Goal: Task Accomplishment & Management: Manage account settings

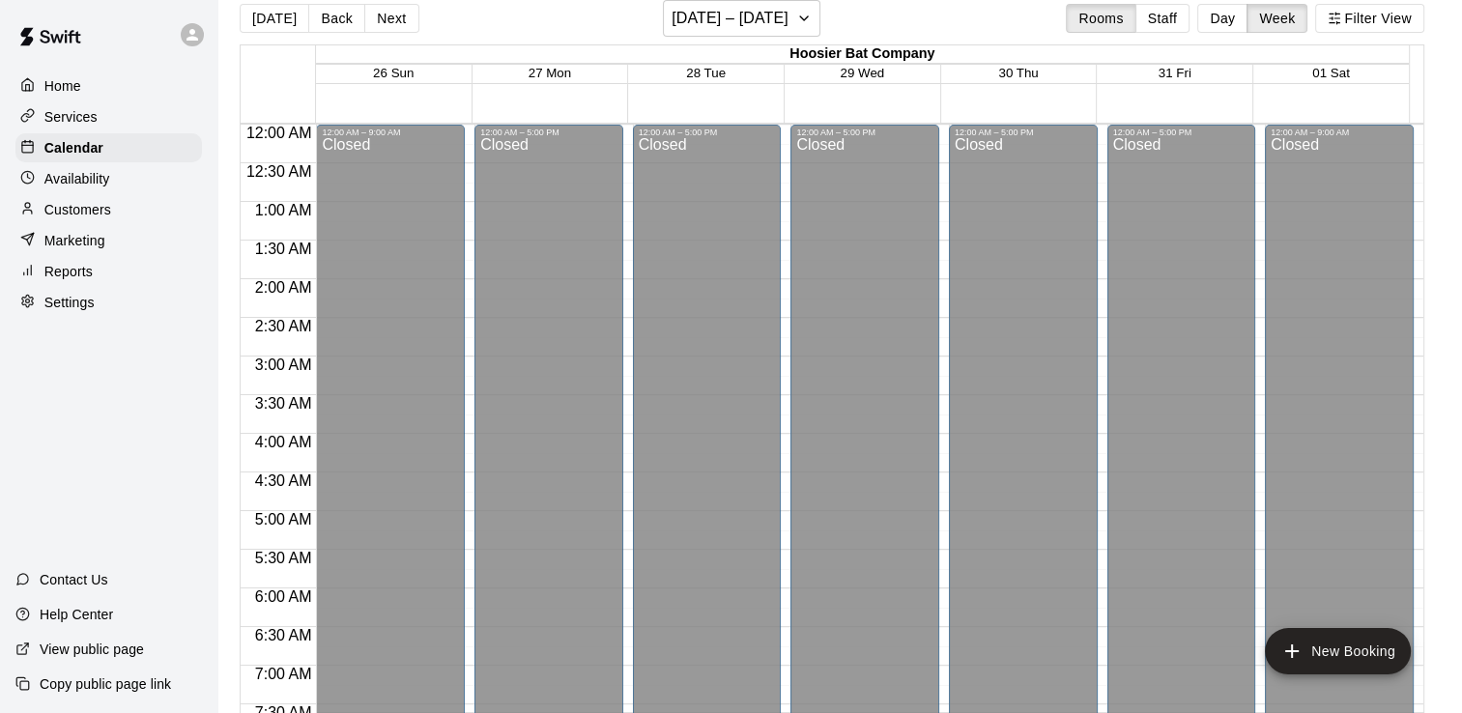
scroll to position [1267, 0]
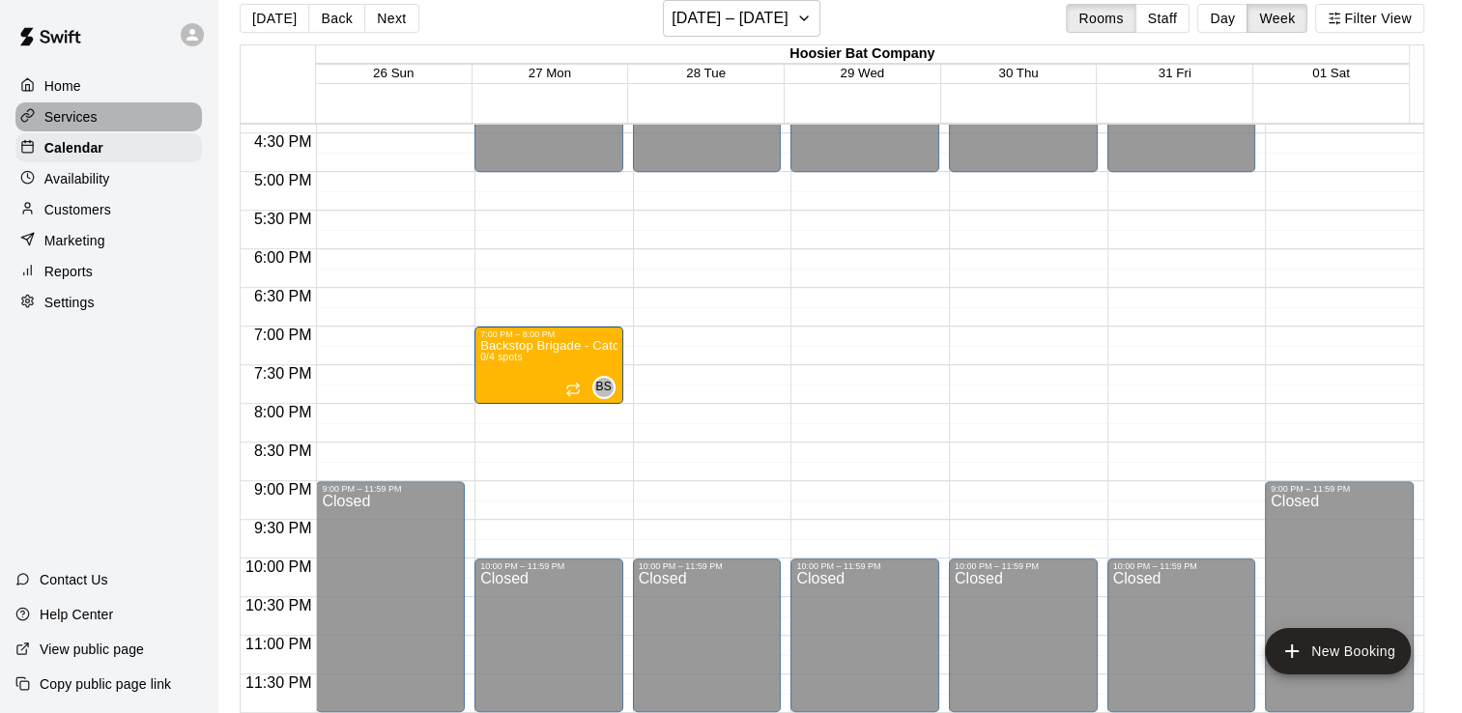
click at [113, 127] on div "Services" at bounding box center [108, 116] width 186 height 29
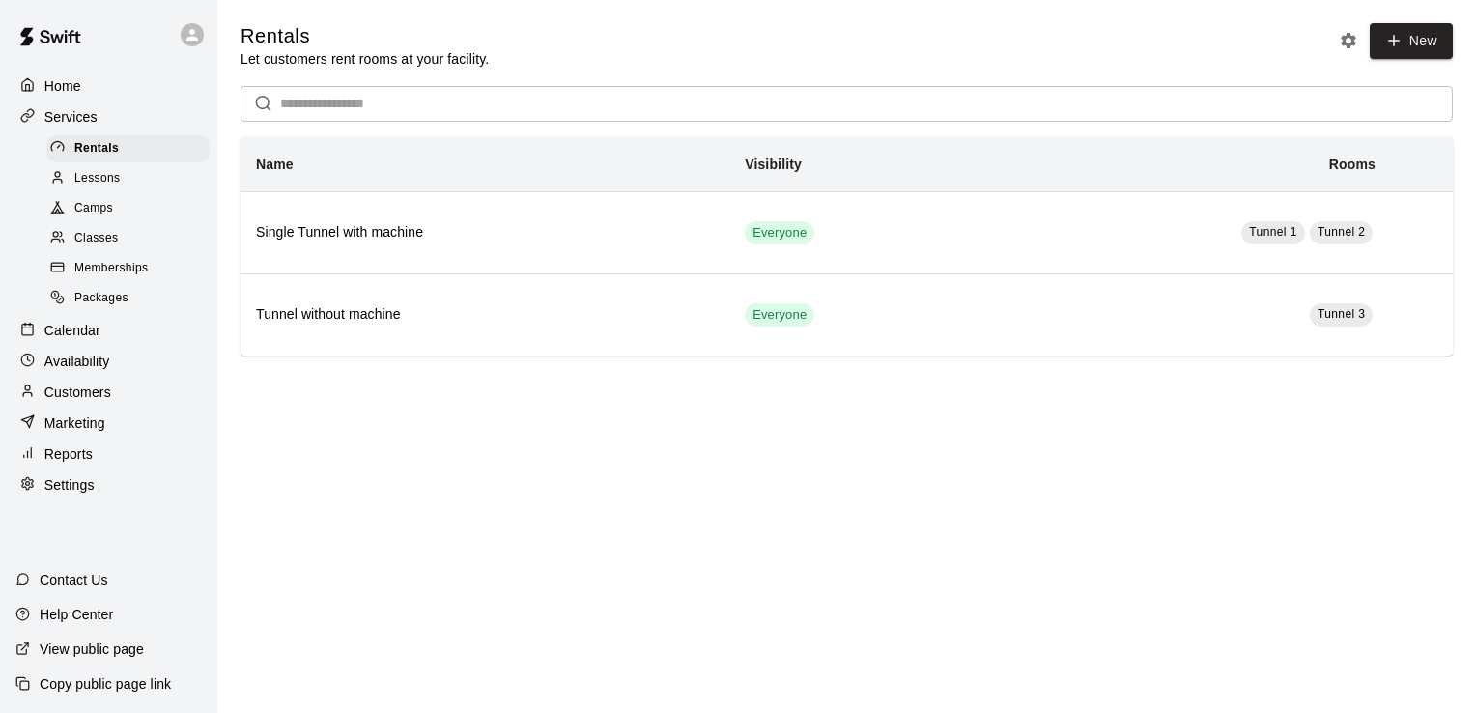
click at [125, 216] on div "Camps" at bounding box center [127, 208] width 163 height 27
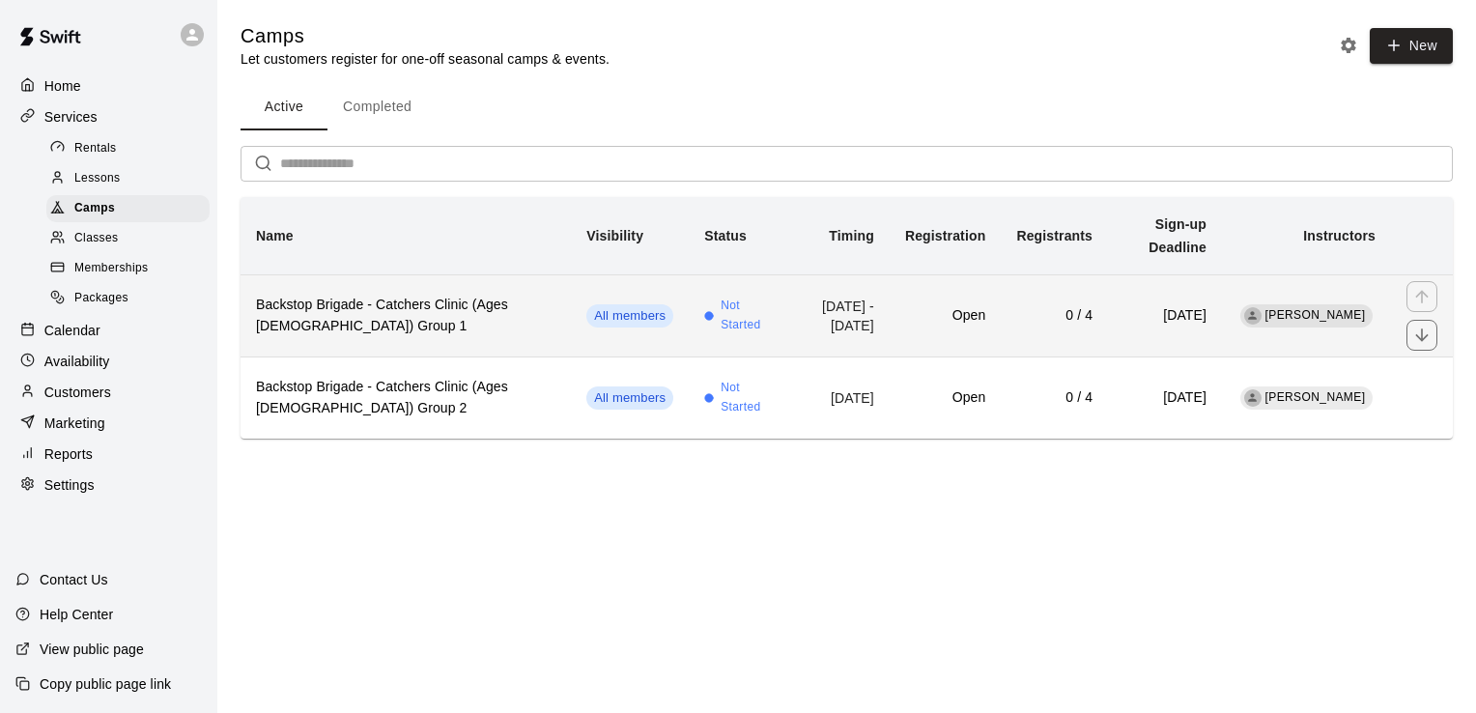
click at [322, 295] on h6 "Backstop Brigade - Catchers Clinic (Ages [DEMOGRAPHIC_DATA]) Group 1" at bounding box center [406, 316] width 300 height 43
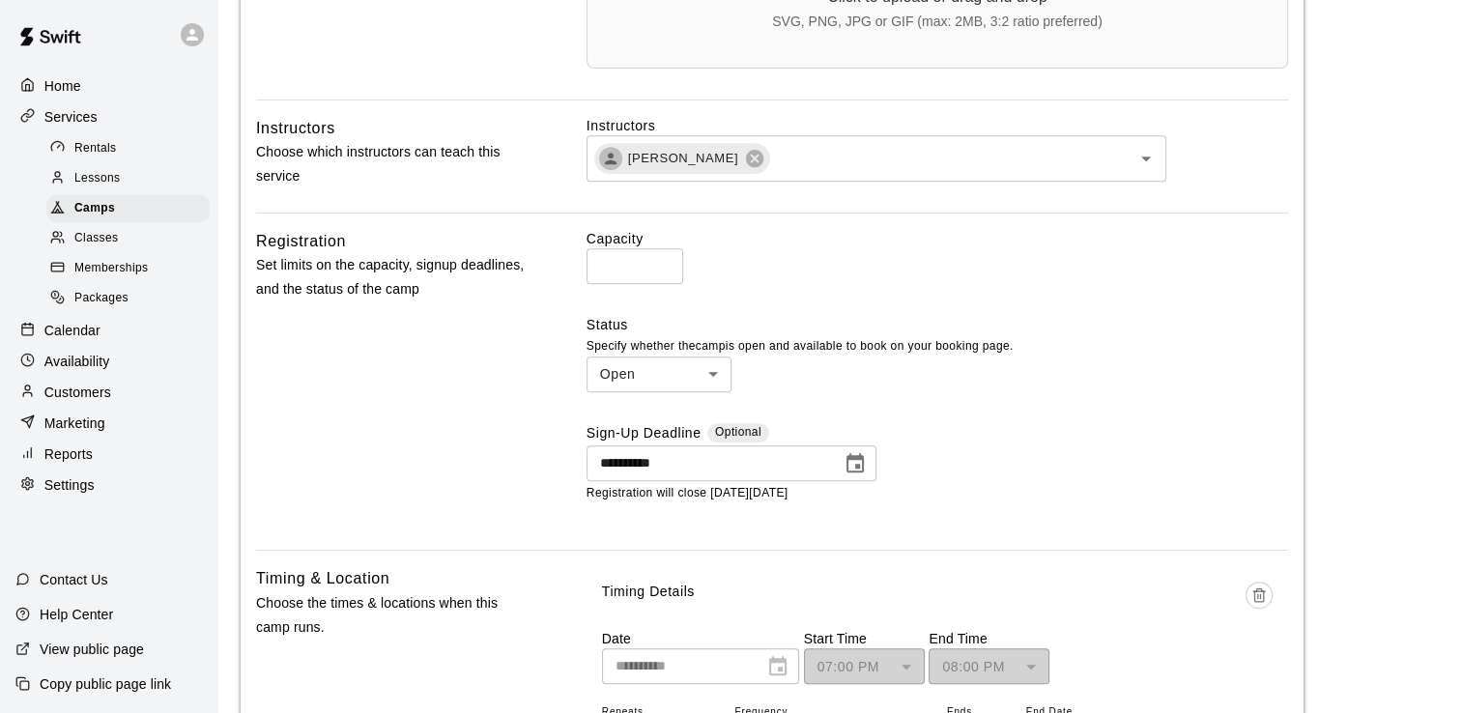
scroll to position [307, 0]
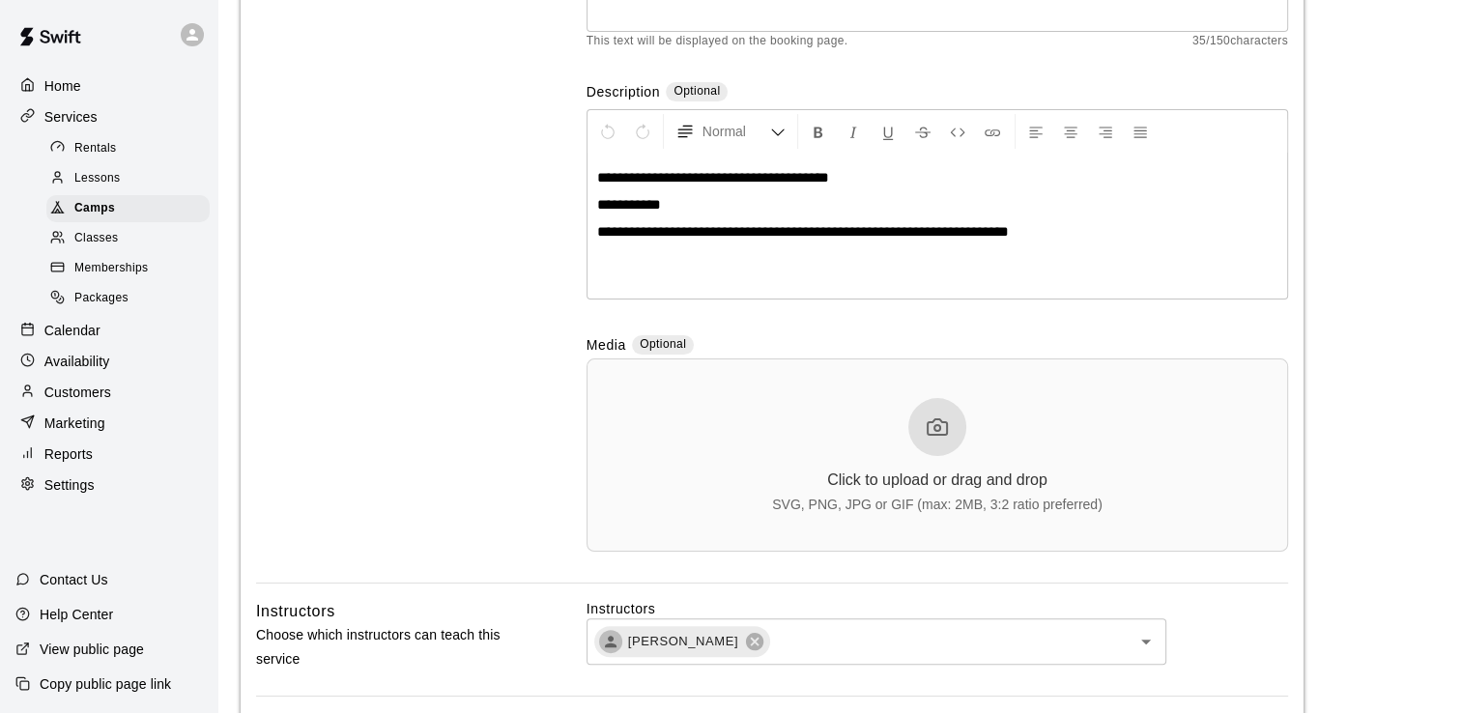
click at [1025, 235] on p "**********" at bounding box center [937, 231] width 680 height 19
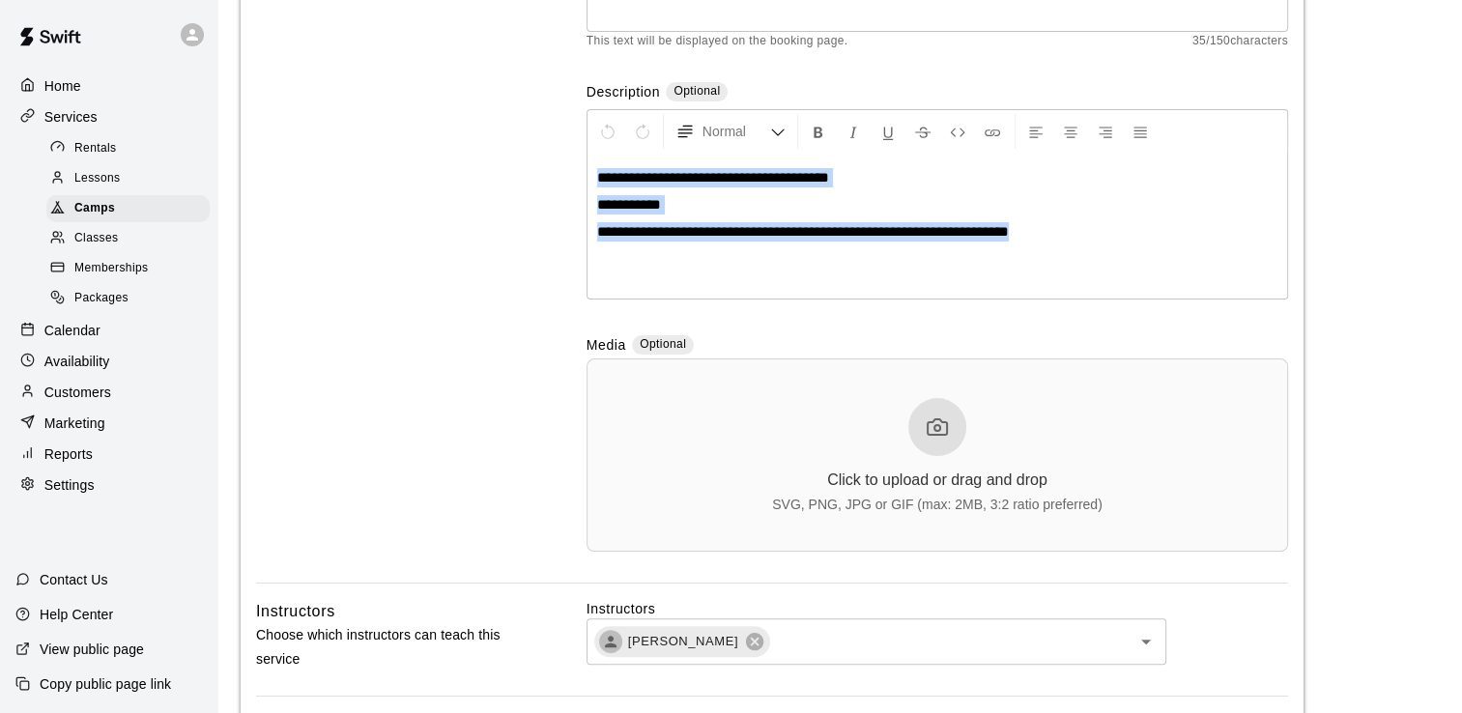
drag, startPoint x: 1025, startPoint y: 235, endPoint x: 535, endPoint y: 182, distance: 492.8
click at [535, 182] on div "**********" at bounding box center [772, 226] width 1032 height 714
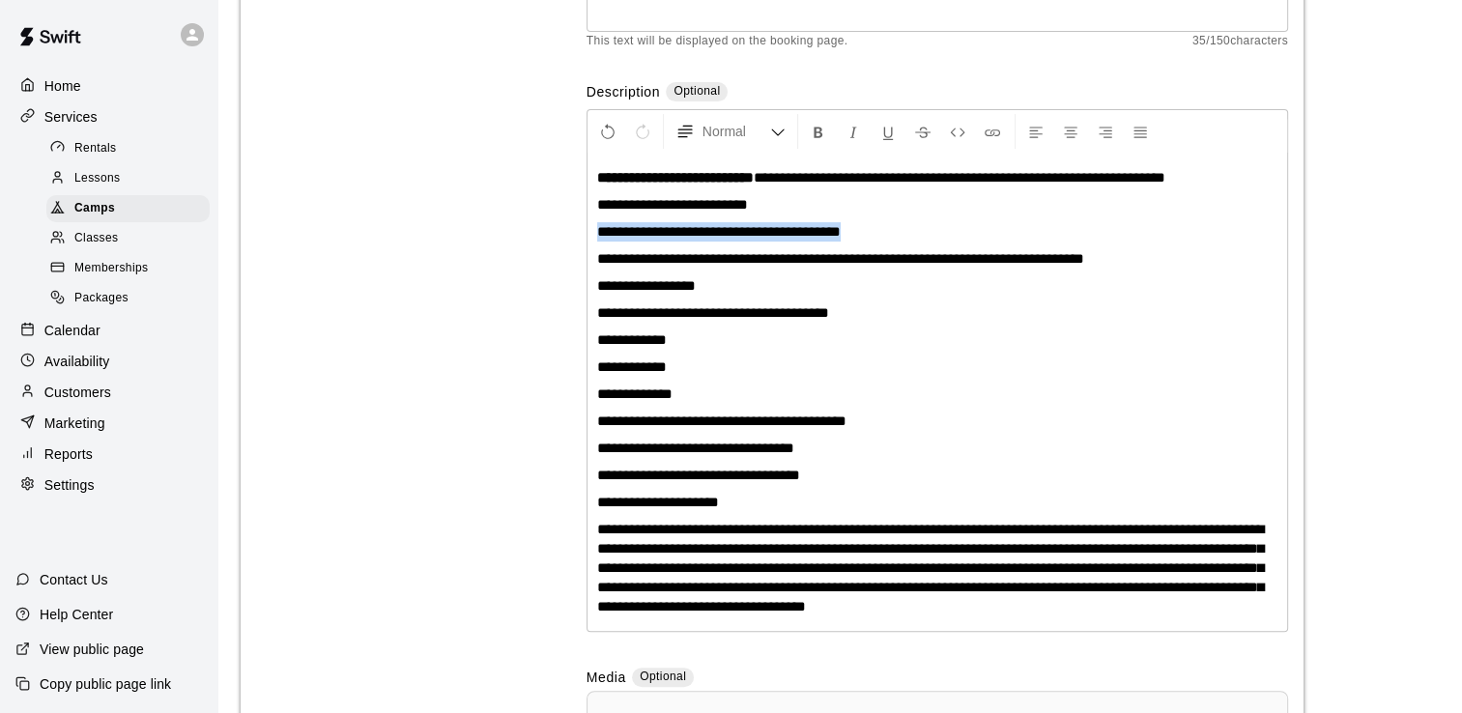
drag, startPoint x: 858, startPoint y: 224, endPoint x: 595, endPoint y: 234, distance: 263.0
click at [595, 234] on div "**********" at bounding box center [937, 392] width 700 height 477
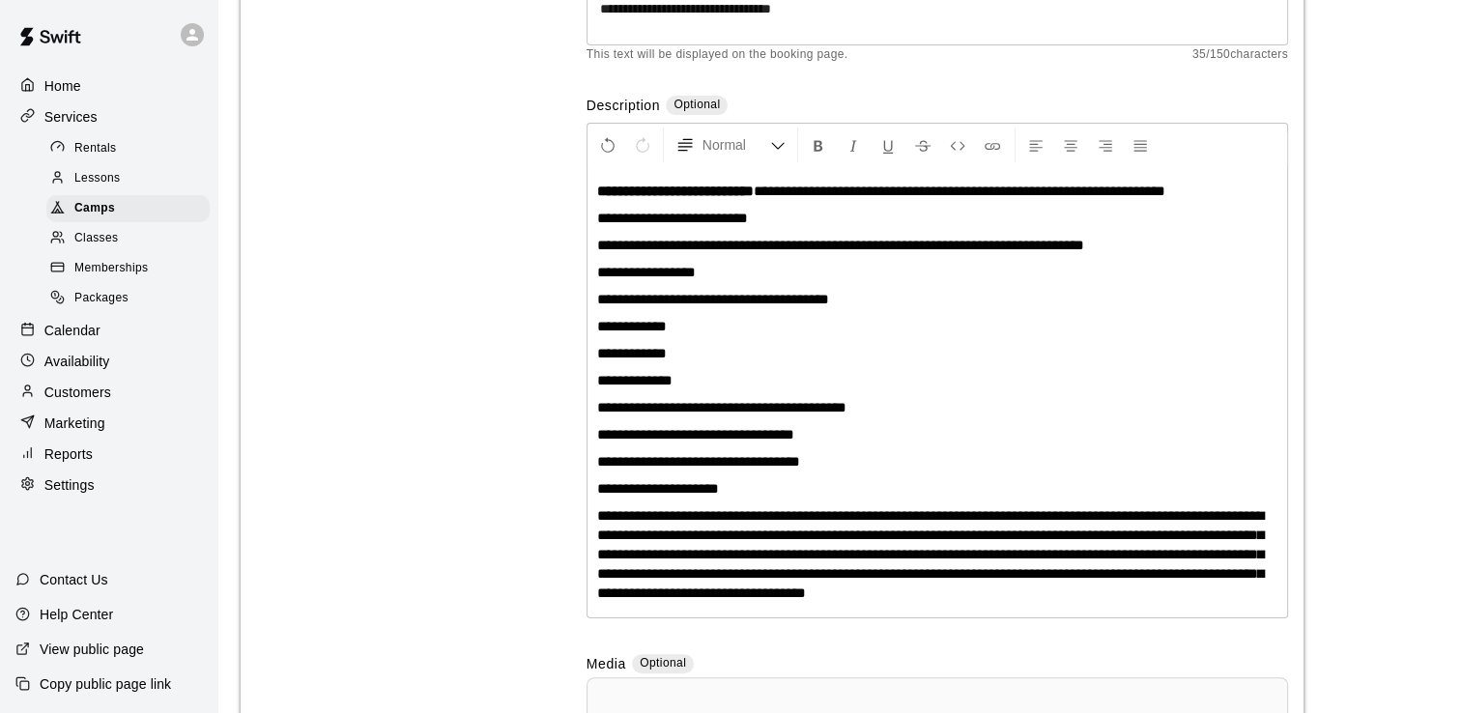
scroll to position [694, 0]
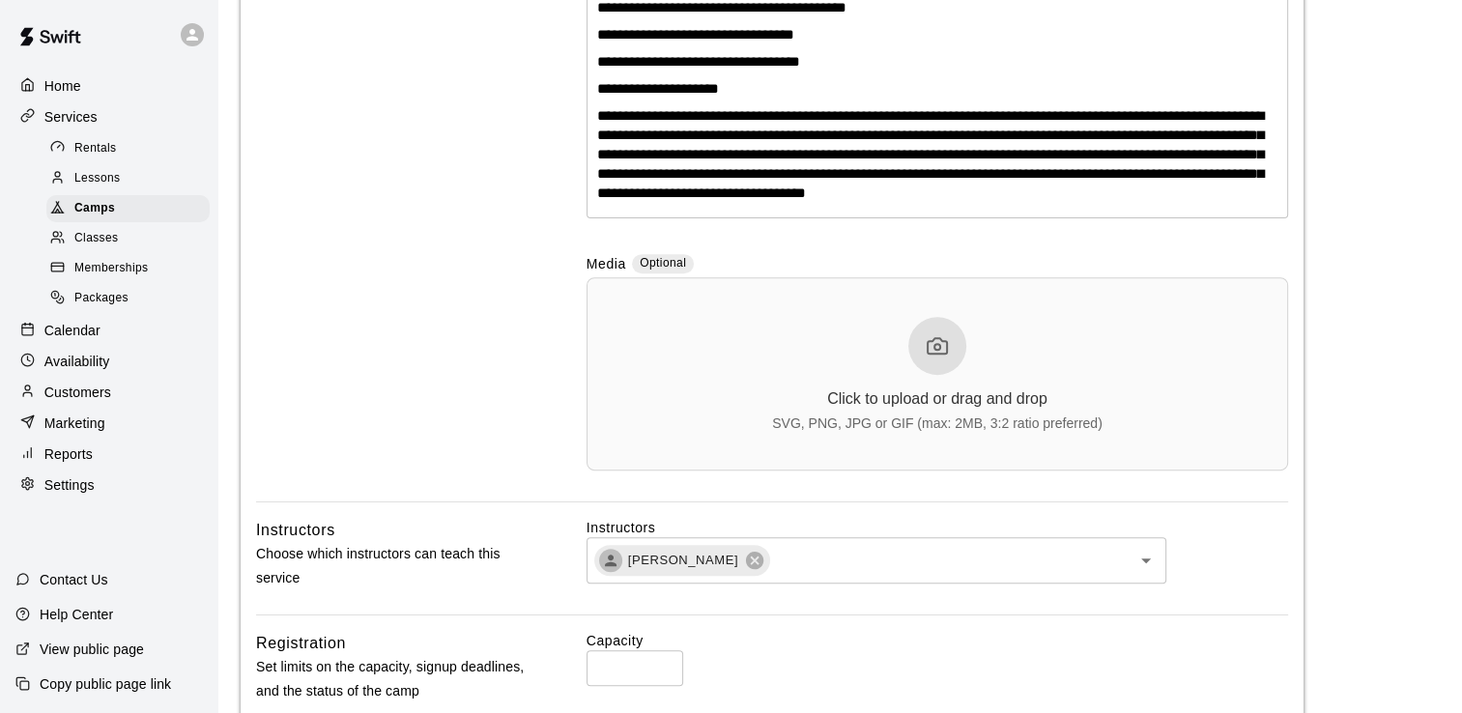
click at [931, 340] on icon at bounding box center [937, 345] width 23 height 23
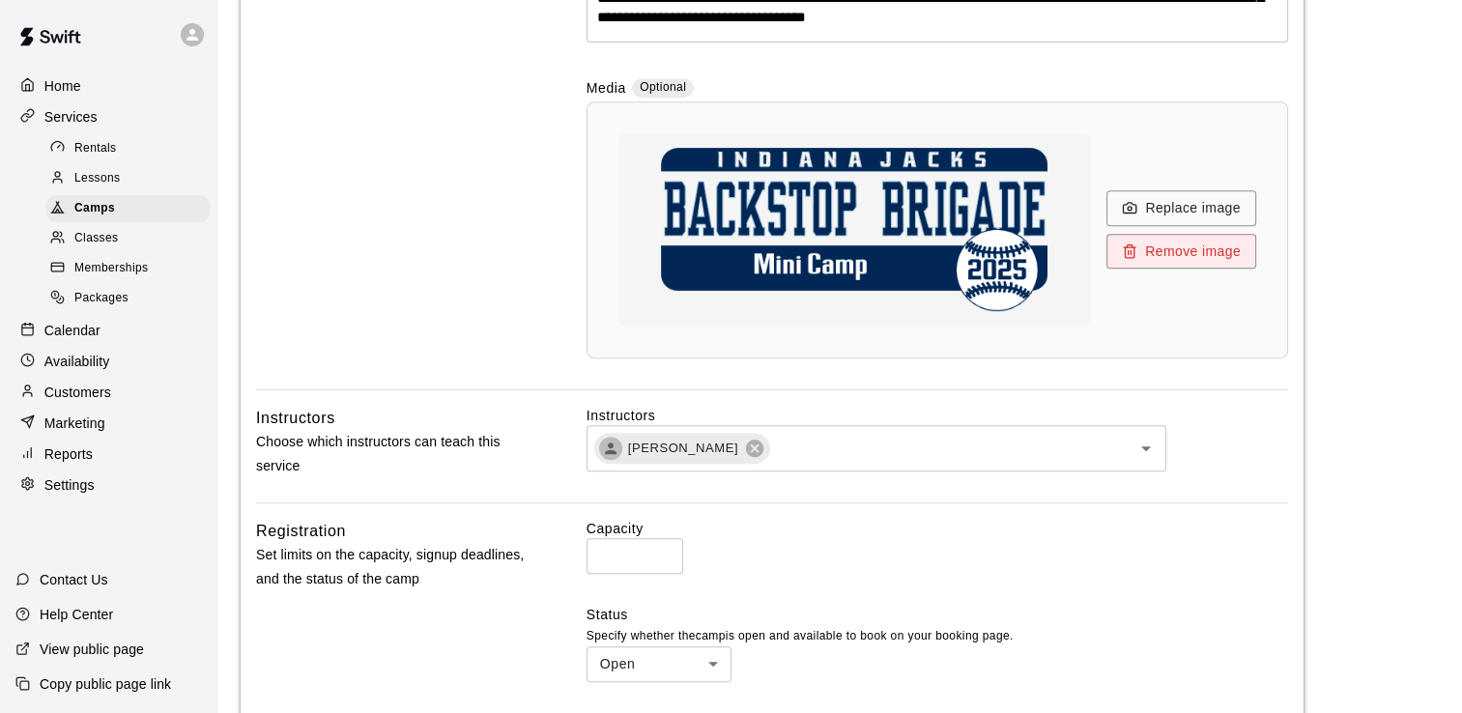
scroll to position [1933, 0]
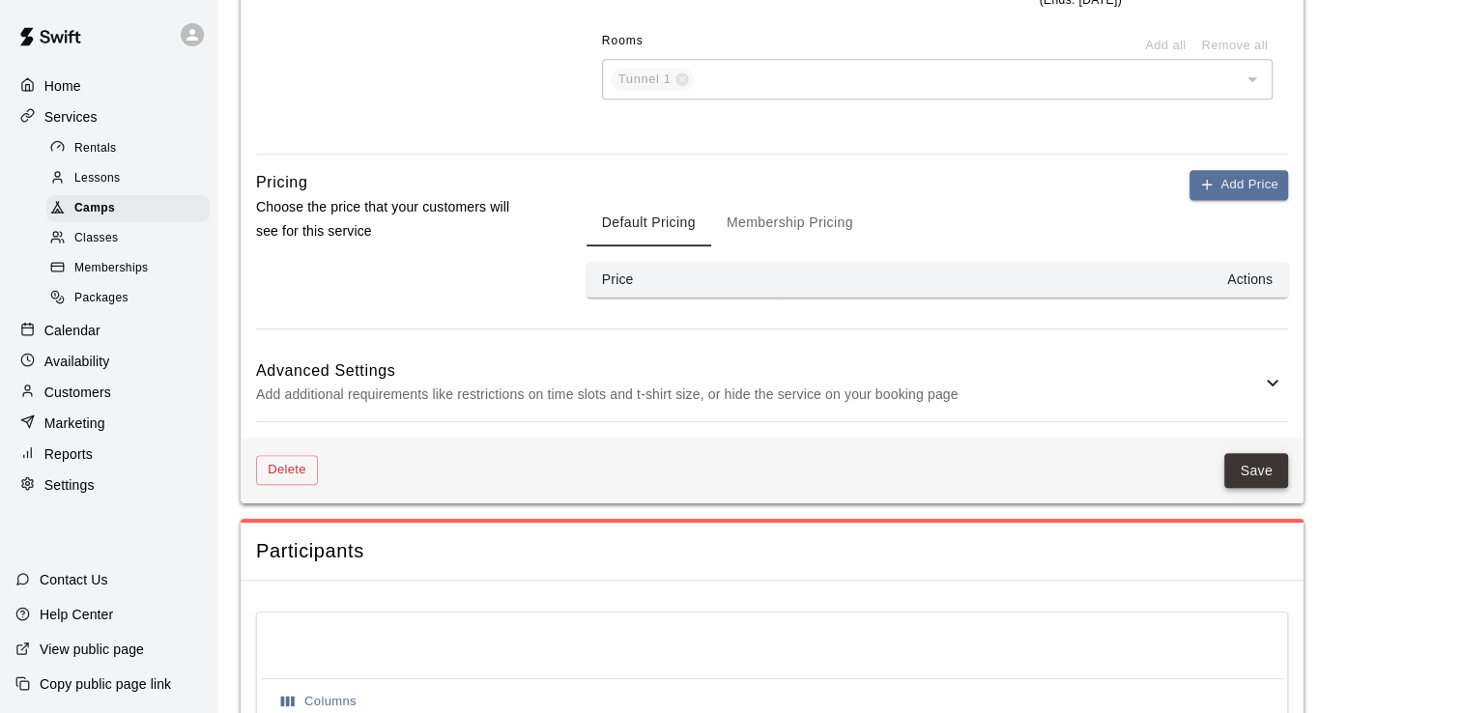
click at [1268, 464] on button "Save" at bounding box center [1256, 471] width 64 height 36
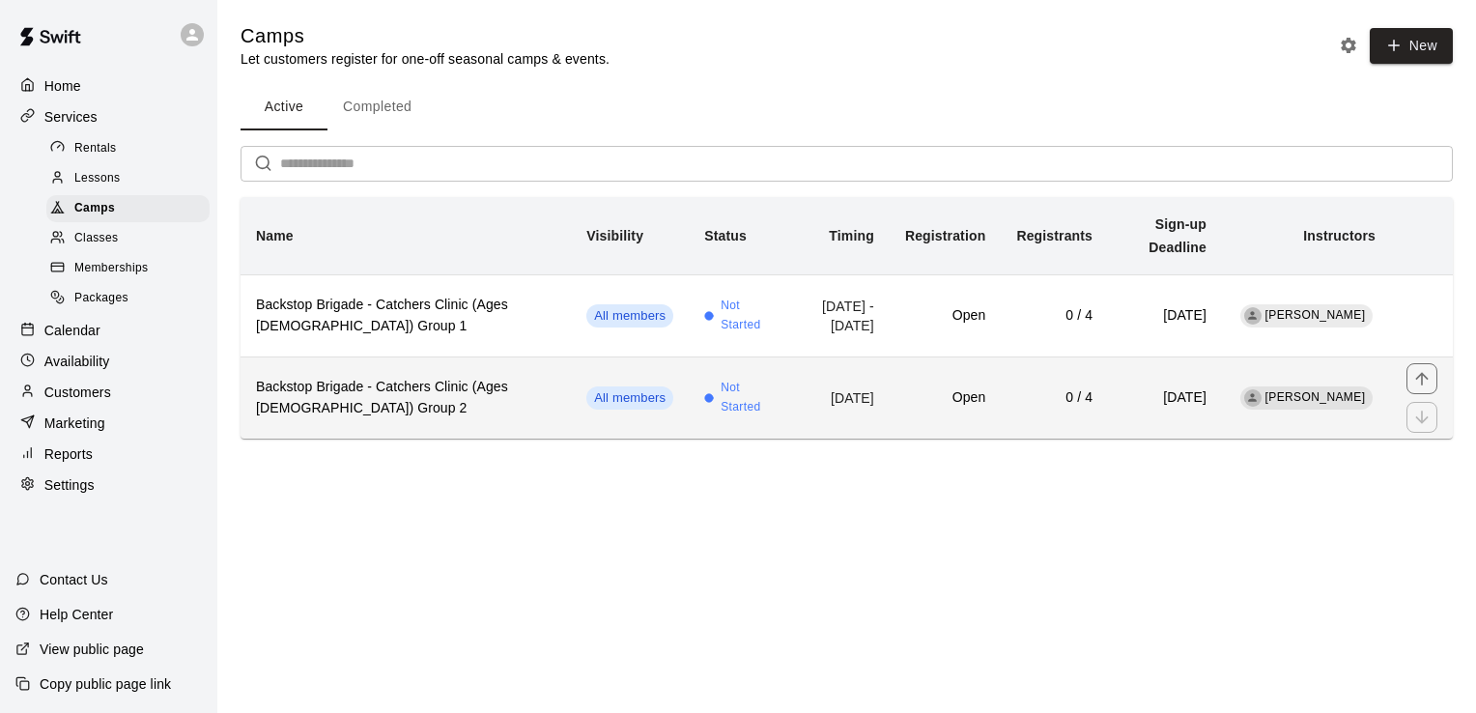
click at [410, 377] on h6 "Backstop Brigade - Catchers Clinic (Ages [DEMOGRAPHIC_DATA]) Group 2" at bounding box center [406, 398] width 300 height 43
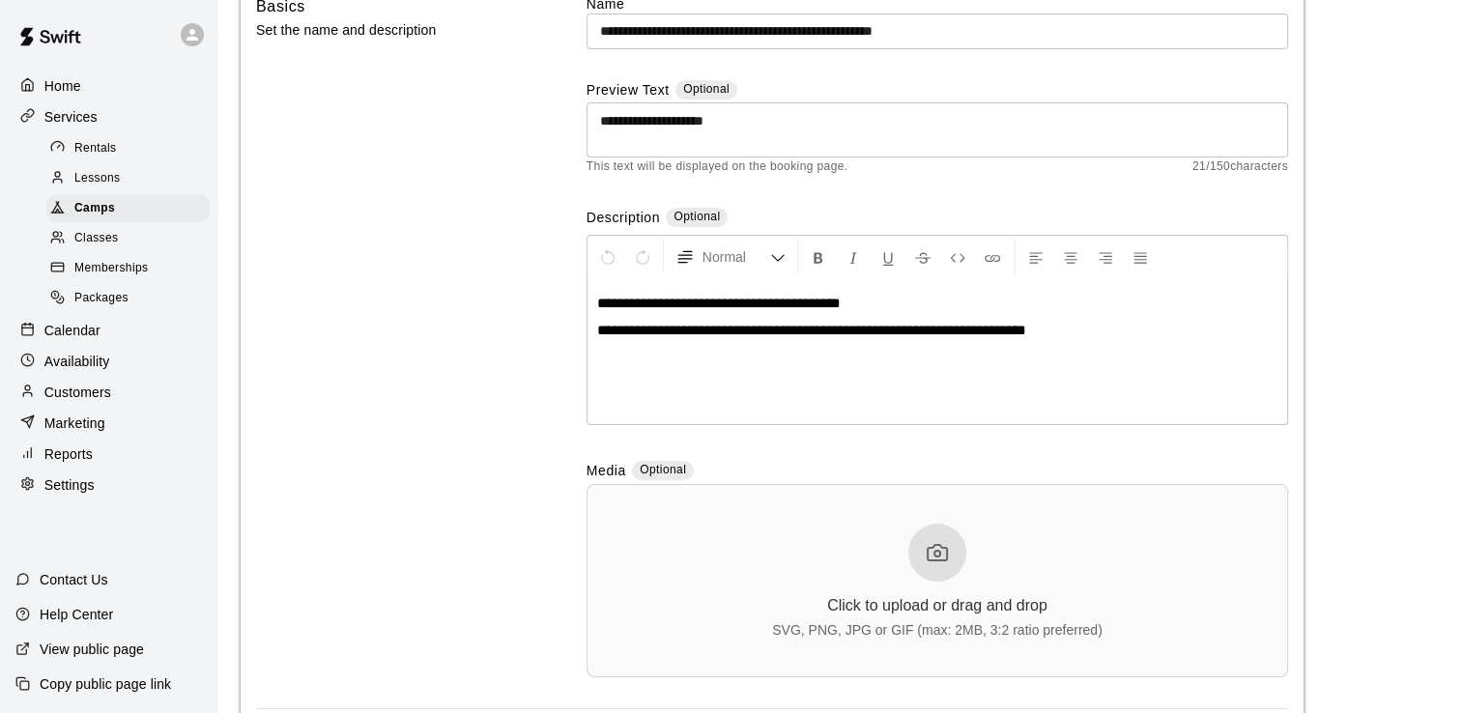
scroll to position [193, 0]
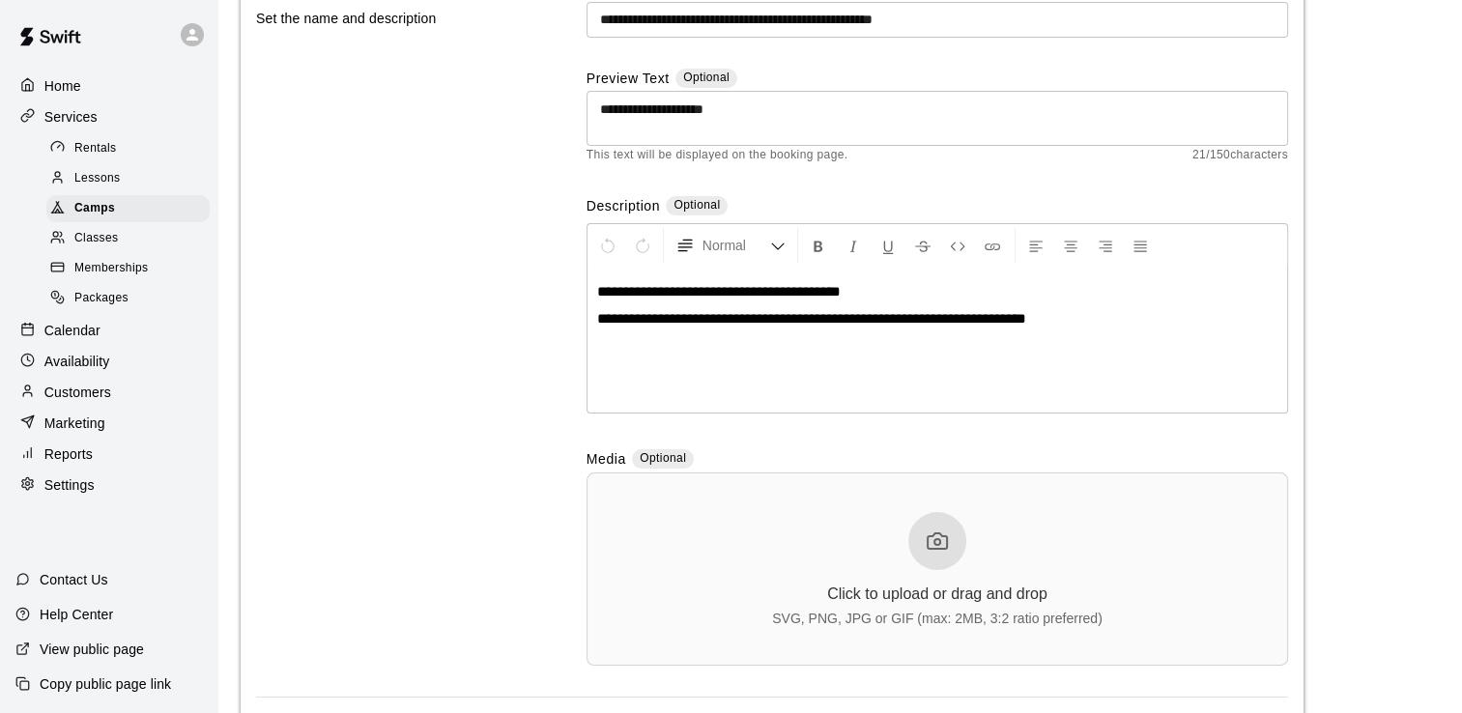
click at [935, 541] on circle at bounding box center [937, 542] width 6 height 6
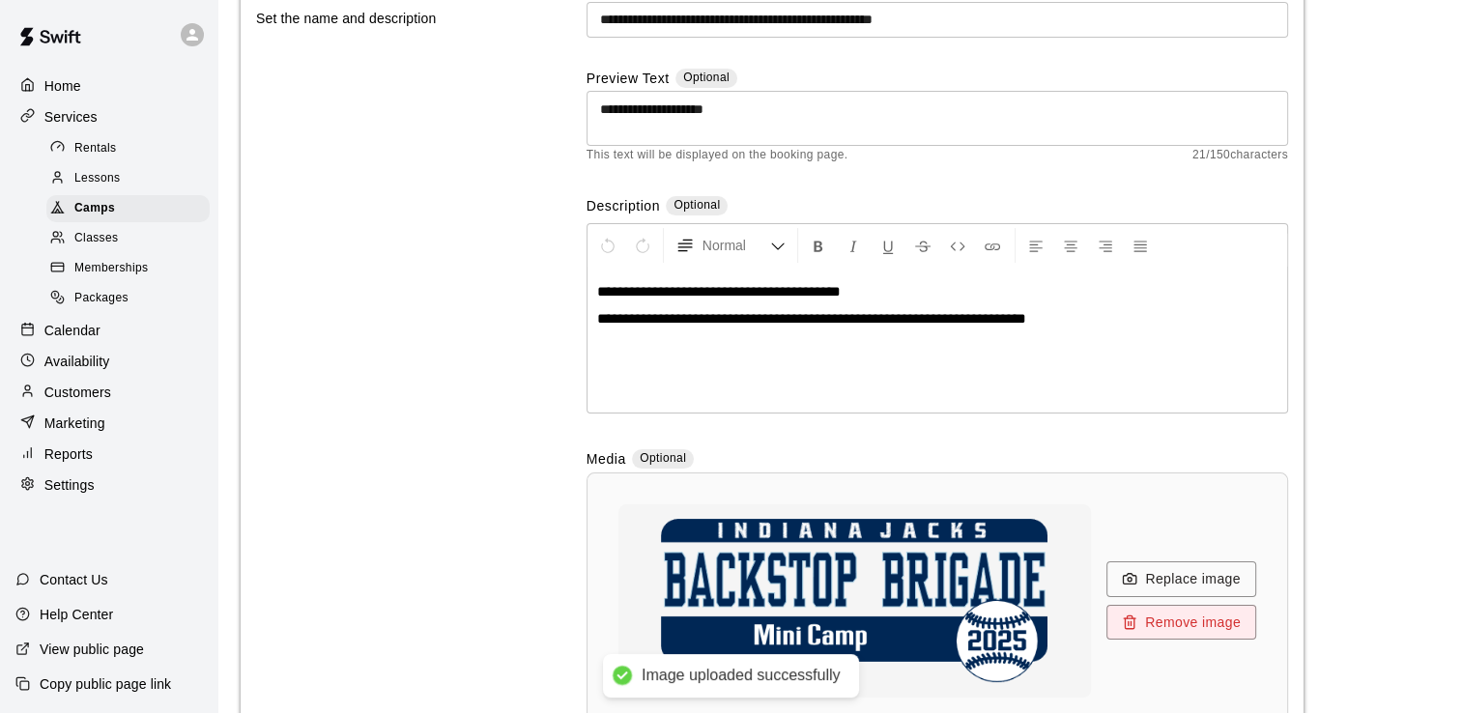
scroll to position [290, 0]
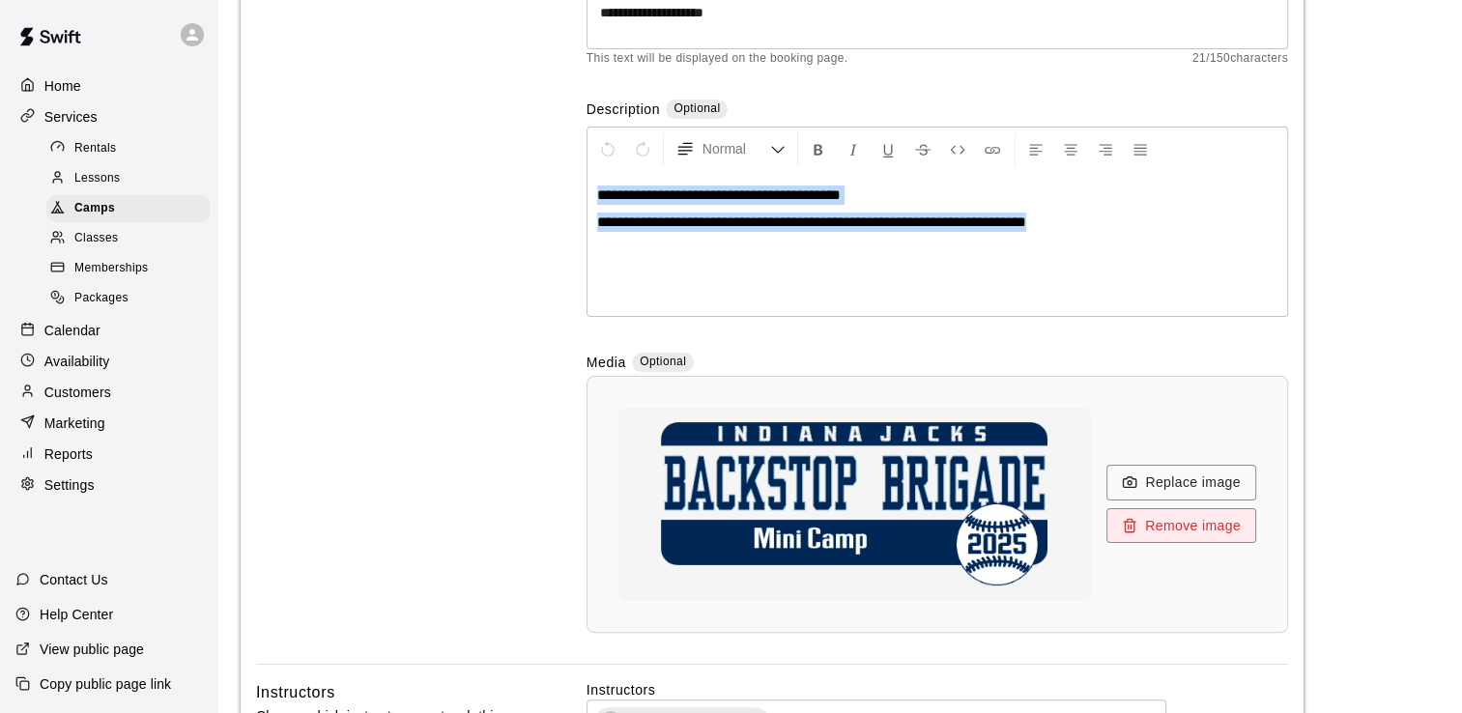
drag, startPoint x: 1117, startPoint y: 239, endPoint x: 483, endPoint y: 150, distance: 640.1
click at [483, 150] on div "**********" at bounding box center [772, 275] width 1032 height 778
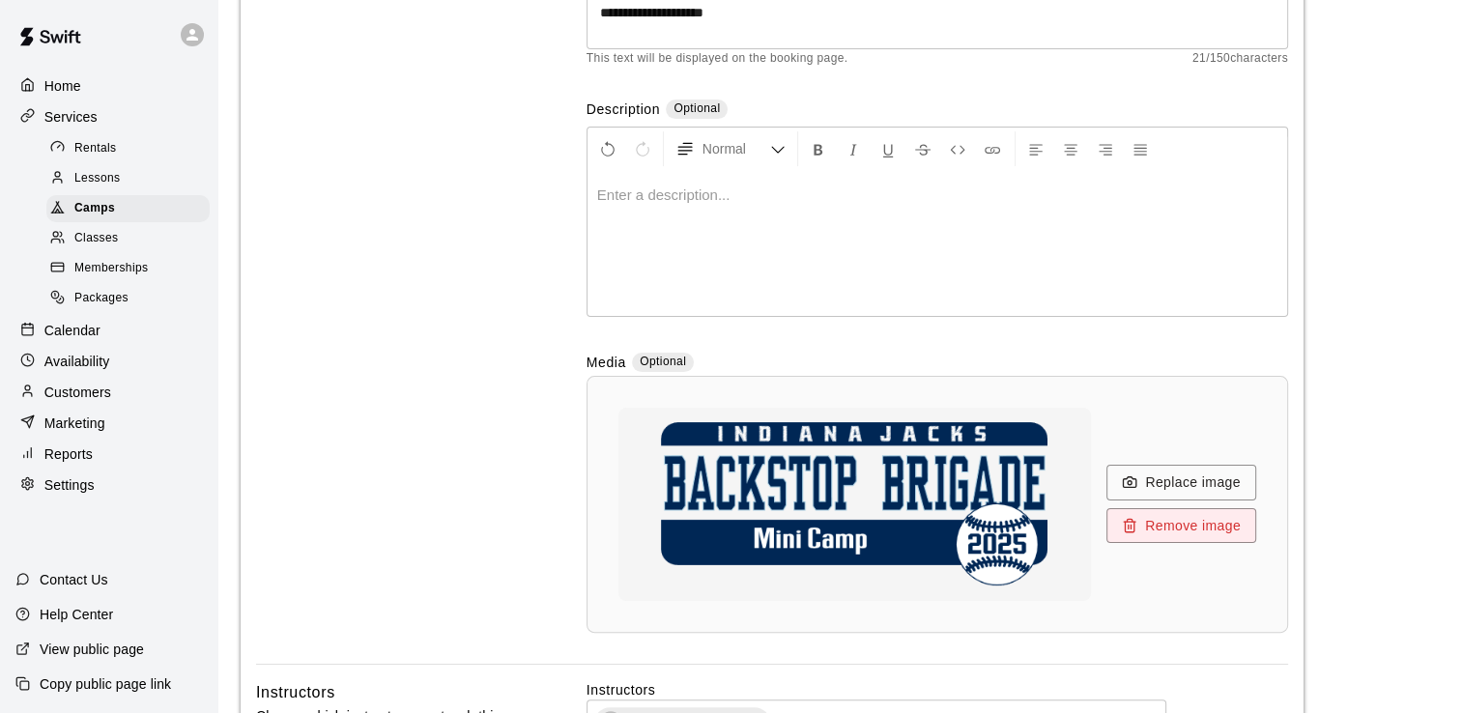
click at [716, 193] on p at bounding box center [937, 195] width 680 height 19
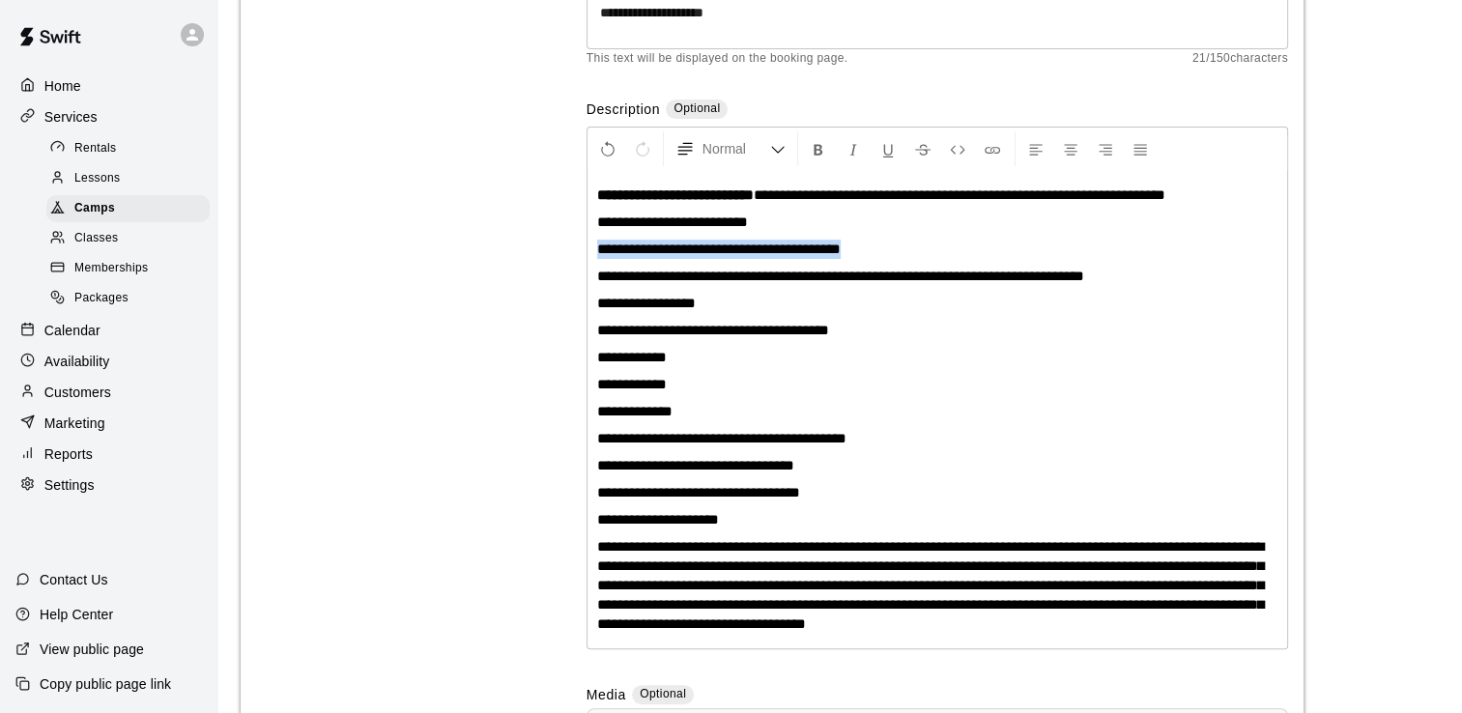
drag, startPoint x: 869, startPoint y: 247, endPoint x: 594, endPoint y: 249, distance: 274.4
click at [594, 249] on div "**********" at bounding box center [937, 409] width 700 height 477
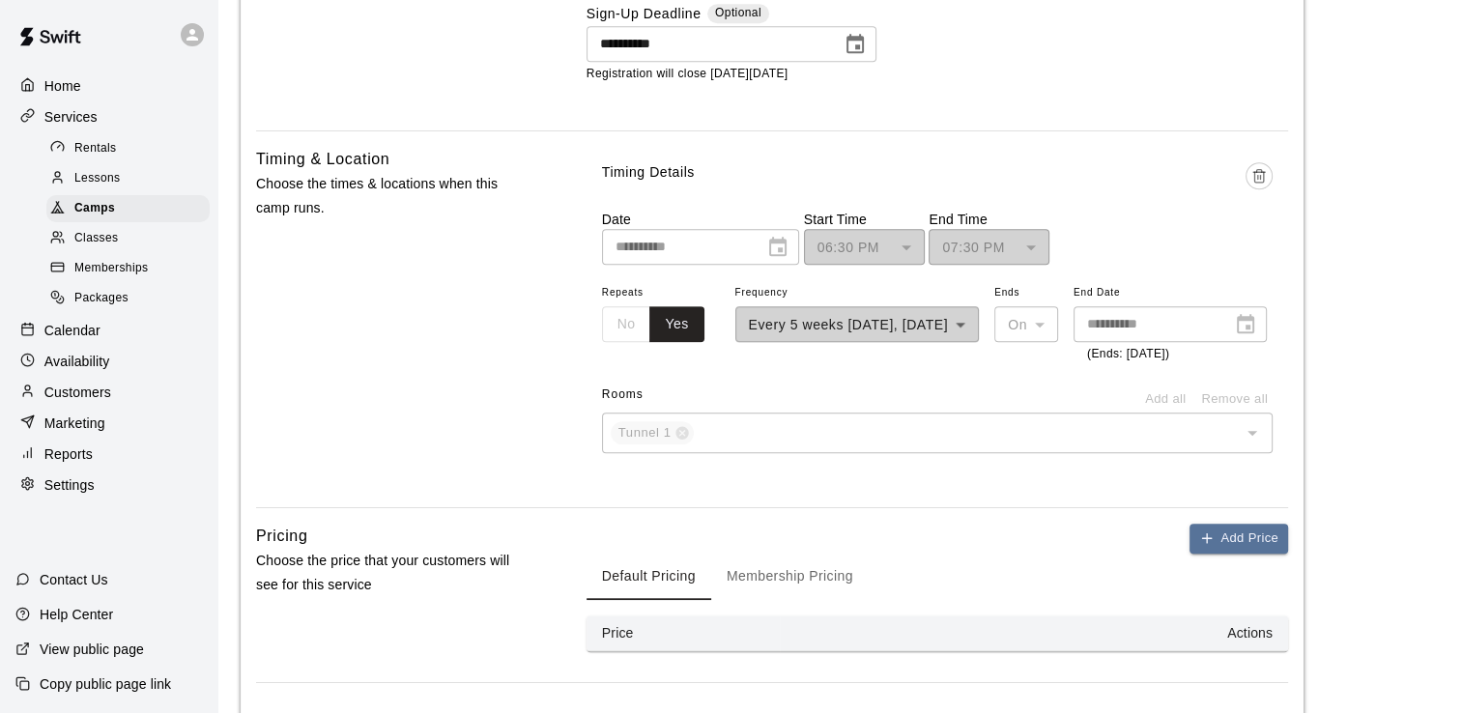
scroll to position [1836, 0]
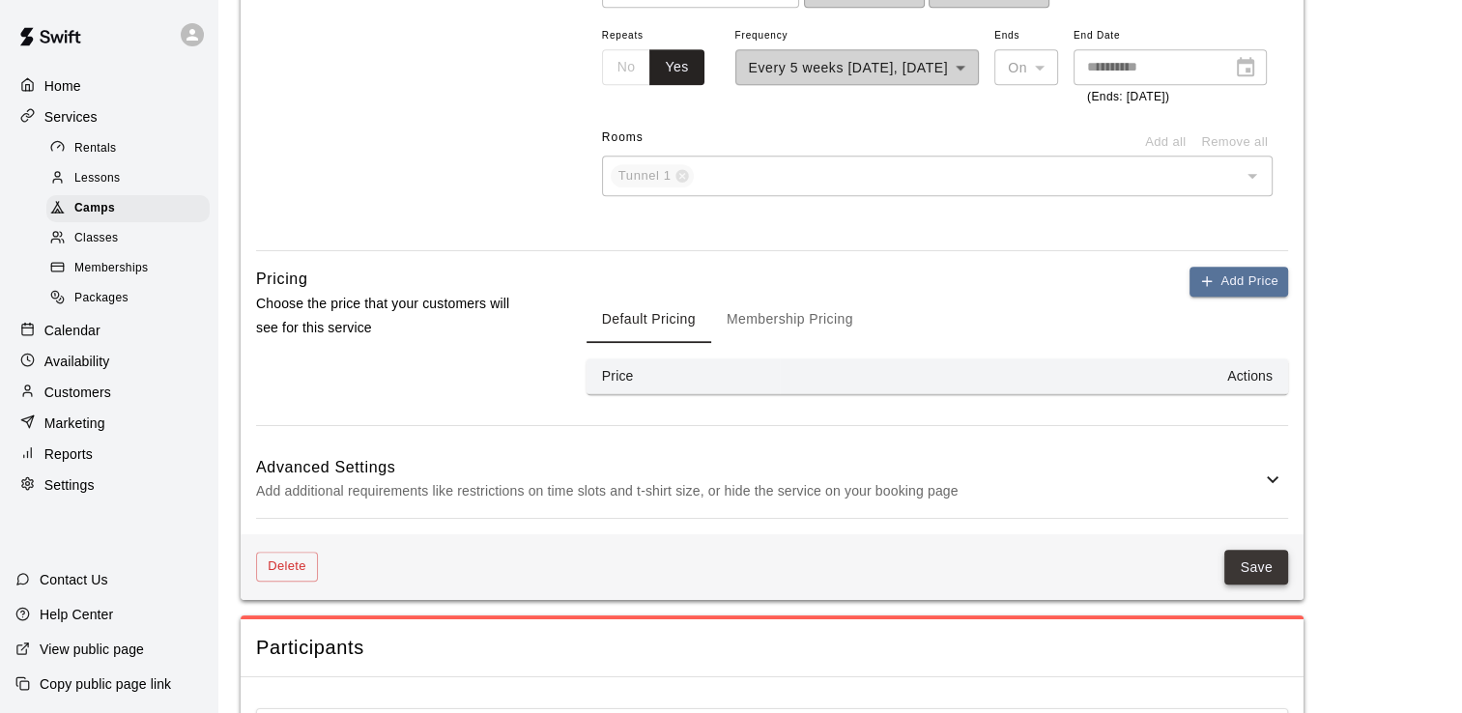
click at [1256, 586] on button "Save" at bounding box center [1256, 568] width 64 height 36
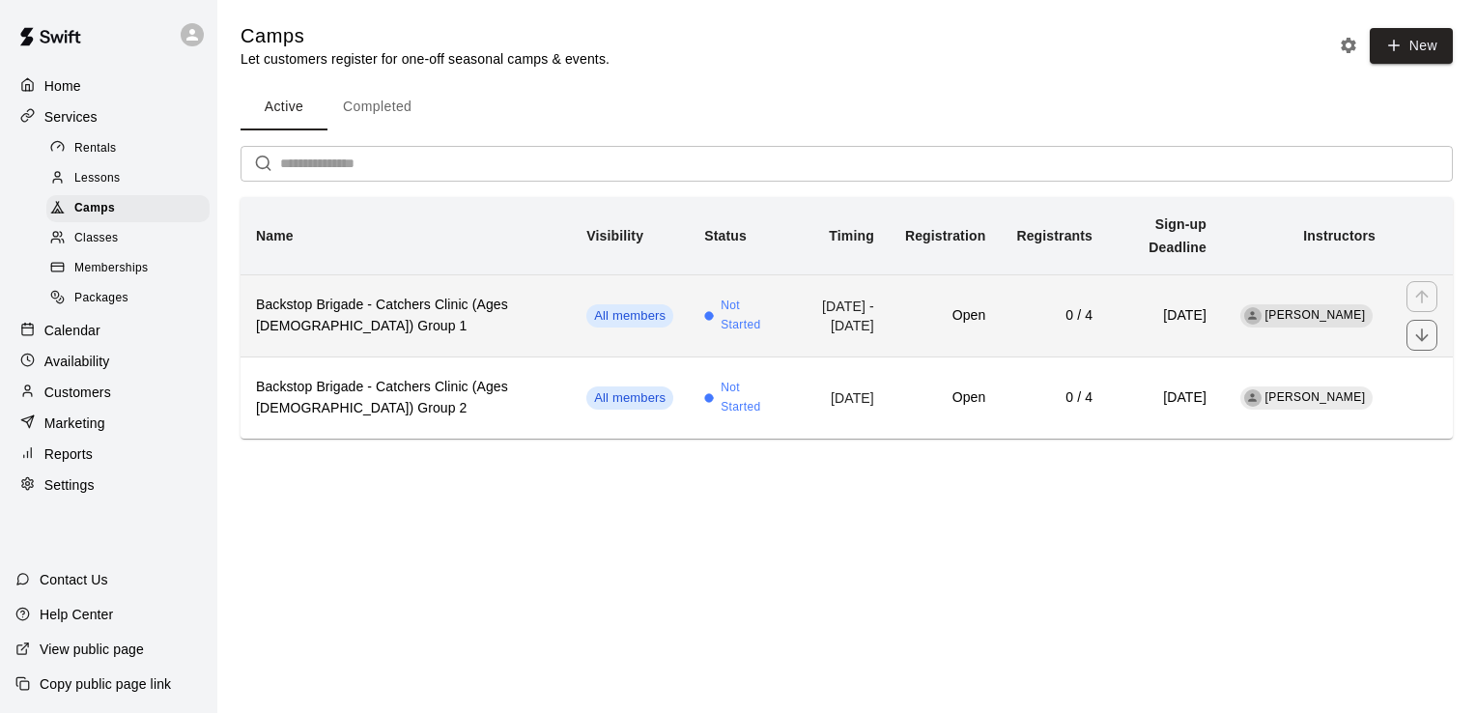
click at [399, 295] on h6 "Backstop Brigade - Catchers Clinic (Ages [DEMOGRAPHIC_DATA]) Group 1" at bounding box center [406, 316] width 300 height 43
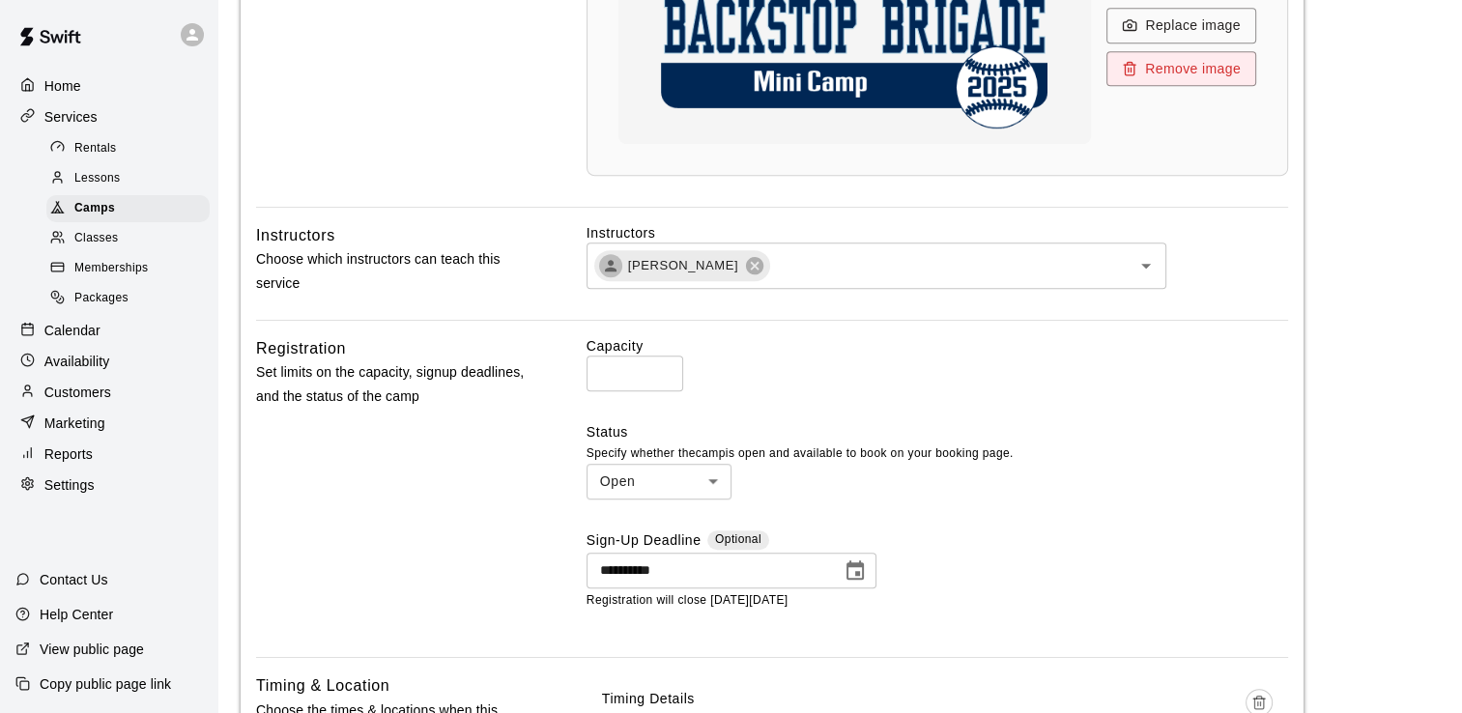
scroll to position [762, 0]
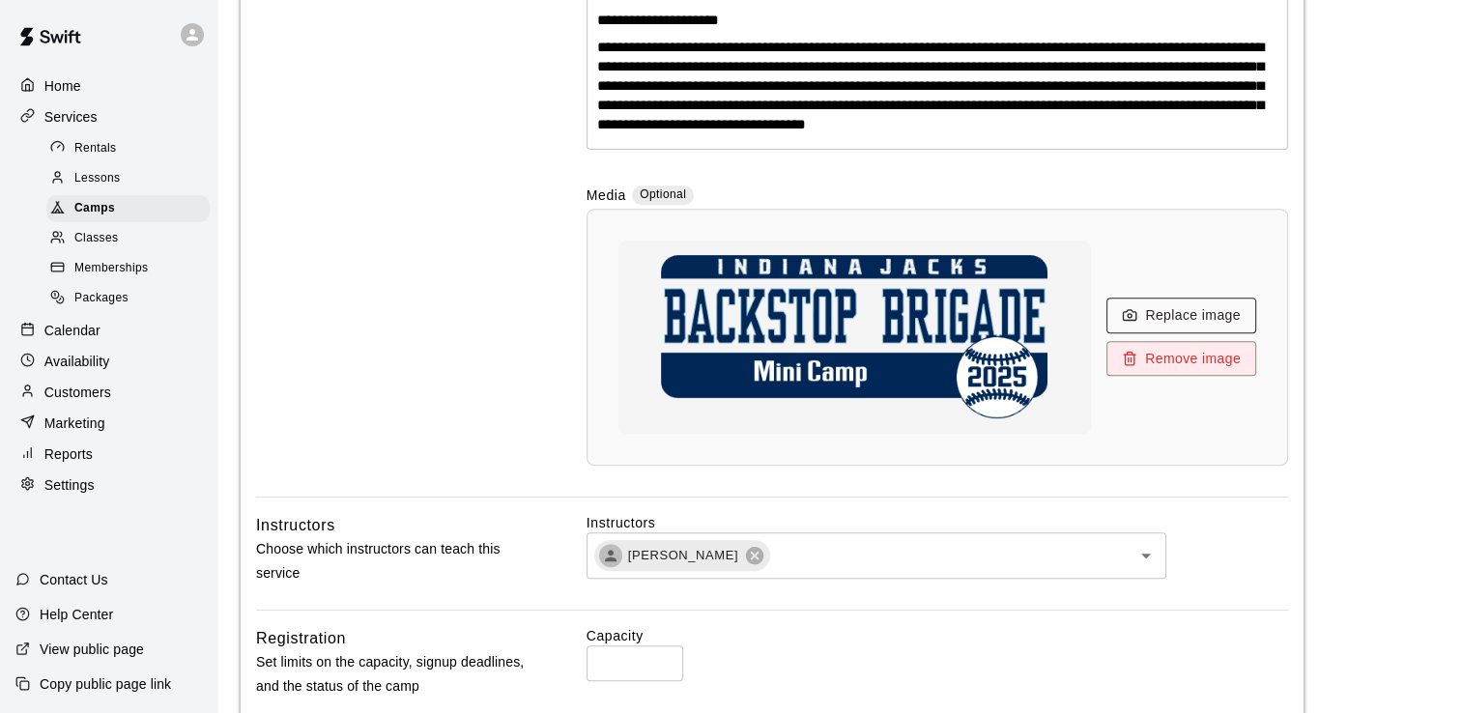
click at [1179, 317] on button "Replace image" at bounding box center [1181, 316] width 150 height 36
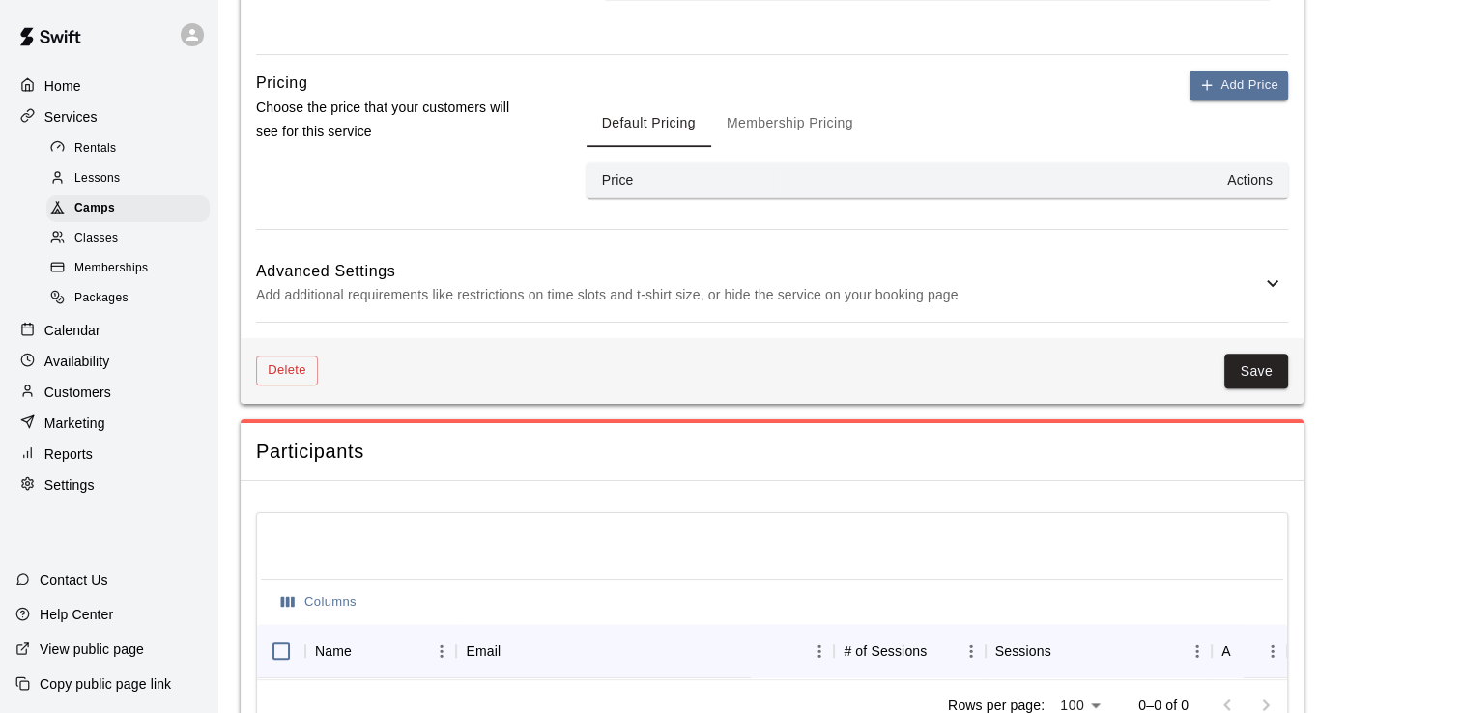
scroll to position [2126, 0]
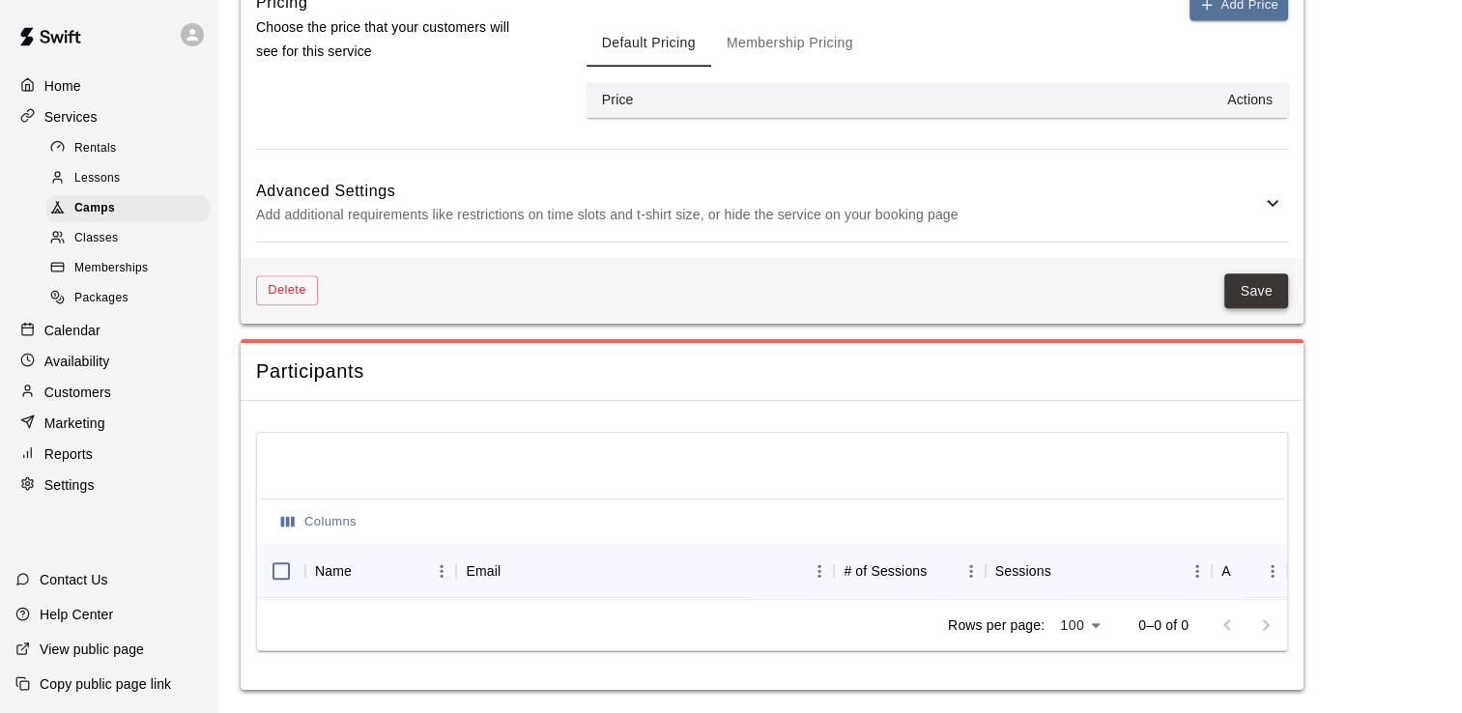
click at [1261, 278] on button "Save" at bounding box center [1256, 291] width 64 height 36
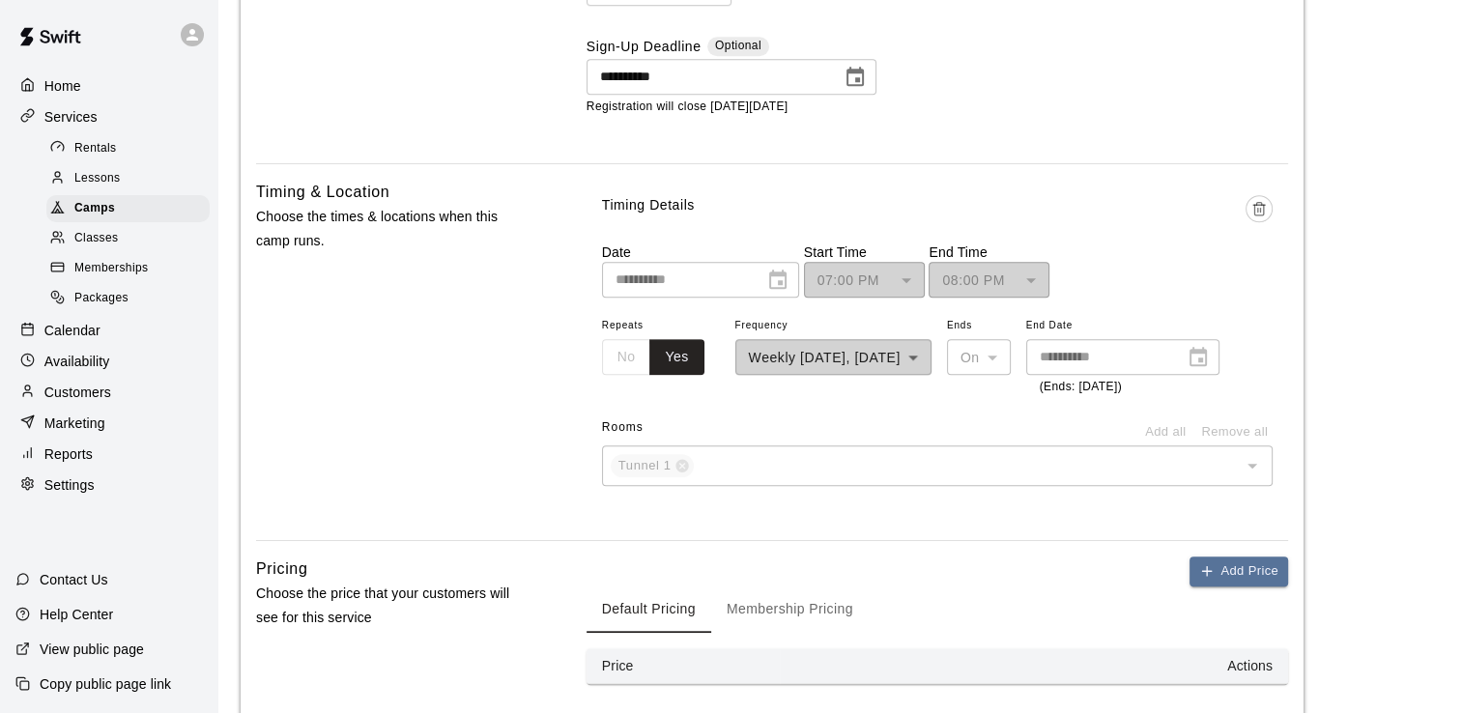
scroll to position [1449, 0]
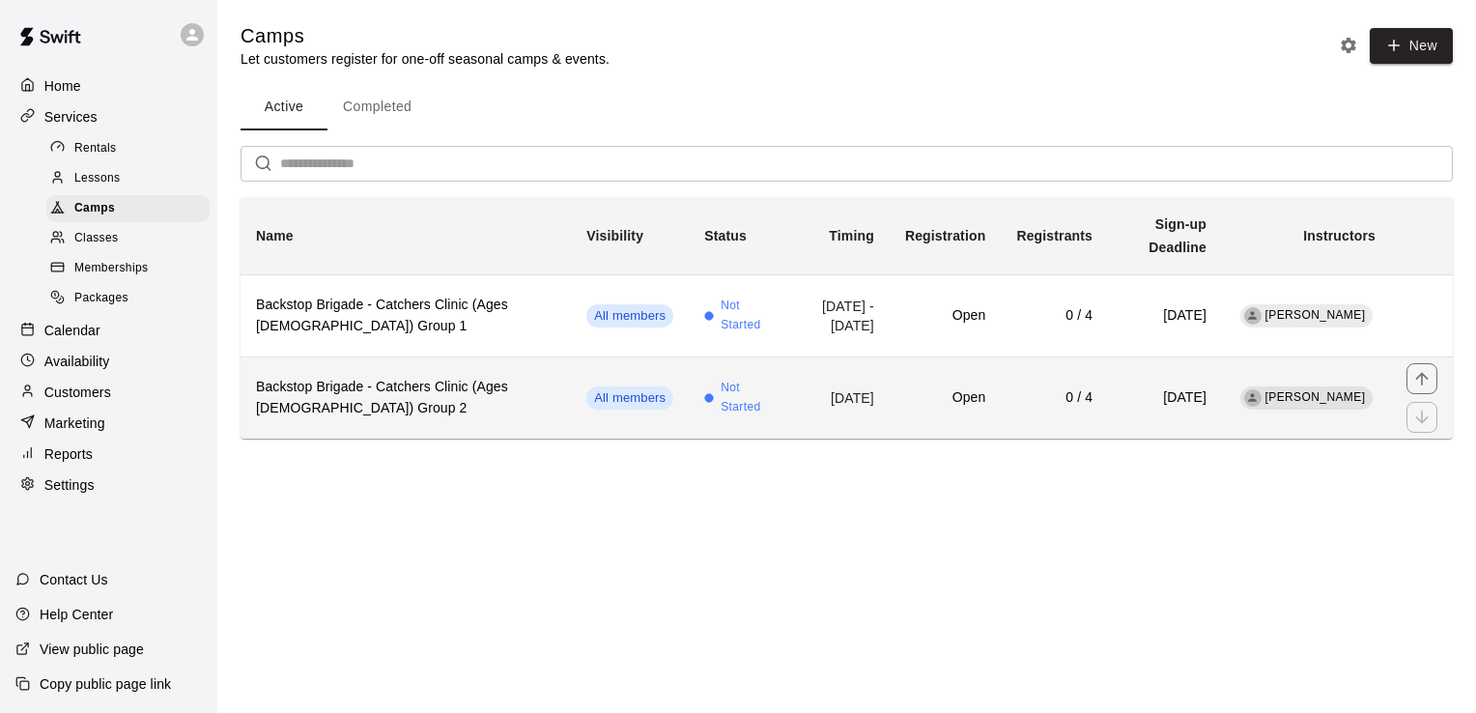
click at [359, 377] on h6 "Backstop Brigade - Catchers Clinic (Ages [DEMOGRAPHIC_DATA]) Group 2" at bounding box center [406, 398] width 300 height 43
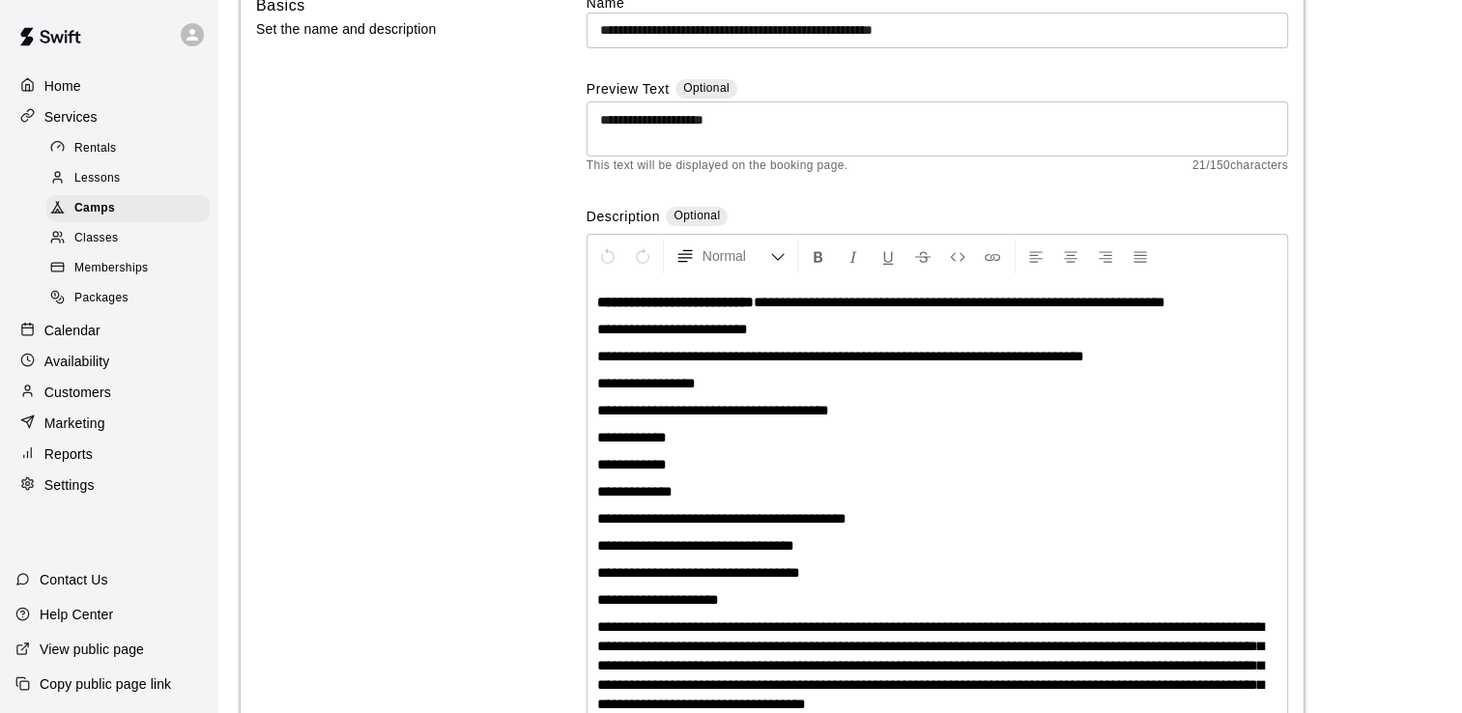
scroll to position [859, 0]
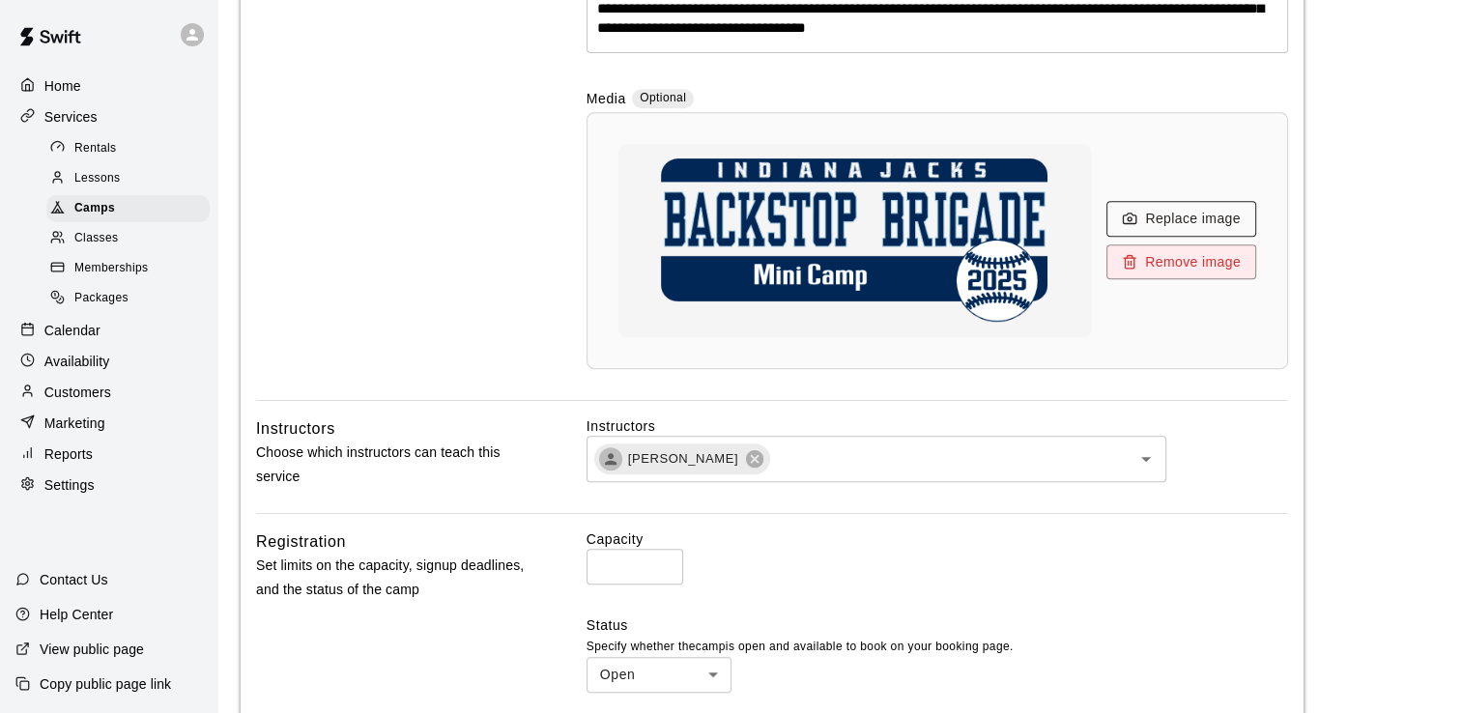
click at [1179, 215] on button "Replace image" at bounding box center [1181, 219] width 150 height 36
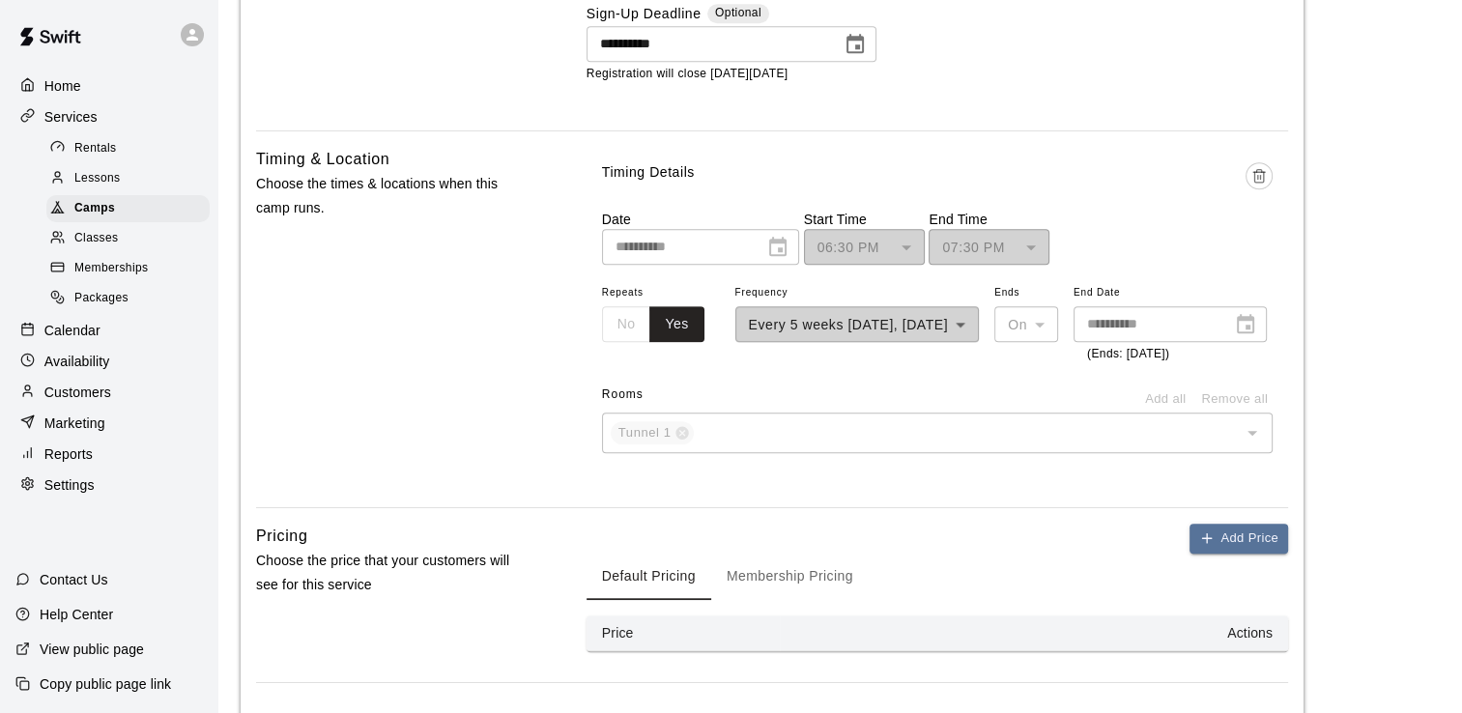
scroll to position [1825, 0]
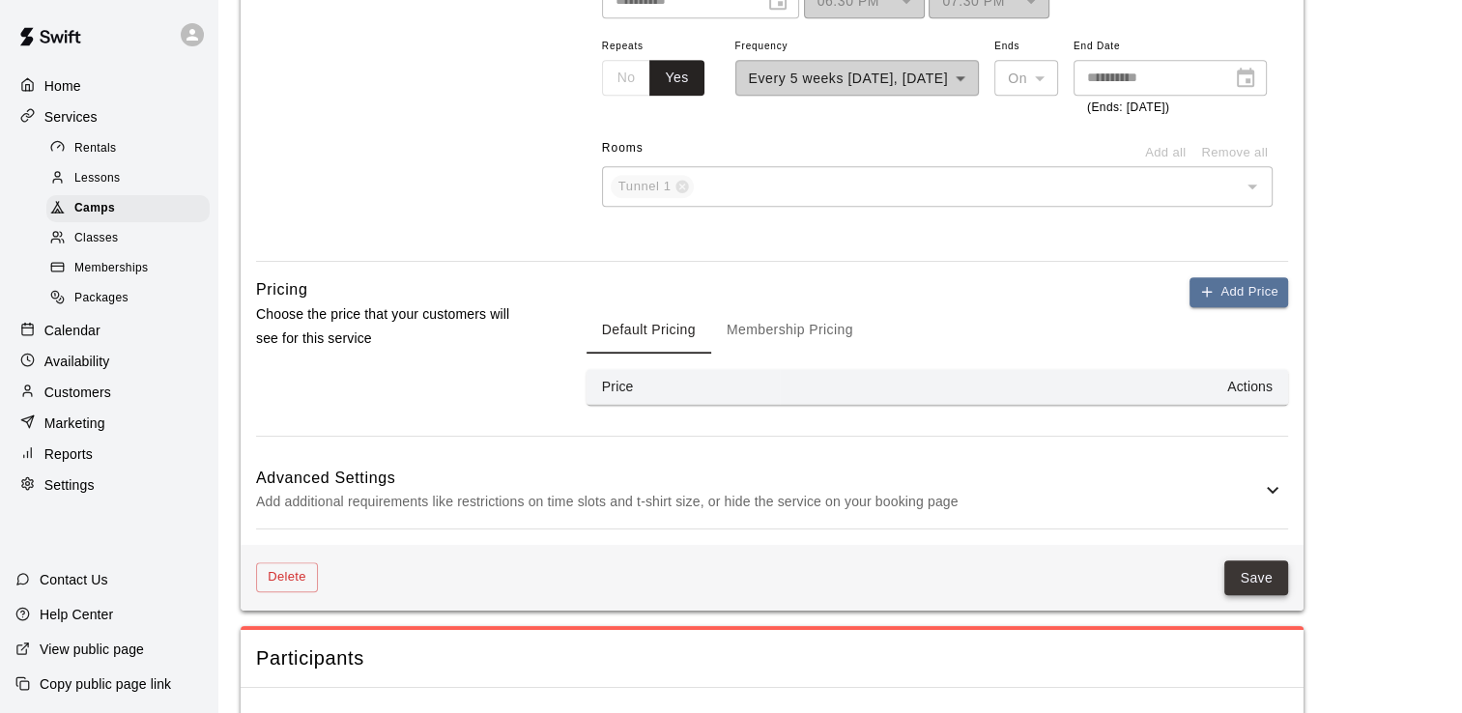
click at [1256, 596] on button "Save" at bounding box center [1256, 578] width 64 height 36
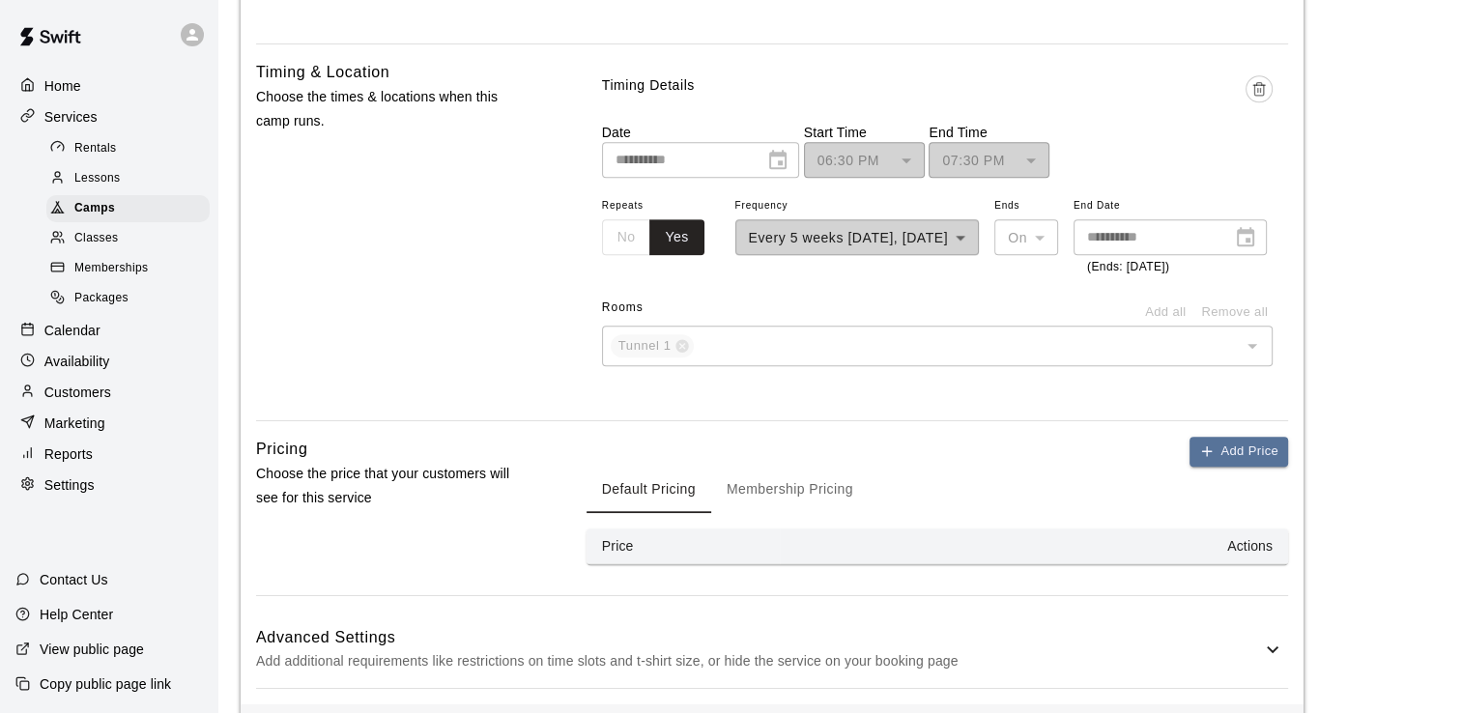
scroll to position [1632, 0]
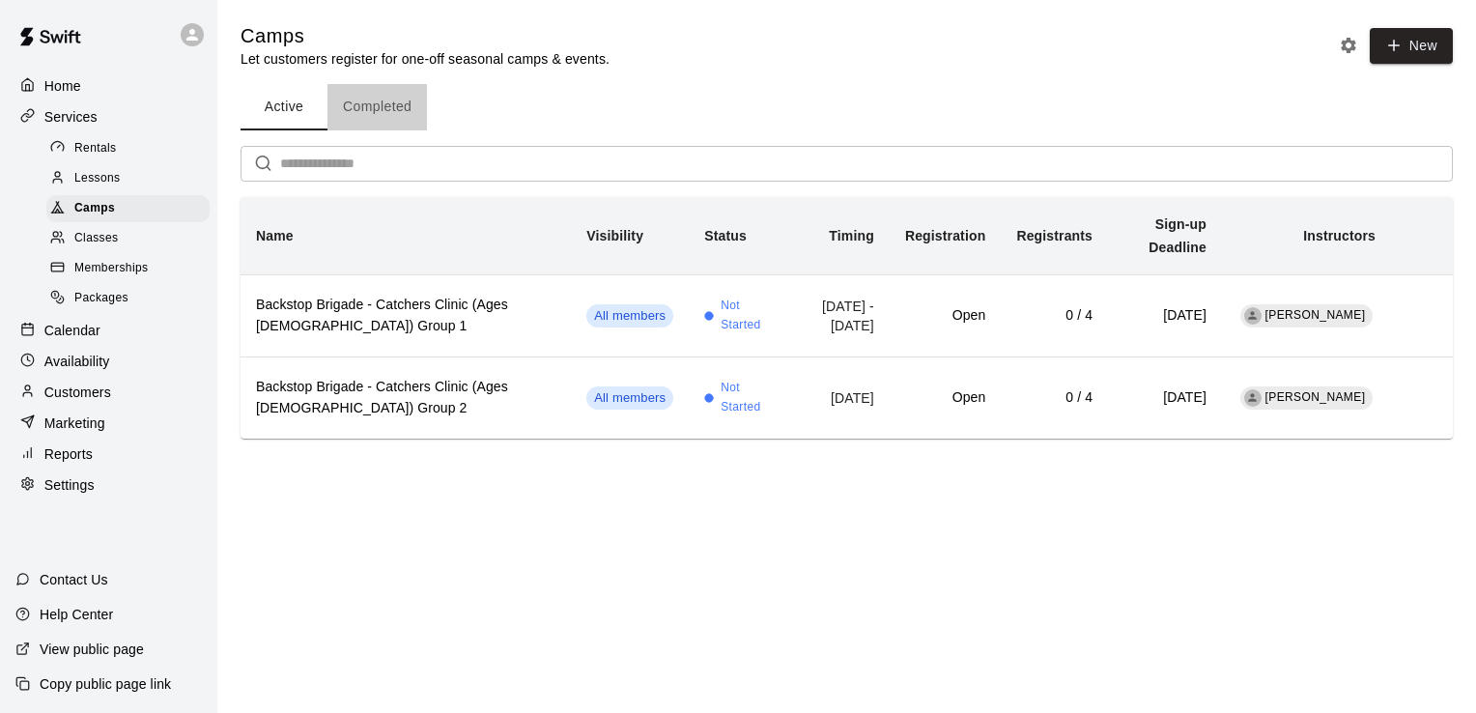
click at [393, 104] on button "Completed" at bounding box center [378, 107] width 100 height 46
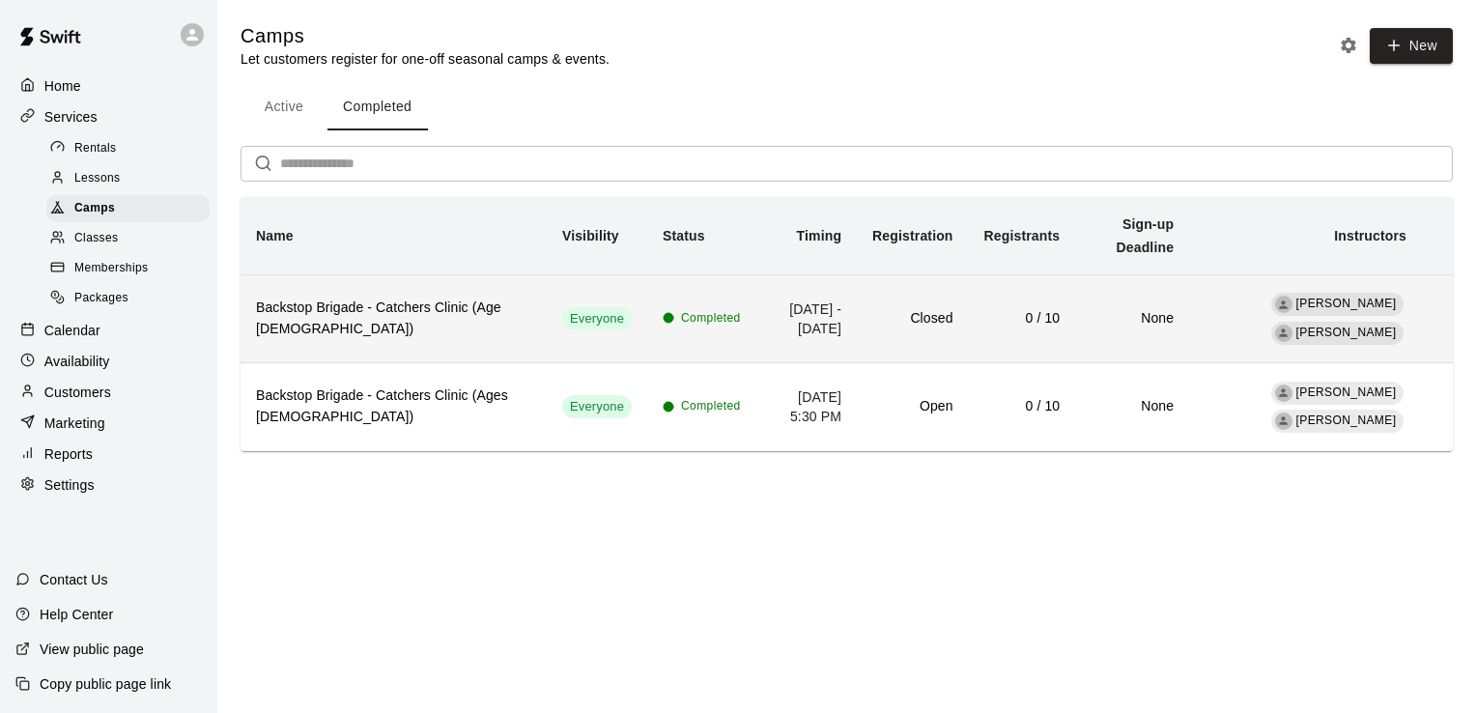
click at [405, 309] on h6 "Backstop Brigade - Catchers Clinic (Age [DEMOGRAPHIC_DATA])" at bounding box center [393, 319] width 275 height 43
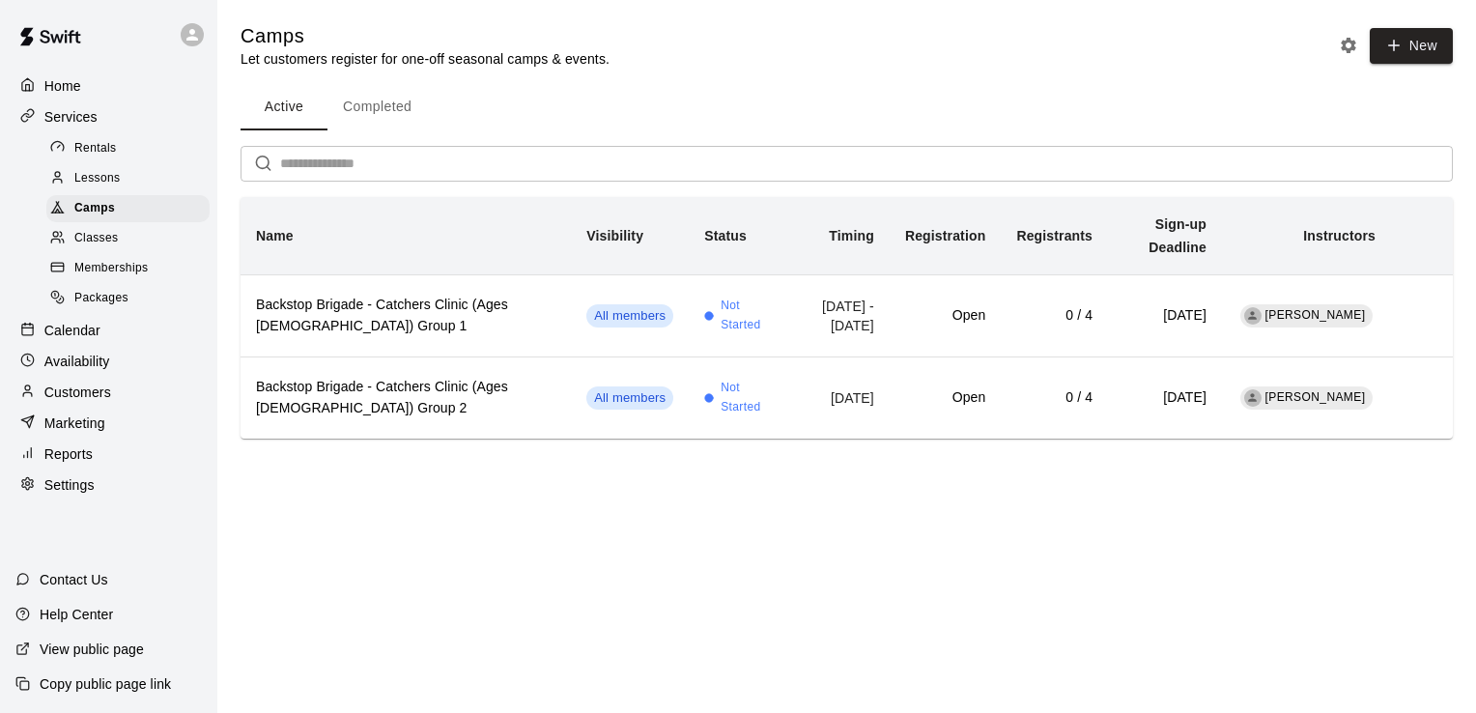
click at [752, 108] on div "Active Completed" at bounding box center [847, 107] width 1213 height 46
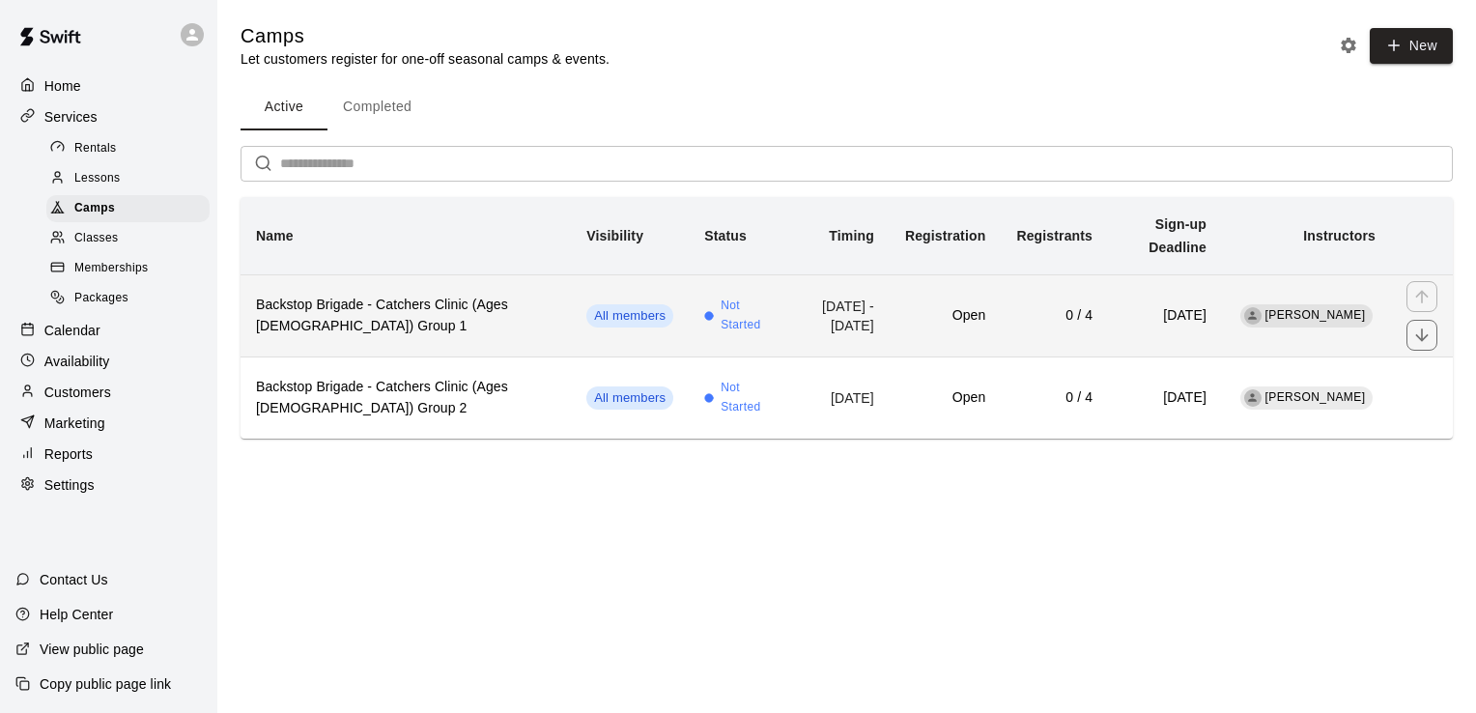
click at [391, 295] on h6 "Backstop Brigade - Catchers Clinic (Ages [DEMOGRAPHIC_DATA]) Group 1" at bounding box center [406, 316] width 300 height 43
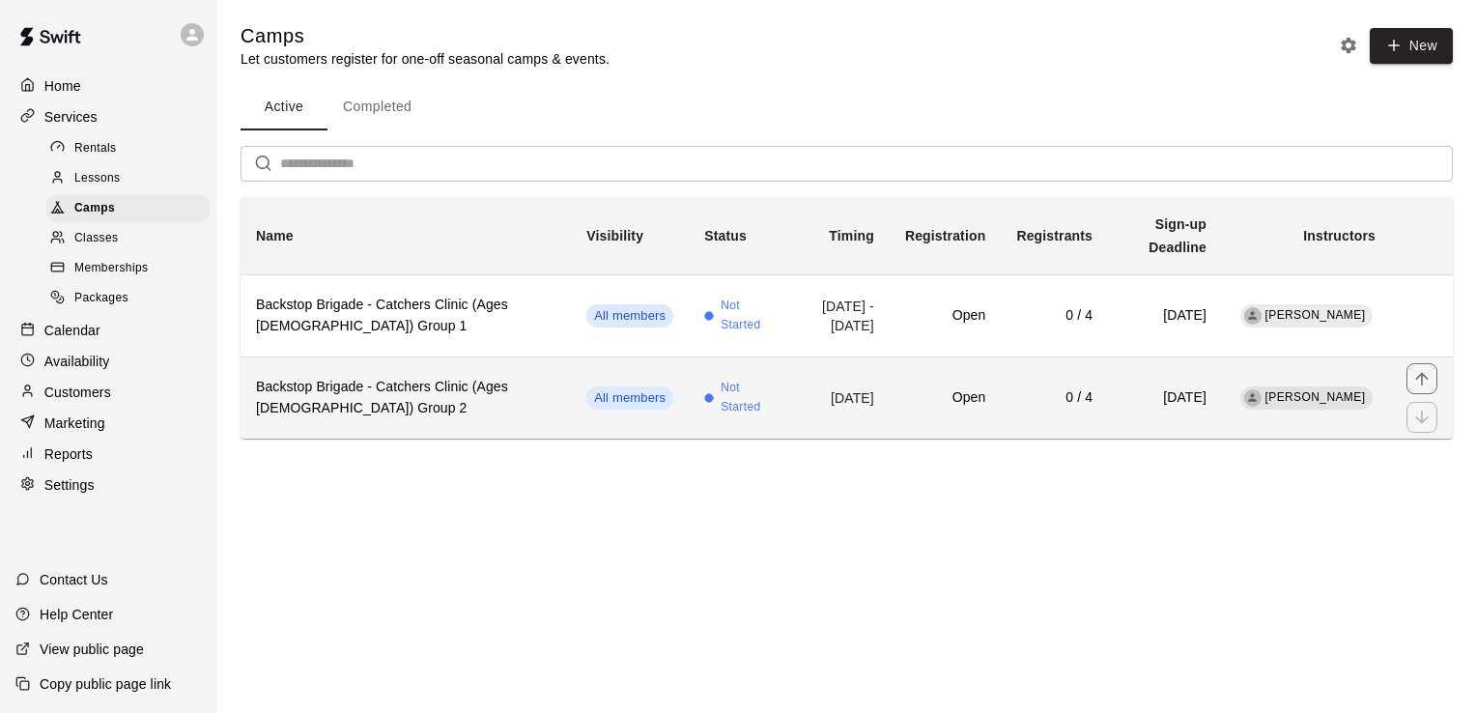
click at [400, 377] on h6 "Backstop Brigade - Catchers Clinic (Ages [DEMOGRAPHIC_DATA]) Group 2" at bounding box center [406, 398] width 300 height 43
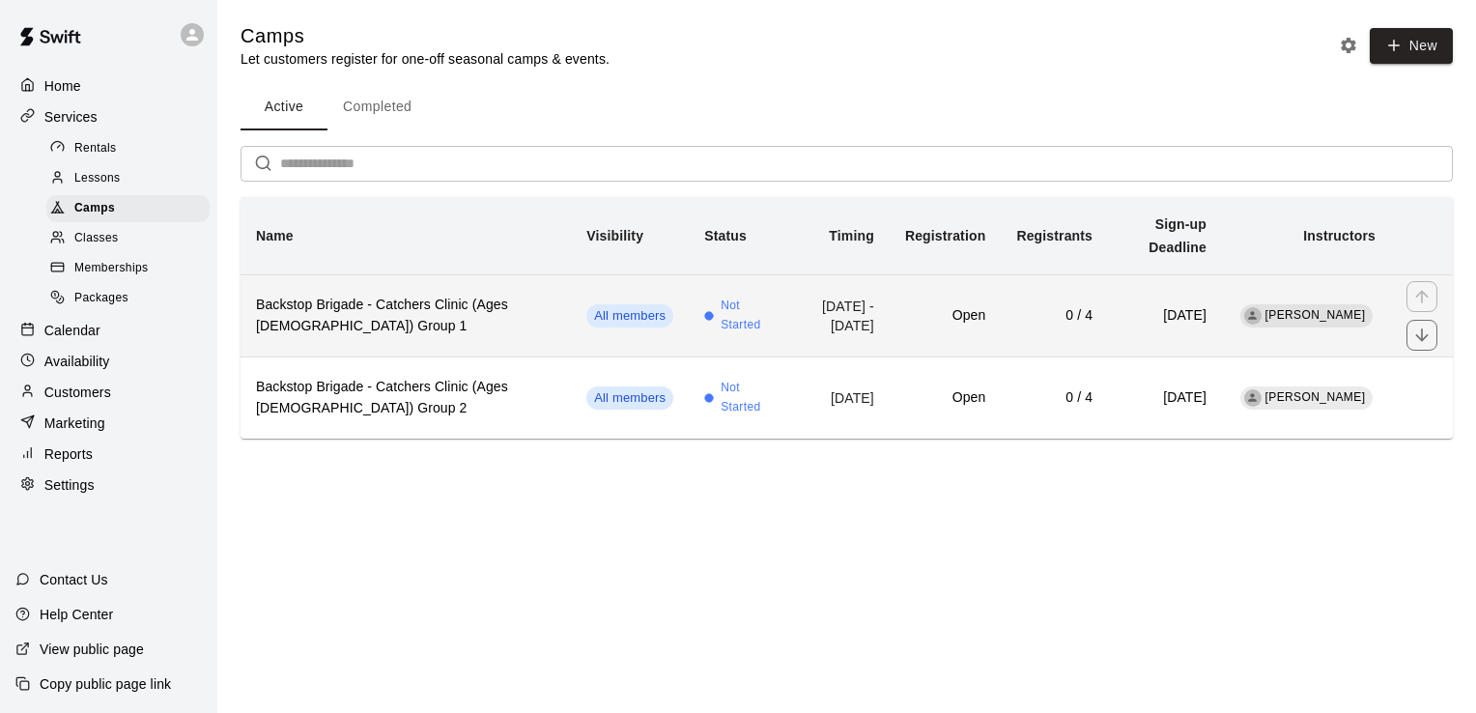
click at [321, 295] on h6 "Backstop Brigade - Catchers Clinic (Ages [DEMOGRAPHIC_DATA]) Group 1" at bounding box center [406, 316] width 300 height 43
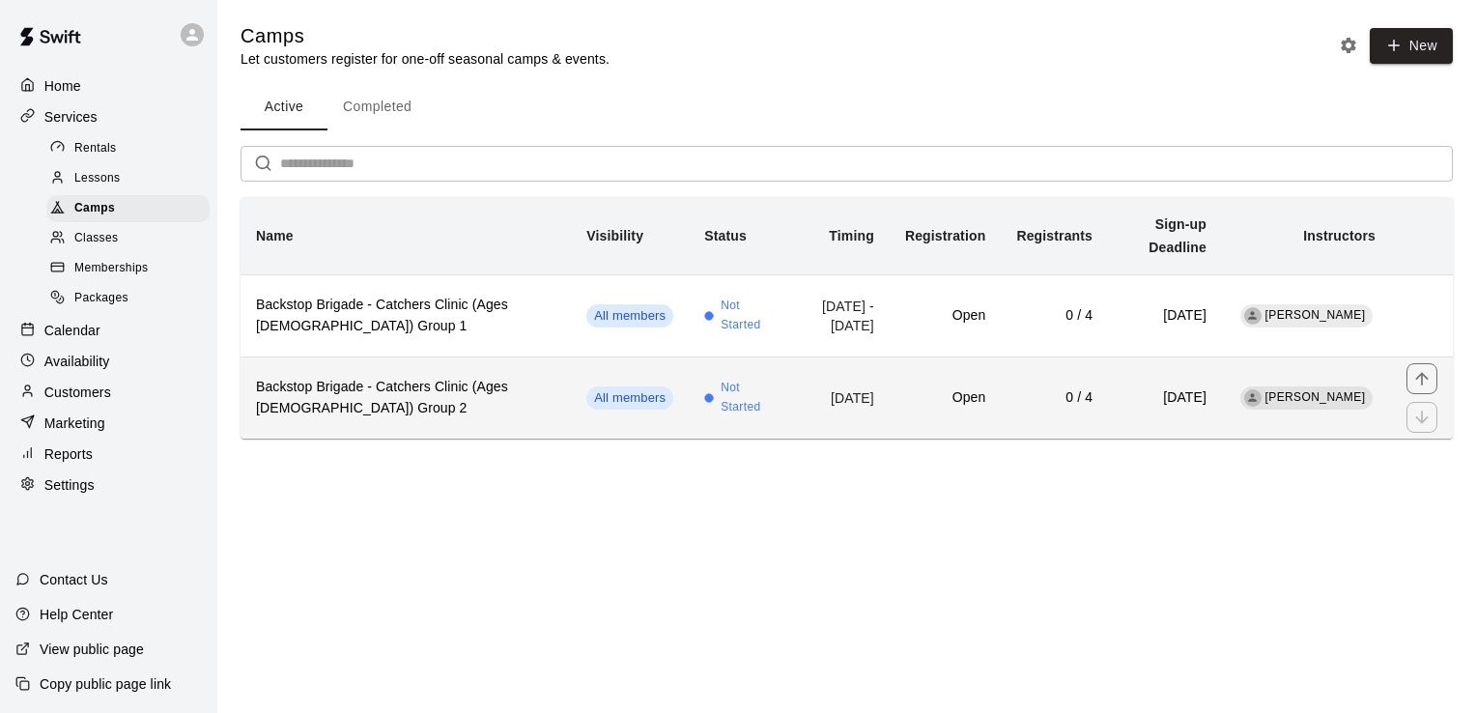
click at [302, 377] on h6 "Backstop Brigade - Catchers Clinic (Ages [DEMOGRAPHIC_DATA]) Group 2" at bounding box center [406, 398] width 300 height 43
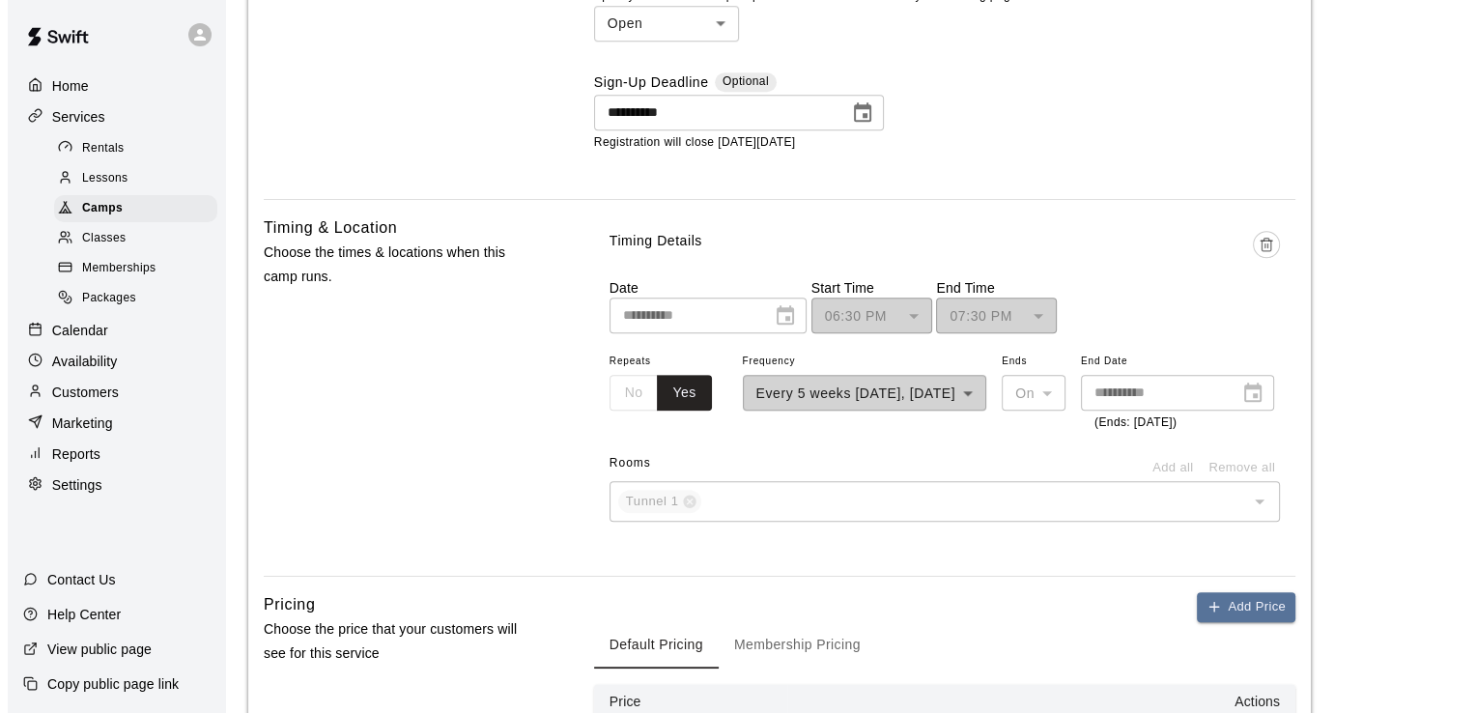
scroll to position [1546, 0]
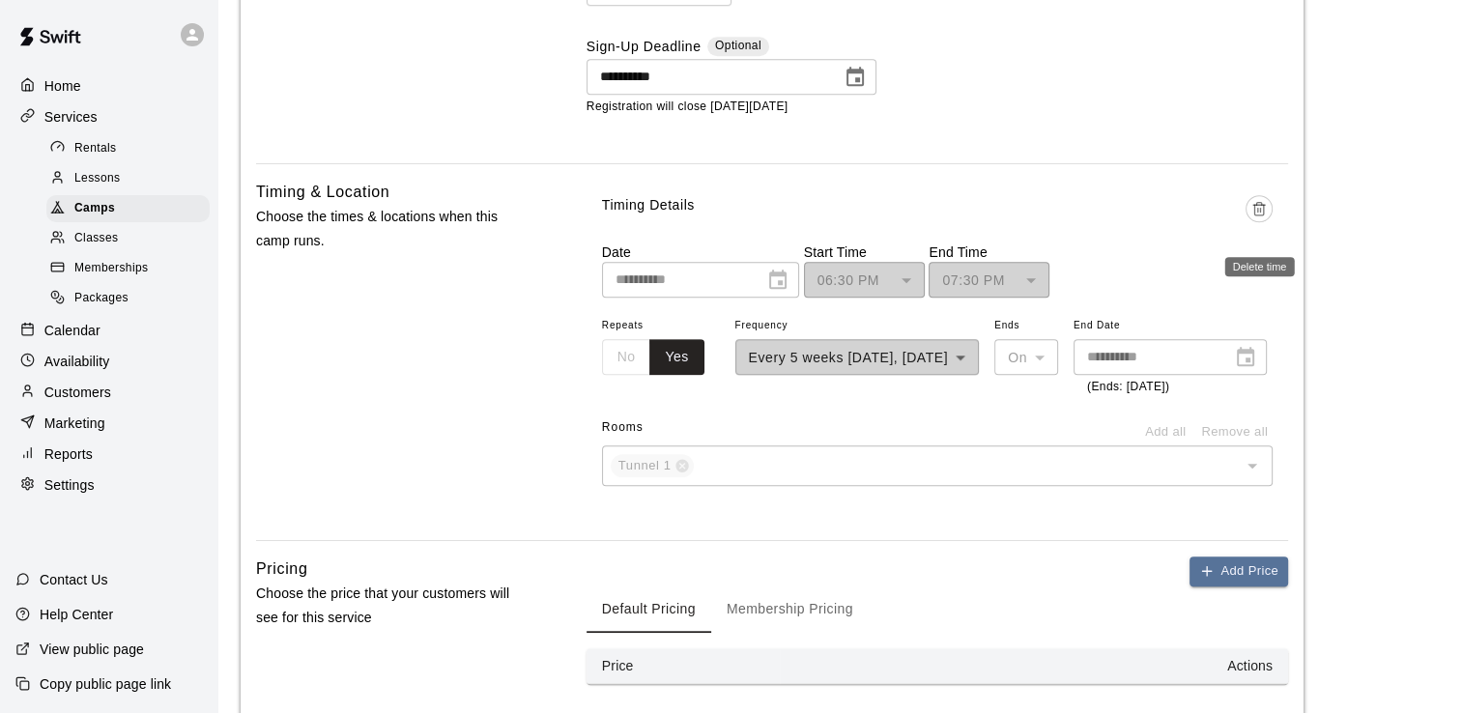
click at [1263, 208] on icon "Delete time" at bounding box center [1258, 210] width 9 height 11
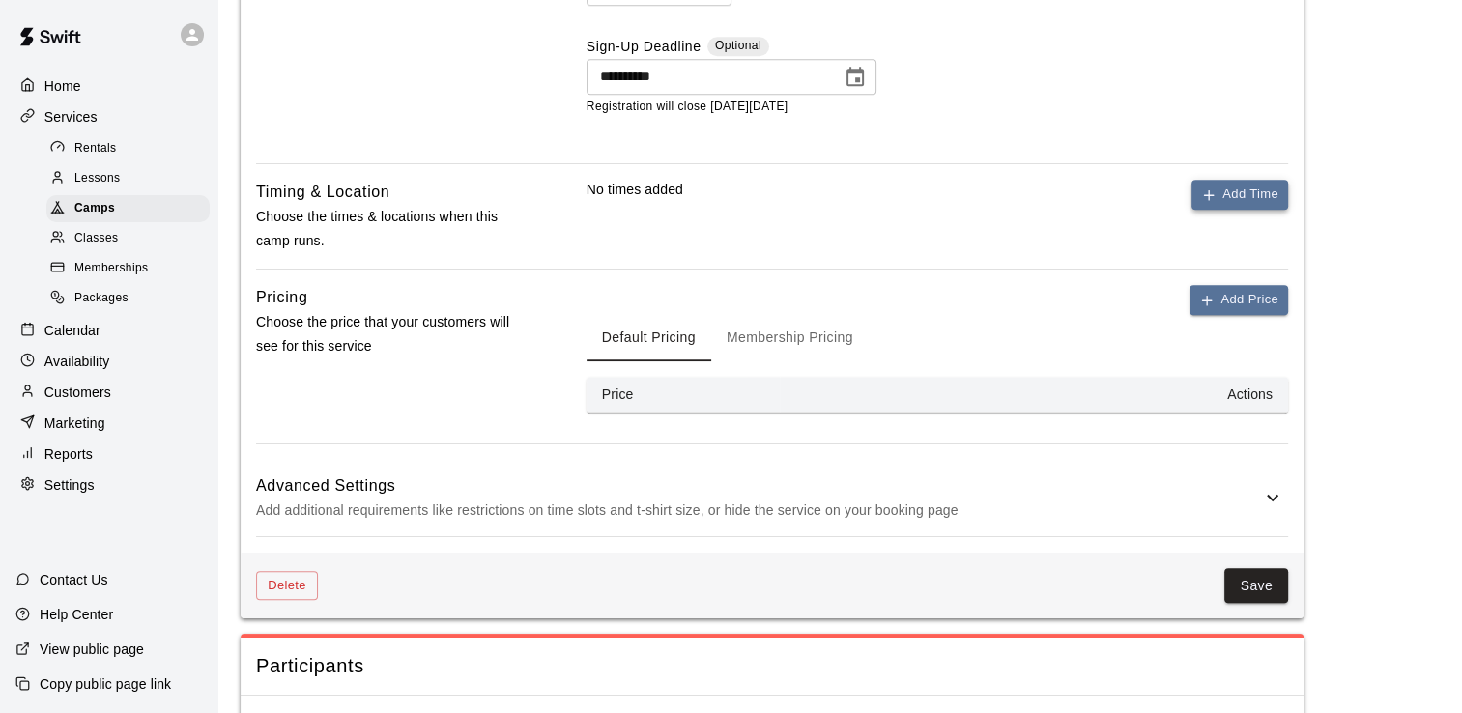
click at [1241, 201] on button "Add Time" at bounding box center [1239, 195] width 97 height 30
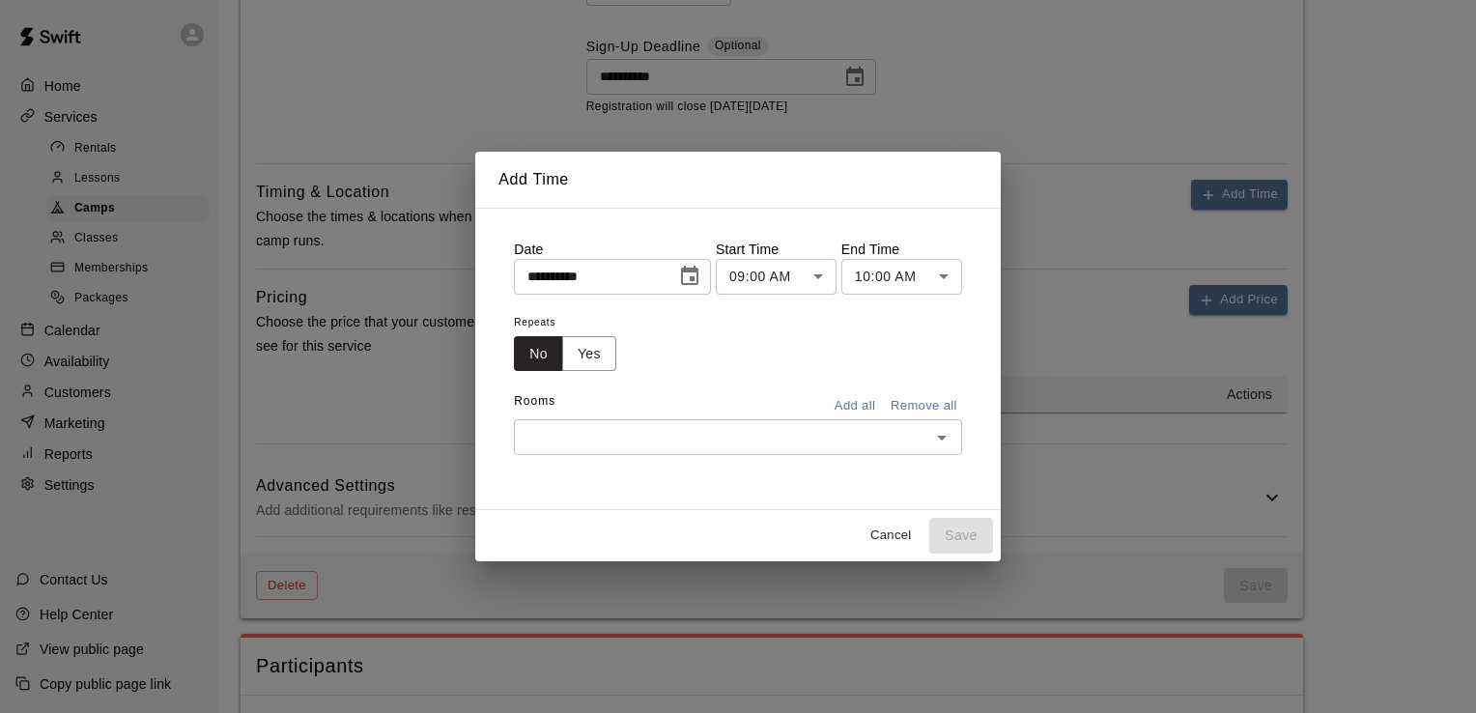
click at [699, 271] on icon "Choose date, selected date is Oct 14, 2025" at bounding box center [689, 275] width 17 height 19
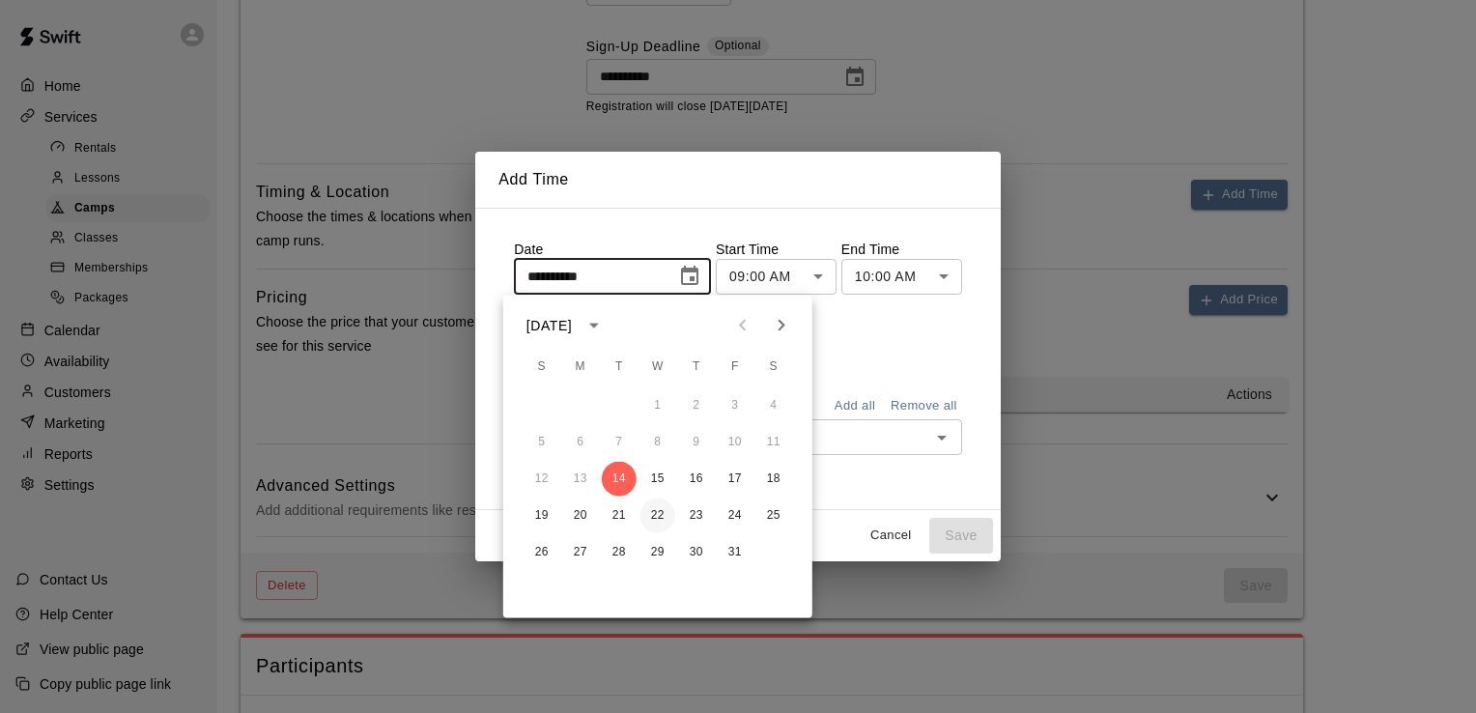
click at [656, 513] on button "22" at bounding box center [658, 516] width 35 height 35
type input "**********"
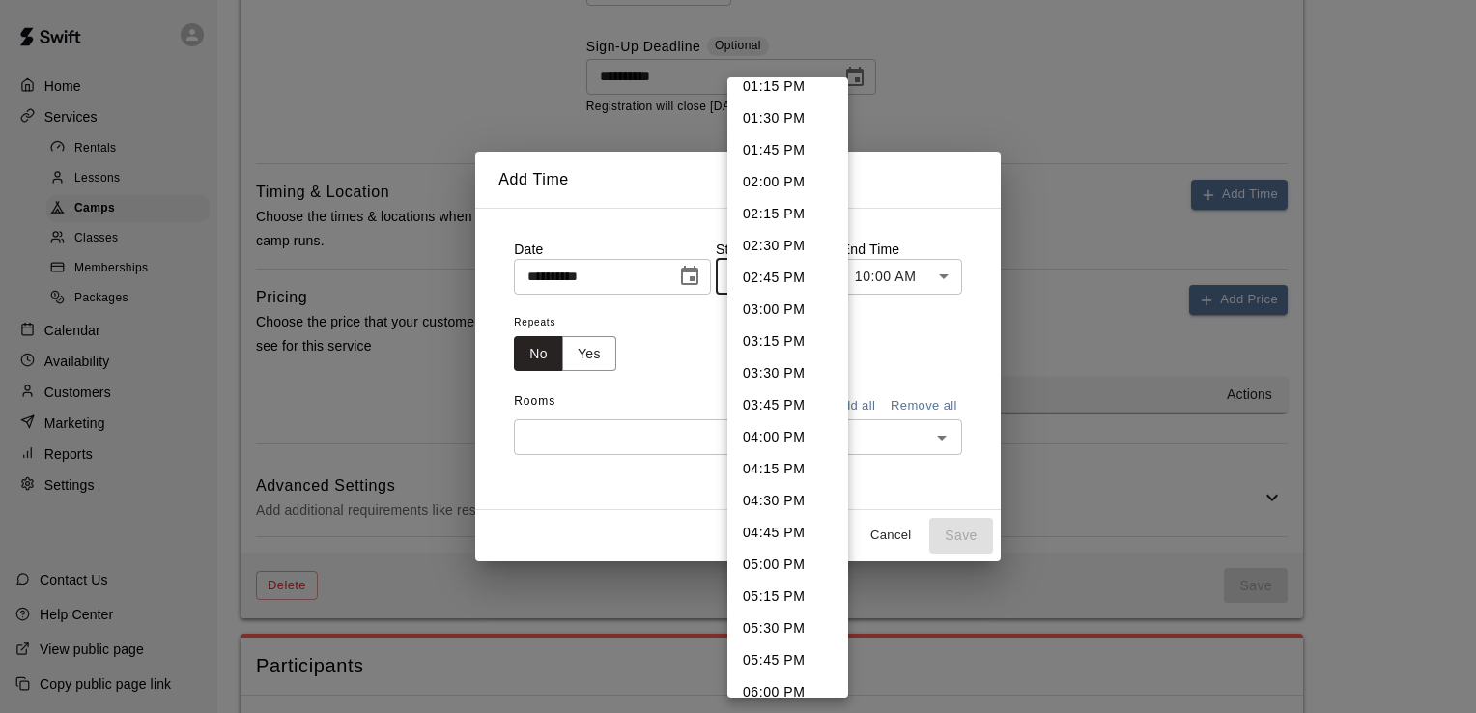
scroll to position [1731, 0]
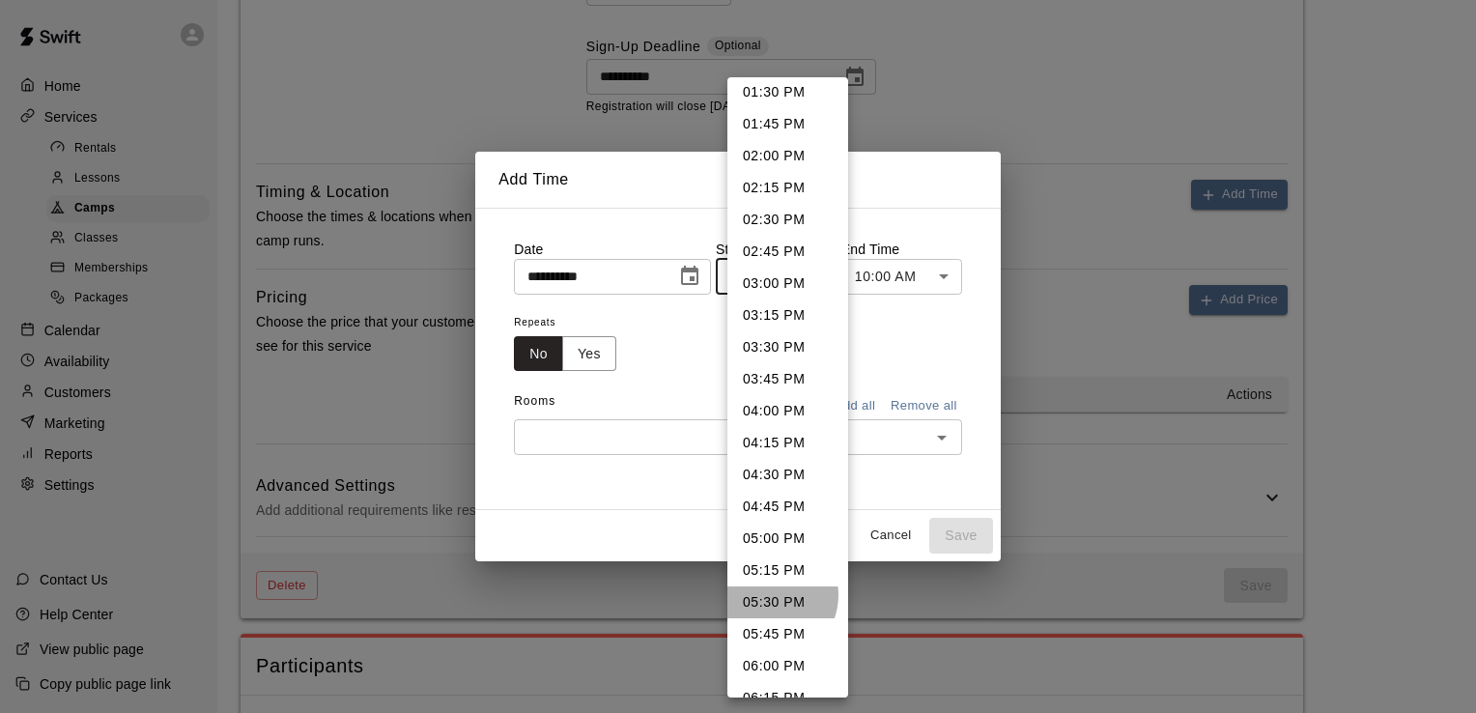
click at [769, 595] on li "05:30 PM" at bounding box center [788, 603] width 121 height 32
type input "********"
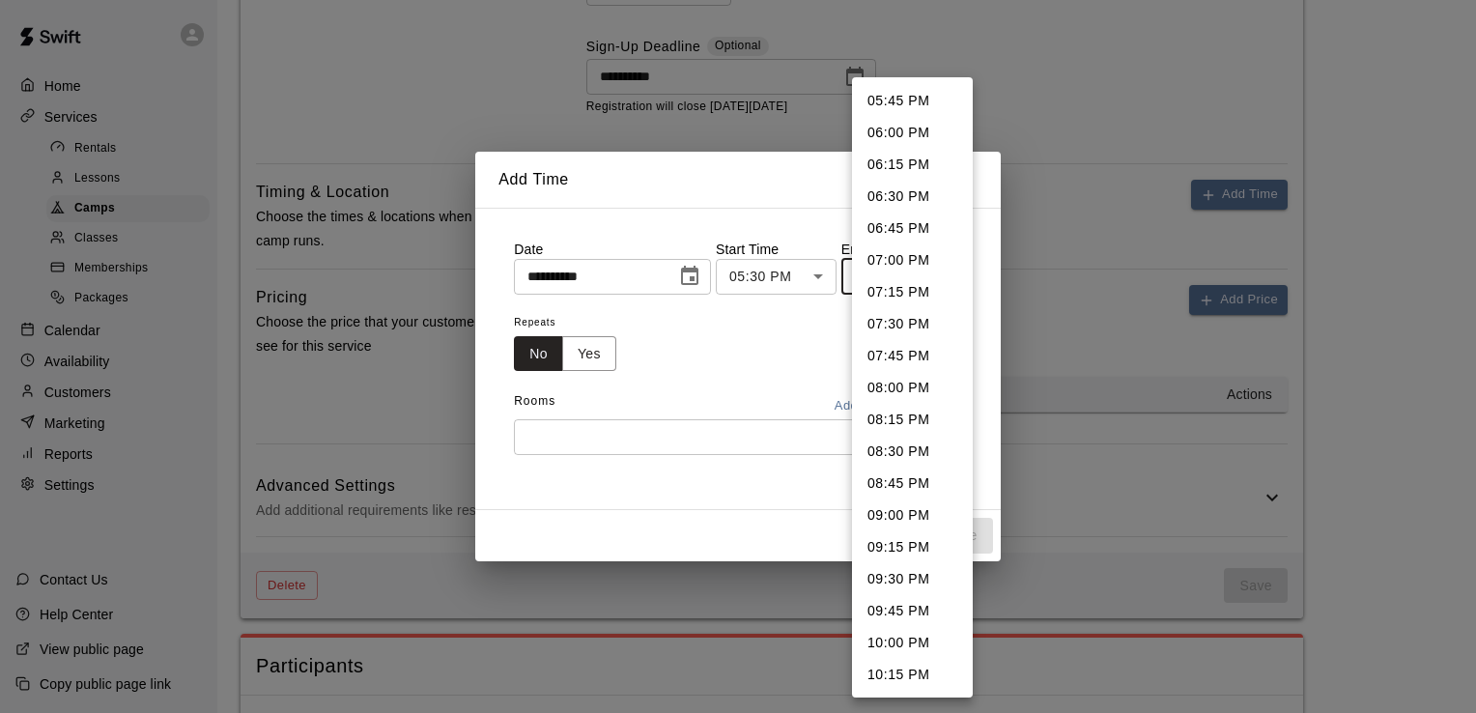
click at [896, 192] on li "06:30 PM" at bounding box center [912, 197] width 121 height 32
type input "********"
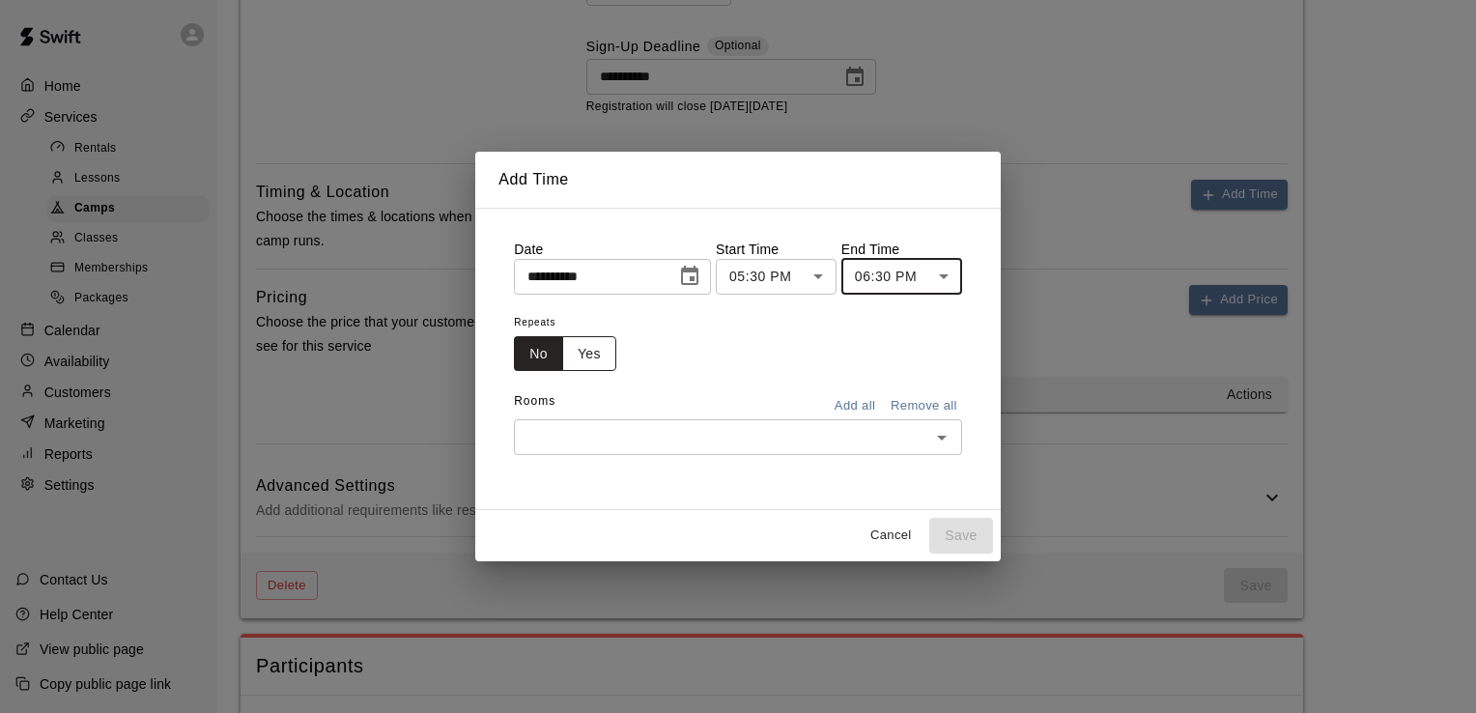
click at [578, 356] on button "Yes" at bounding box center [589, 354] width 54 height 36
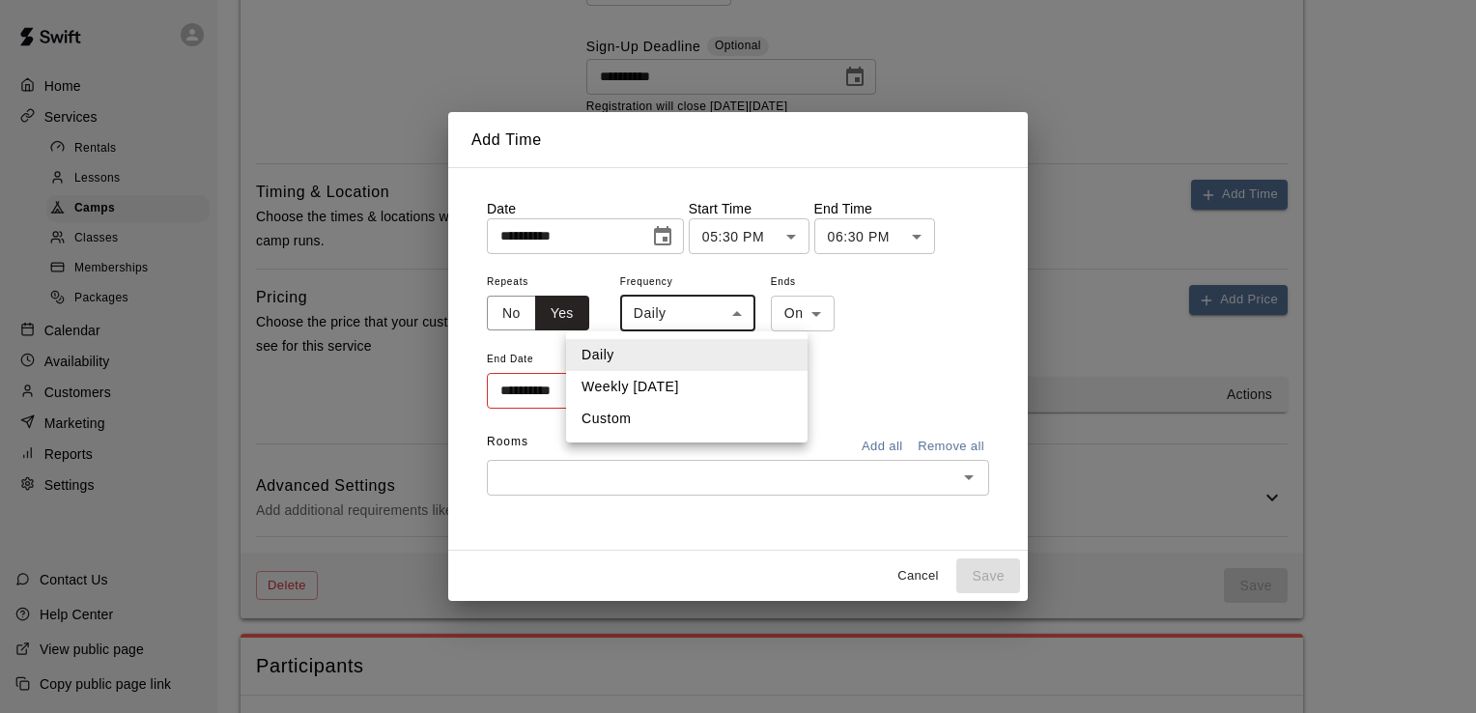
click at [633, 419] on li "Custom" at bounding box center [687, 419] width 242 height 32
type input "******"
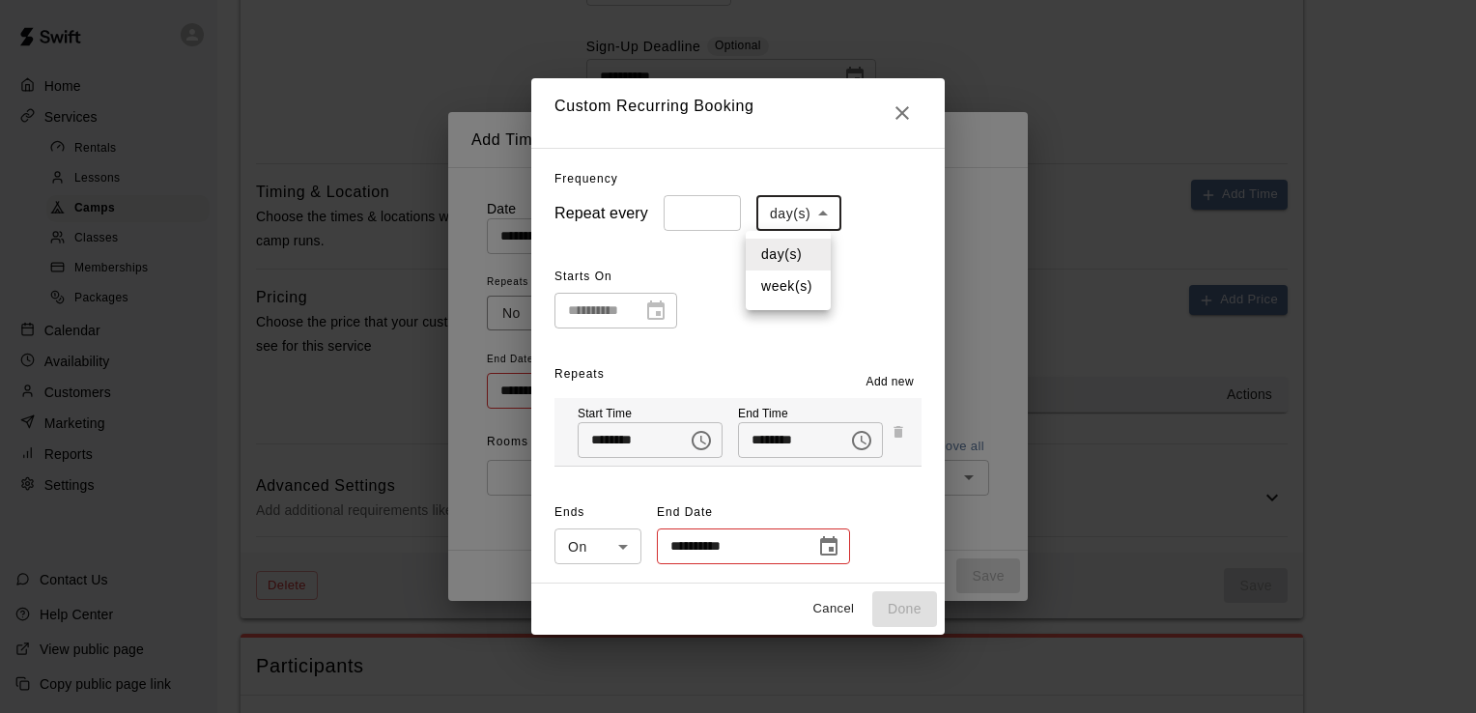
click at [788, 292] on li "week(s)" at bounding box center [788, 287] width 85 height 32
type input "******"
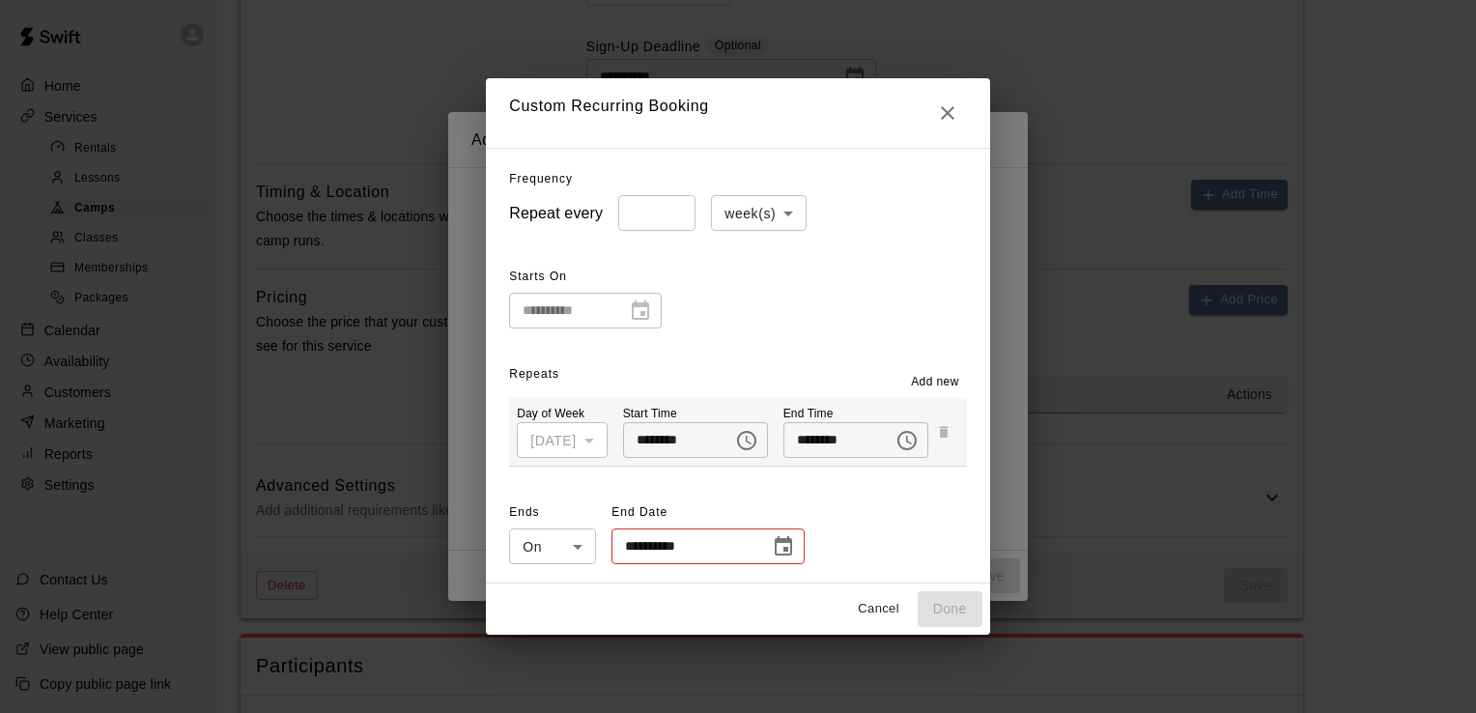
click at [775, 548] on icon "Choose date" at bounding box center [783, 545] width 17 height 19
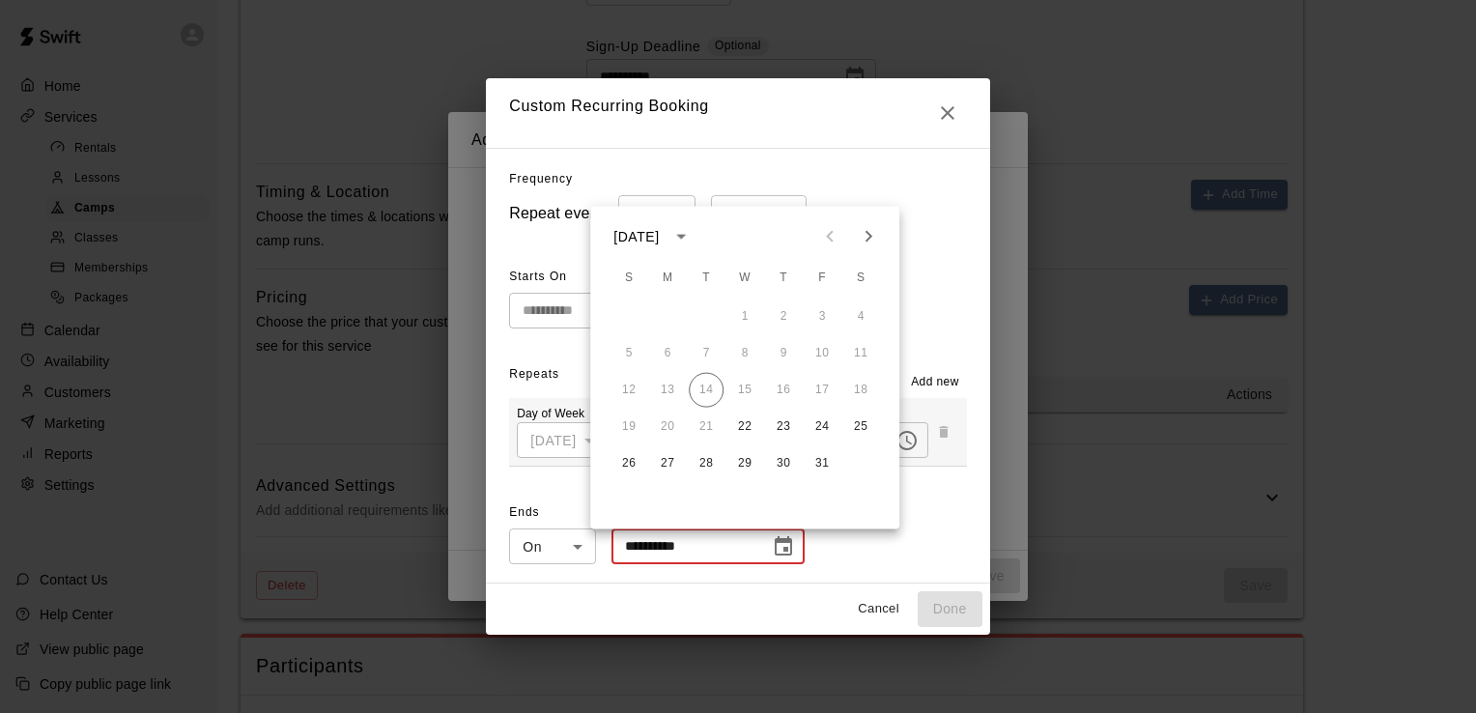
click at [868, 239] on icon "Next month" at bounding box center [869, 237] width 7 height 12
click at [750, 426] on button "19" at bounding box center [745, 427] width 35 height 35
type input "**********"
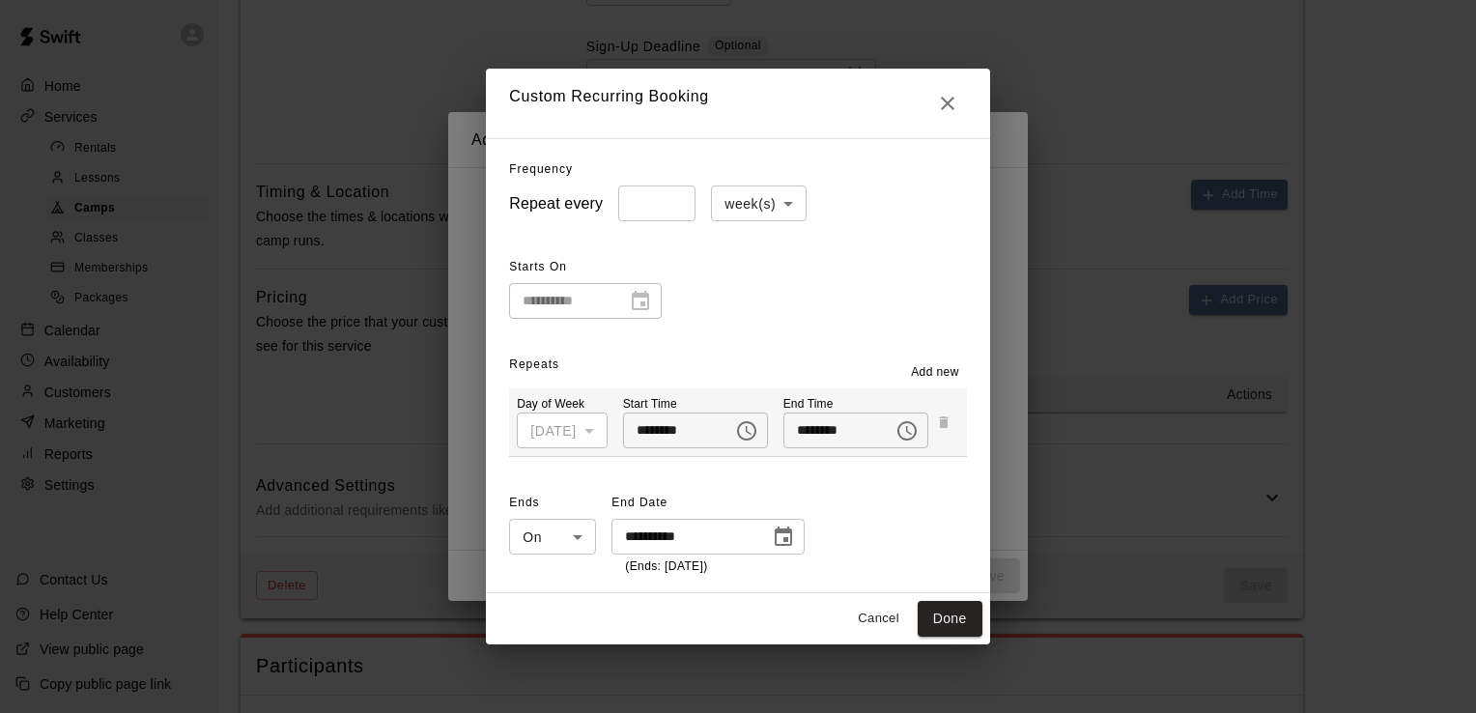
click at [960, 373] on span "Add new" at bounding box center [935, 372] width 48 height 19
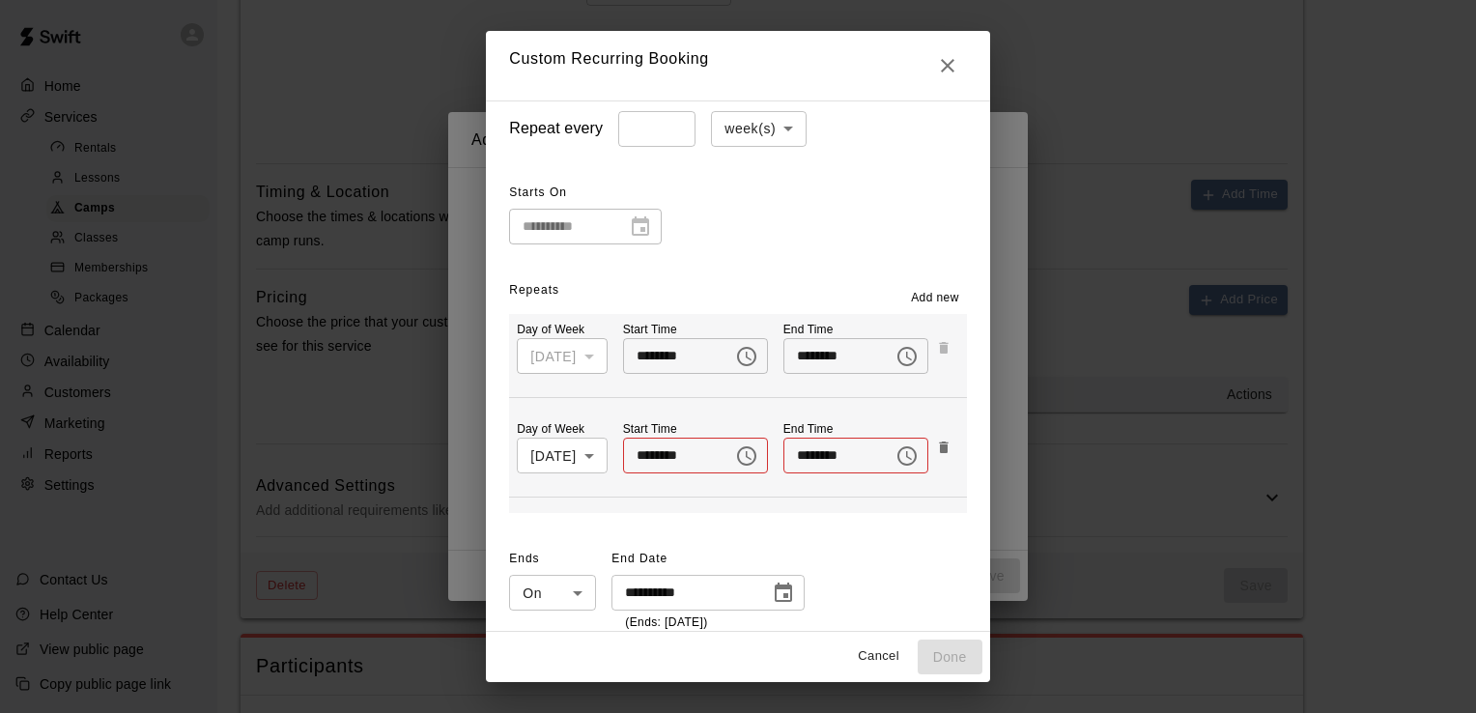
scroll to position [54, 0]
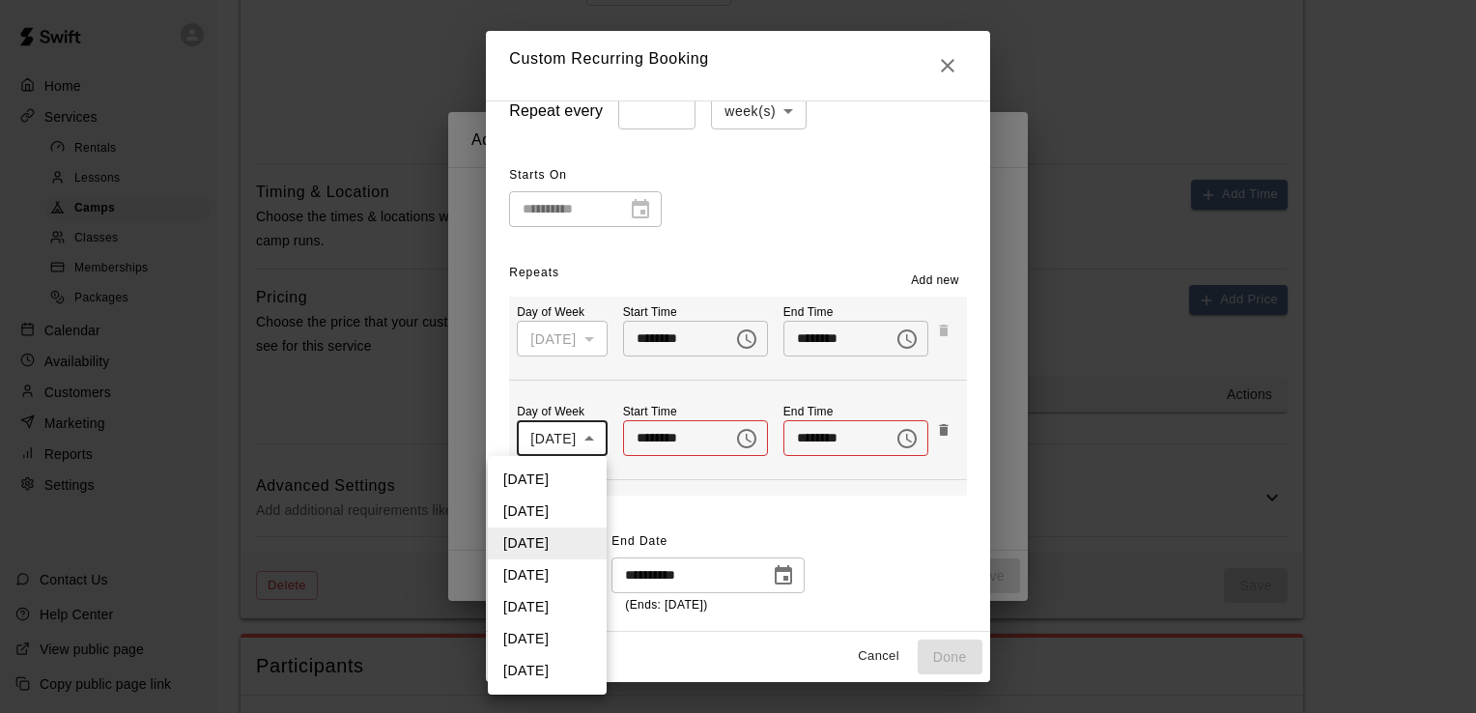
click at [531, 669] on li "[DATE]" at bounding box center [547, 671] width 119 height 32
type input "*"
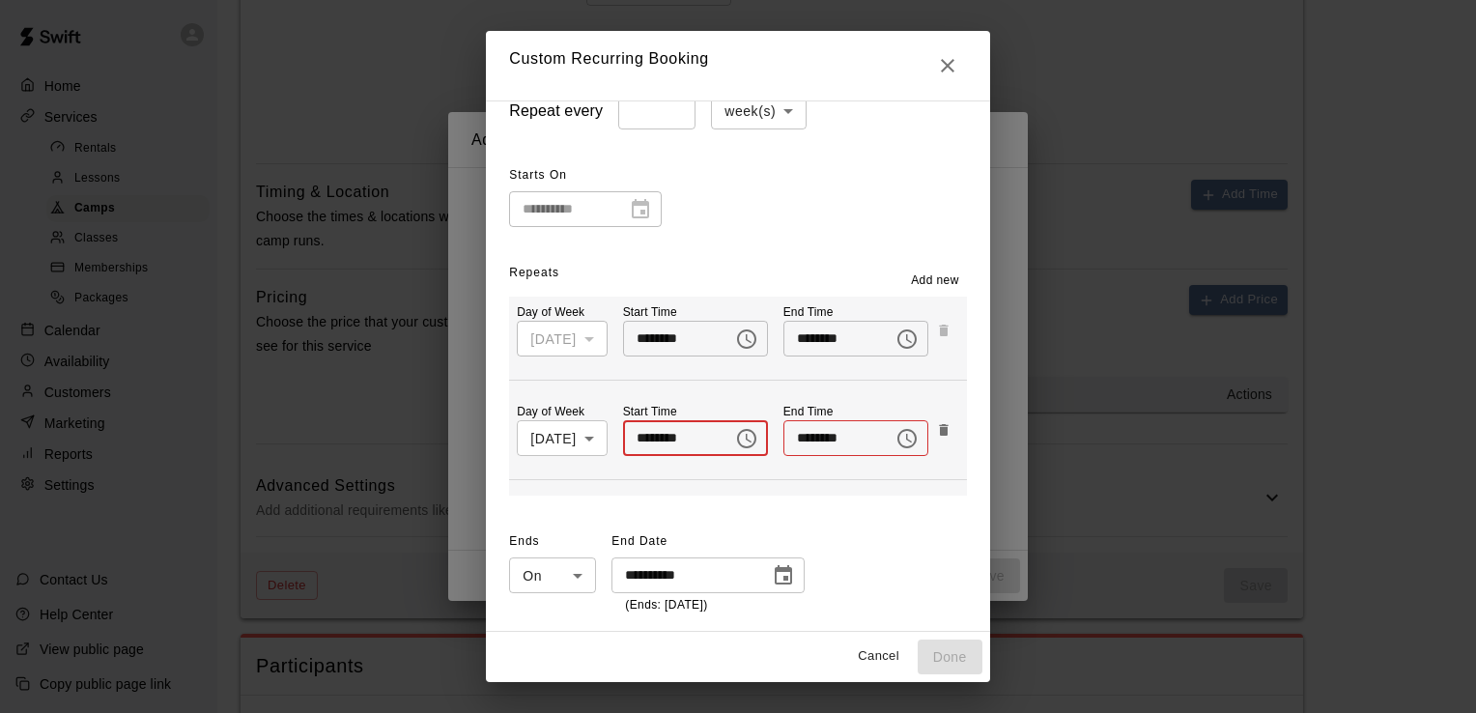
click at [692, 449] on input "********" at bounding box center [671, 438] width 97 height 36
click at [735, 431] on icon "Choose time" at bounding box center [746, 438] width 23 height 23
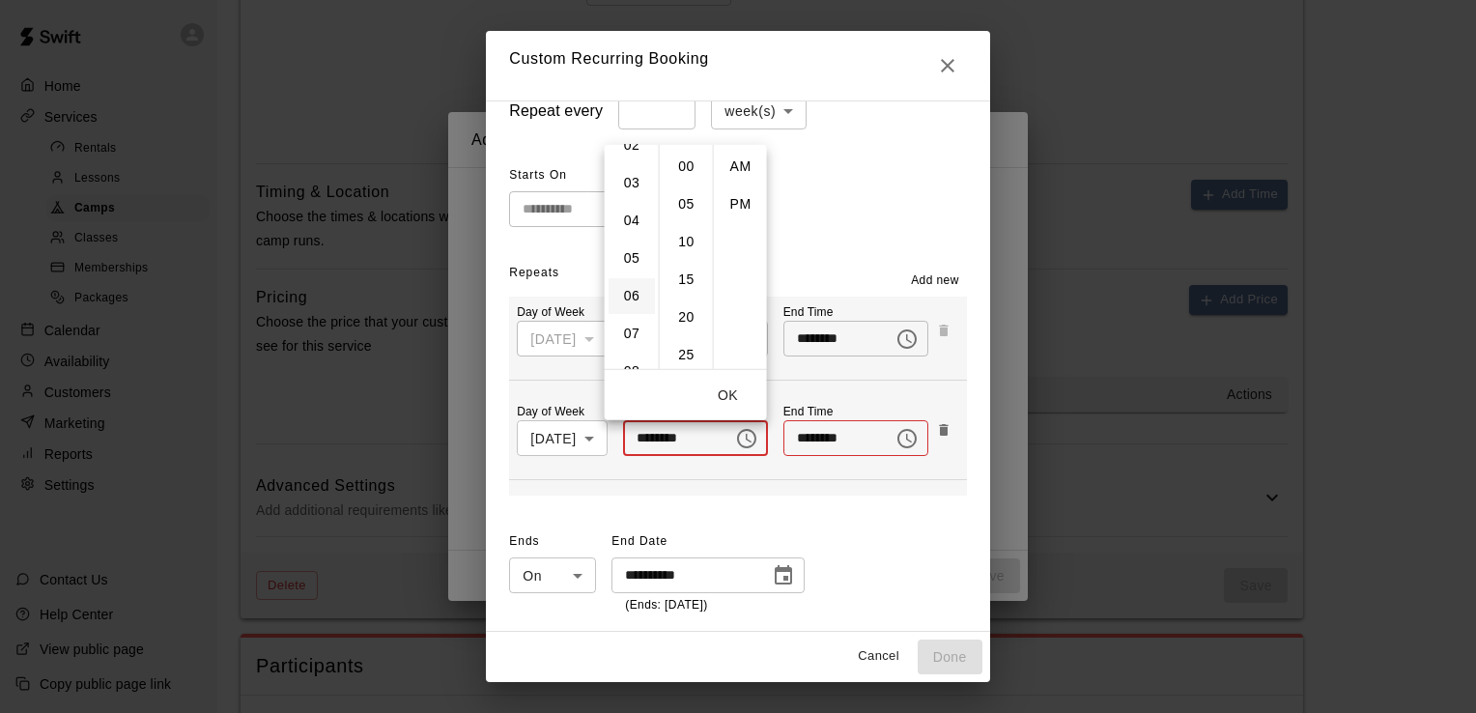
click at [635, 296] on li "06" at bounding box center [632, 295] width 46 height 36
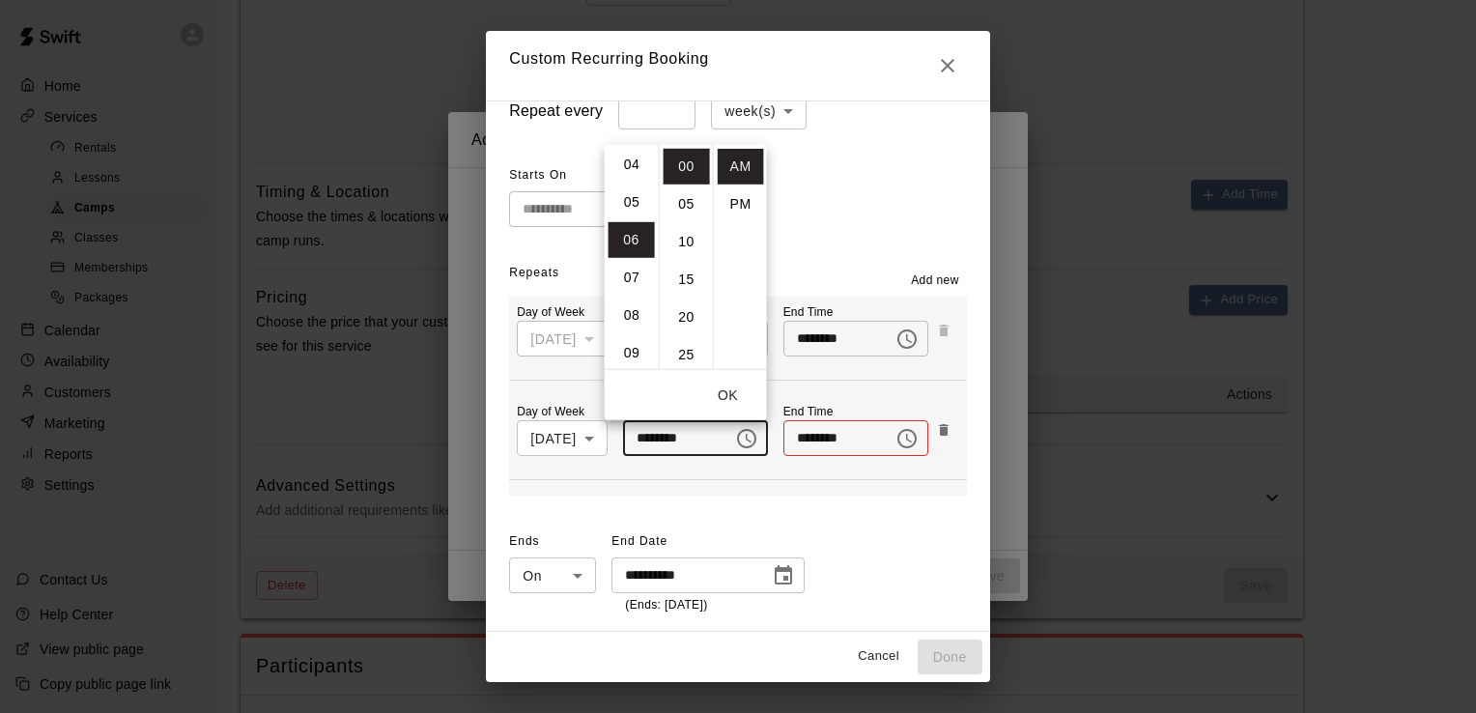
scroll to position [226, 0]
click at [683, 349] on li "30" at bounding box center [687, 353] width 46 height 36
click at [738, 202] on li "PM" at bounding box center [741, 204] width 46 height 36
type input "********"
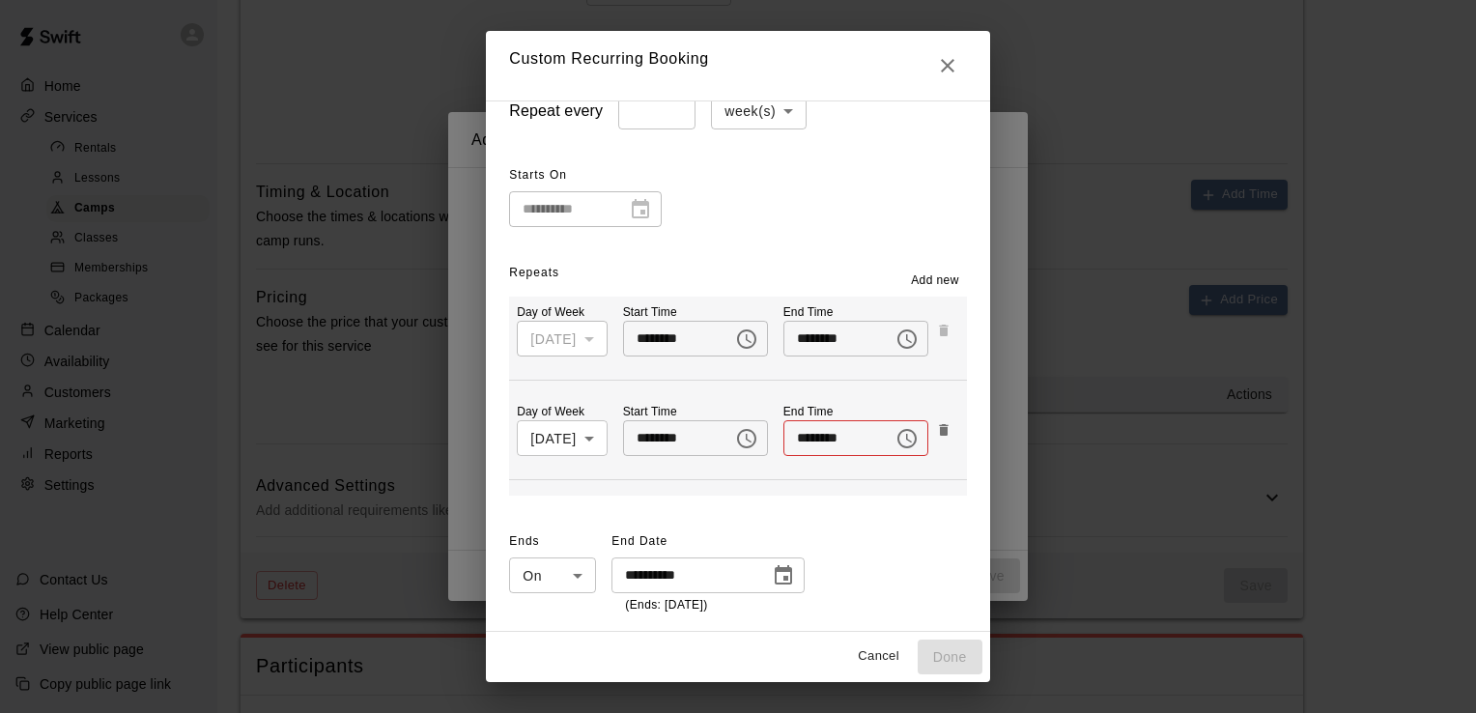
scroll to position [35, 0]
click at [906, 436] on icon "Choose time" at bounding box center [909, 438] width 6 height 9
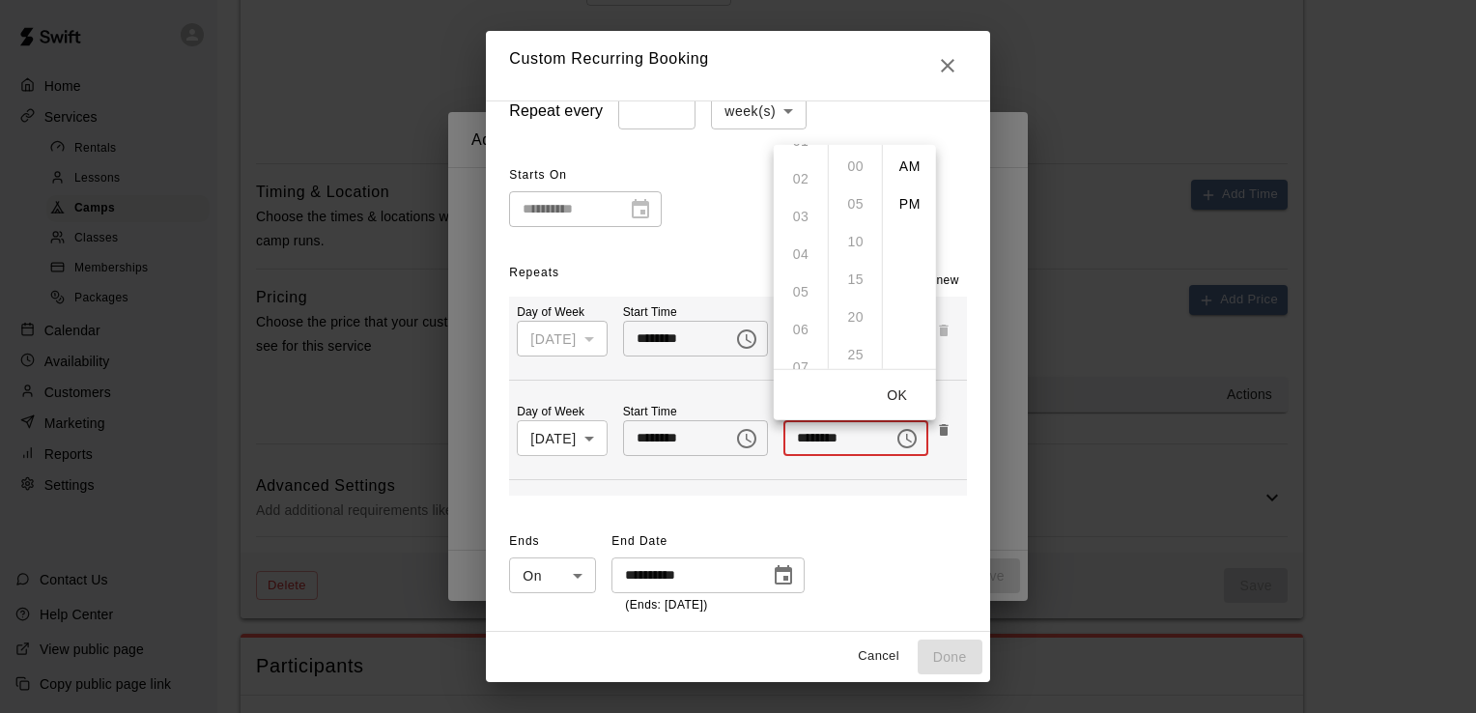
scroll to position [97, 0]
click at [801, 331] on ul "12 01 02 03 04 05 06 07 08 09 10 11" at bounding box center [801, 256] width 54 height 224
click at [906, 198] on li "PM" at bounding box center [910, 204] width 46 height 36
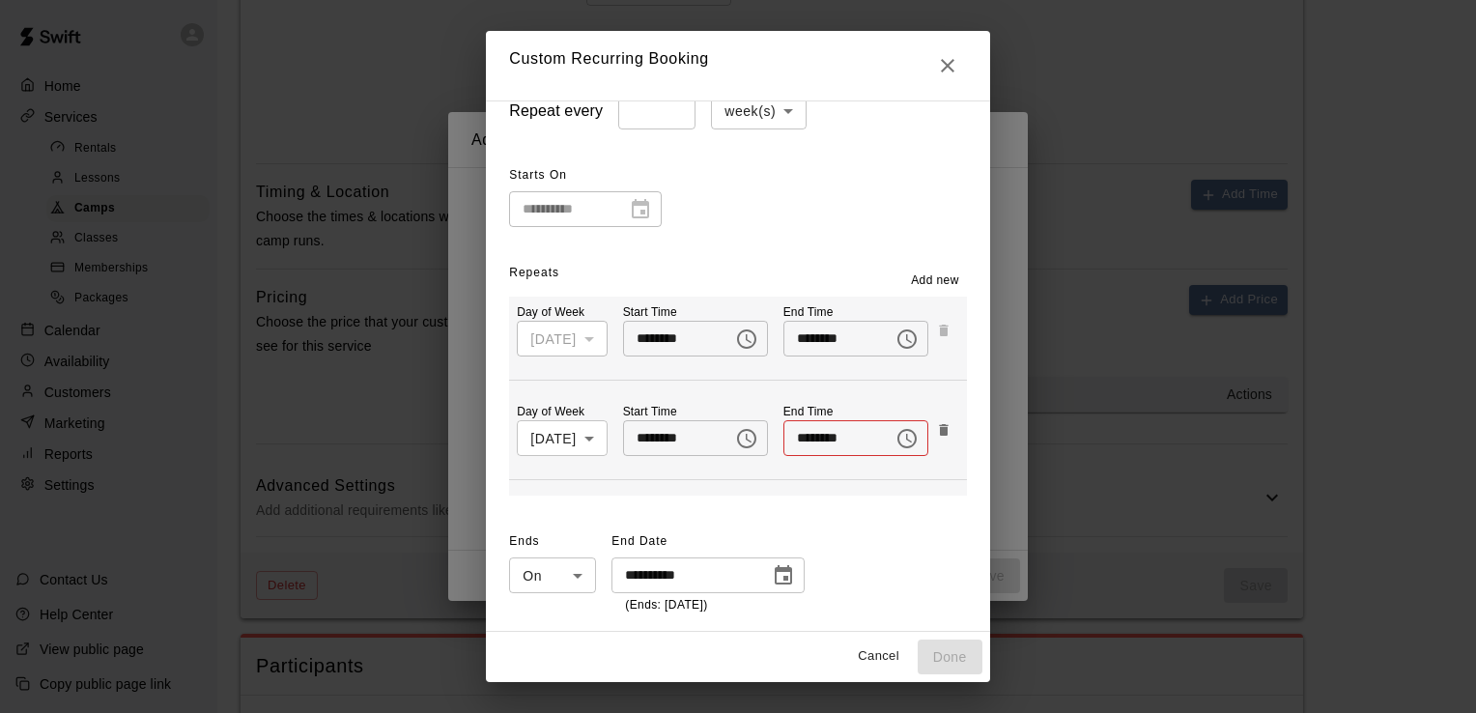
scroll to position [35, 0]
click at [900, 434] on icon "Choose time, selected time is 12:00 PM" at bounding box center [907, 438] width 23 height 23
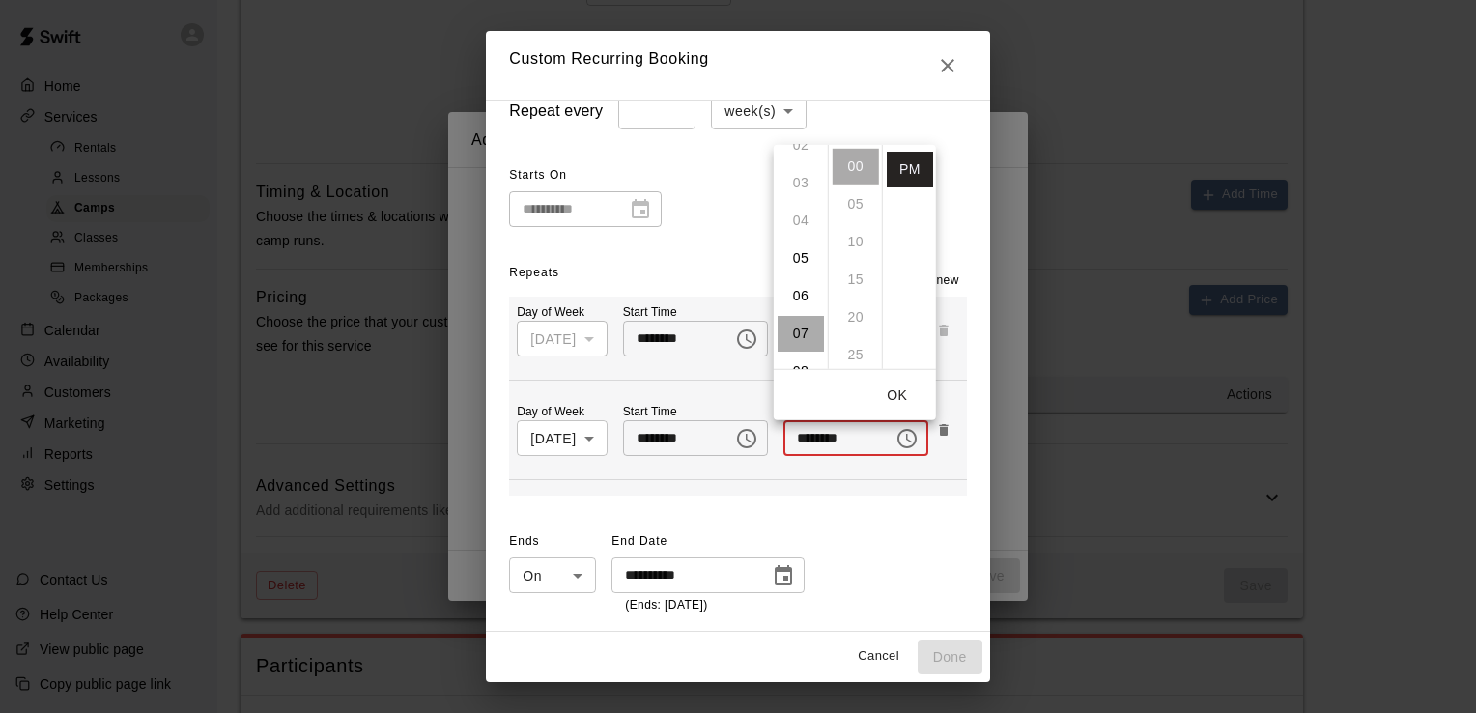
click at [799, 335] on li "07" at bounding box center [801, 333] width 46 height 36
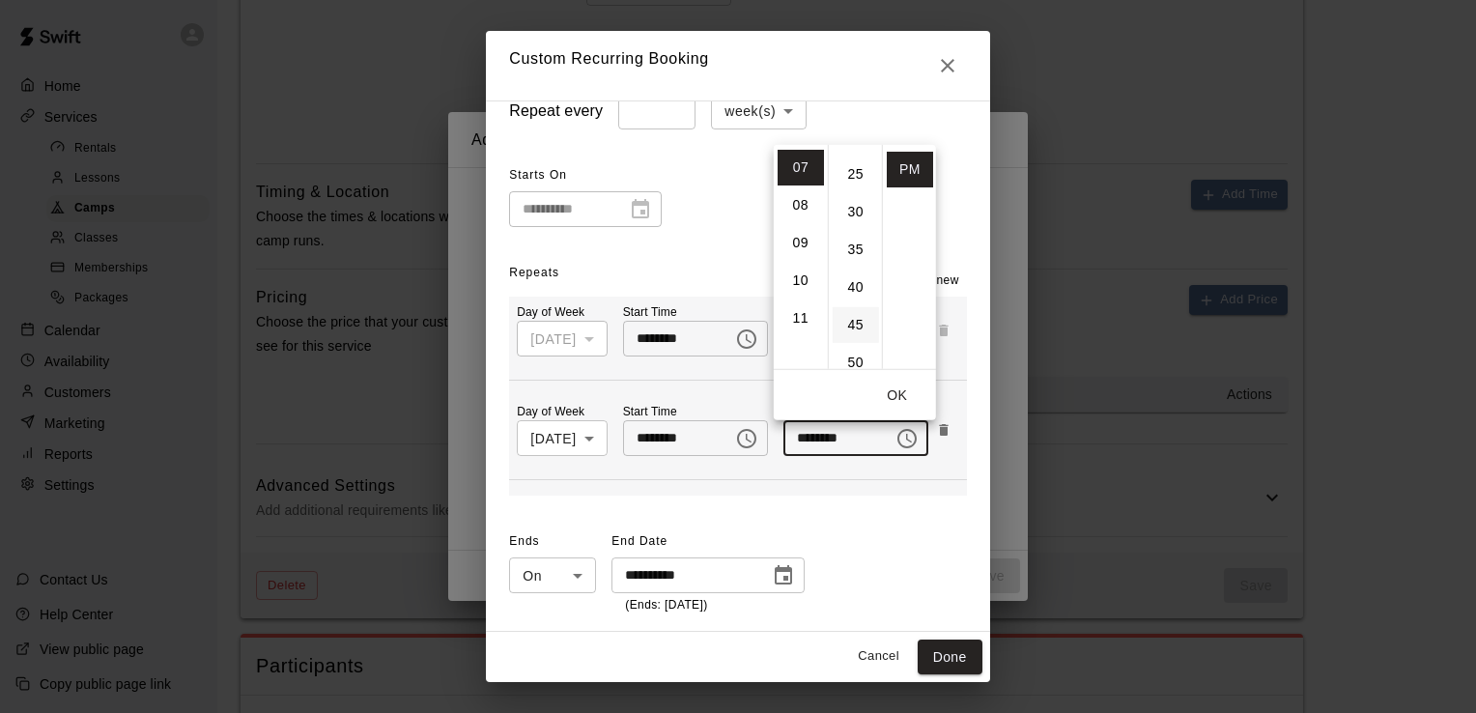
scroll to position [193, 0]
click at [854, 203] on li "30" at bounding box center [856, 199] width 46 height 36
type input "********"
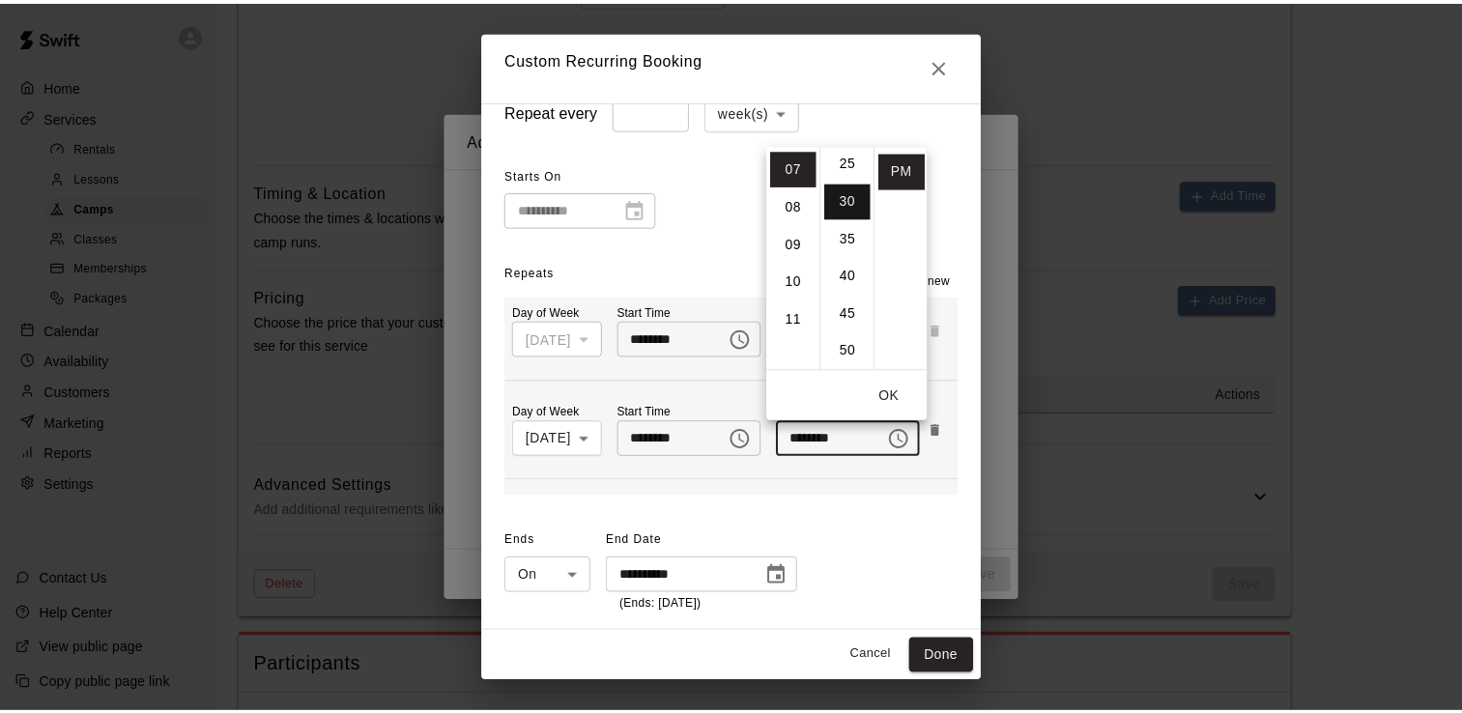
scroll to position [226, 0]
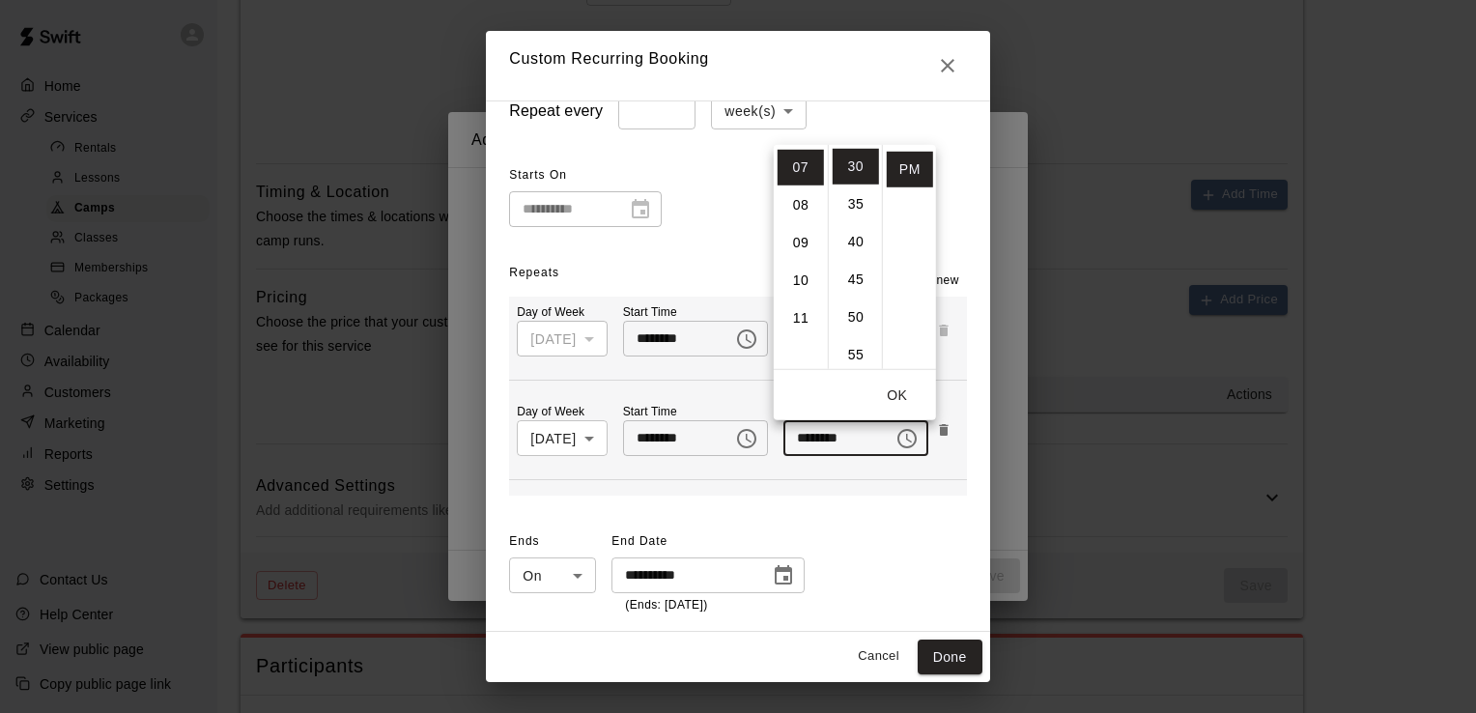
click at [897, 399] on button "OK" at bounding box center [898, 395] width 62 height 36
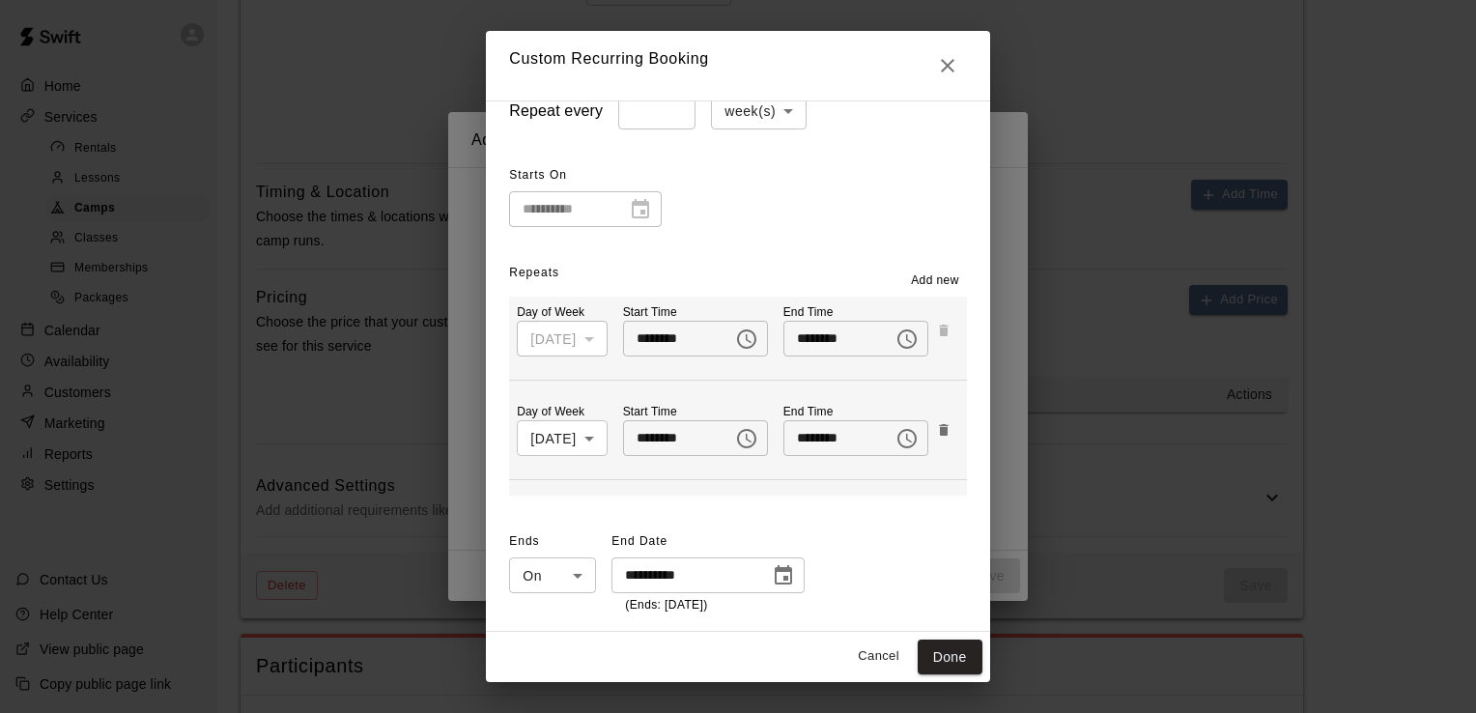
click at [772, 575] on icon "Choose date, selected date is Nov 19, 2025" at bounding box center [783, 575] width 23 height 23
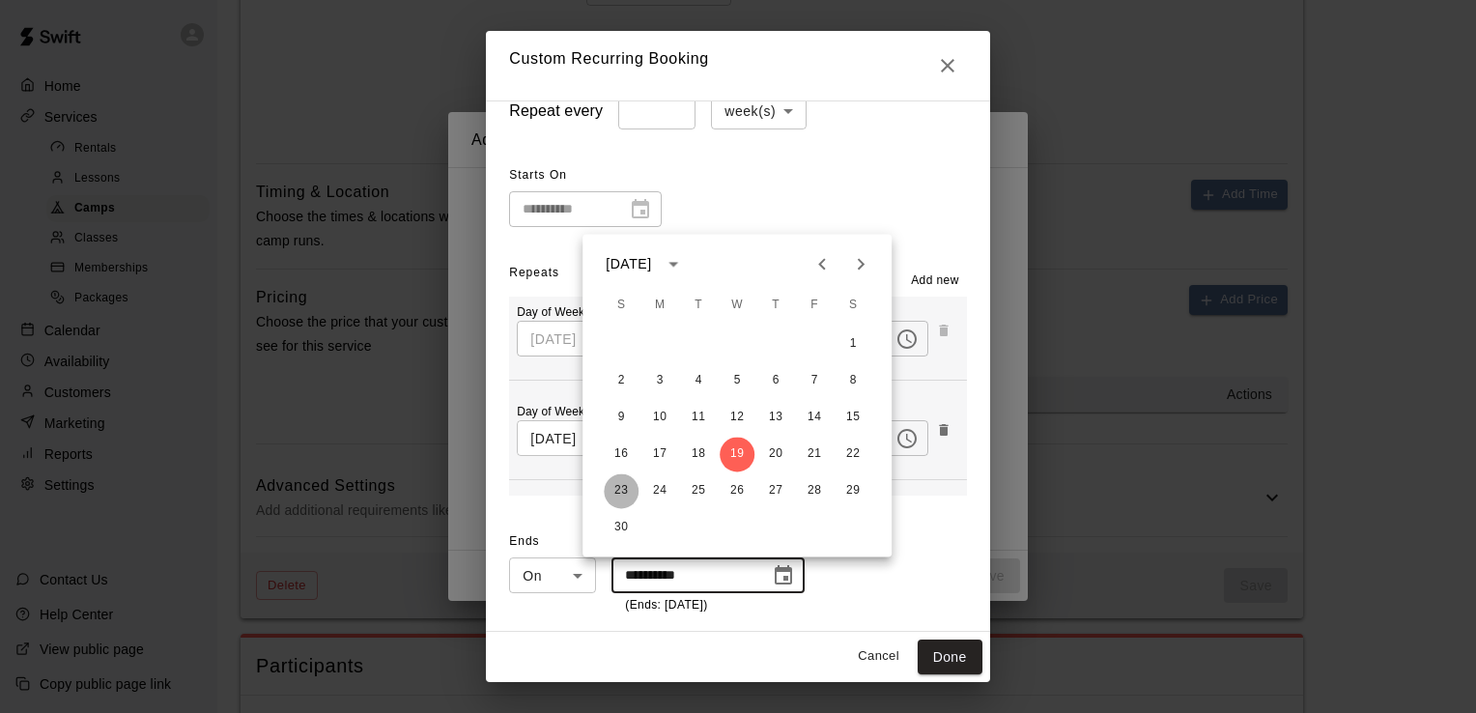
click at [618, 493] on button "23" at bounding box center [621, 490] width 35 height 35
type input "**********"
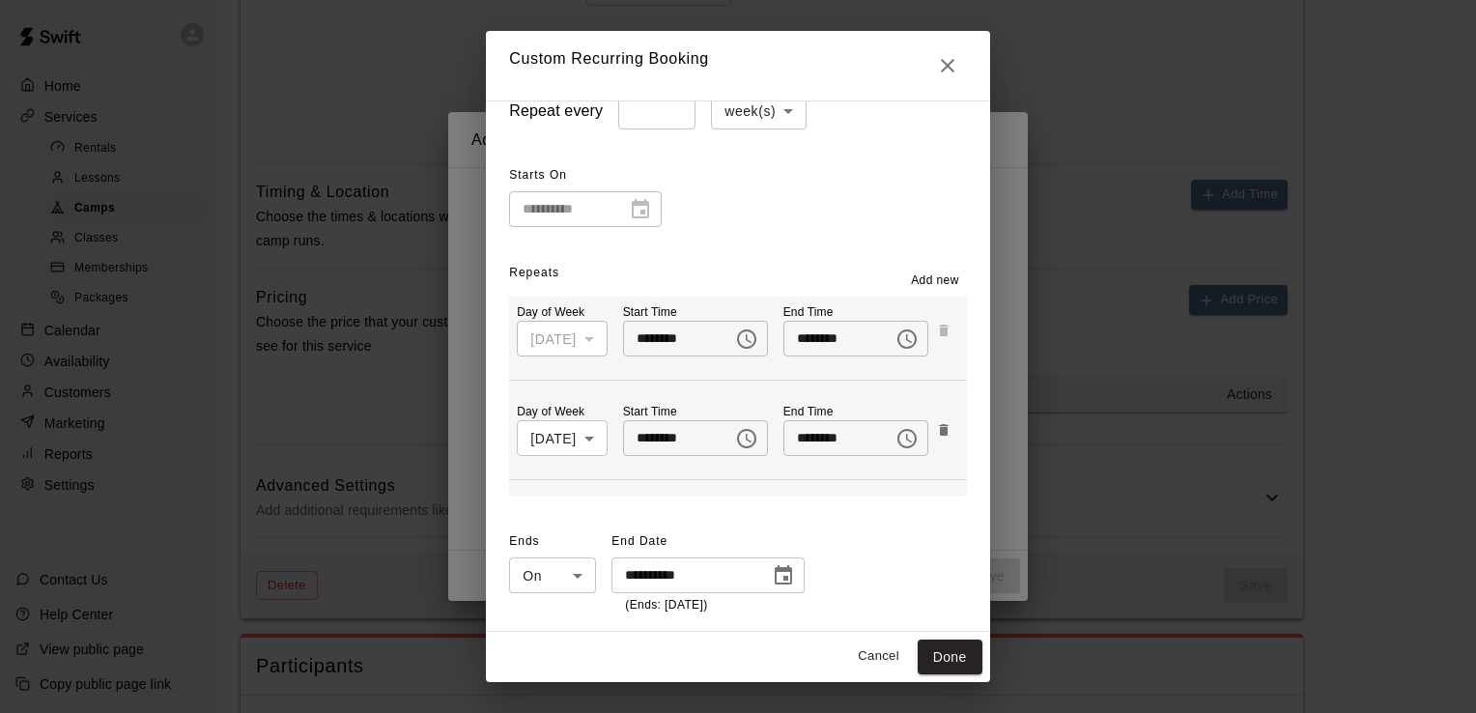
click at [904, 547] on div "**********" at bounding box center [737, 571] width 457 height 89
click at [983, 659] on button "Done" at bounding box center [950, 658] width 65 height 36
type input "**********"
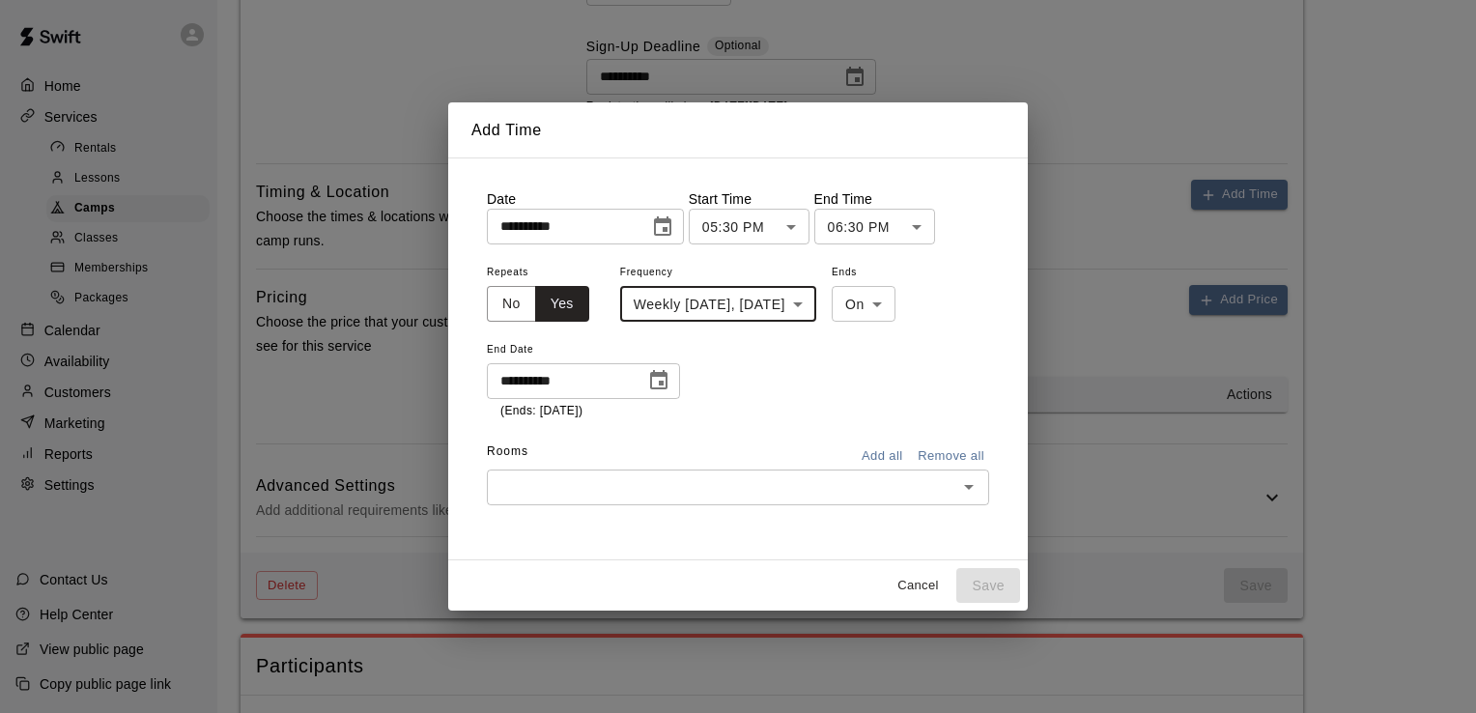
click at [962, 489] on icon "Open" at bounding box center [969, 486] width 23 height 23
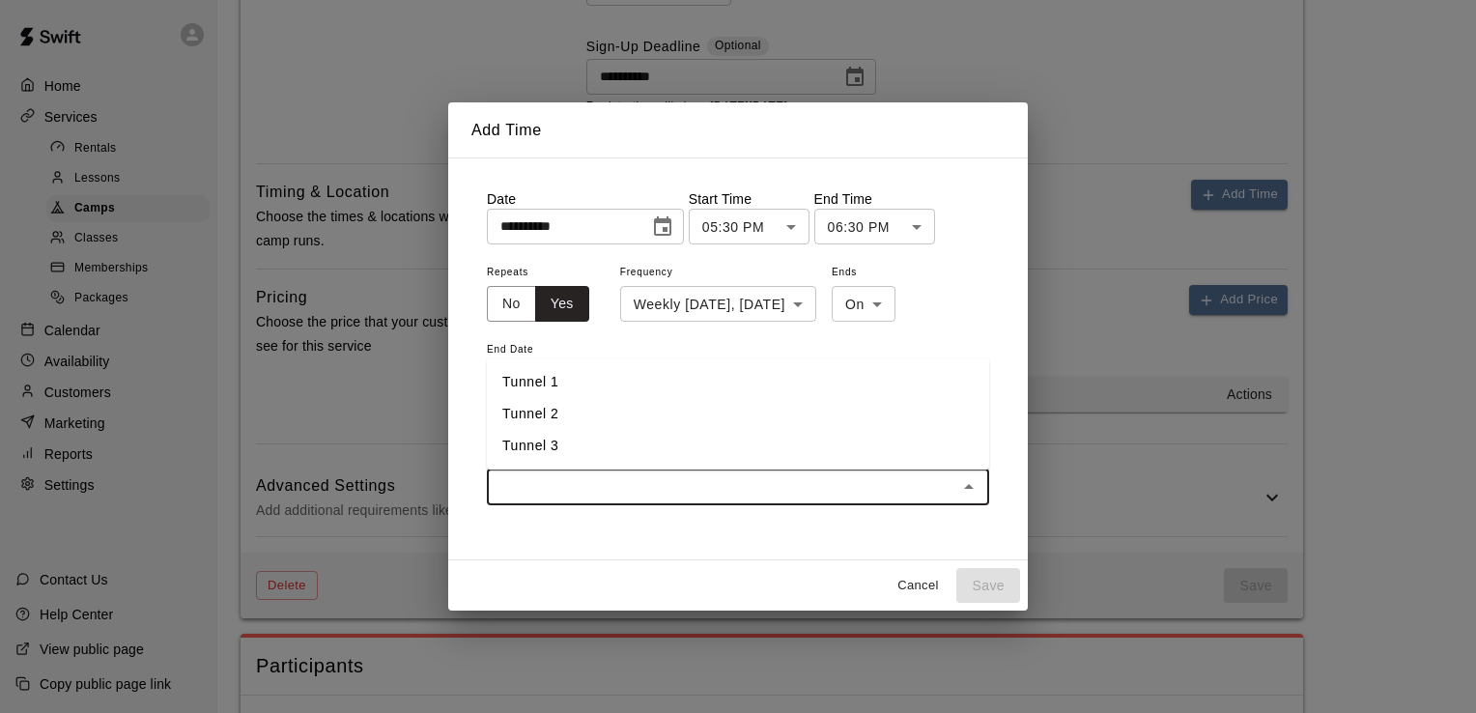
click at [603, 381] on li "Tunnel 1" at bounding box center [738, 382] width 502 height 32
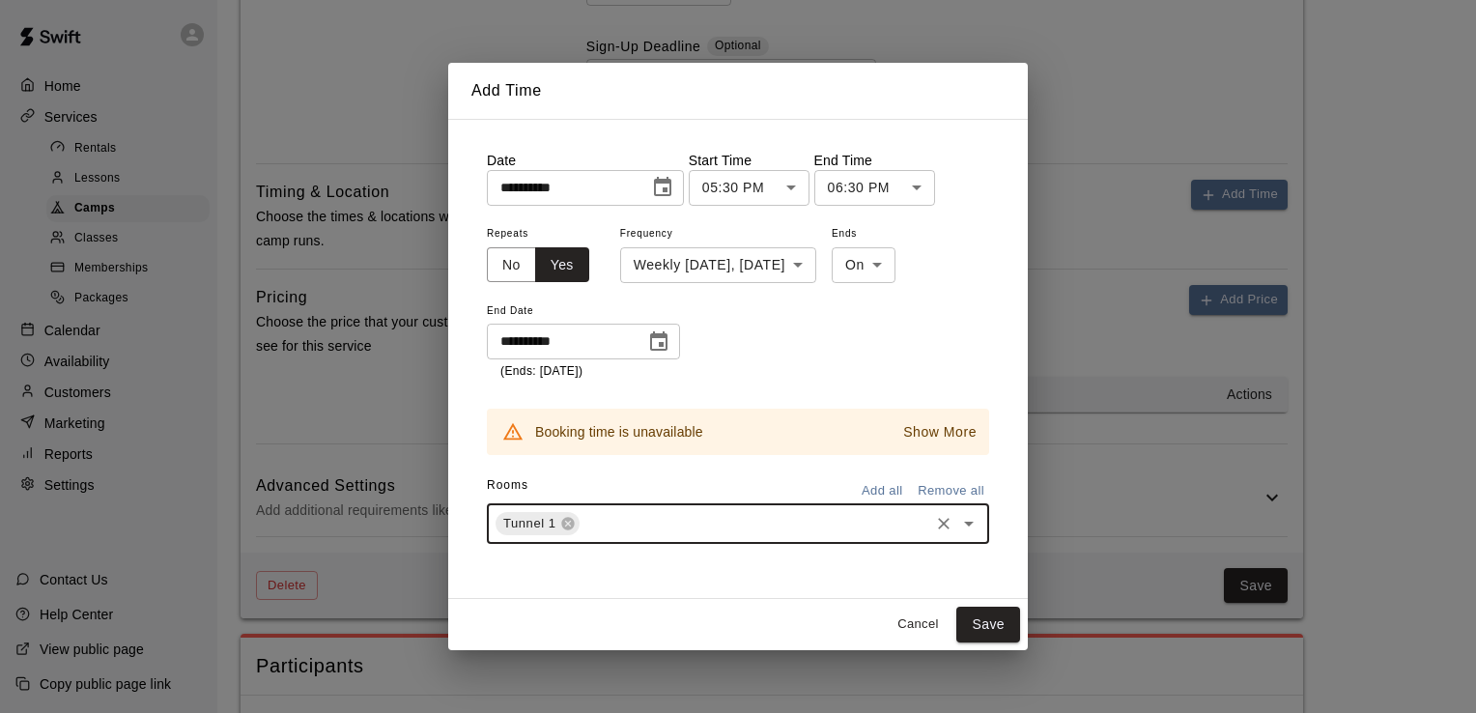
click at [886, 493] on button "Add all" at bounding box center [882, 491] width 62 height 30
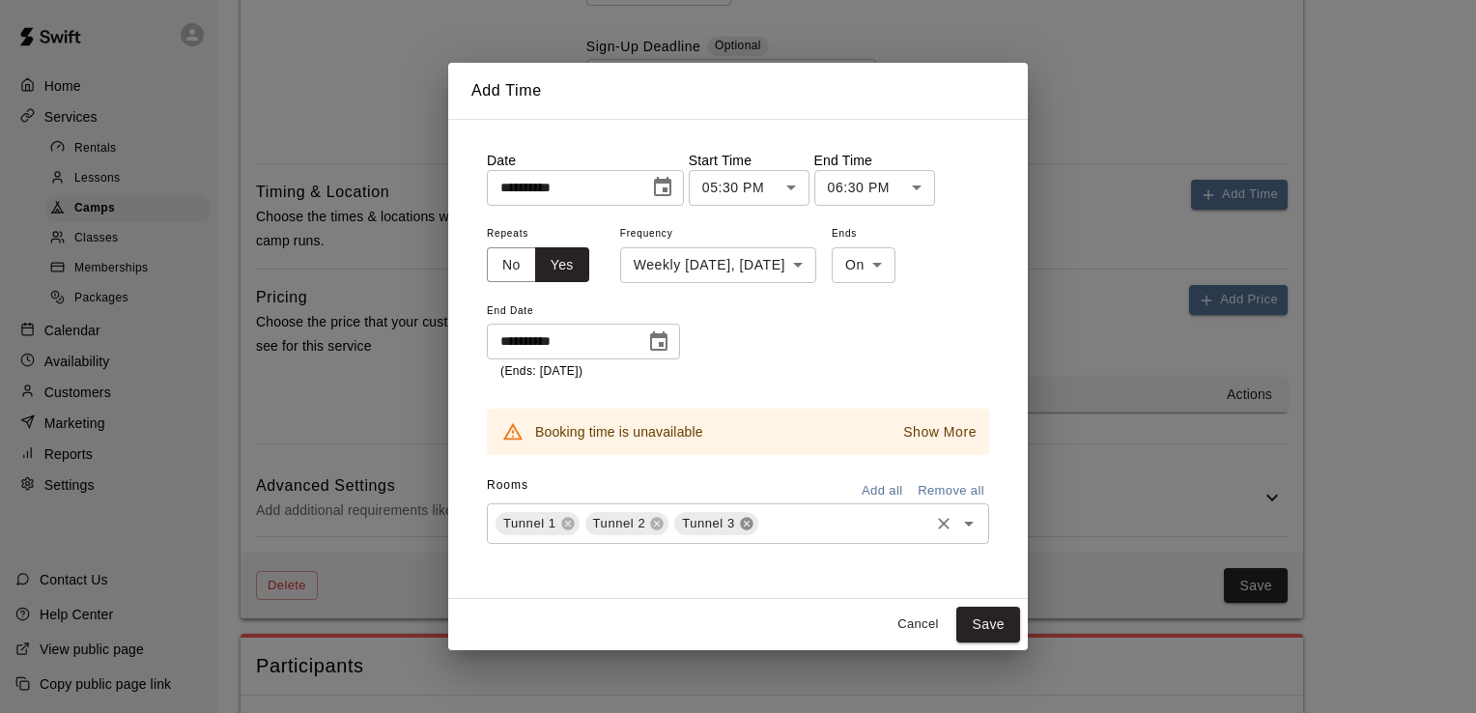
click at [740, 520] on icon at bounding box center [746, 524] width 13 height 13
click at [566, 515] on div "Tunnel 1" at bounding box center [538, 523] width 84 height 23
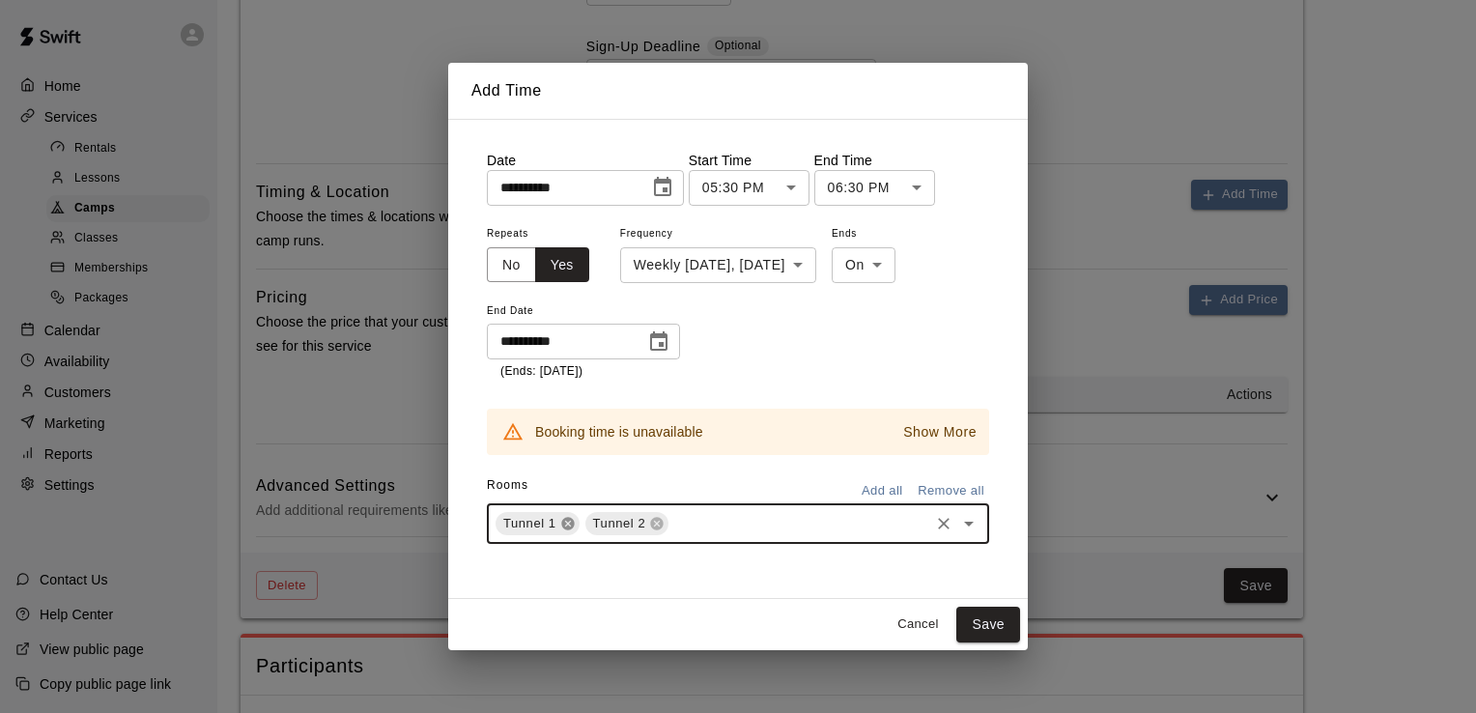
click at [563, 525] on icon at bounding box center [567, 524] width 13 height 13
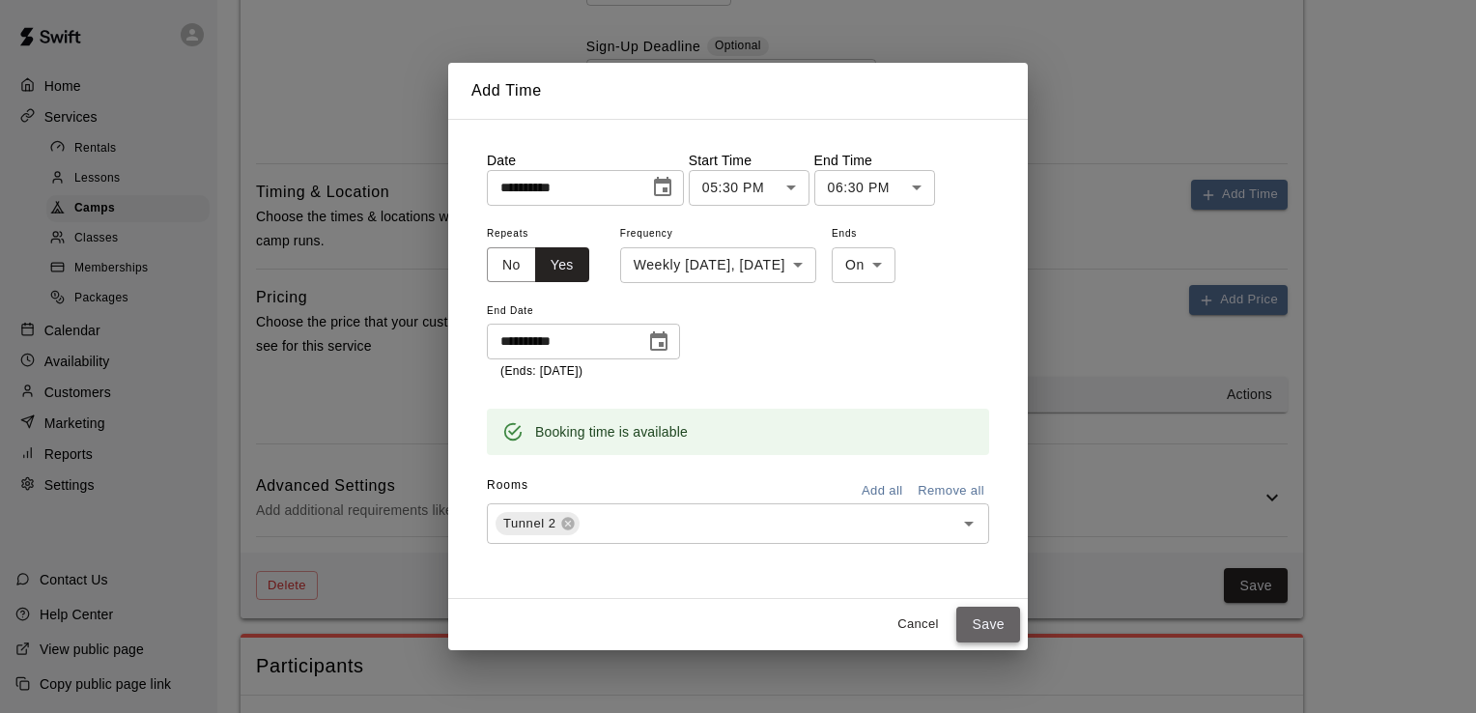
click at [992, 609] on button "Save" at bounding box center [989, 625] width 64 height 36
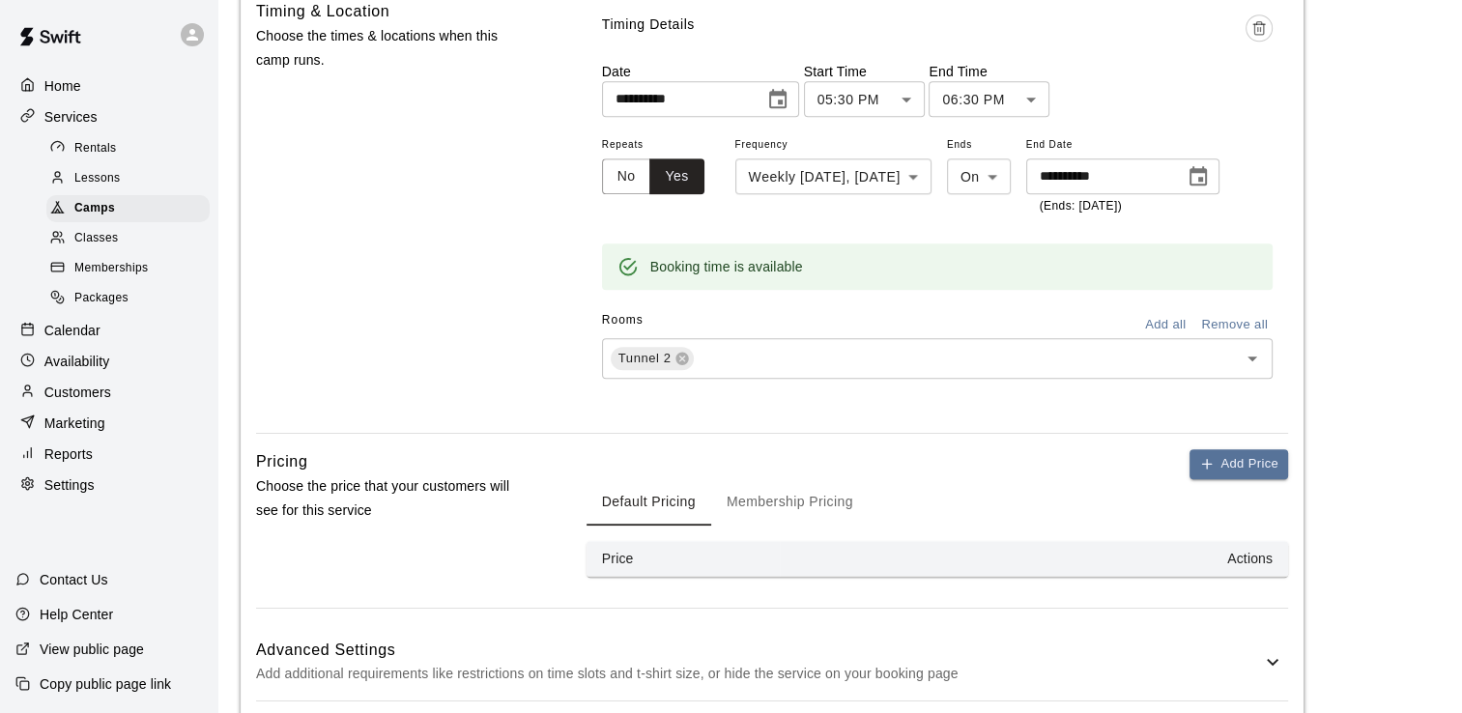
scroll to position [1739, 0]
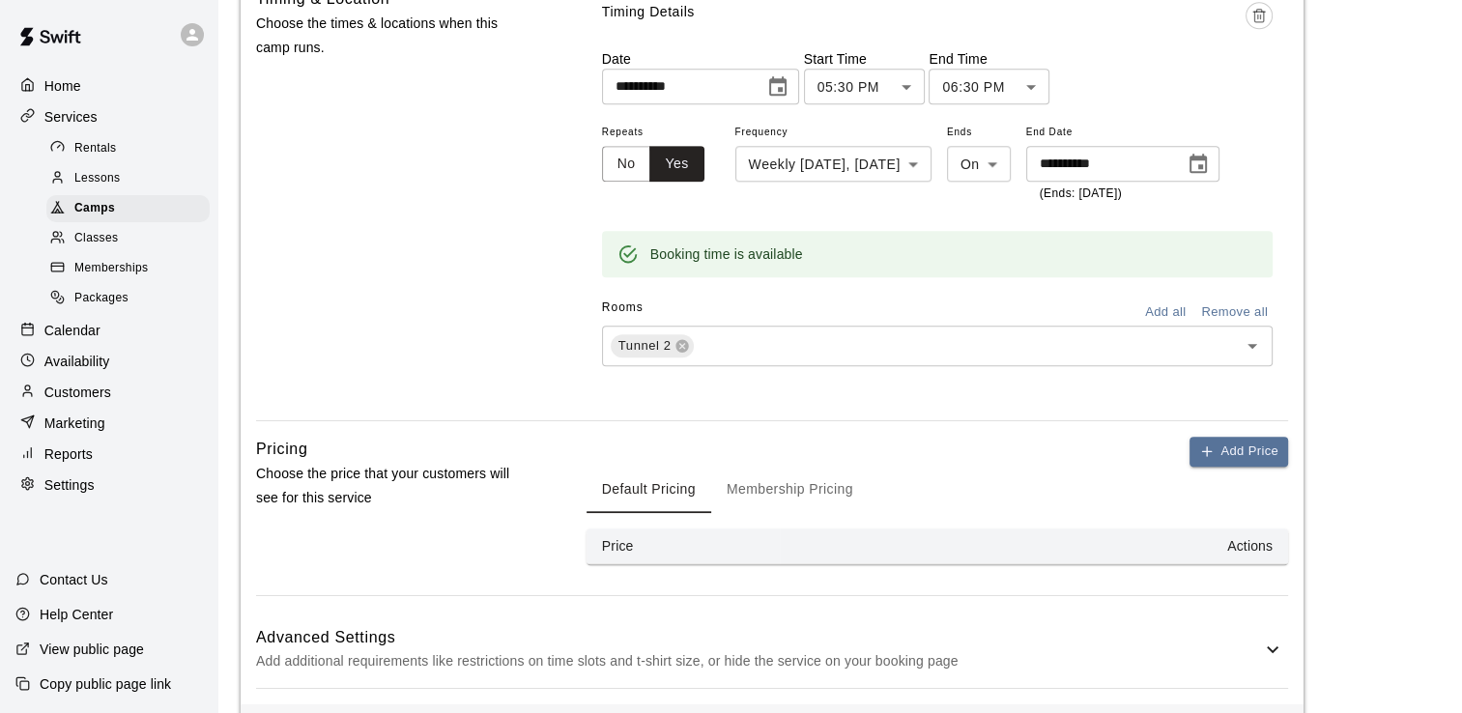
click at [801, 489] on button "Membership Pricing" at bounding box center [790, 490] width 158 height 46
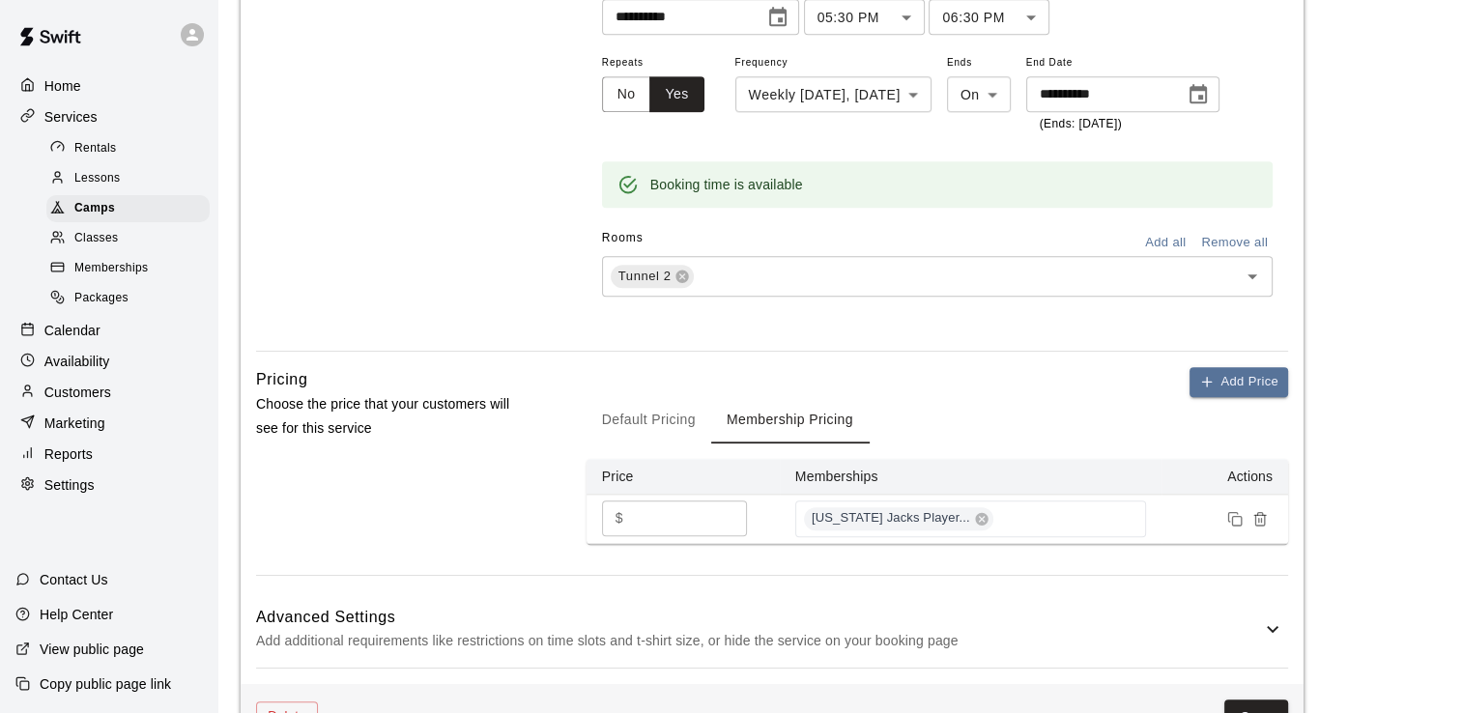
scroll to position [1933, 0]
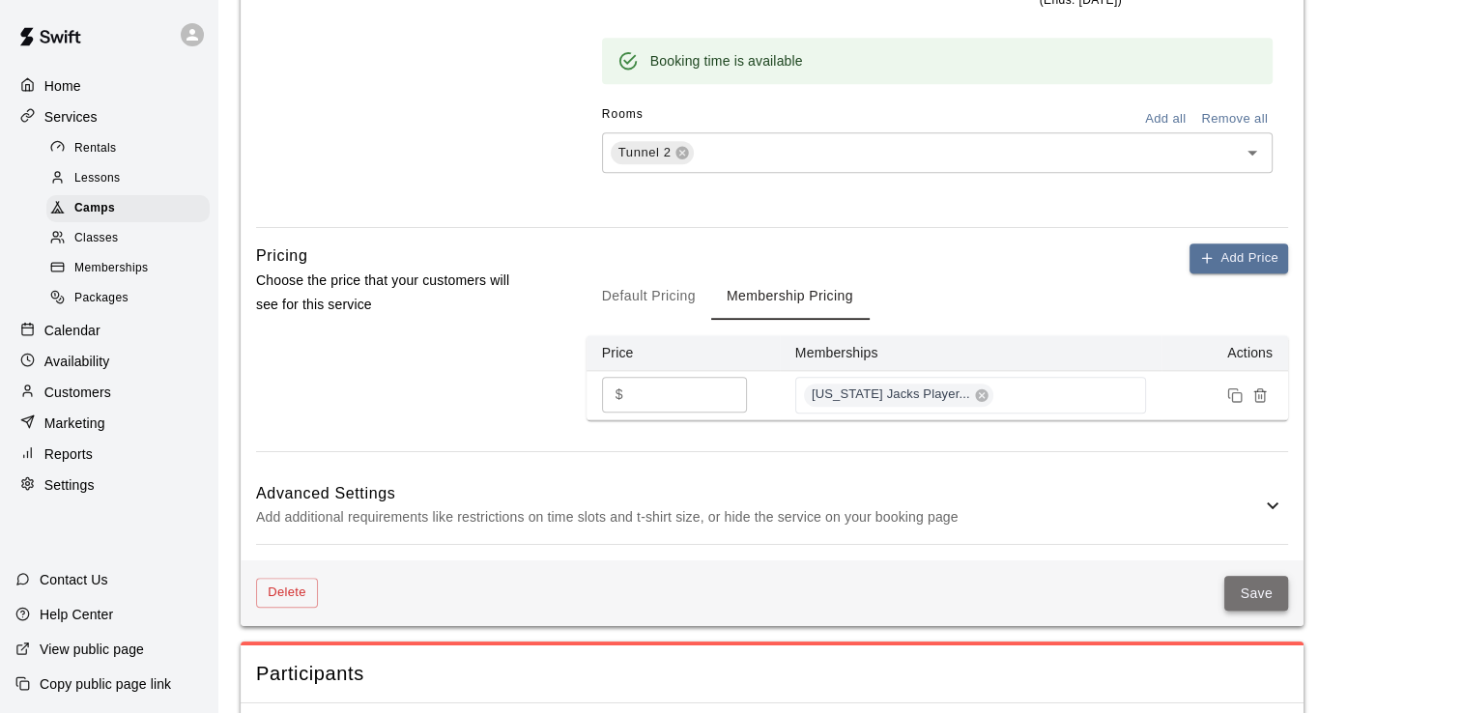
click at [1251, 587] on button "Save" at bounding box center [1256, 594] width 64 height 36
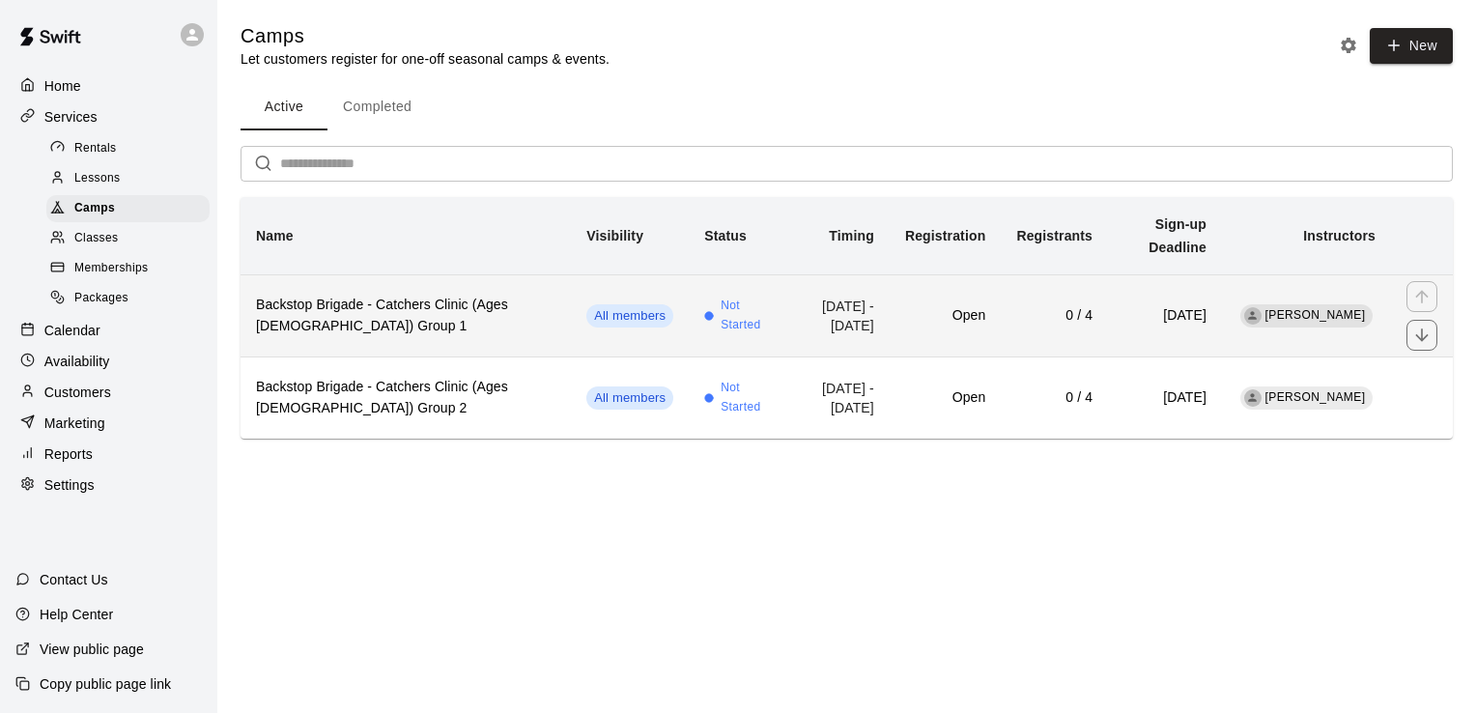
click at [464, 295] on h6 "Backstop Brigade - Catchers Clinic (Ages [DEMOGRAPHIC_DATA]) Group 1" at bounding box center [406, 316] width 300 height 43
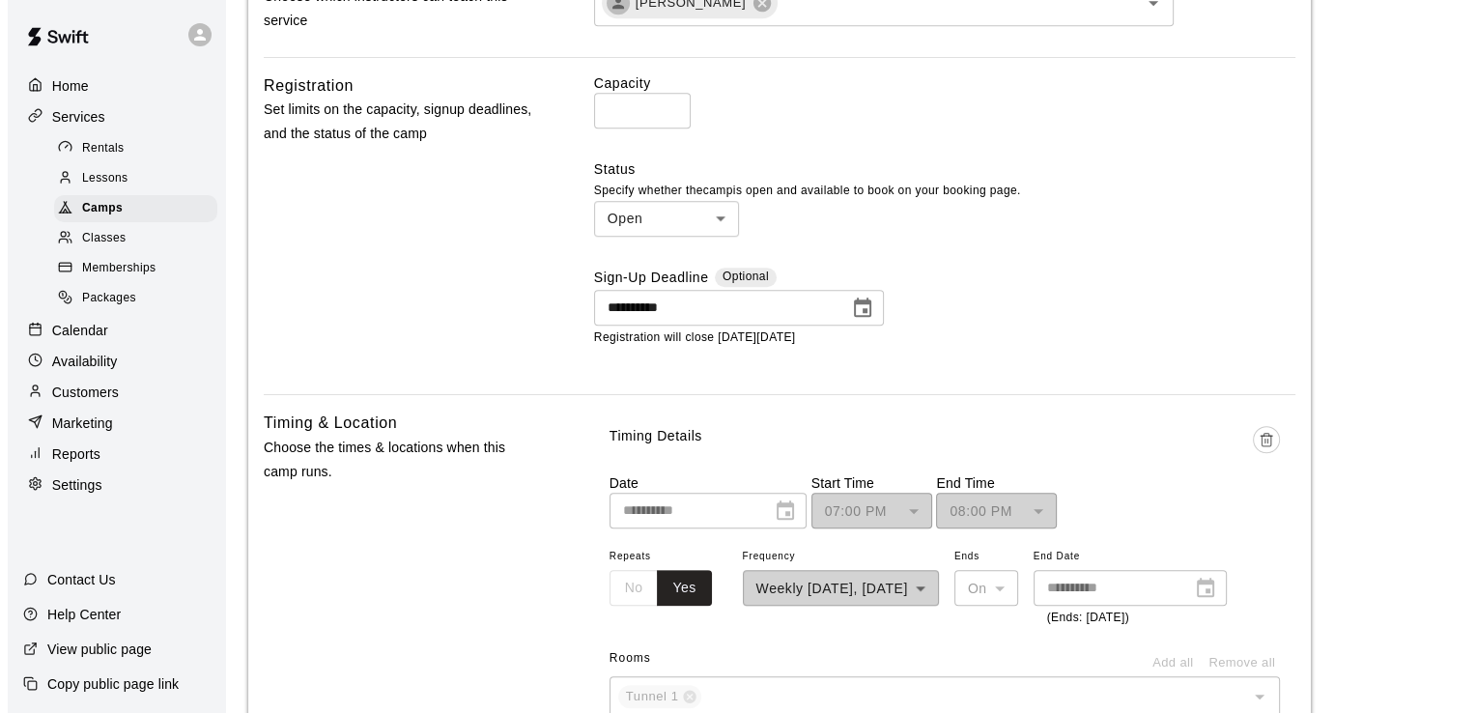
scroll to position [1439, 0]
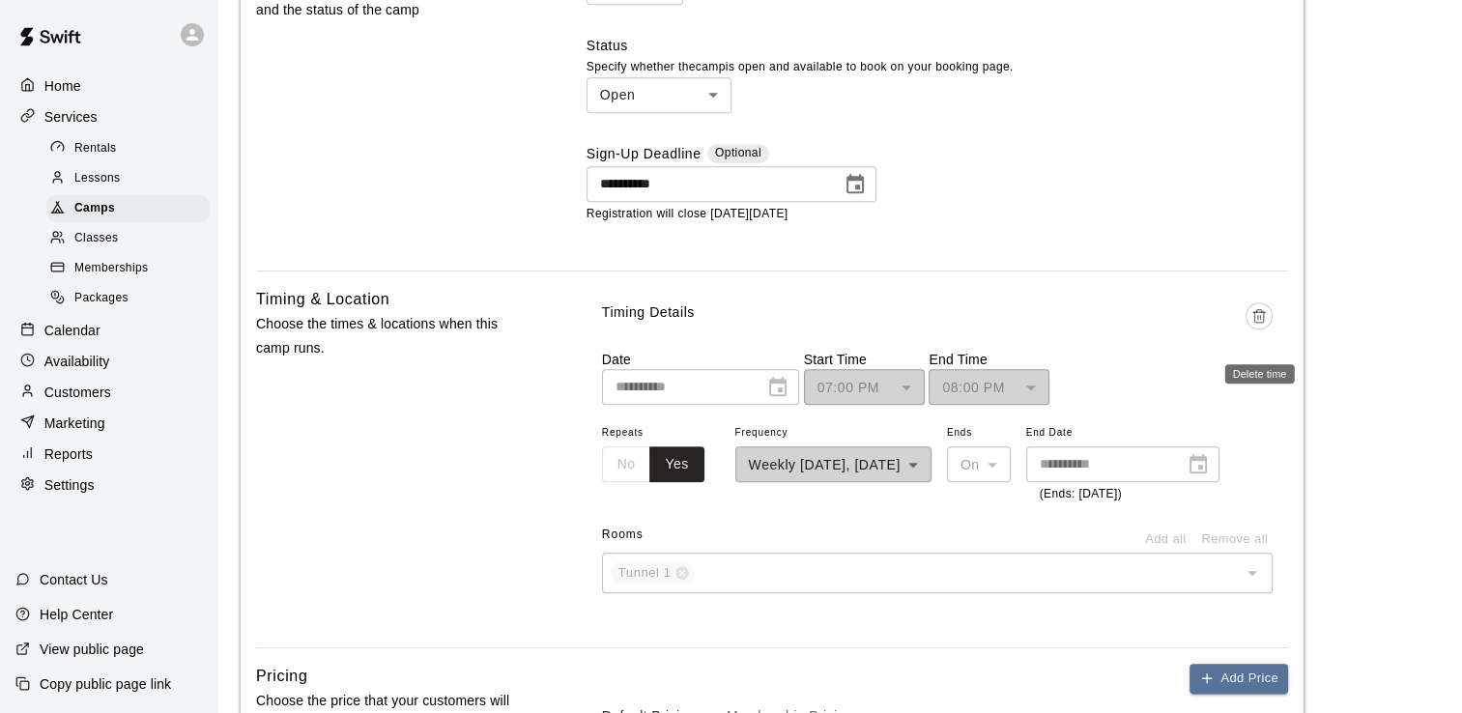
click at [1259, 316] on icon "Delete time" at bounding box center [1258, 315] width 15 height 15
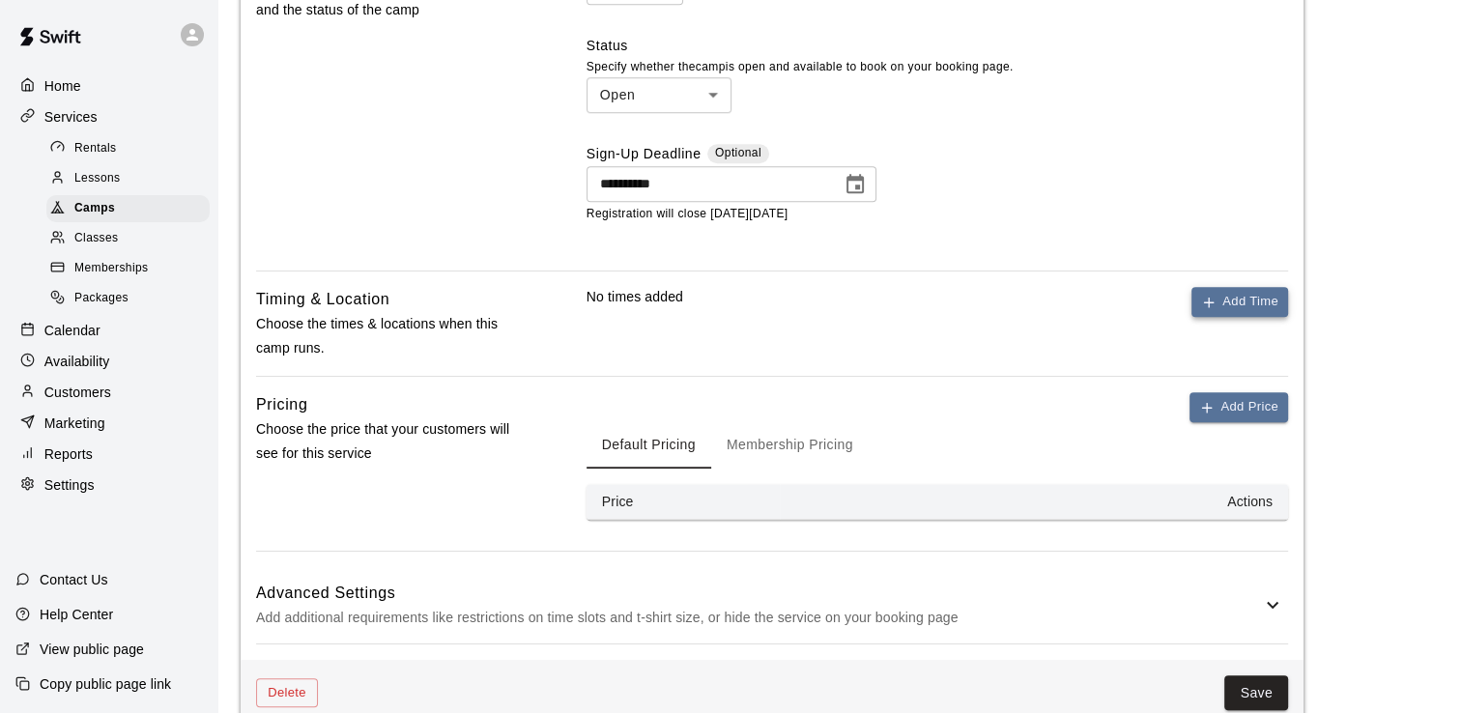
click at [1250, 295] on button "Add Time" at bounding box center [1239, 302] width 97 height 30
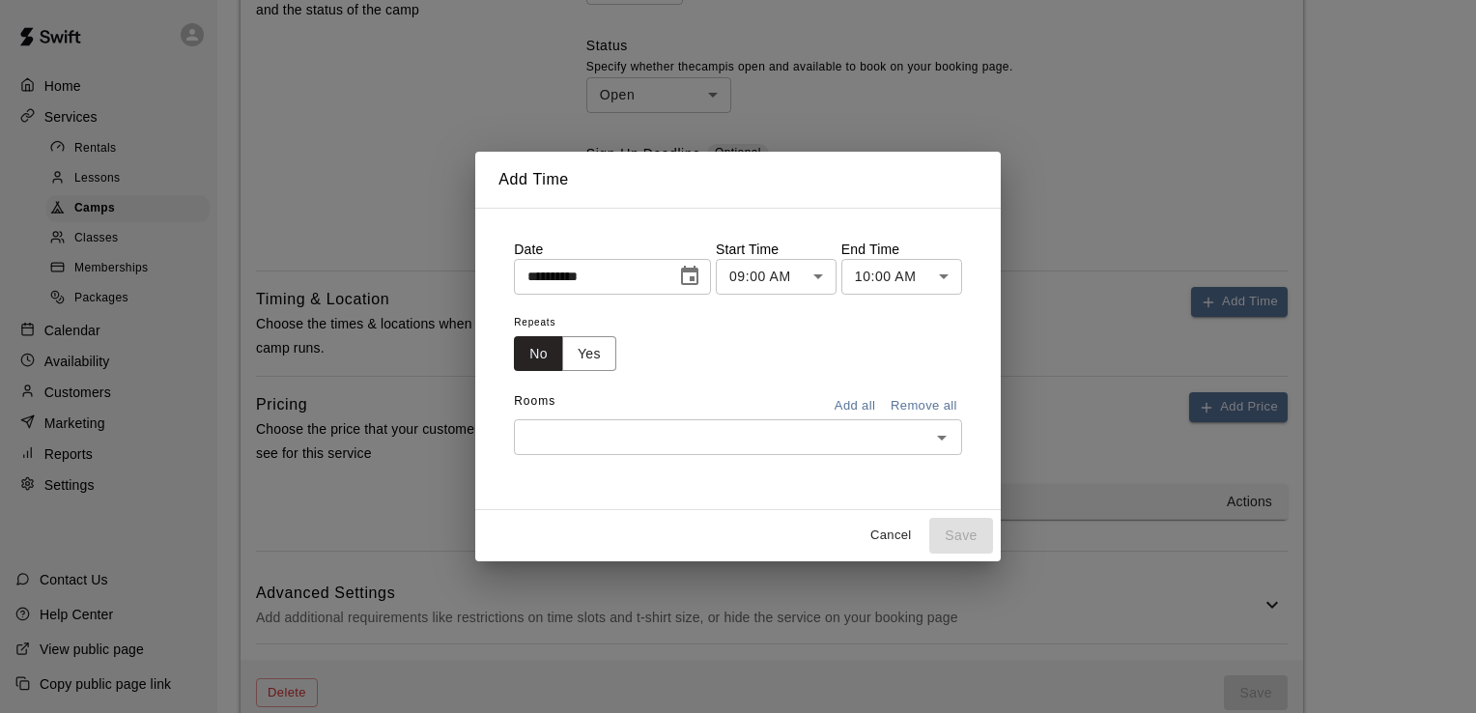
click at [691, 279] on icon "Choose date, selected date is Oct 14, 2025" at bounding box center [689, 276] width 23 height 23
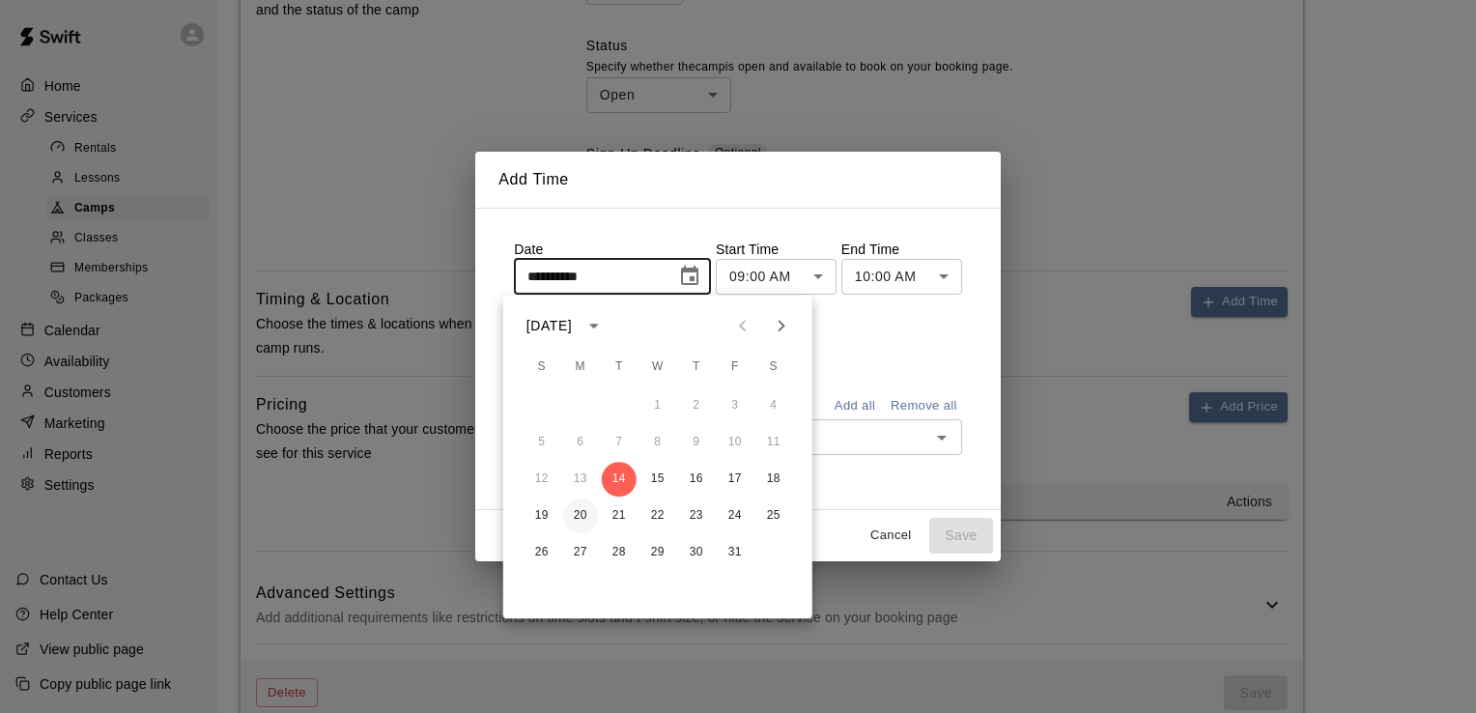
click at [583, 520] on button "20" at bounding box center [580, 516] width 35 height 35
type input "**********"
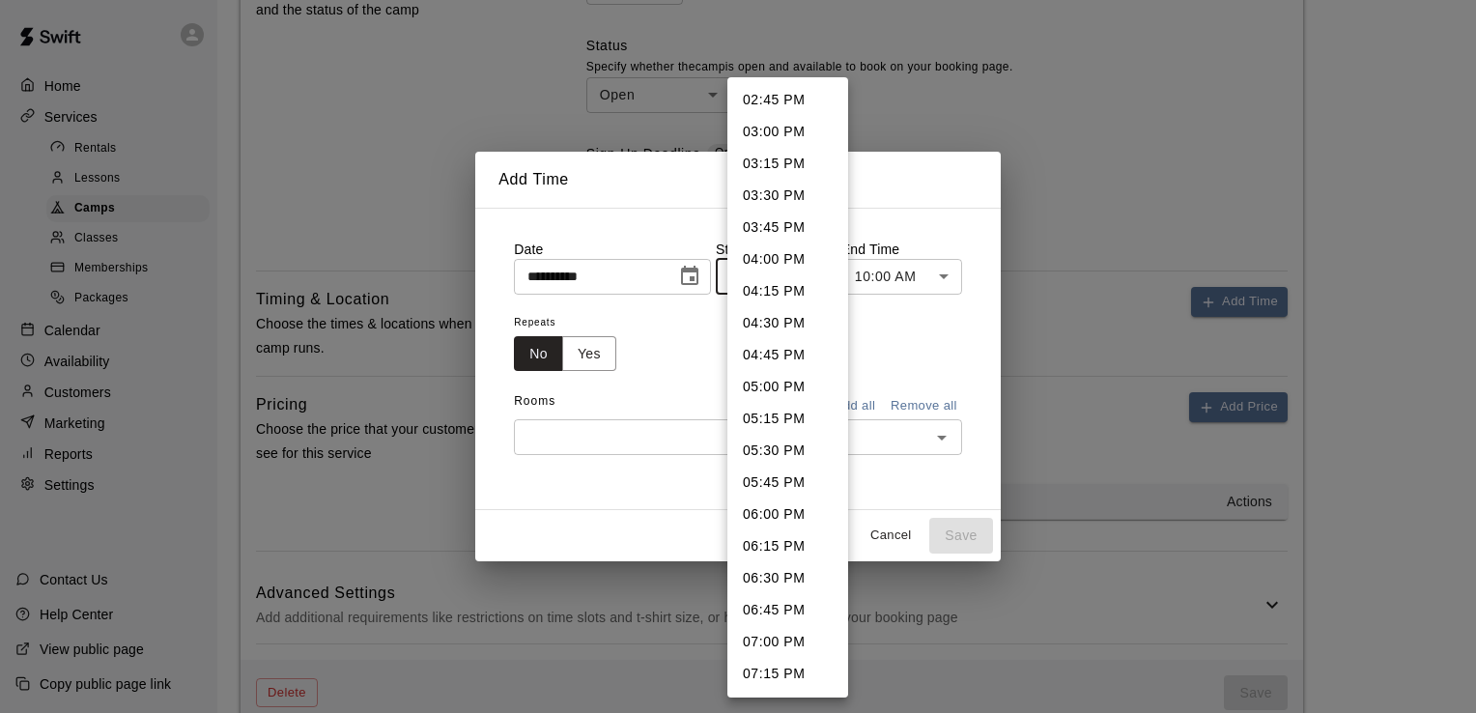
scroll to position [1924, 0]
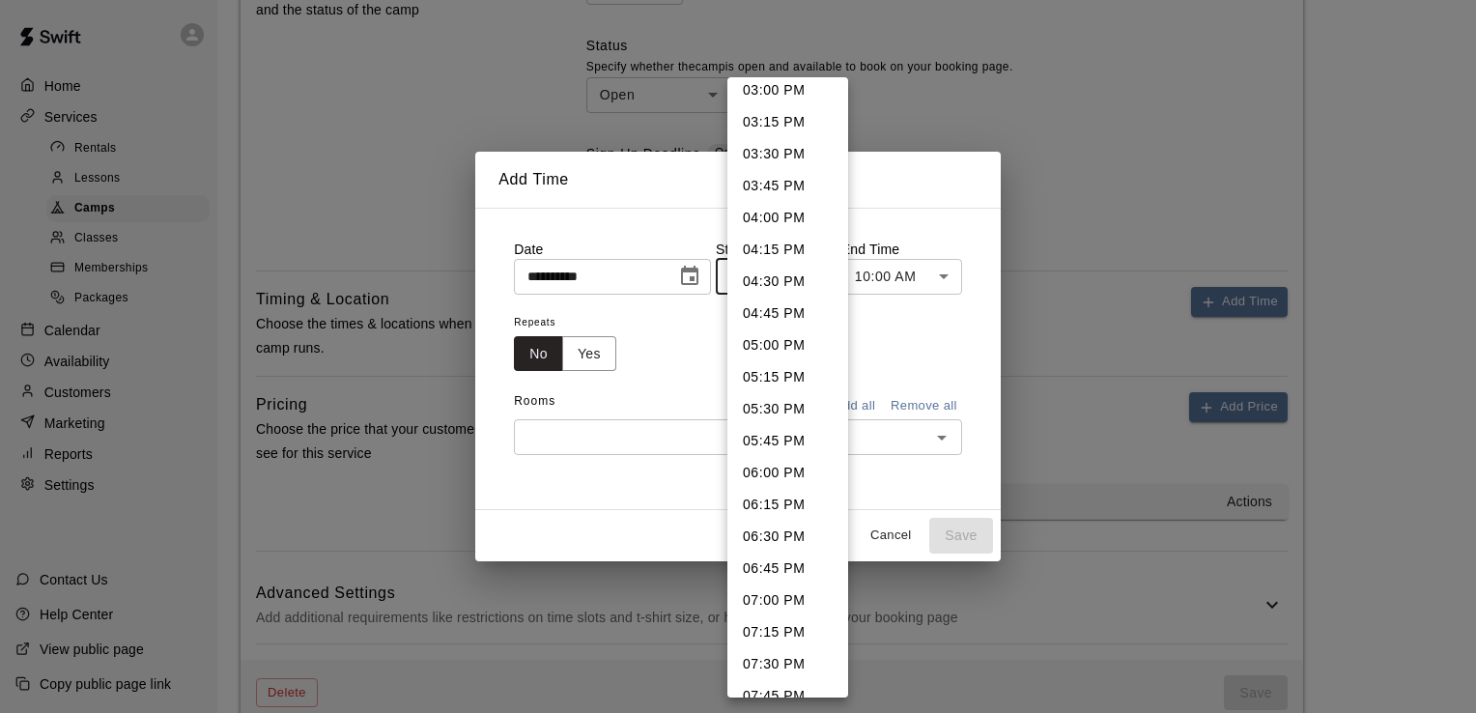
click at [761, 595] on li "07:00 PM" at bounding box center [788, 601] width 121 height 32
type input "********"
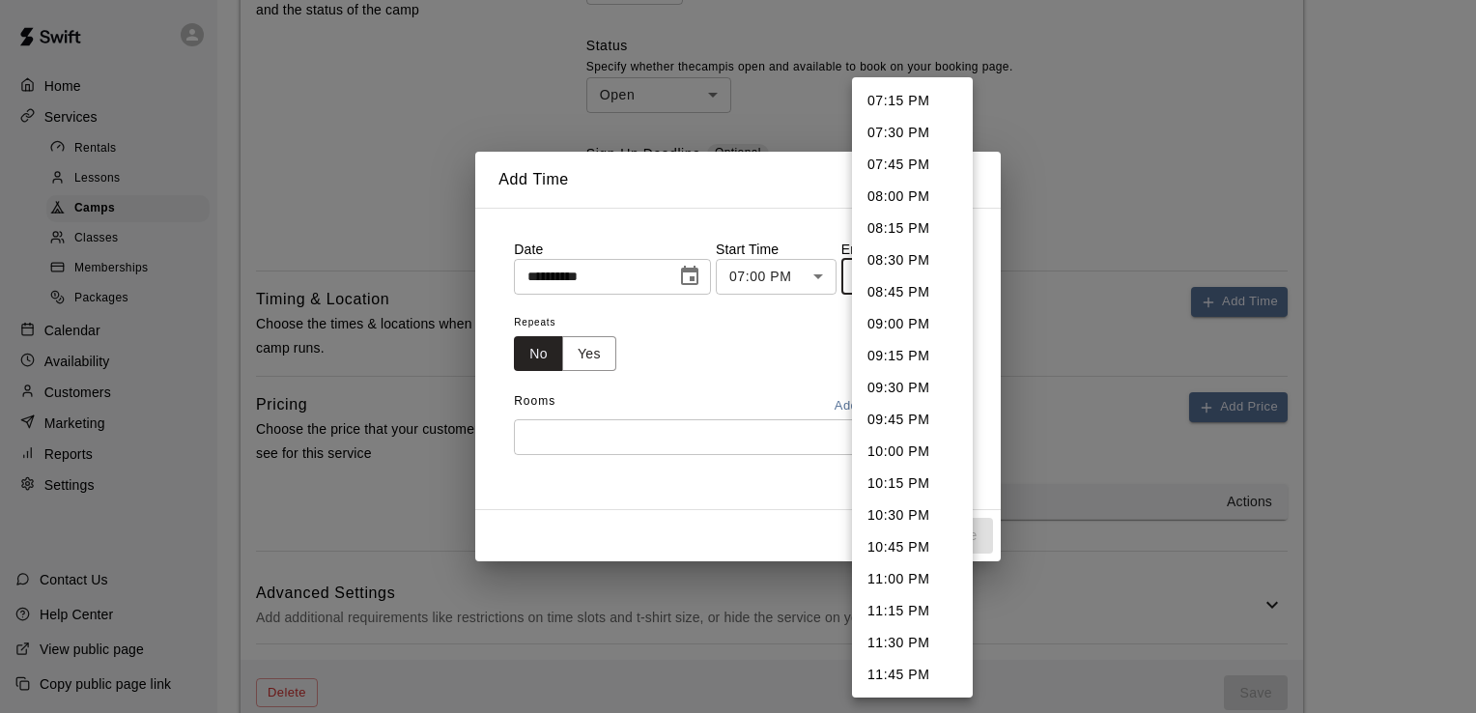
click at [901, 200] on li "08:00 PM" at bounding box center [912, 197] width 121 height 32
type input "********"
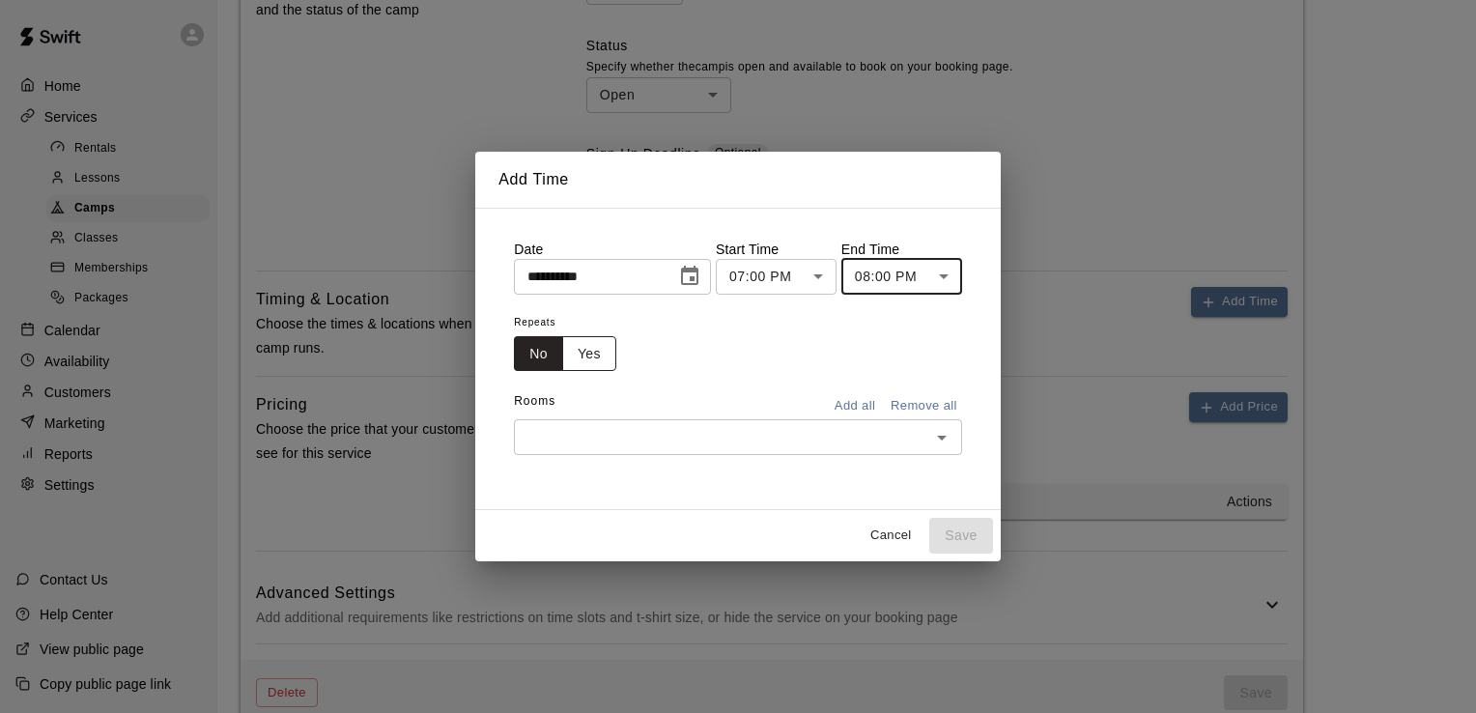
click at [578, 351] on button "Yes" at bounding box center [589, 354] width 54 height 36
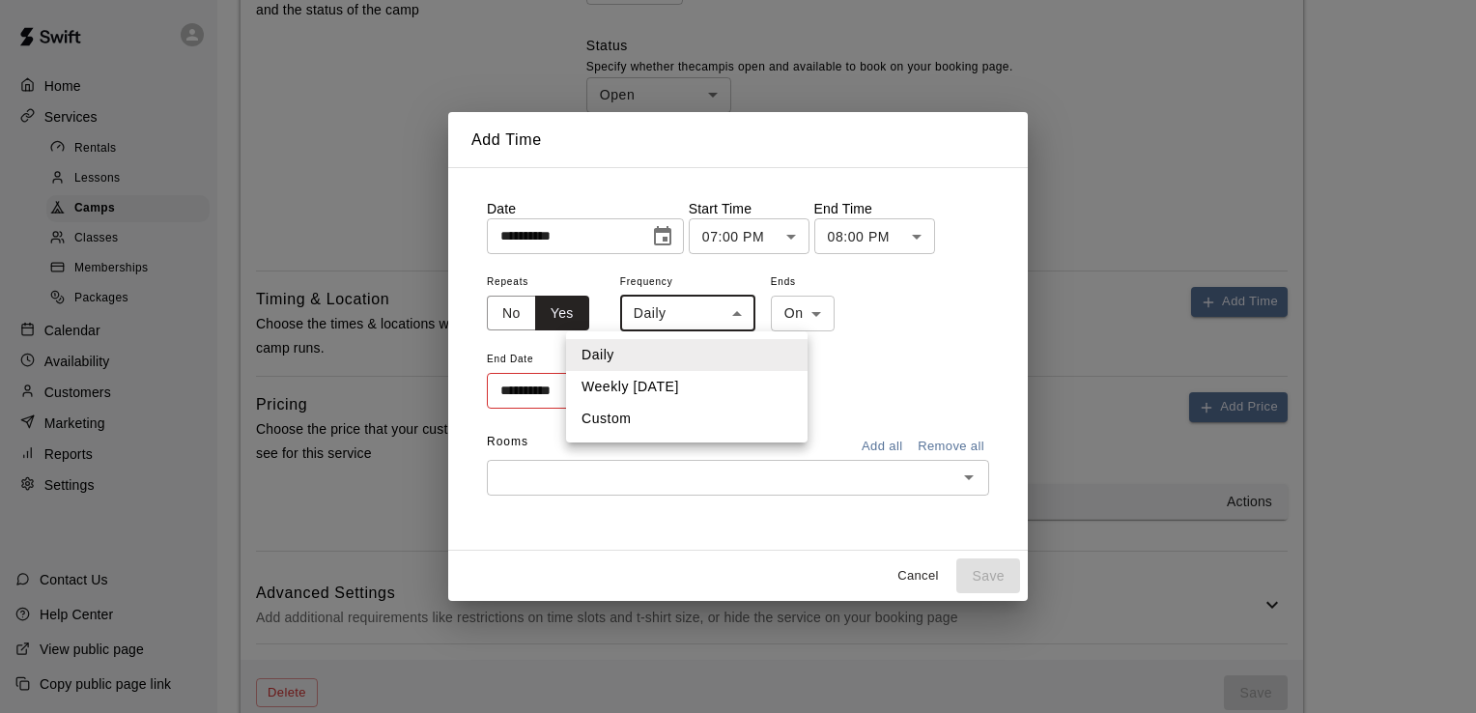
click at [628, 415] on li "Custom" at bounding box center [687, 419] width 242 height 32
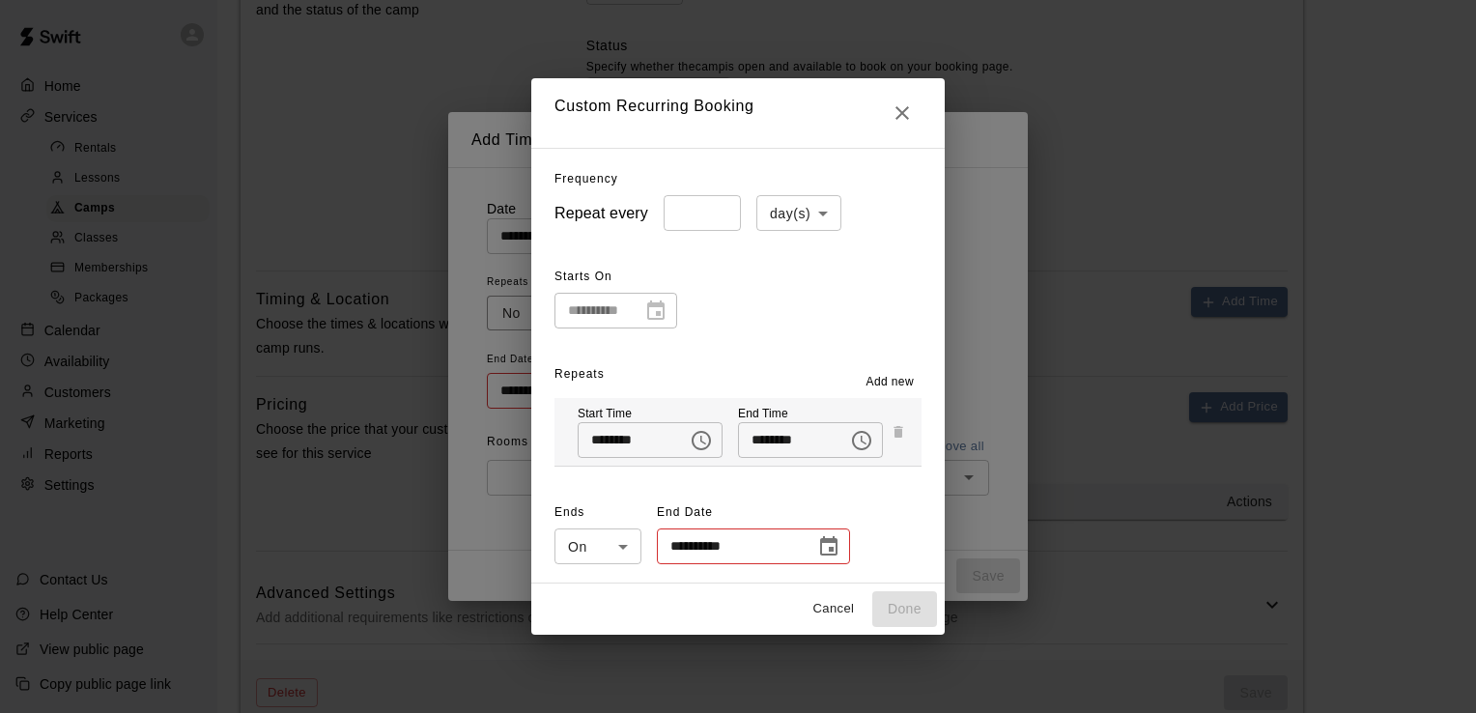
type input "******"
click at [776, 292] on li "week(s)" at bounding box center [788, 287] width 85 height 32
type input "******"
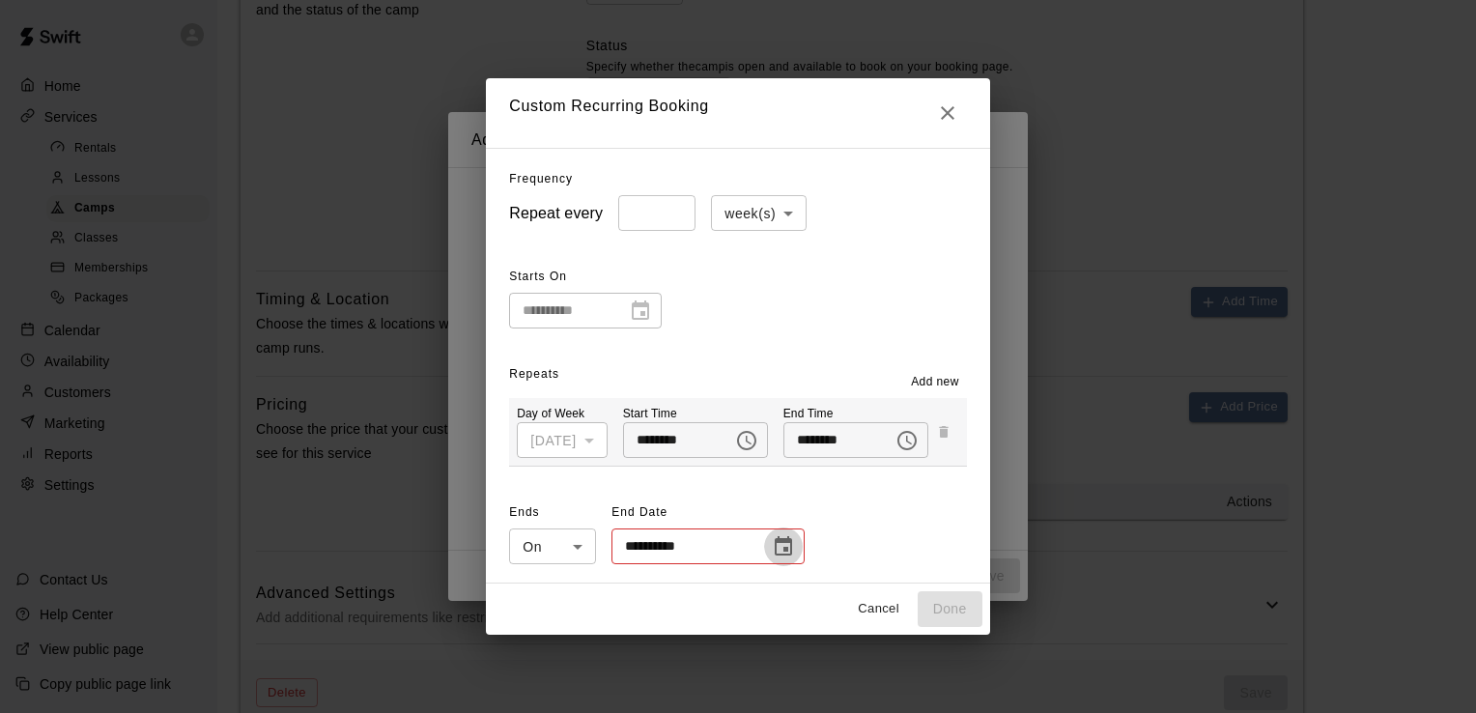
click at [764, 550] on button "Choose date" at bounding box center [783, 547] width 39 height 39
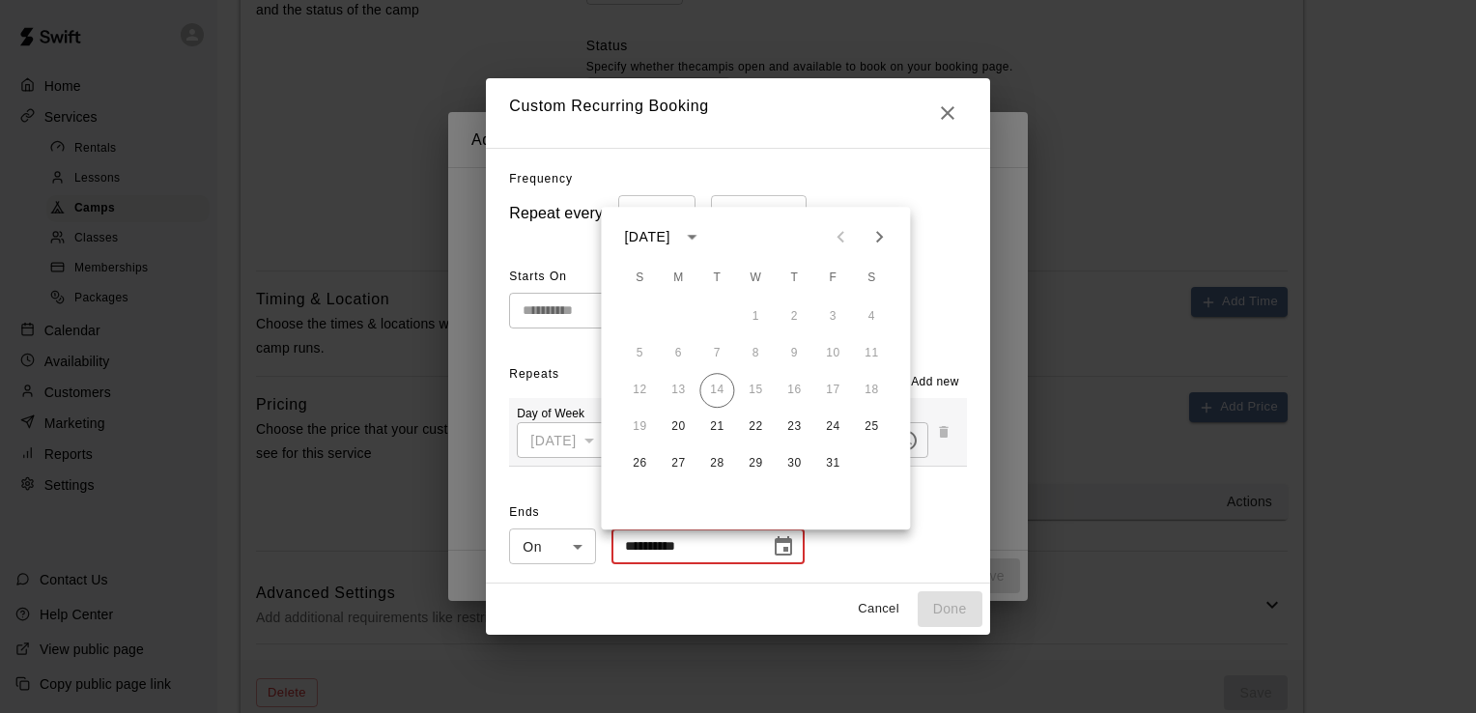
click at [873, 233] on icon "Next month" at bounding box center [879, 236] width 23 height 23
click at [645, 464] on button "23" at bounding box center [639, 463] width 35 height 35
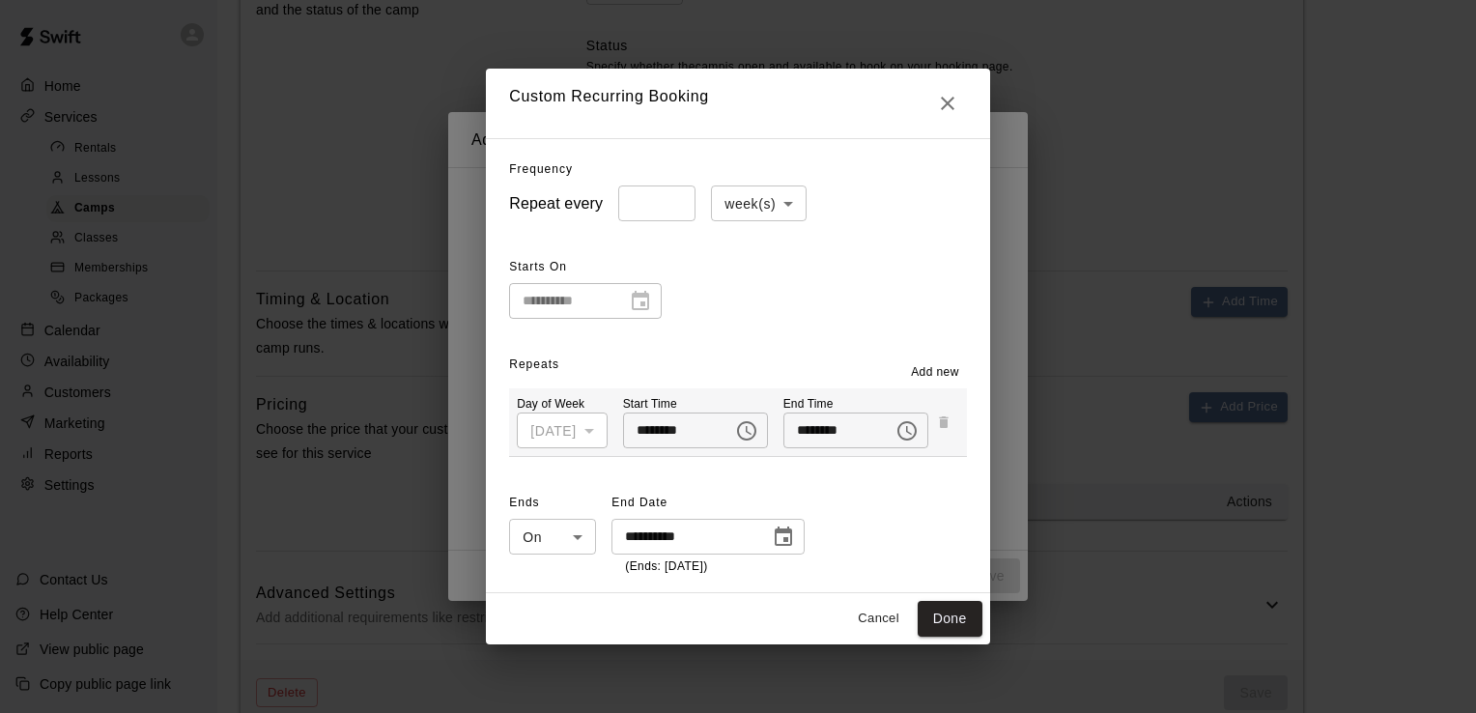
type input "**********"
click at [950, 366] on span "Add new" at bounding box center [935, 372] width 48 height 19
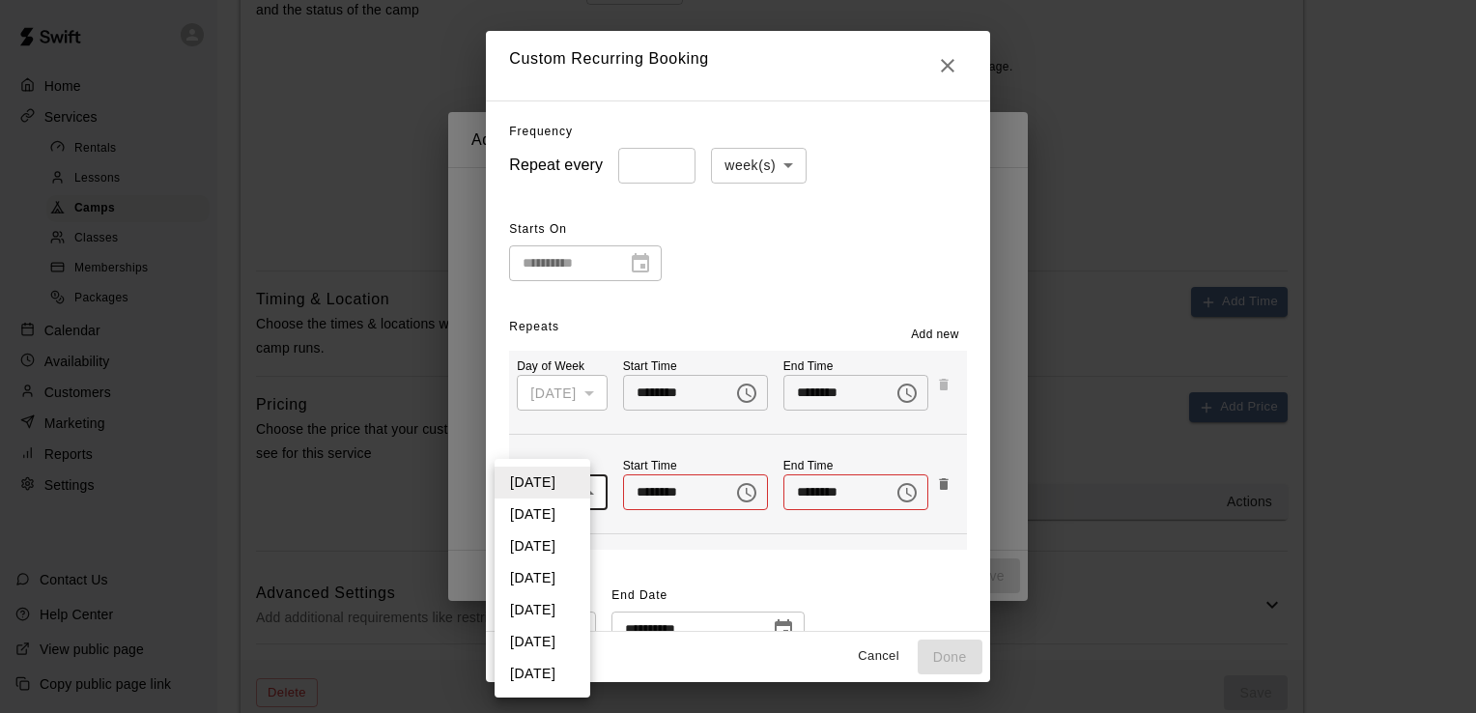
click at [560, 547] on li "[DATE]" at bounding box center [543, 546] width 96 height 32
type input "*"
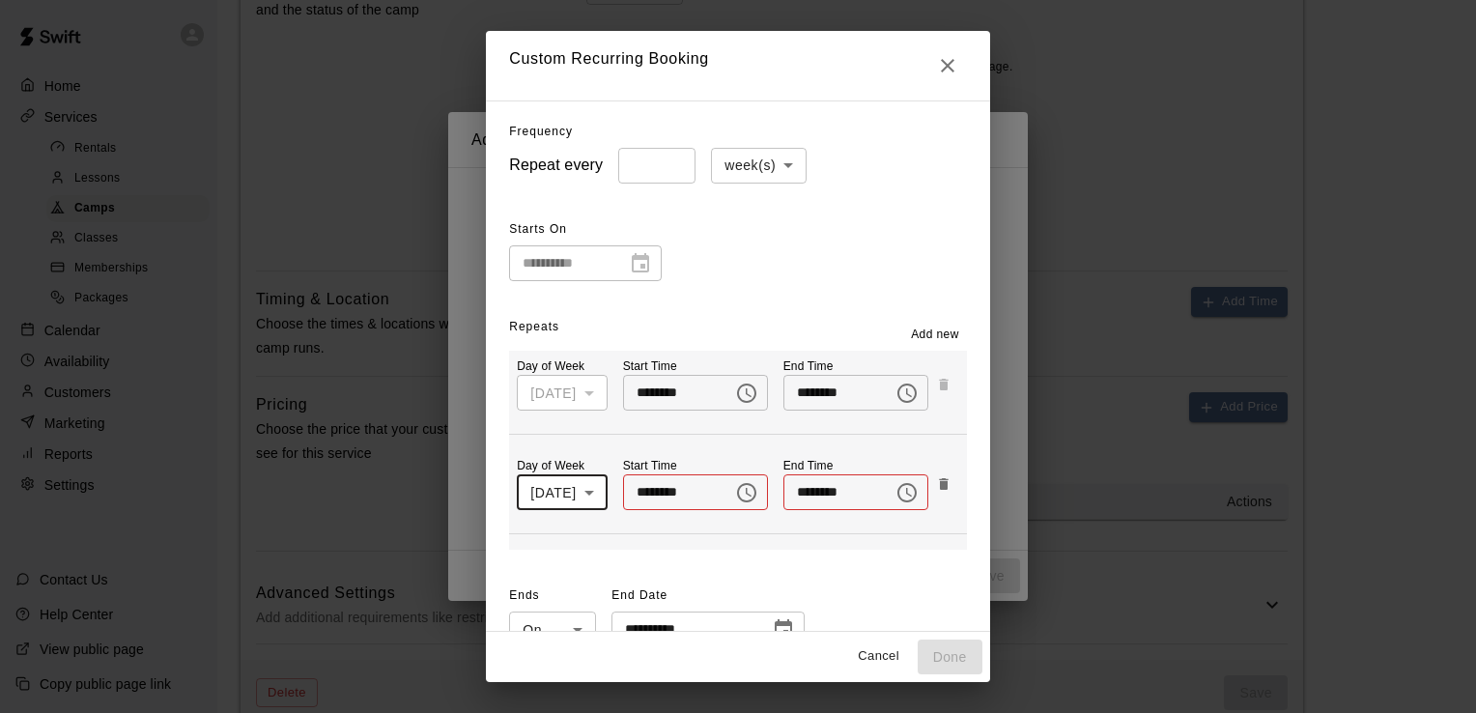
click at [745, 488] on icon "Choose time" at bounding box center [746, 492] width 23 height 23
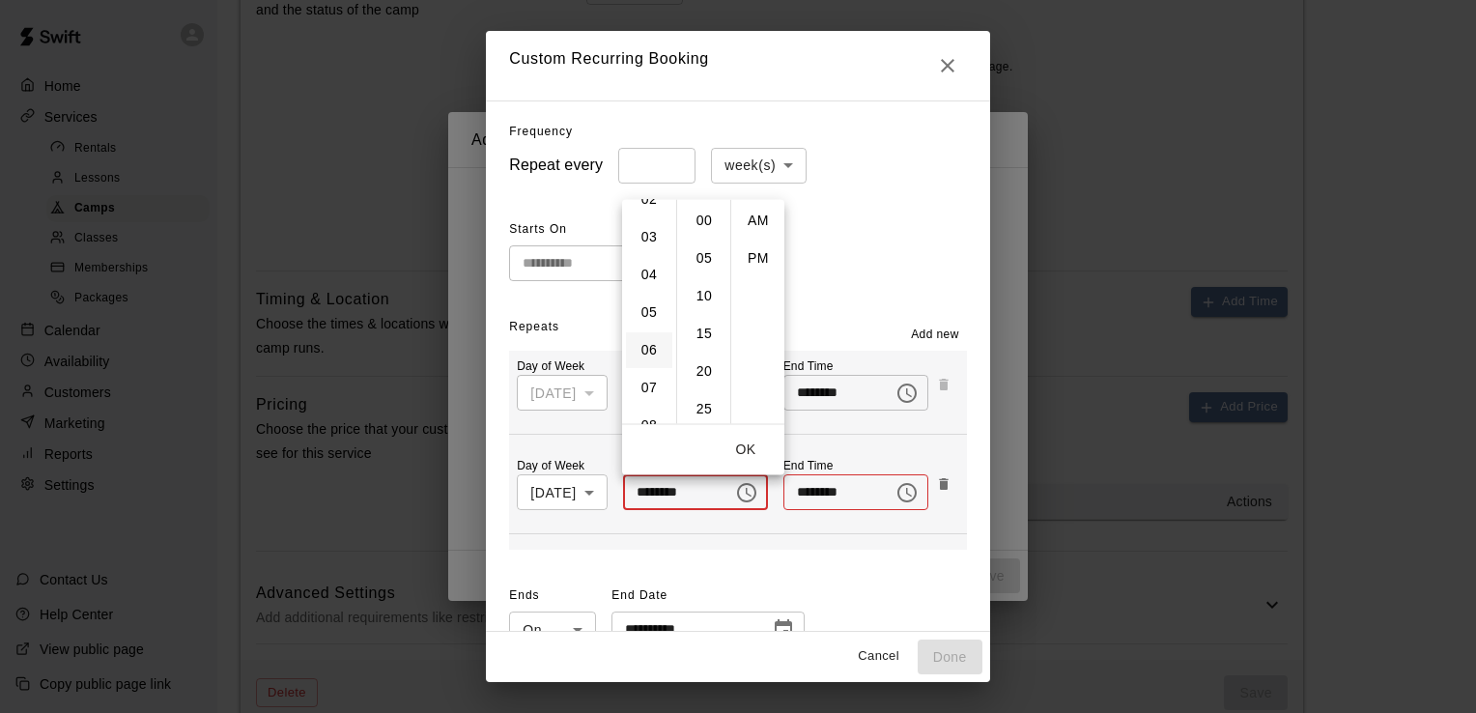
click at [648, 352] on li "06" at bounding box center [649, 350] width 46 height 36
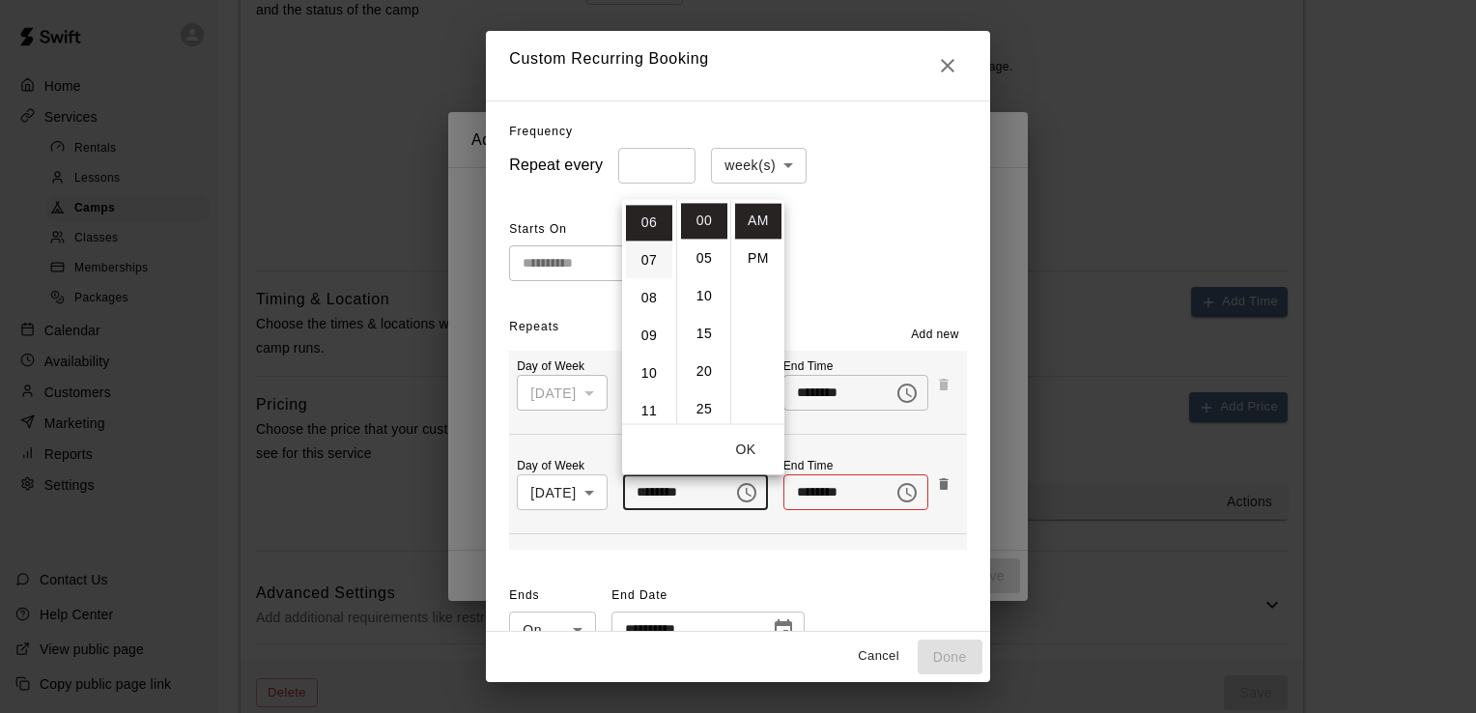
scroll to position [226, 0]
click at [707, 350] on li "30" at bounding box center [704, 350] width 46 height 36
click at [758, 254] on li "PM" at bounding box center [758, 259] width 46 height 36
type input "********"
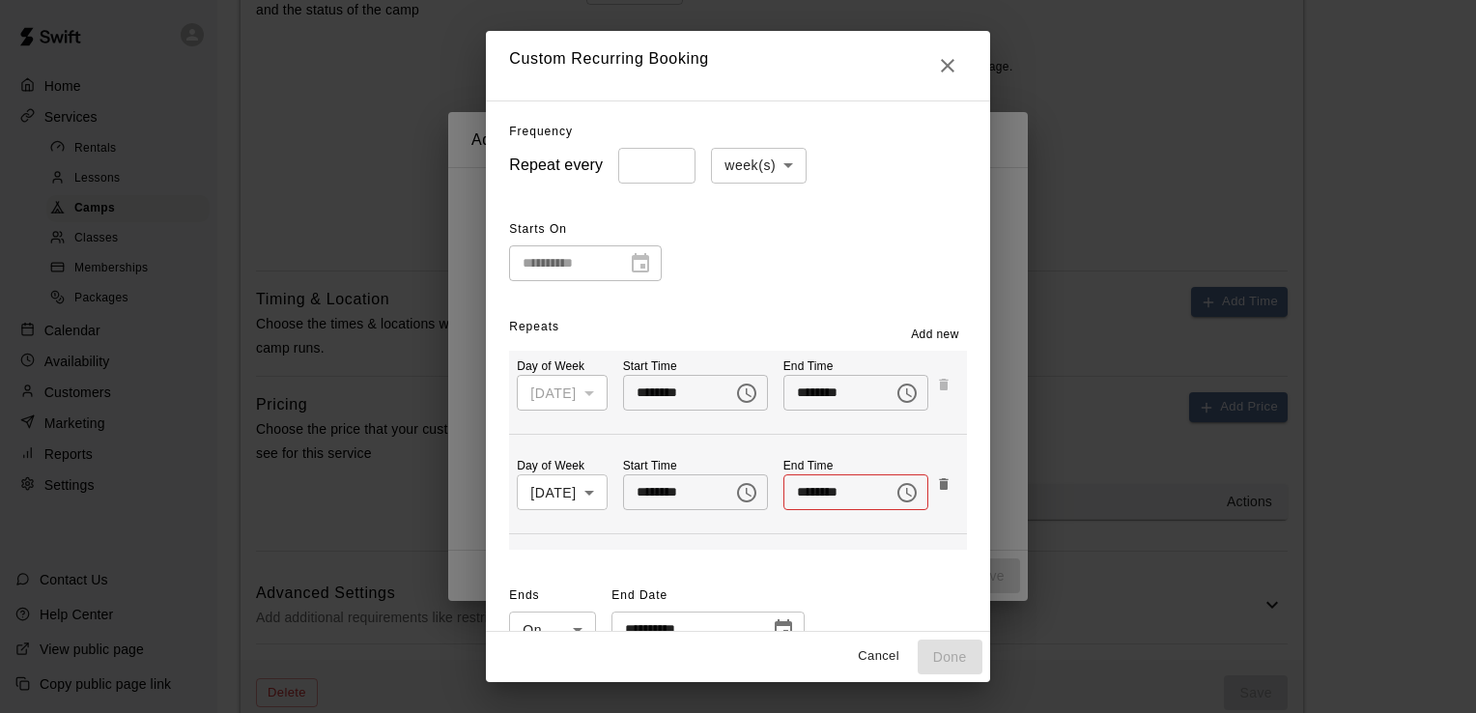
click at [902, 489] on icon "Choose time" at bounding box center [907, 492] width 23 height 23
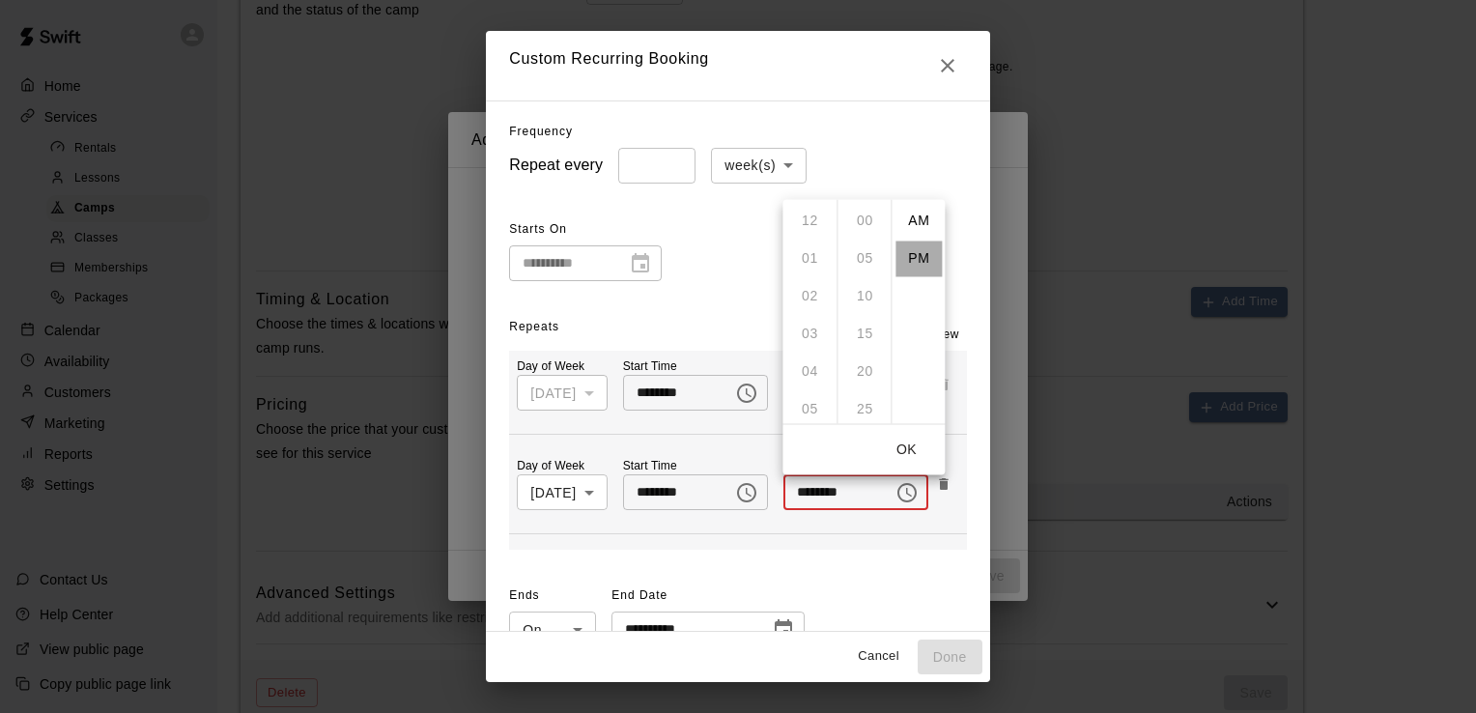
click at [917, 257] on li "PM" at bounding box center [919, 259] width 46 height 36
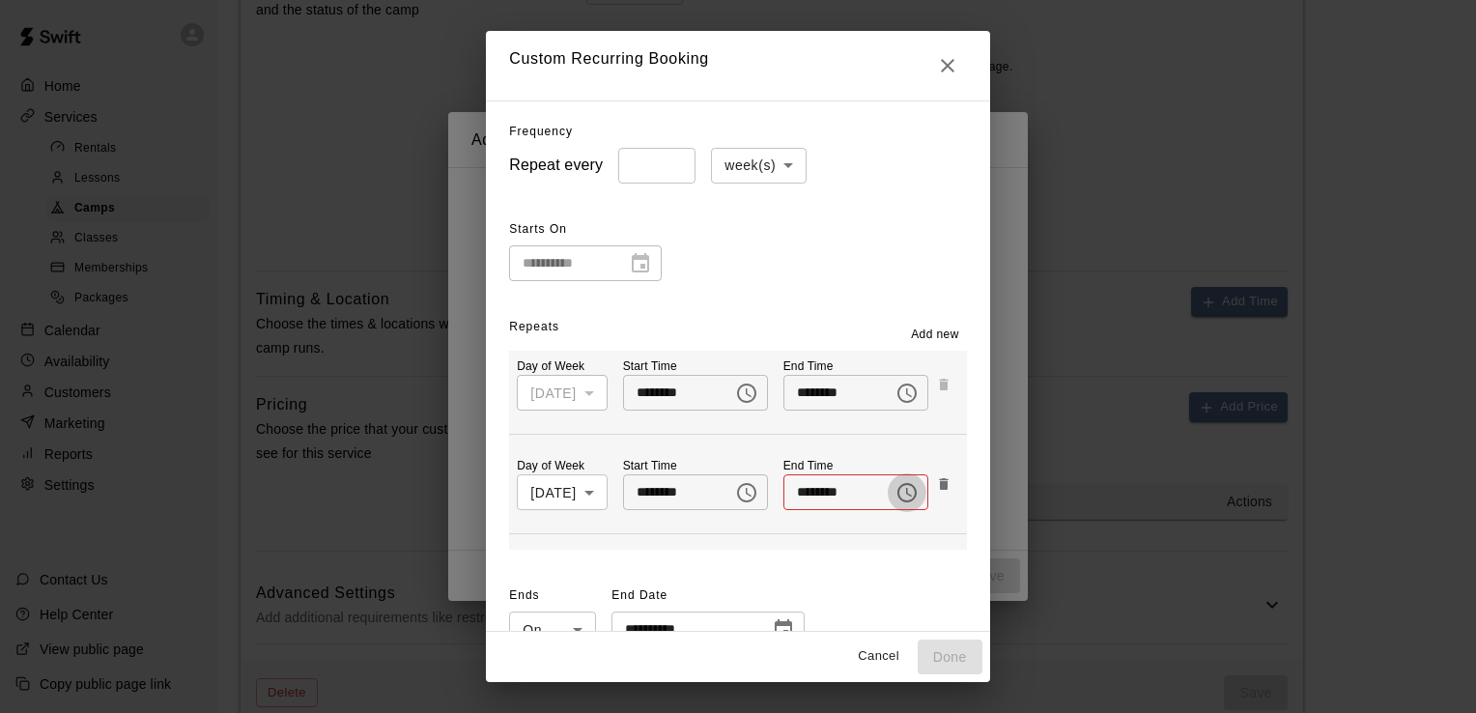
click at [908, 491] on icon "Choose time, selected time is 12:00 PM" at bounding box center [907, 492] width 23 height 23
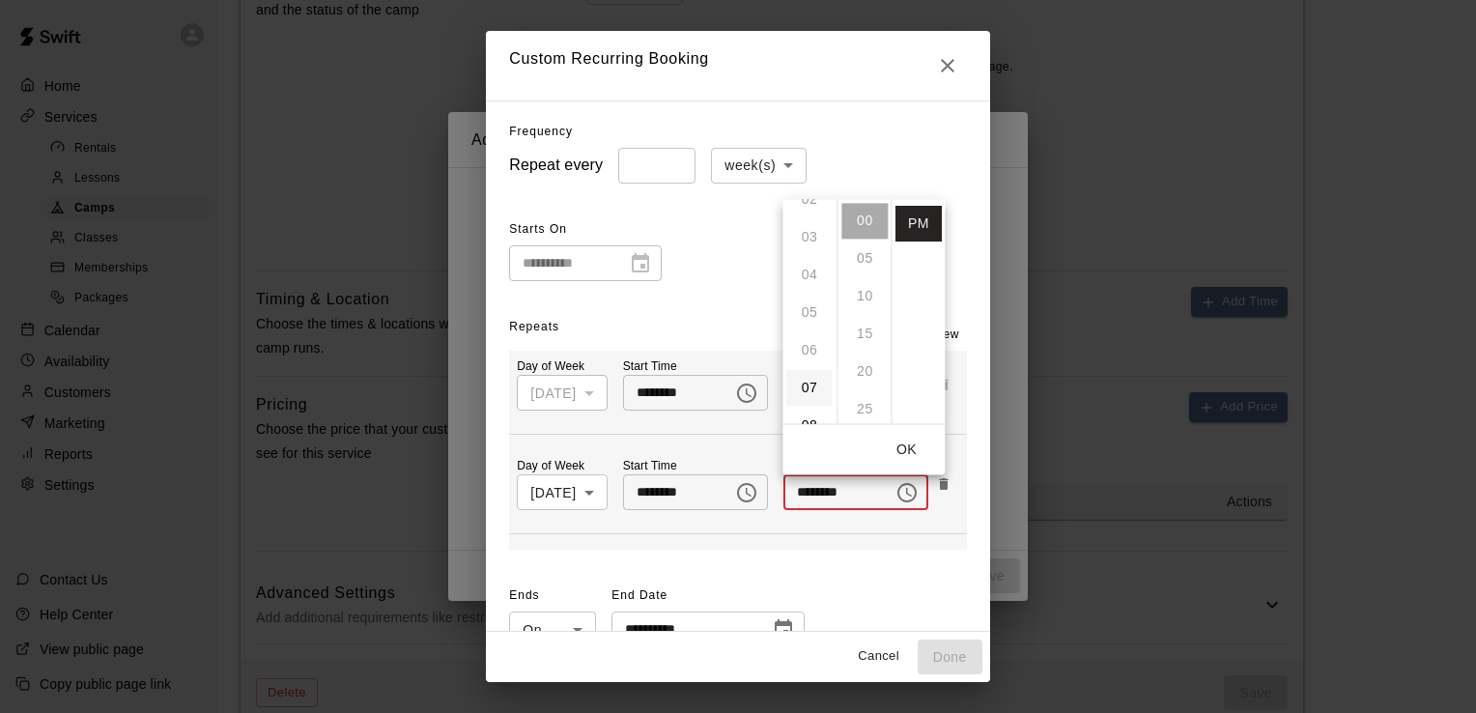
click at [812, 388] on li "07" at bounding box center [810, 388] width 46 height 36
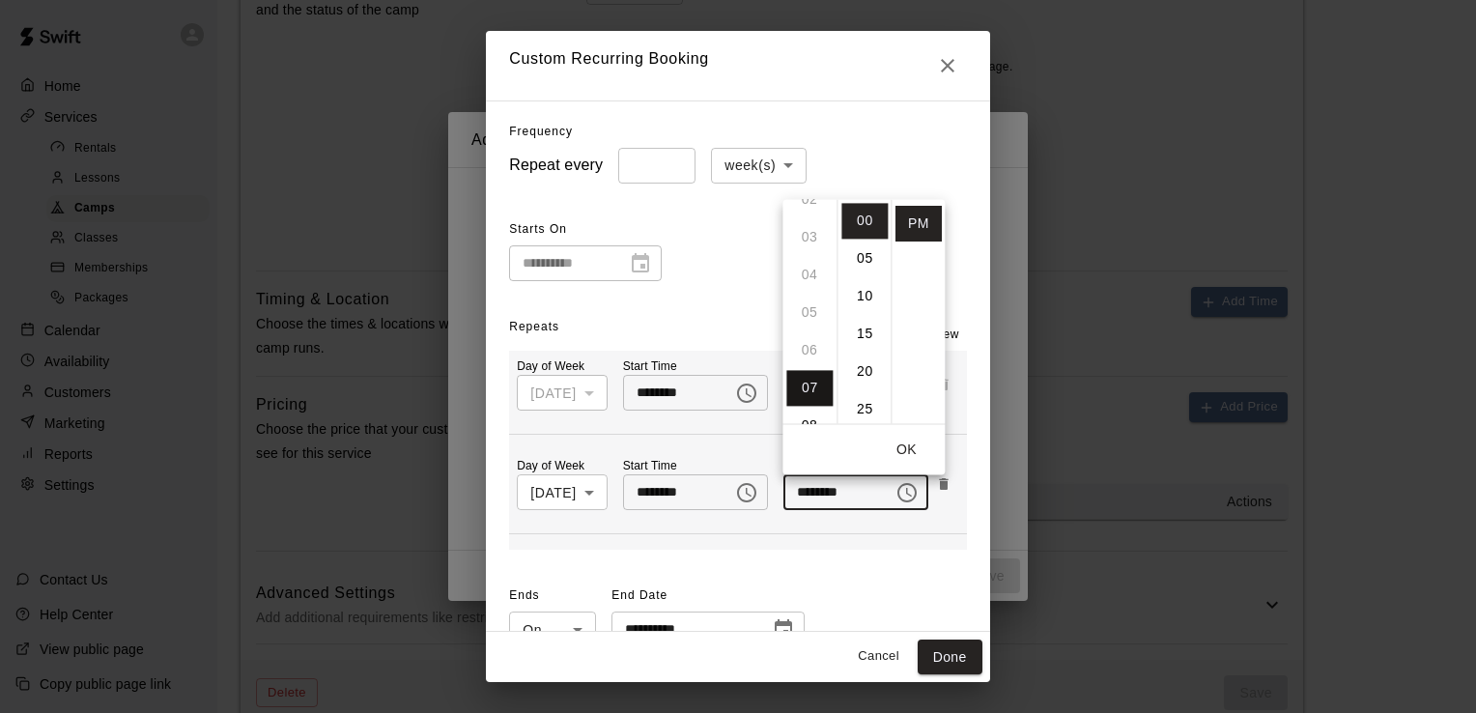
scroll to position [263, 0]
click at [865, 404] on li "30" at bounding box center [865, 408] width 46 height 36
type input "********"
click at [906, 446] on button "OK" at bounding box center [906, 450] width 62 height 36
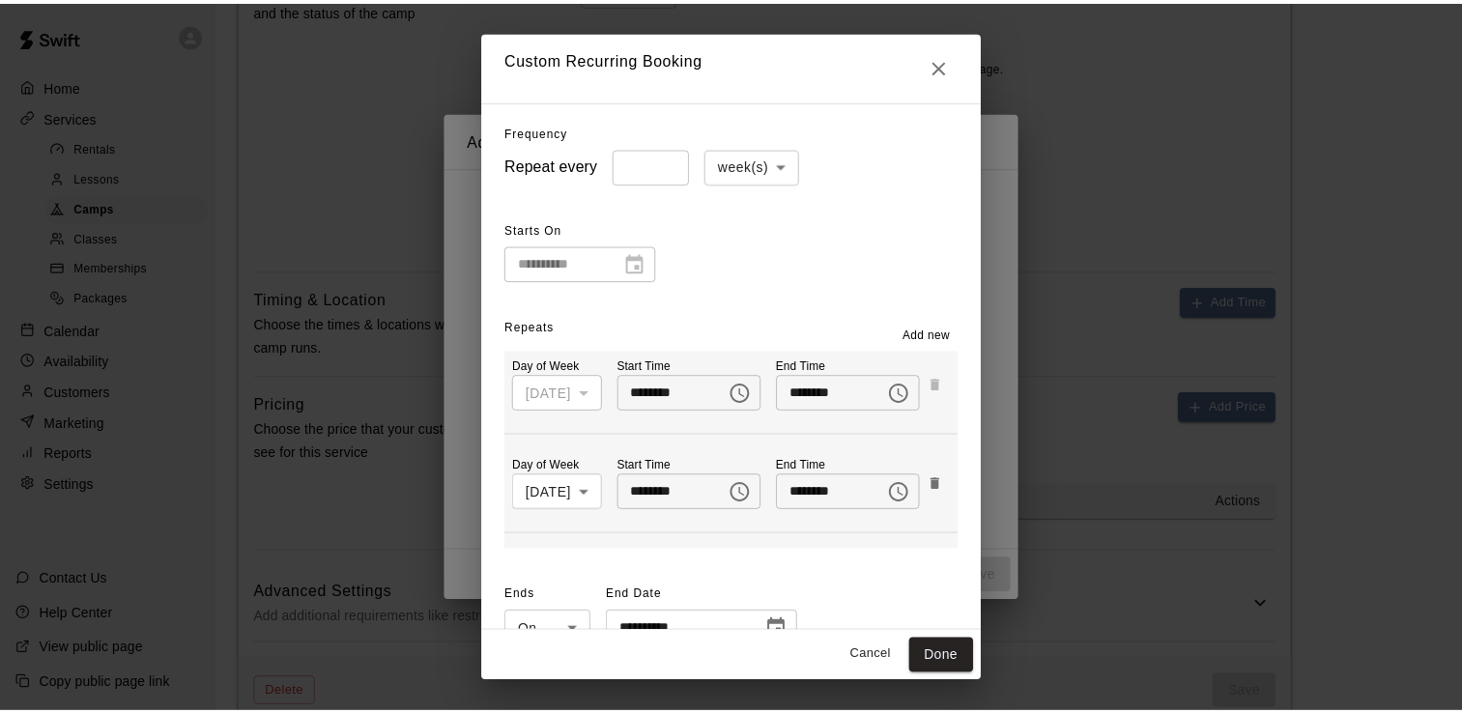
scroll to position [54, 0]
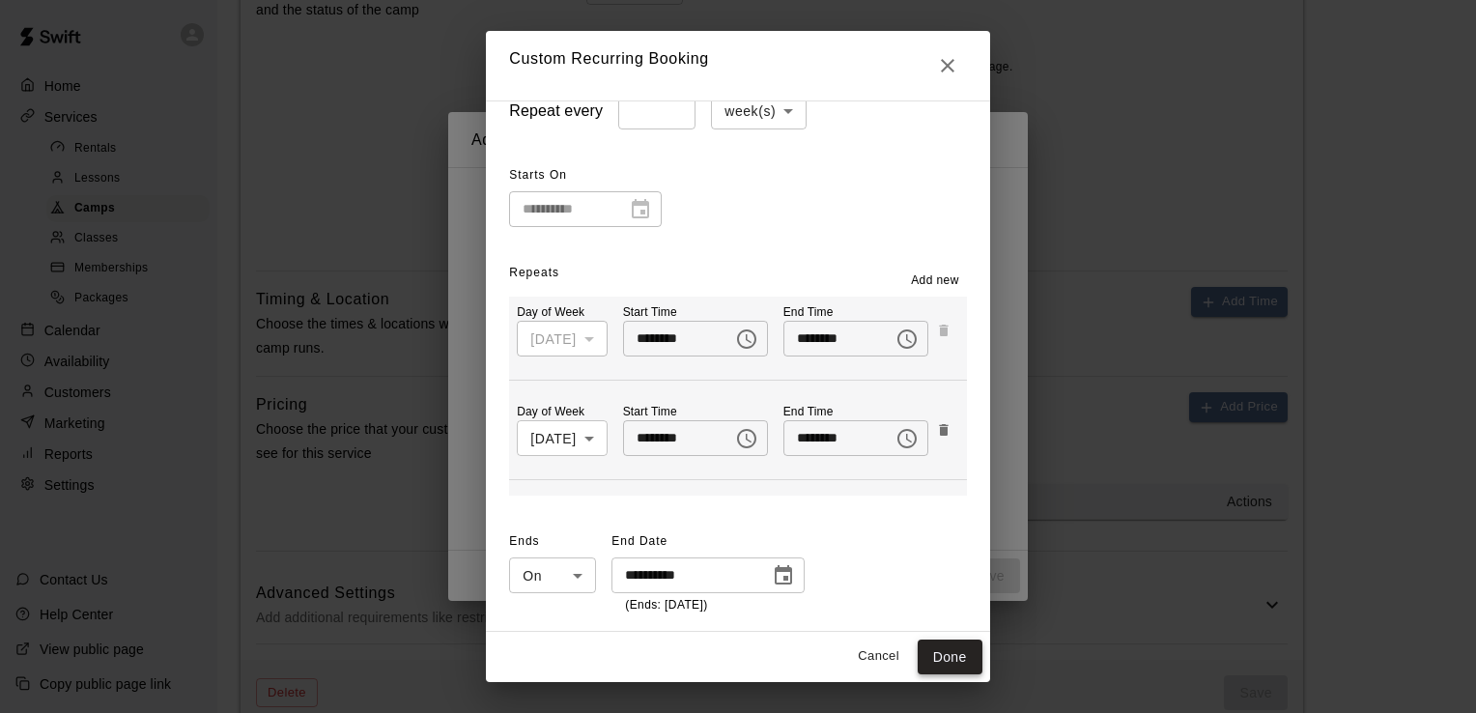
click at [983, 657] on button "Done" at bounding box center [950, 658] width 65 height 36
type input "**********"
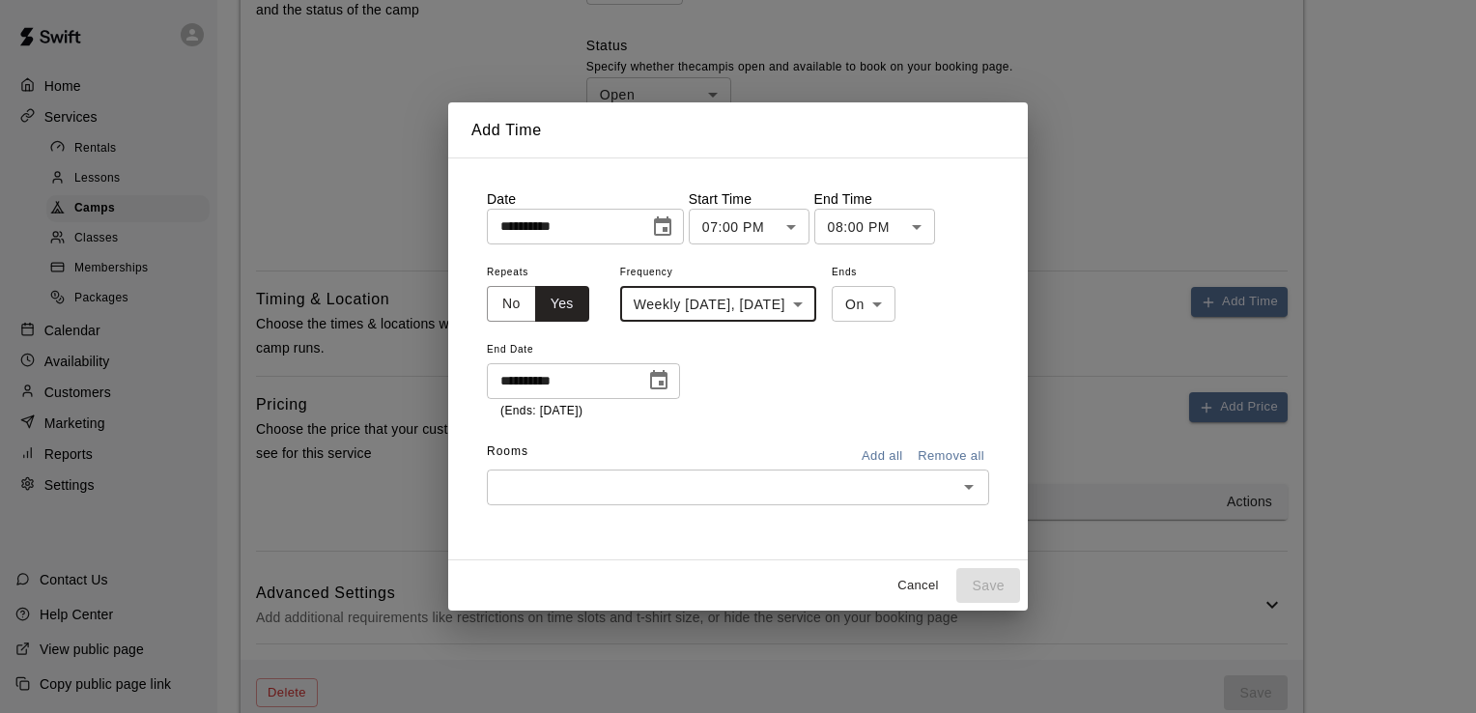
click at [968, 483] on icon "Open" at bounding box center [969, 486] width 23 height 23
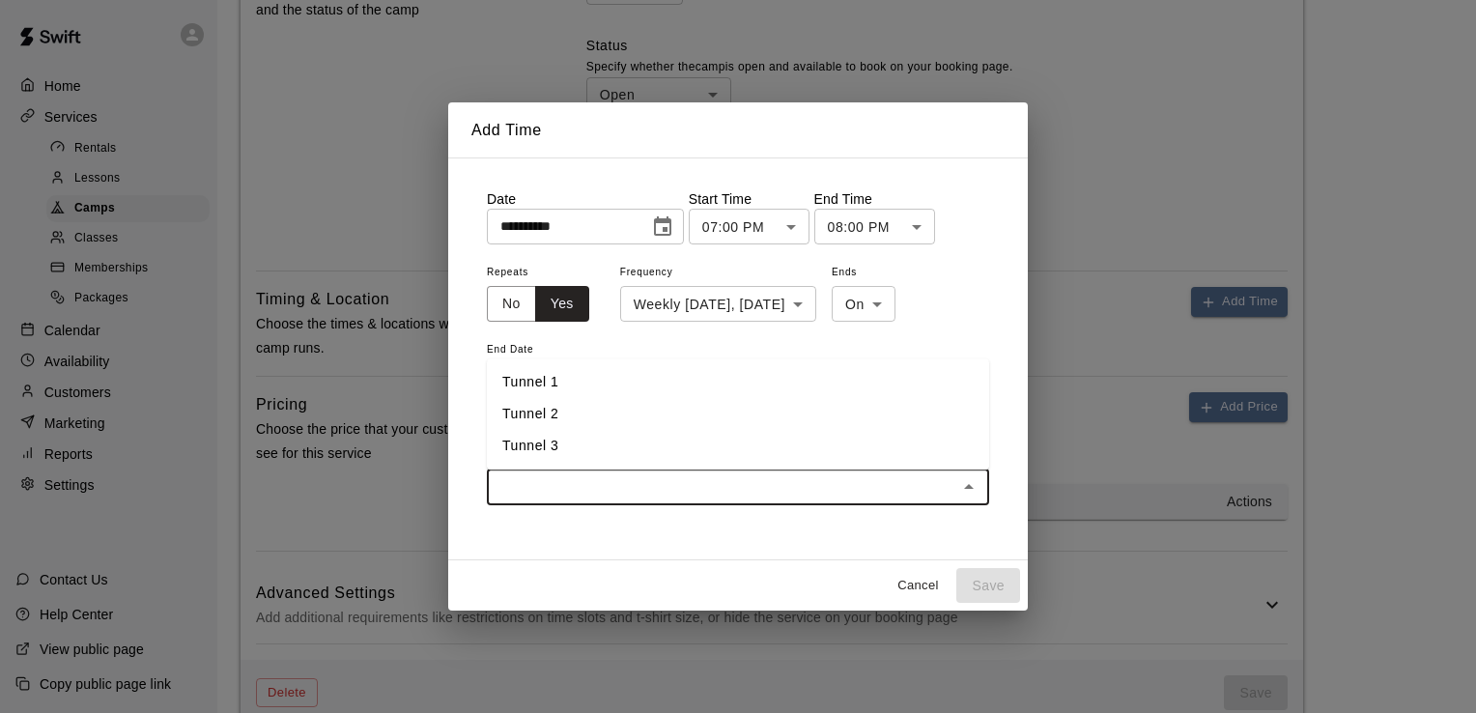
click at [582, 408] on li "Tunnel 2" at bounding box center [738, 414] width 502 height 32
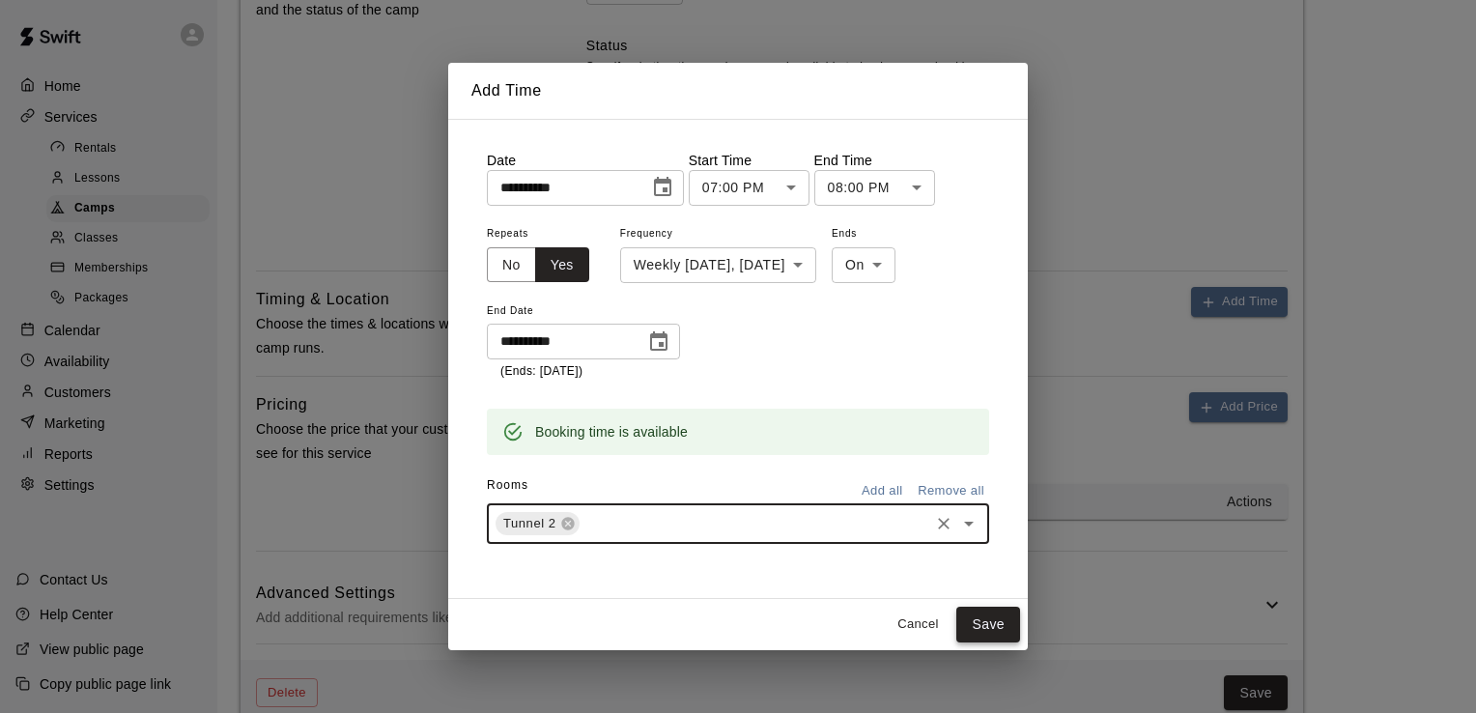
click at [991, 620] on button "Save" at bounding box center [989, 625] width 64 height 36
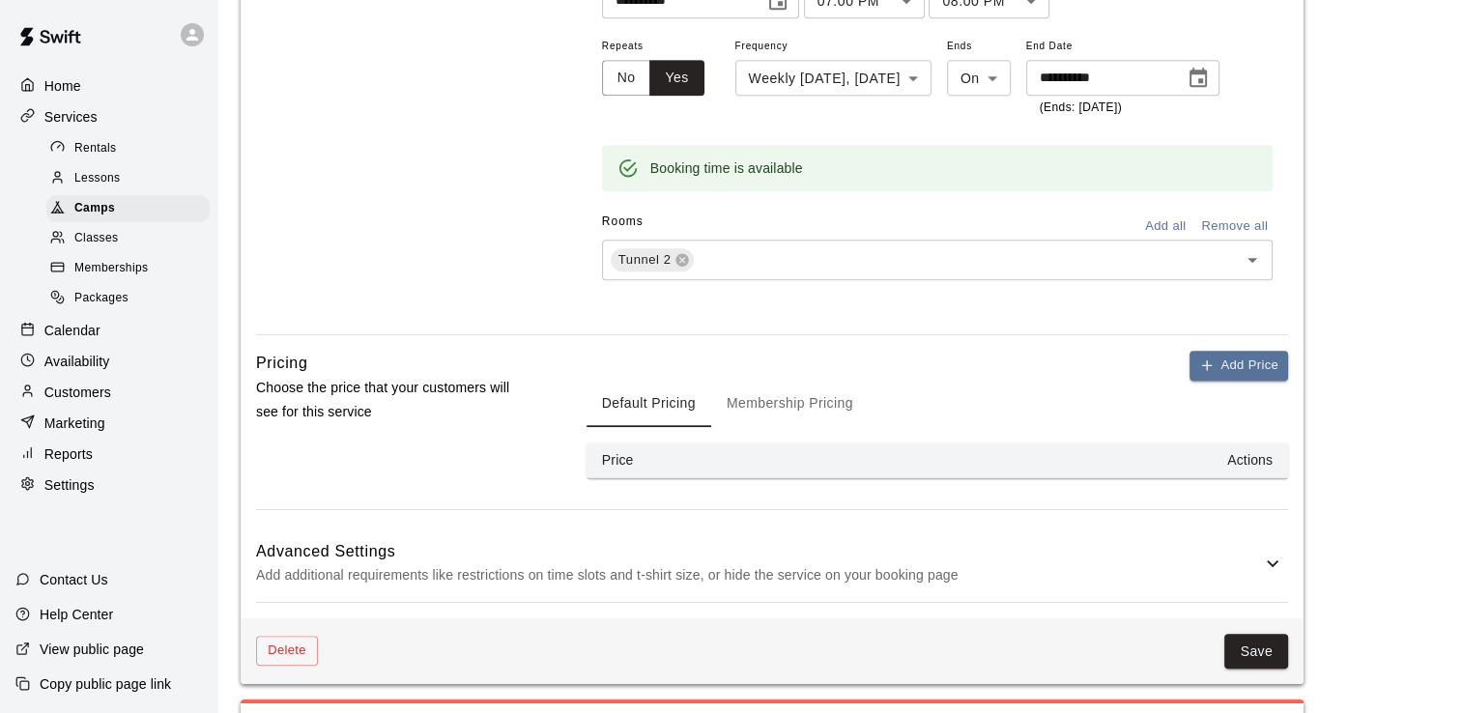
scroll to position [2019, 0]
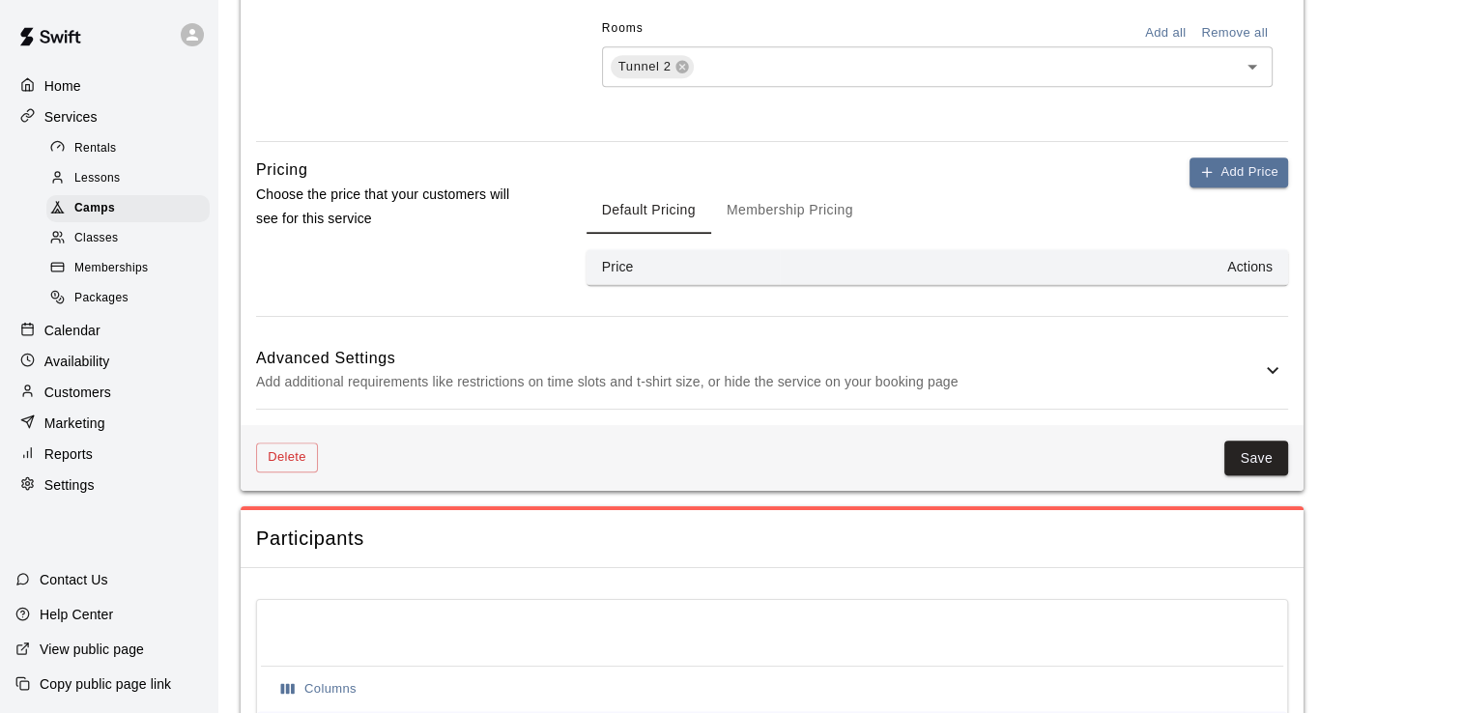
click at [786, 206] on button "Membership Pricing" at bounding box center [790, 210] width 158 height 46
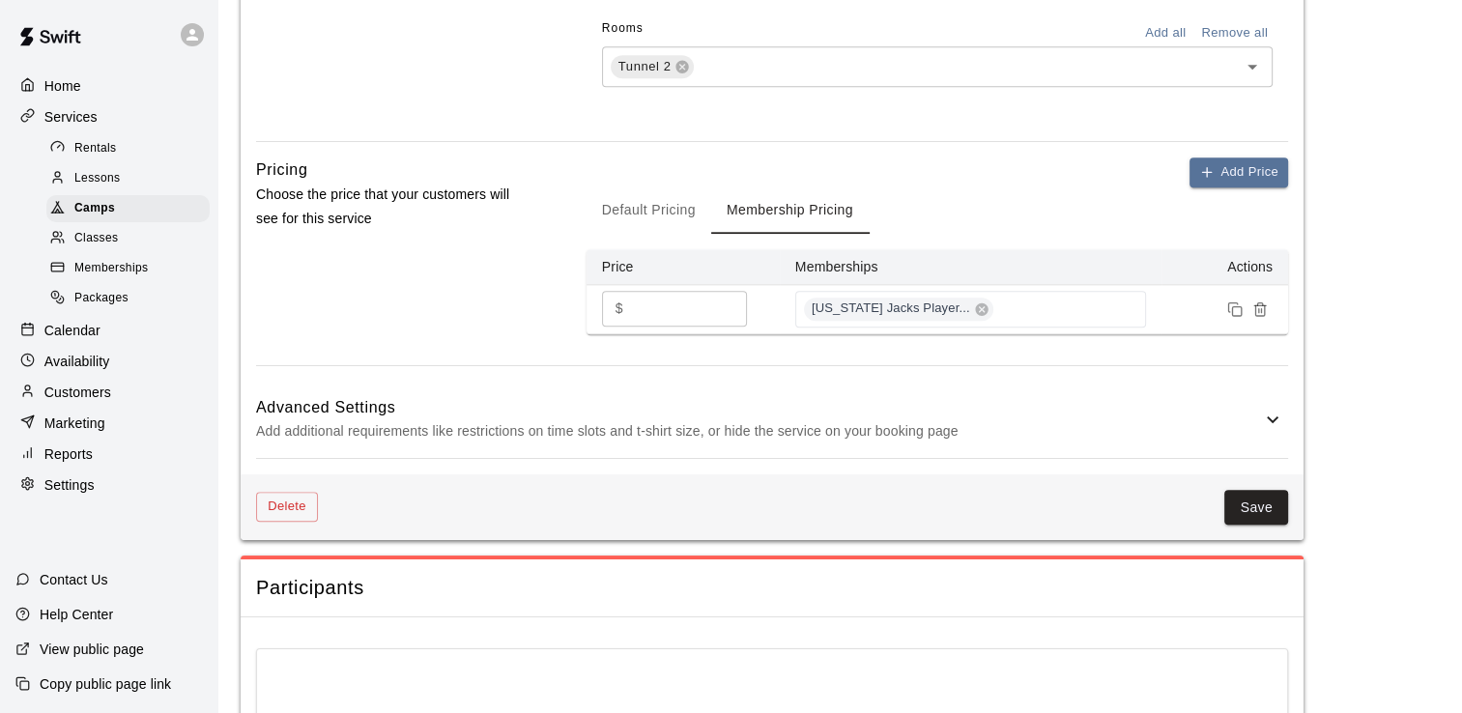
click at [1256, 504] on button "Save" at bounding box center [1256, 508] width 64 height 36
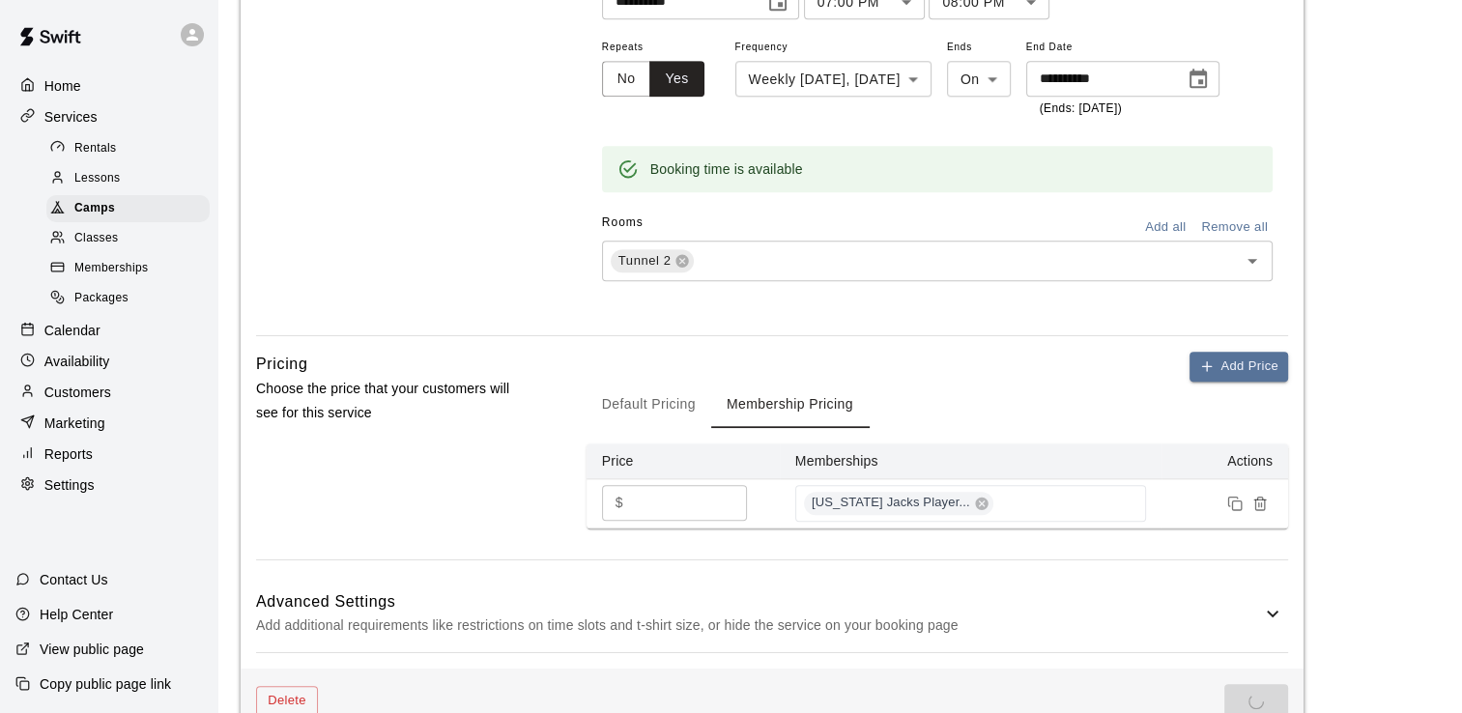
scroll to position [1149, 0]
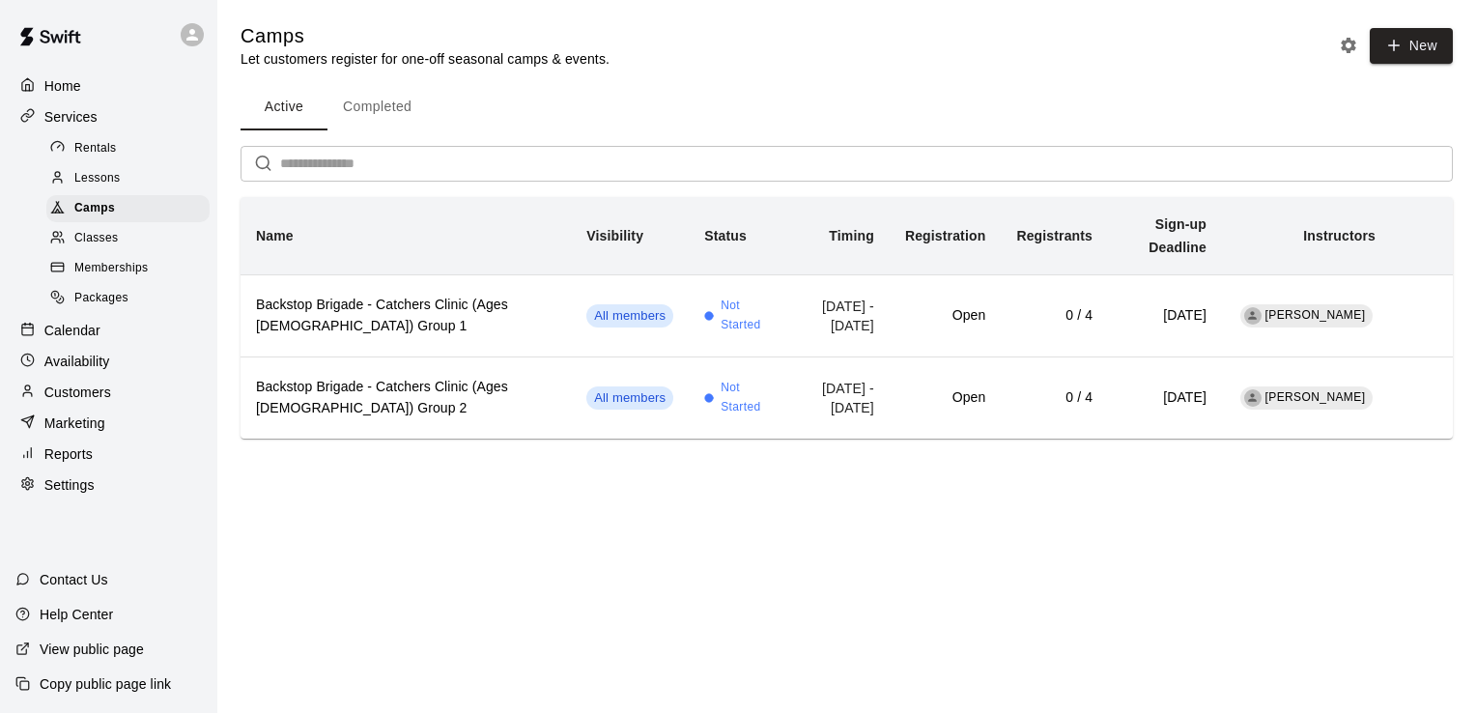
click at [83, 340] on p "Calendar" at bounding box center [72, 330] width 56 height 19
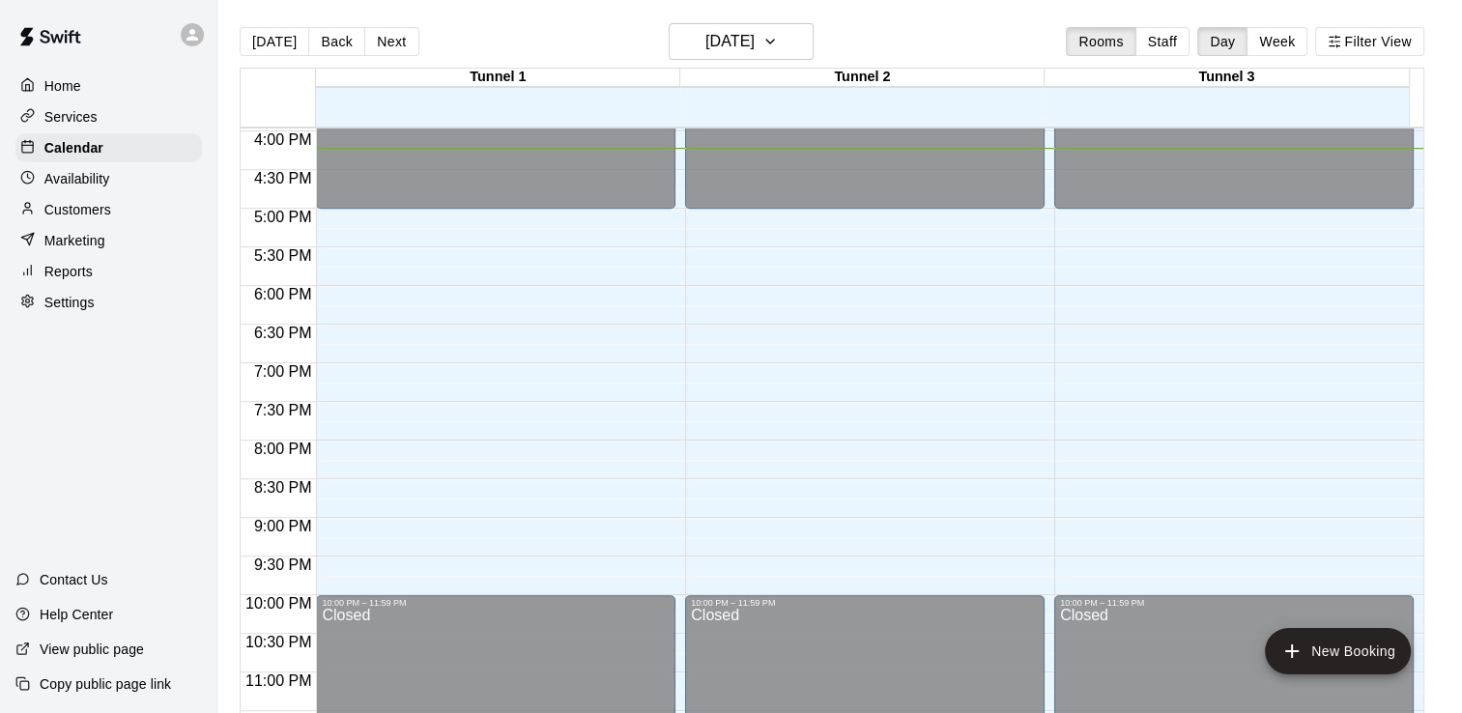
scroll to position [1247, 0]
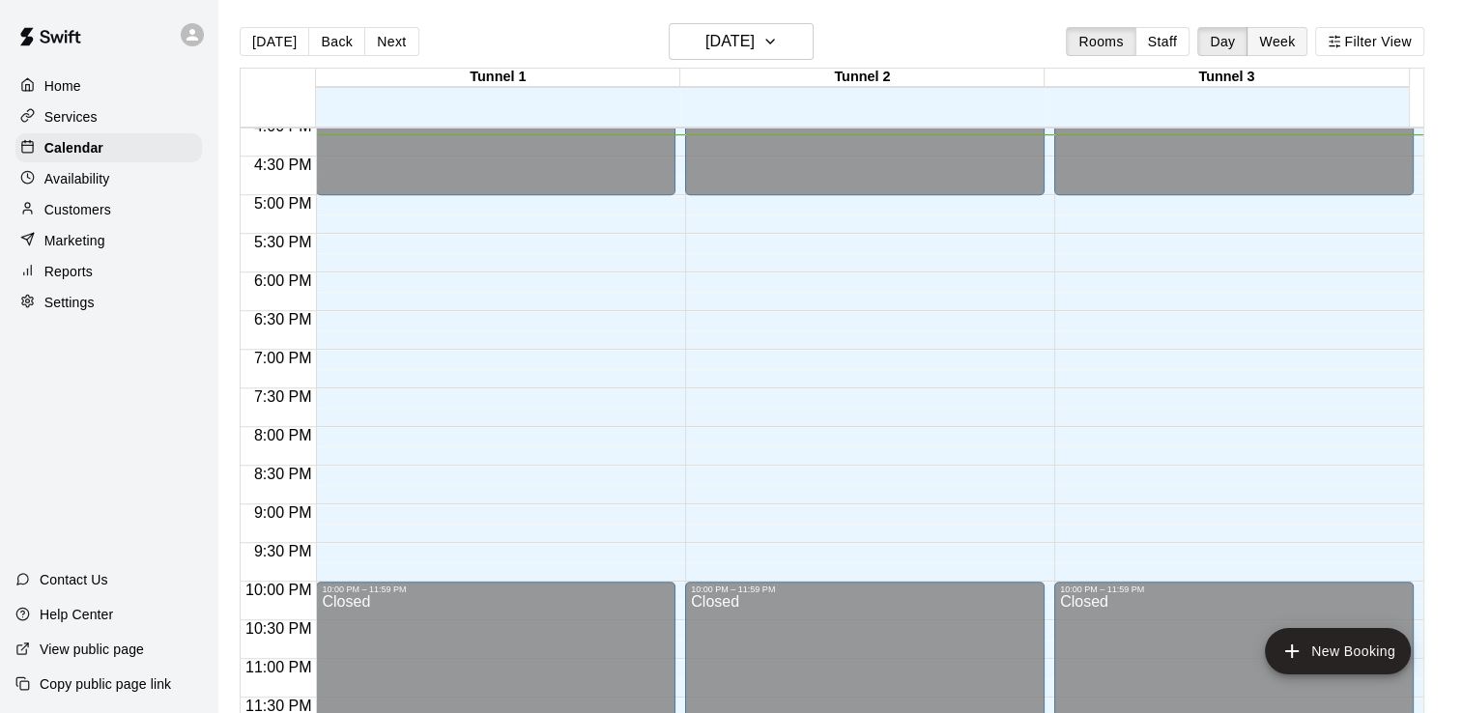
click at [1286, 41] on button "Week" at bounding box center [1276, 41] width 61 height 29
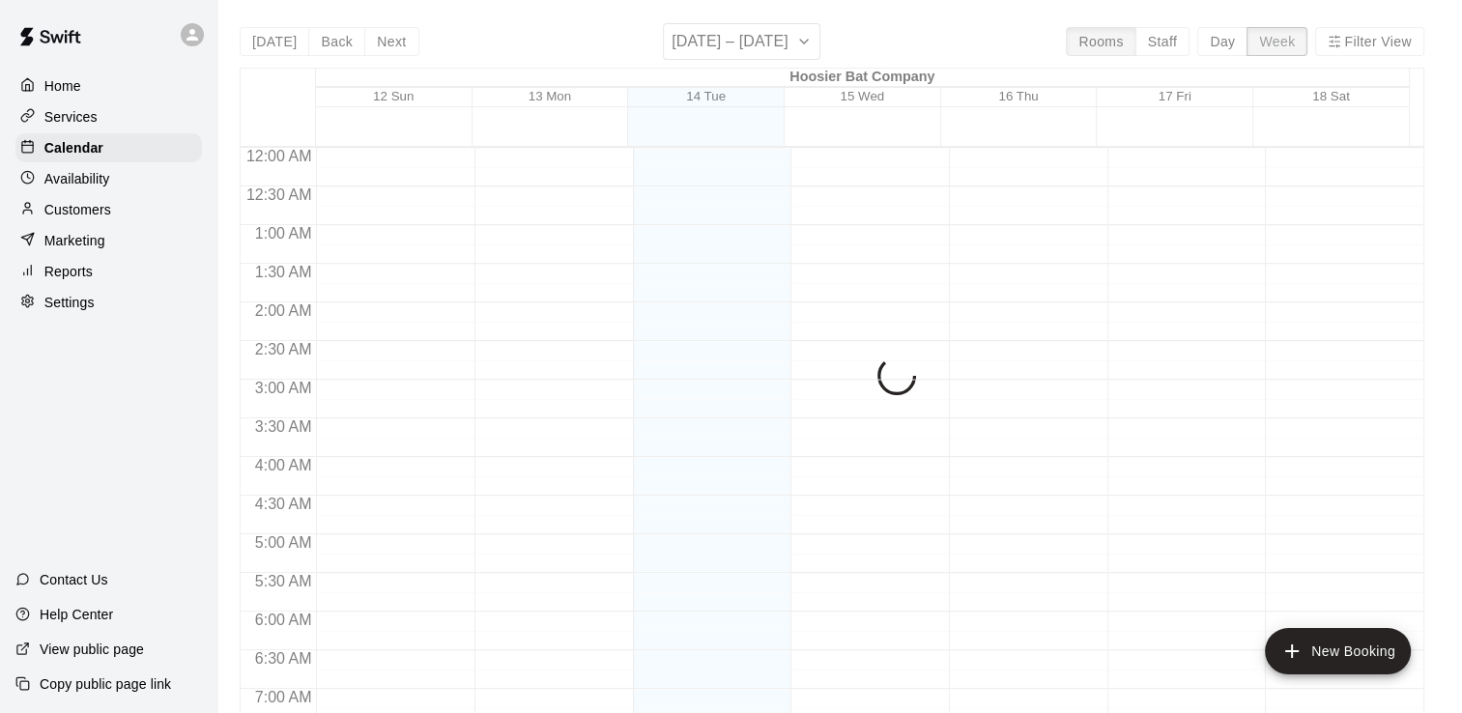
scroll to position [1254, 0]
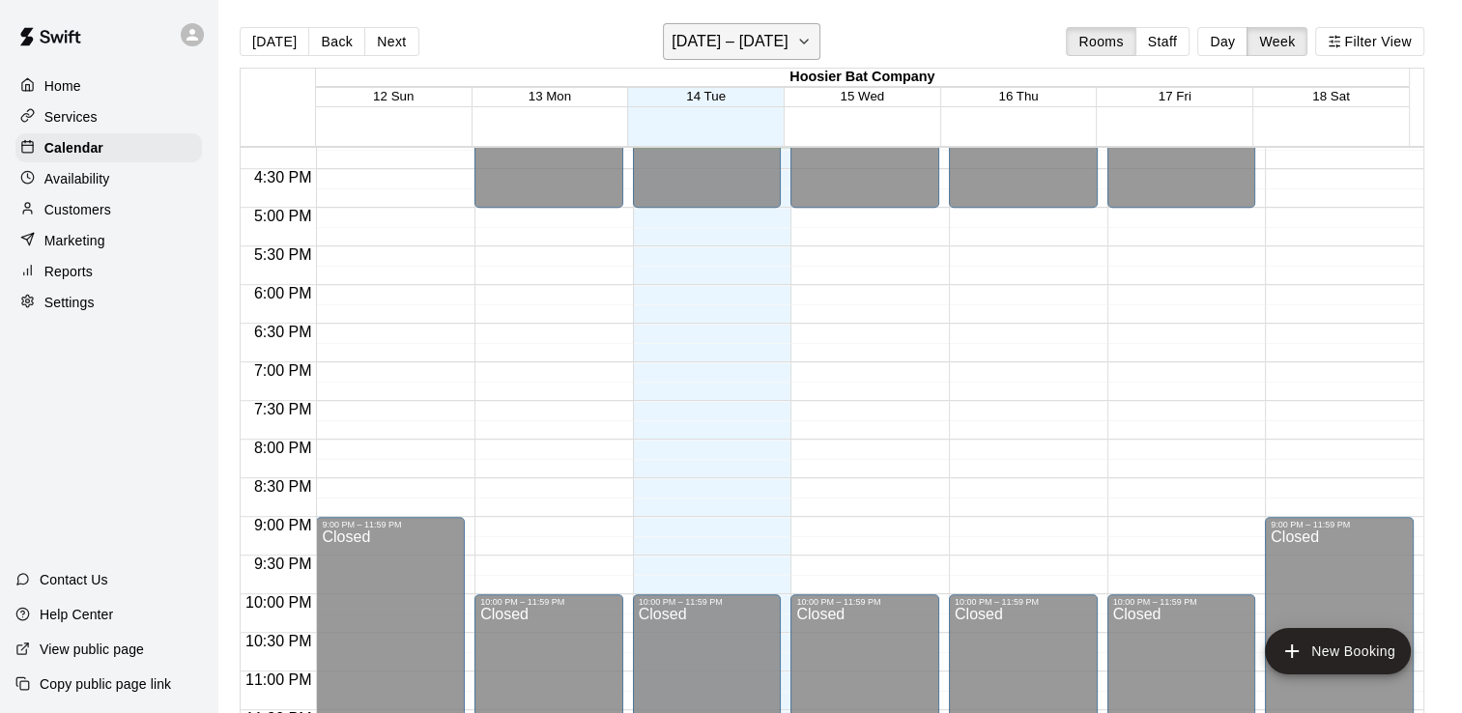
click at [796, 46] on button "[DATE] – [DATE]" at bounding box center [742, 41] width 158 height 37
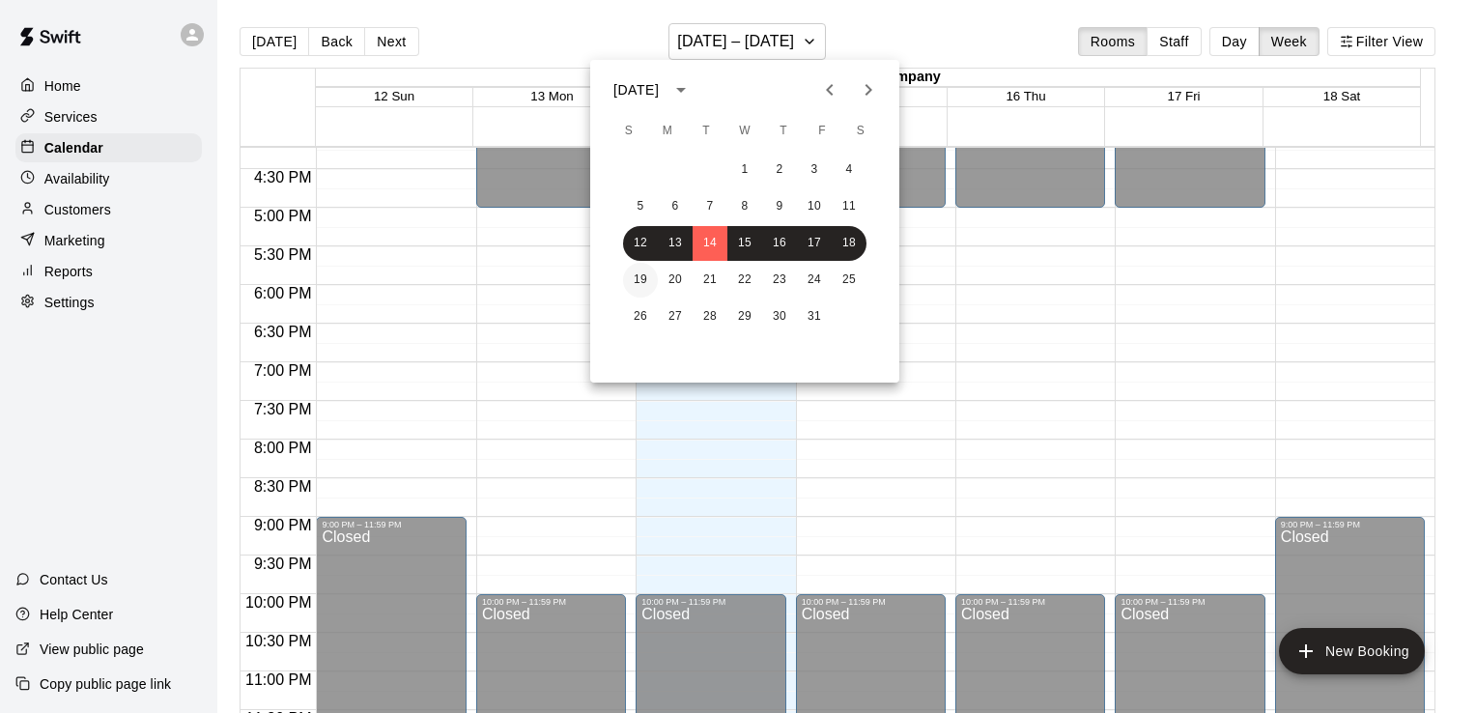
click at [636, 278] on button "19" at bounding box center [640, 280] width 35 height 35
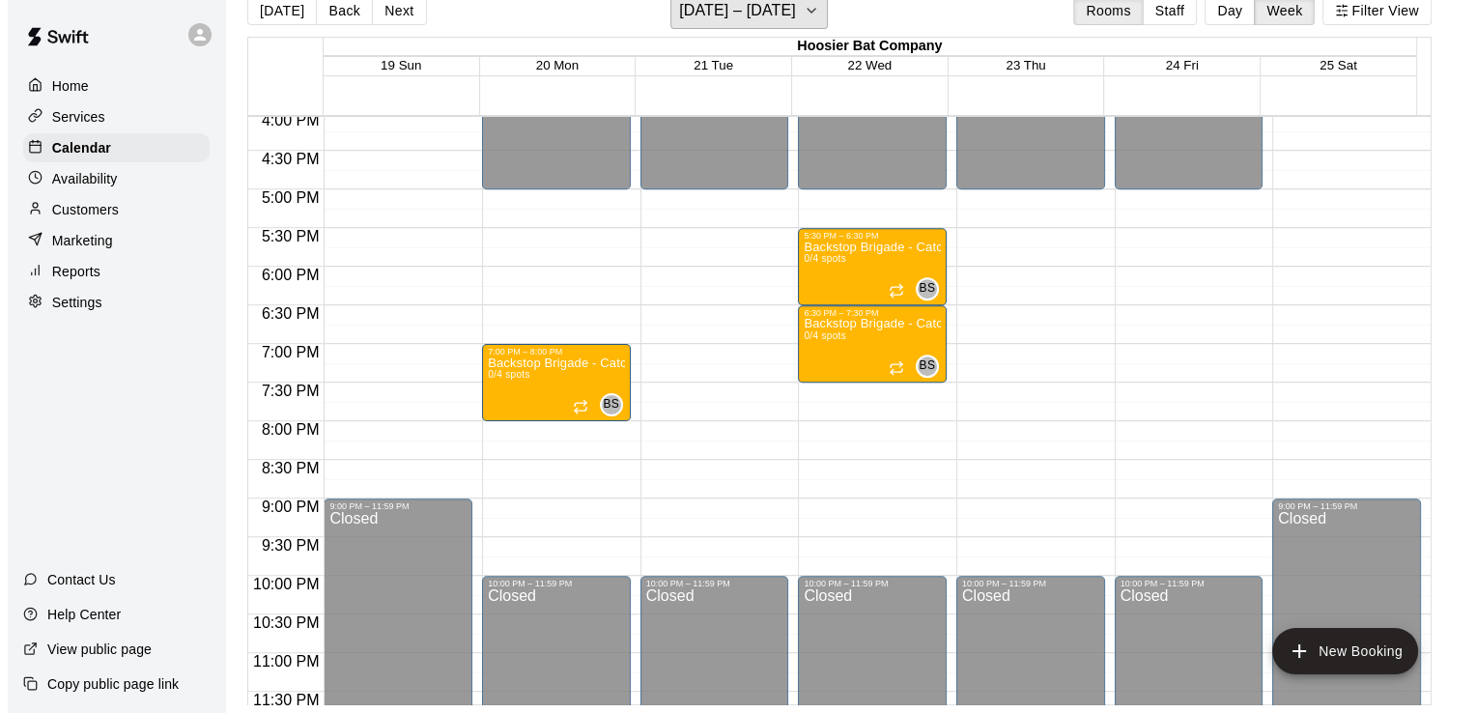
scroll to position [1267, 0]
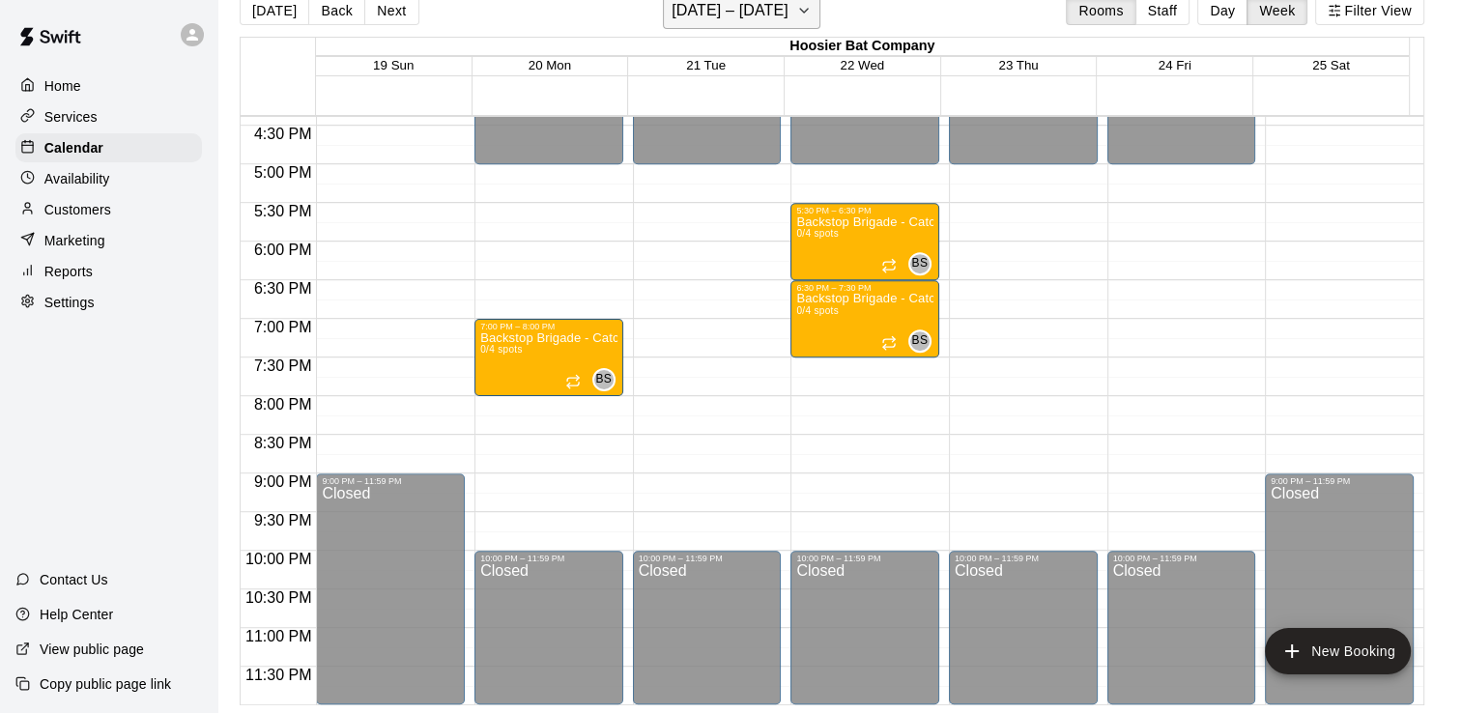
click at [800, 6] on icon "button" at bounding box center [803, 10] width 15 height 23
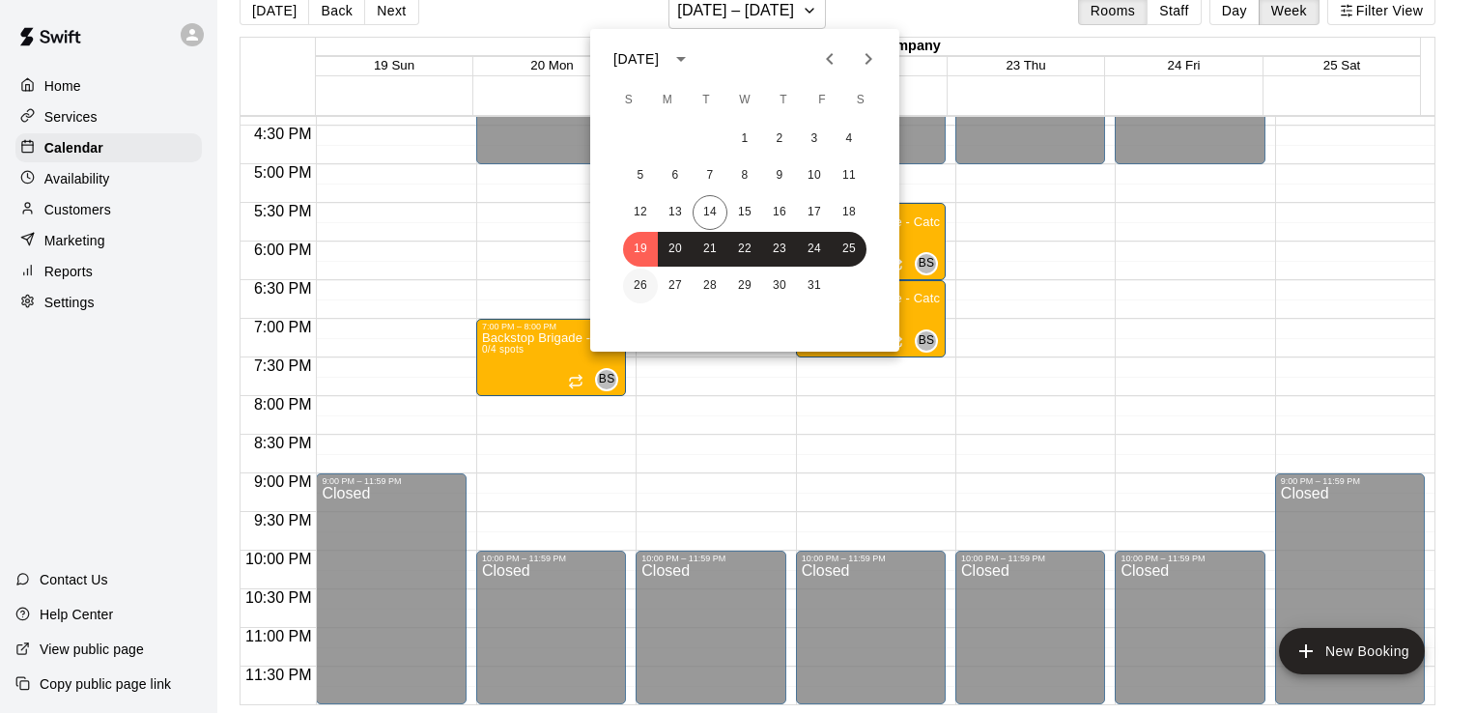
click at [634, 284] on button "26" at bounding box center [640, 286] width 35 height 35
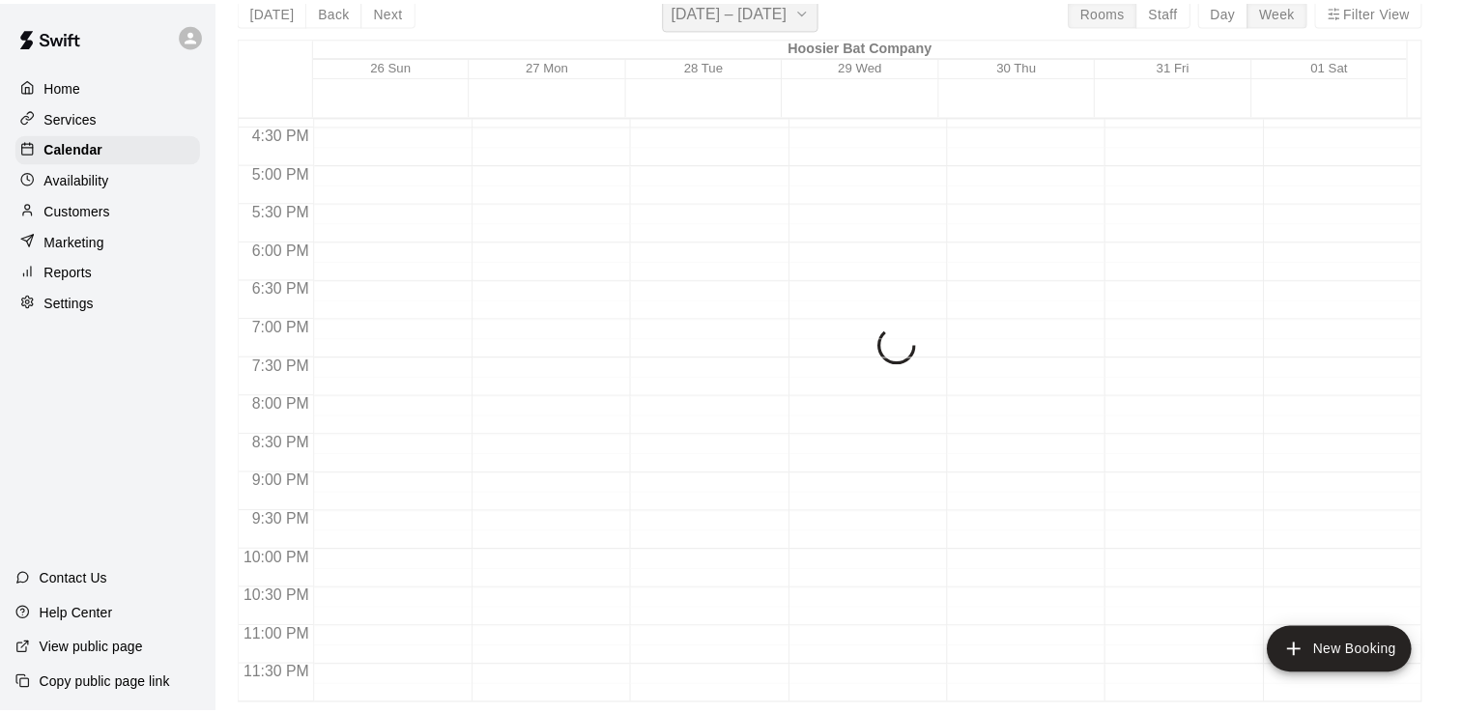
scroll to position [23, 0]
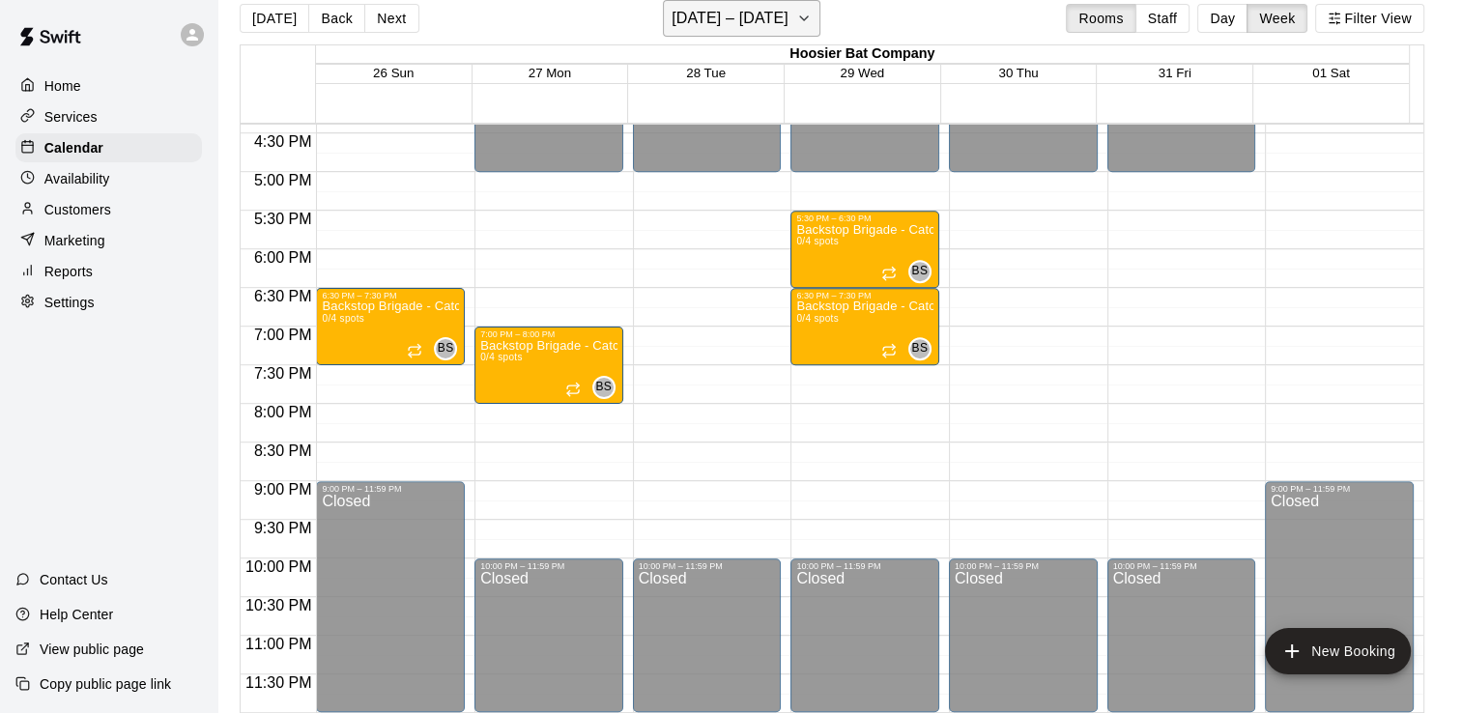
click at [812, 16] on icon "button" at bounding box center [803, 18] width 15 height 23
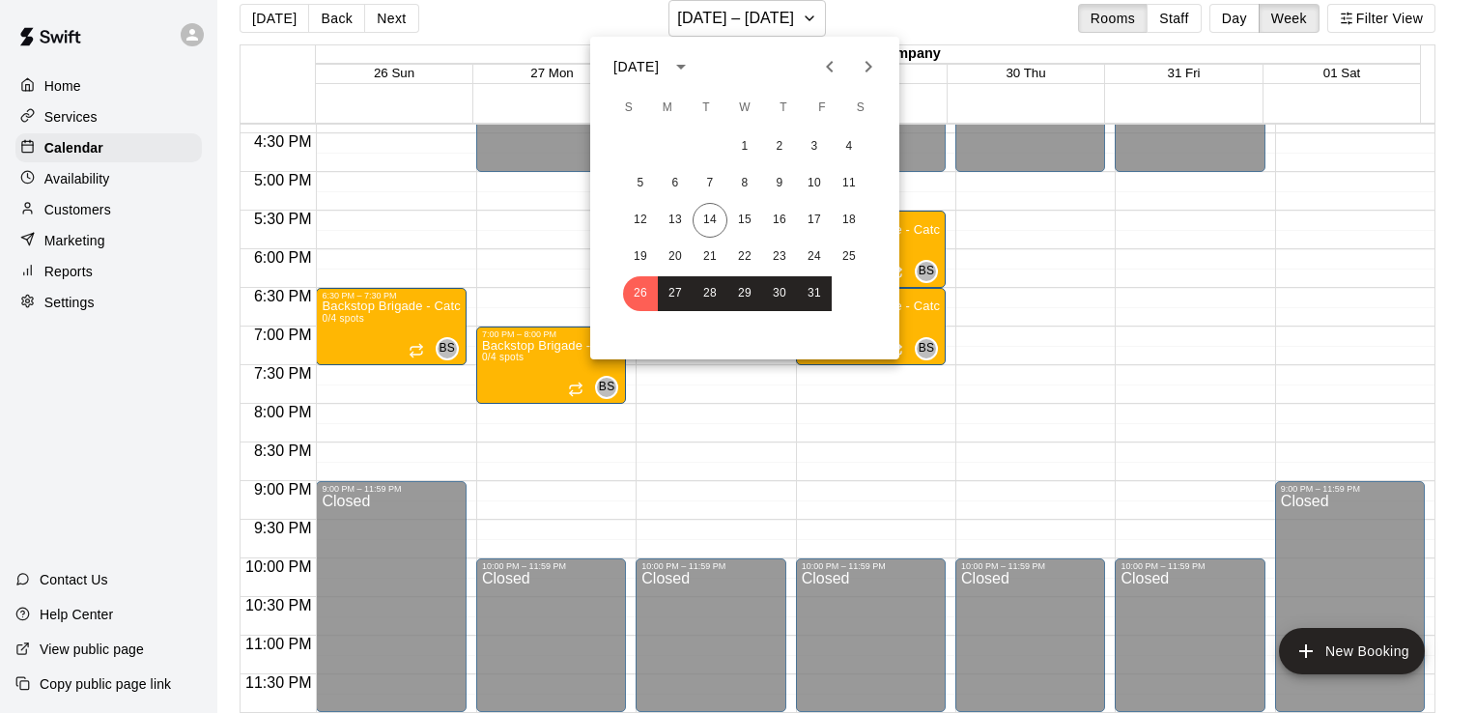
click at [873, 70] on icon "Next month" at bounding box center [868, 66] width 23 height 23
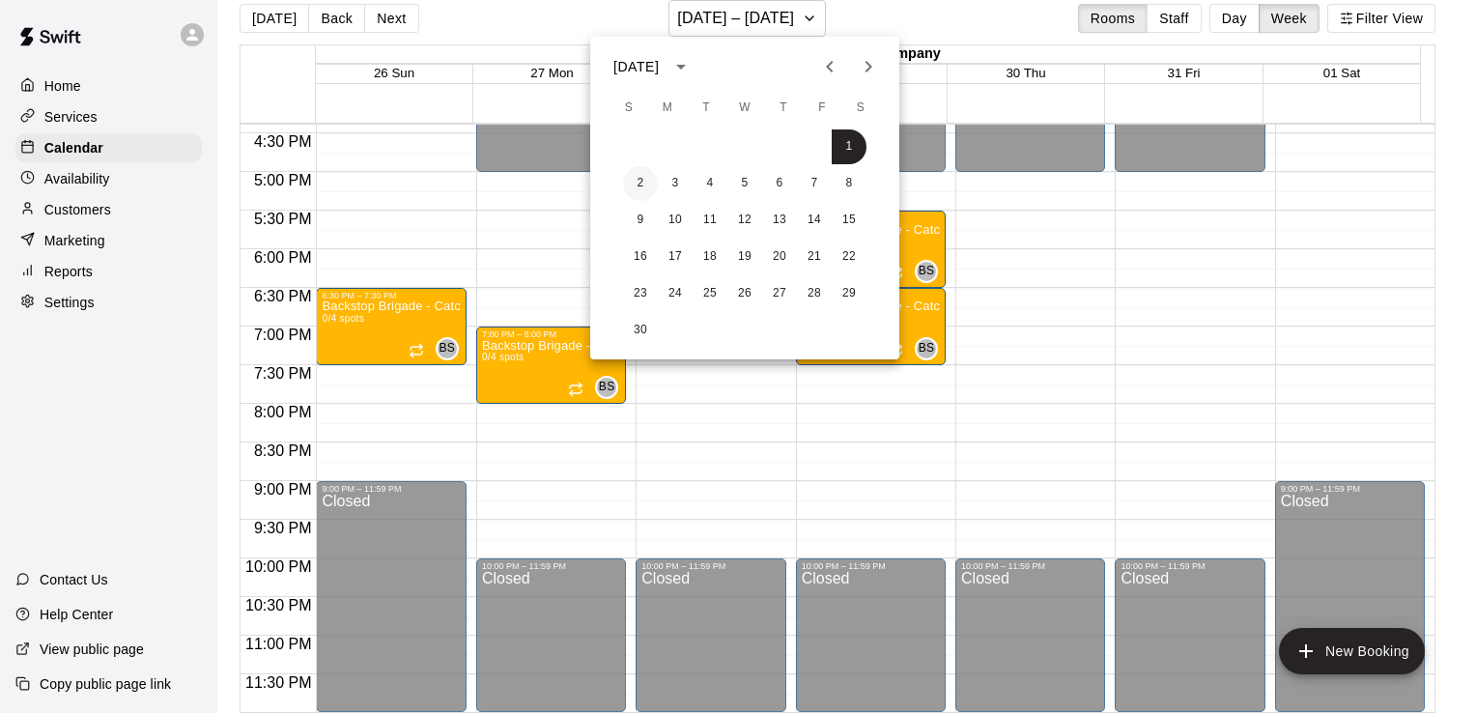
click at [642, 181] on button "2" at bounding box center [640, 183] width 35 height 35
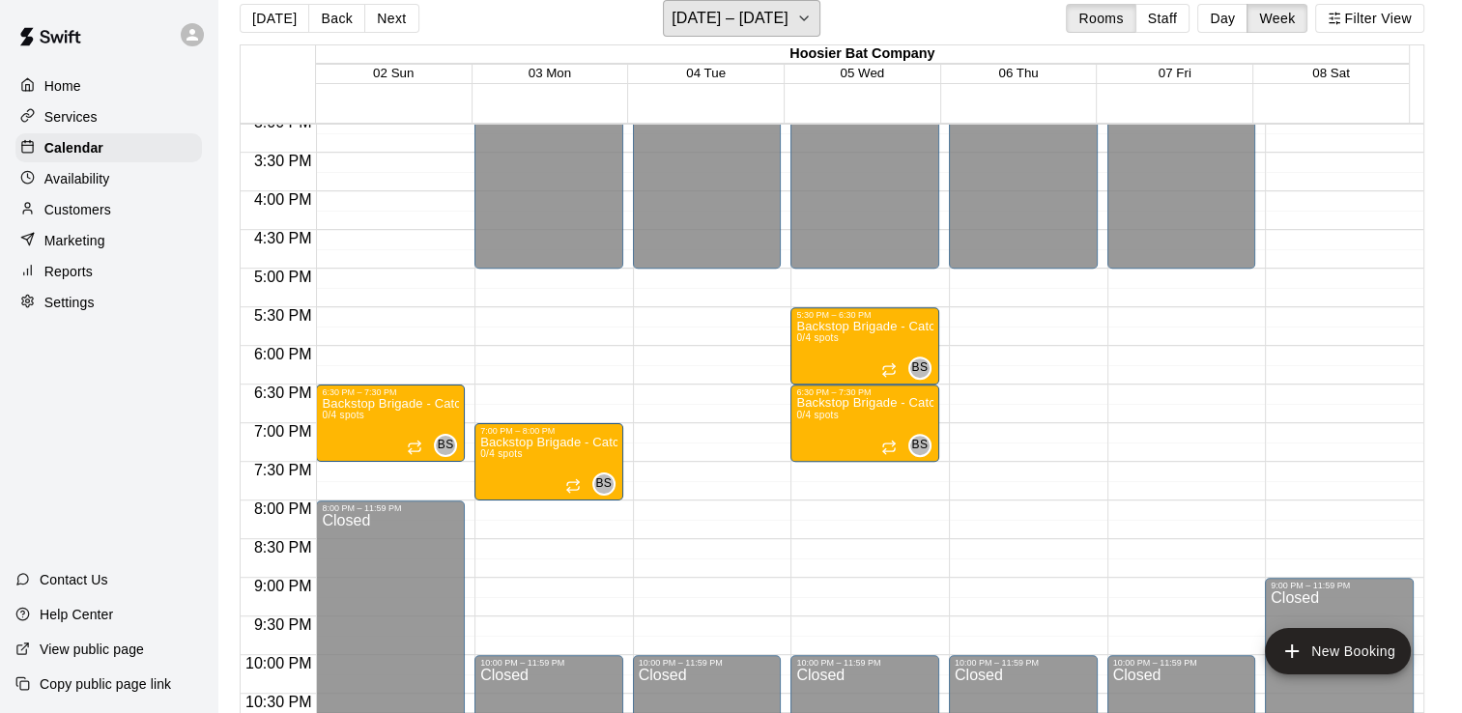
scroll to position [0, 0]
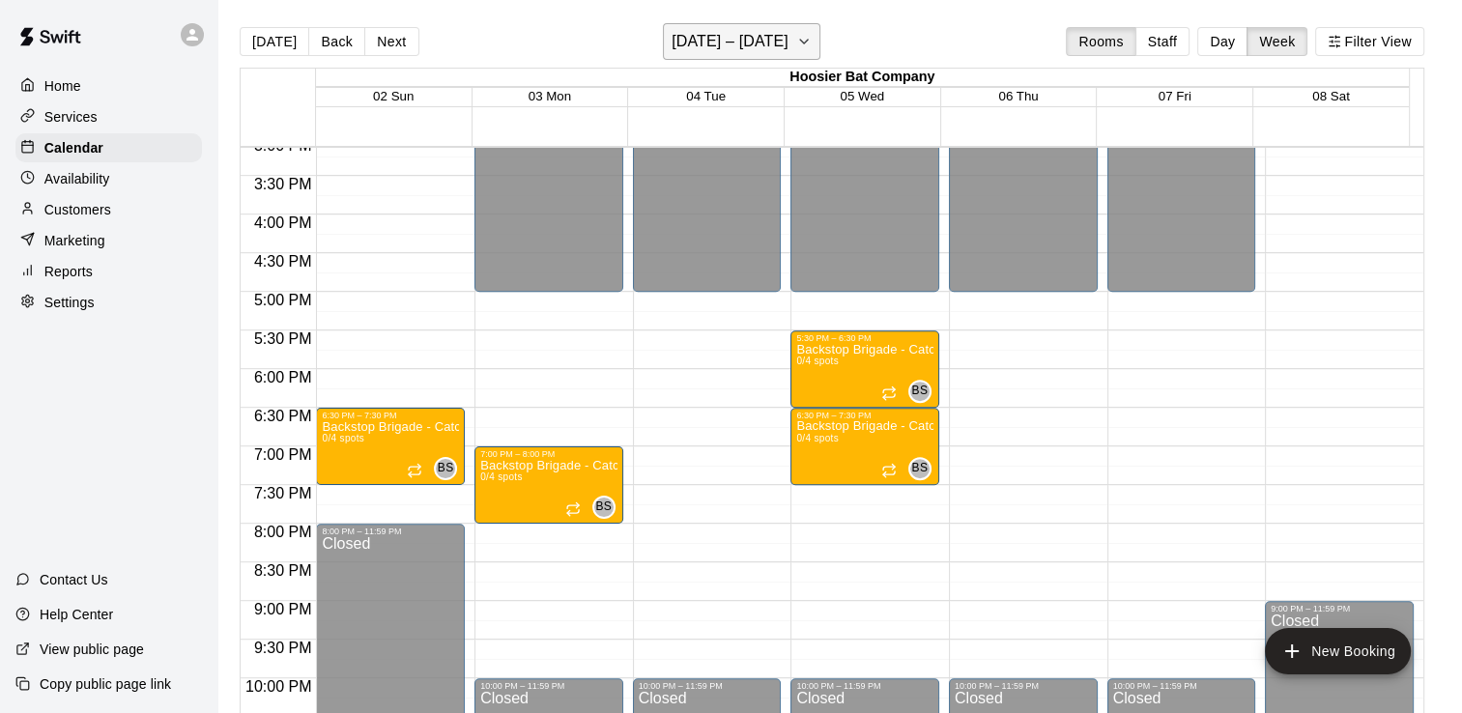
click at [808, 40] on icon "button" at bounding box center [804, 42] width 8 height 4
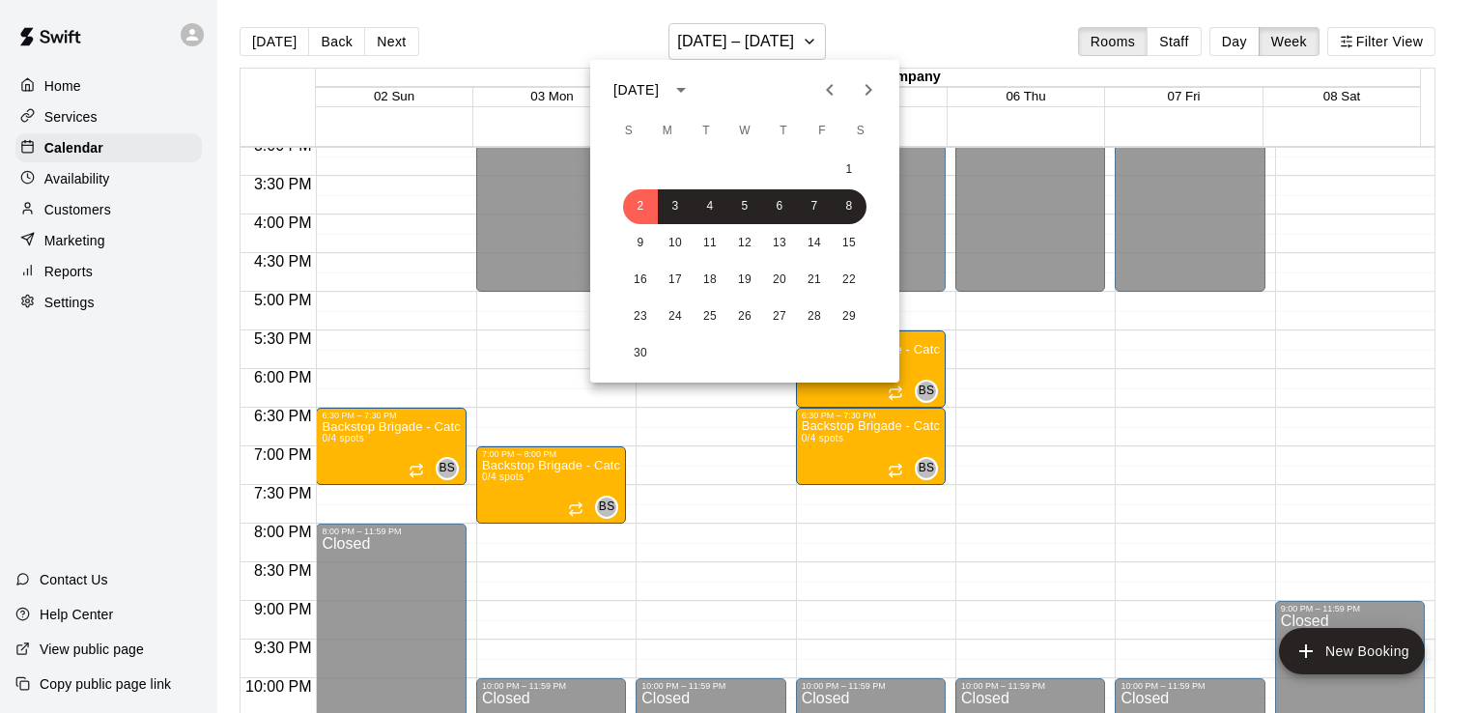
click at [831, 87] on icon "Previous month" at bounding box center [829, 90] width 7 height 12
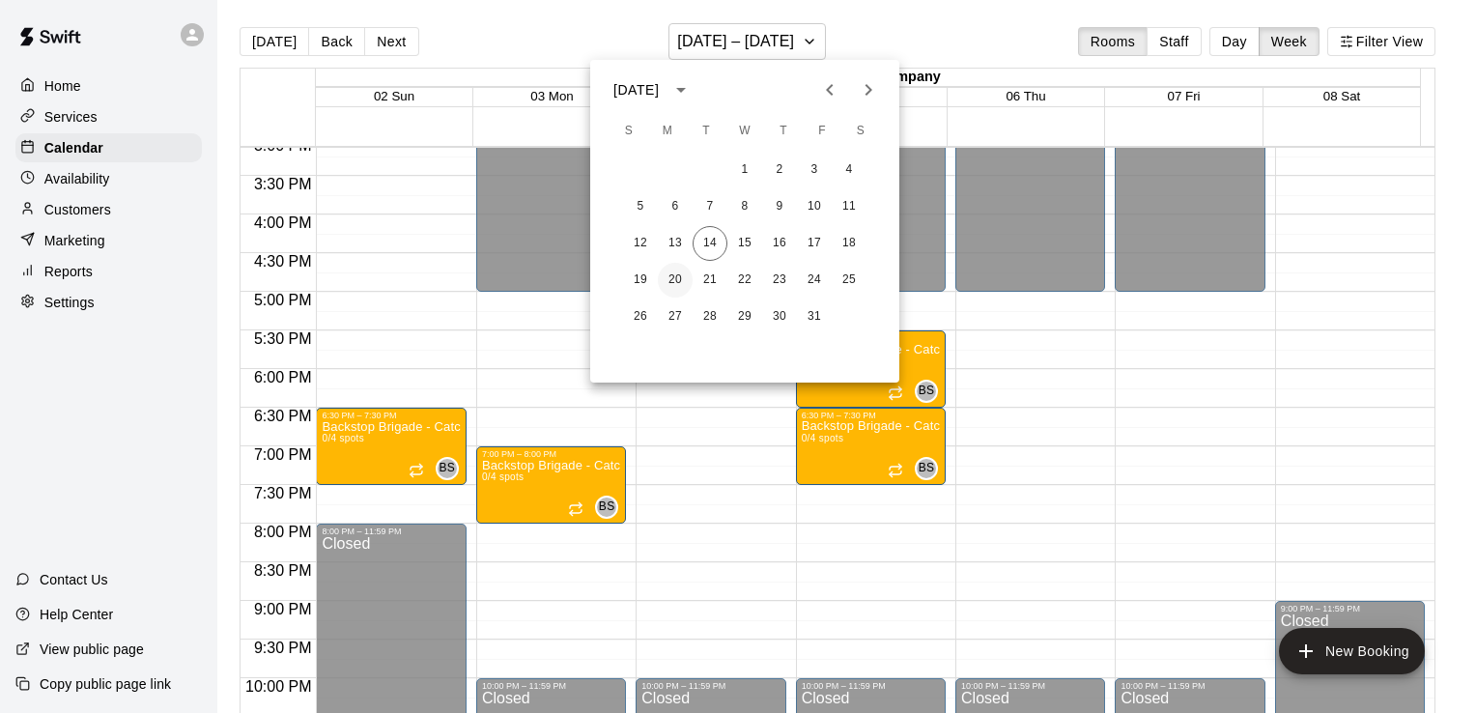
click at [673, 279] on button "20" at bounding box center [675, 280] width 35 height 35
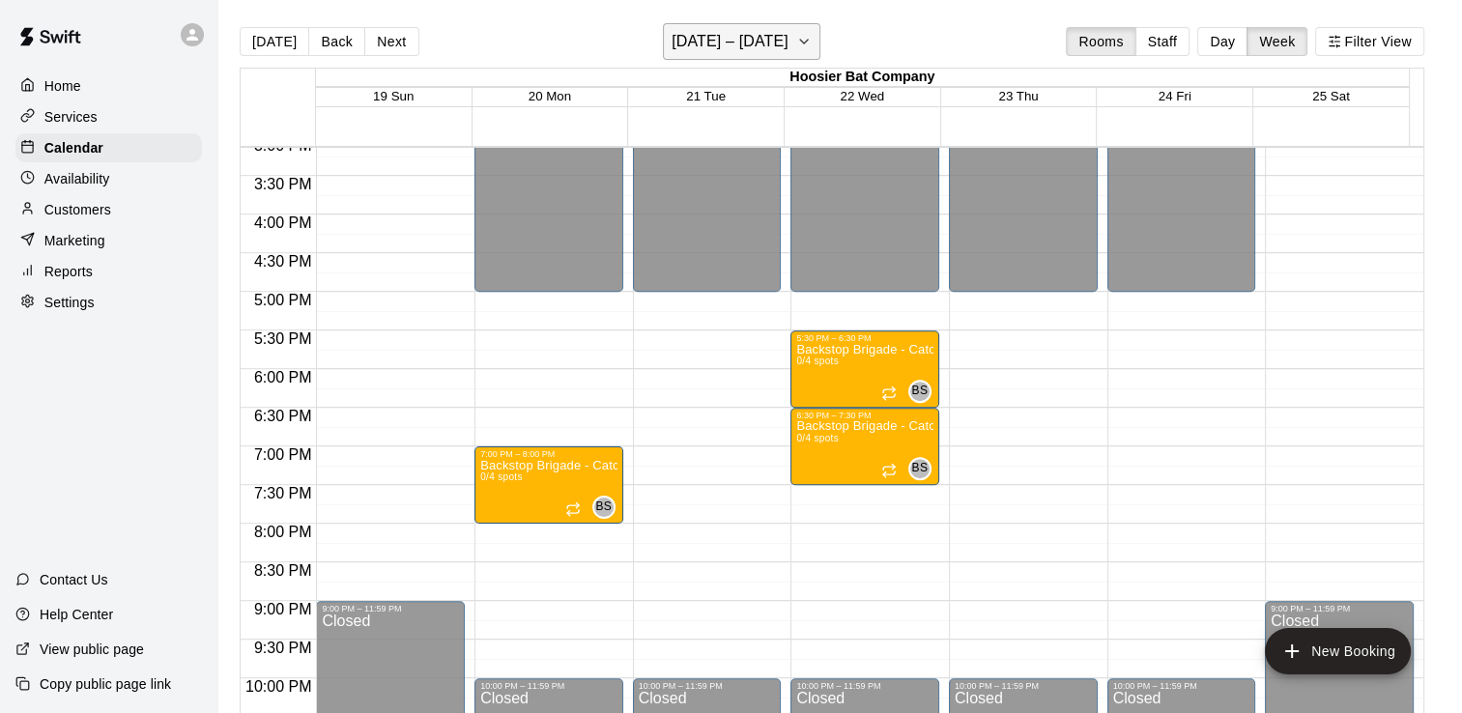
click at [809, 45] on icon "button" at bounding box center [803, 41] width 15 height 23
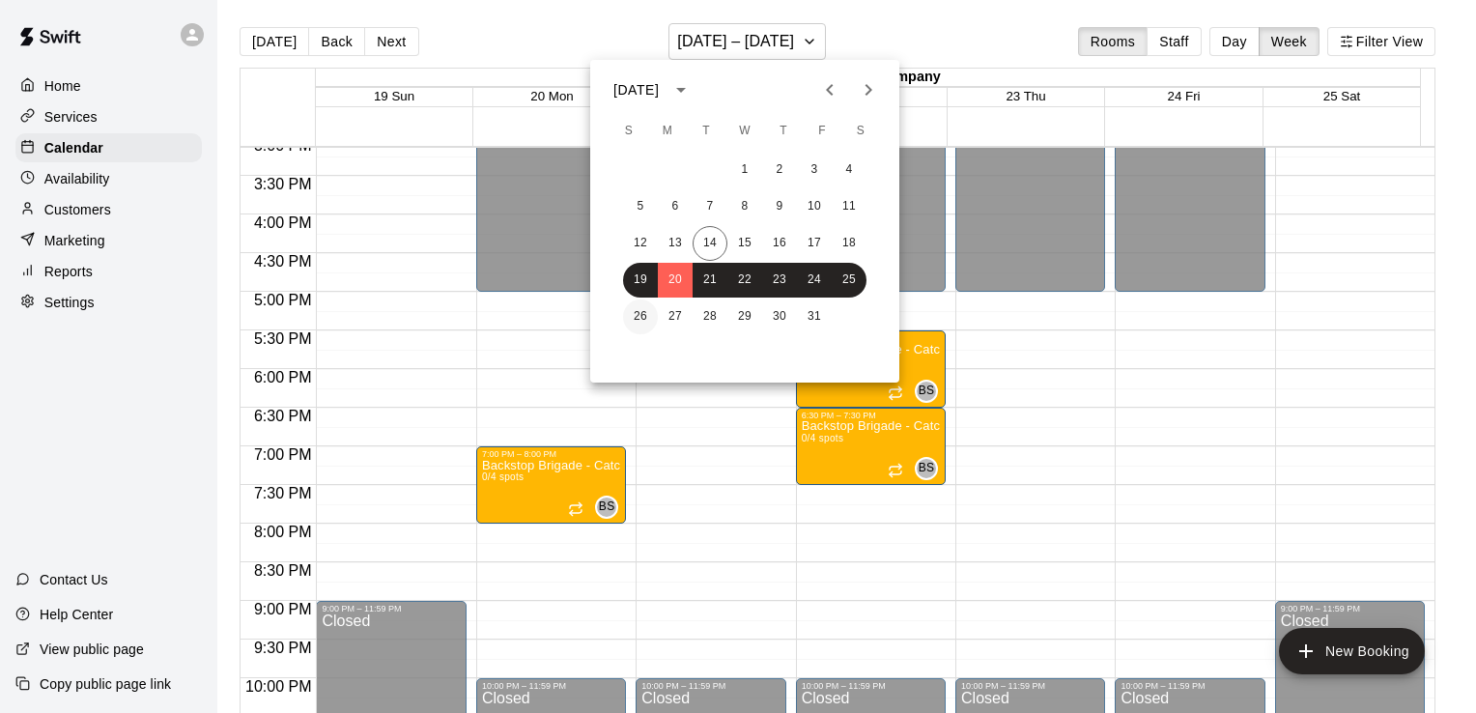
click at [640, 313] on button "26" at bounding box center [640, 317] width 35 height 35
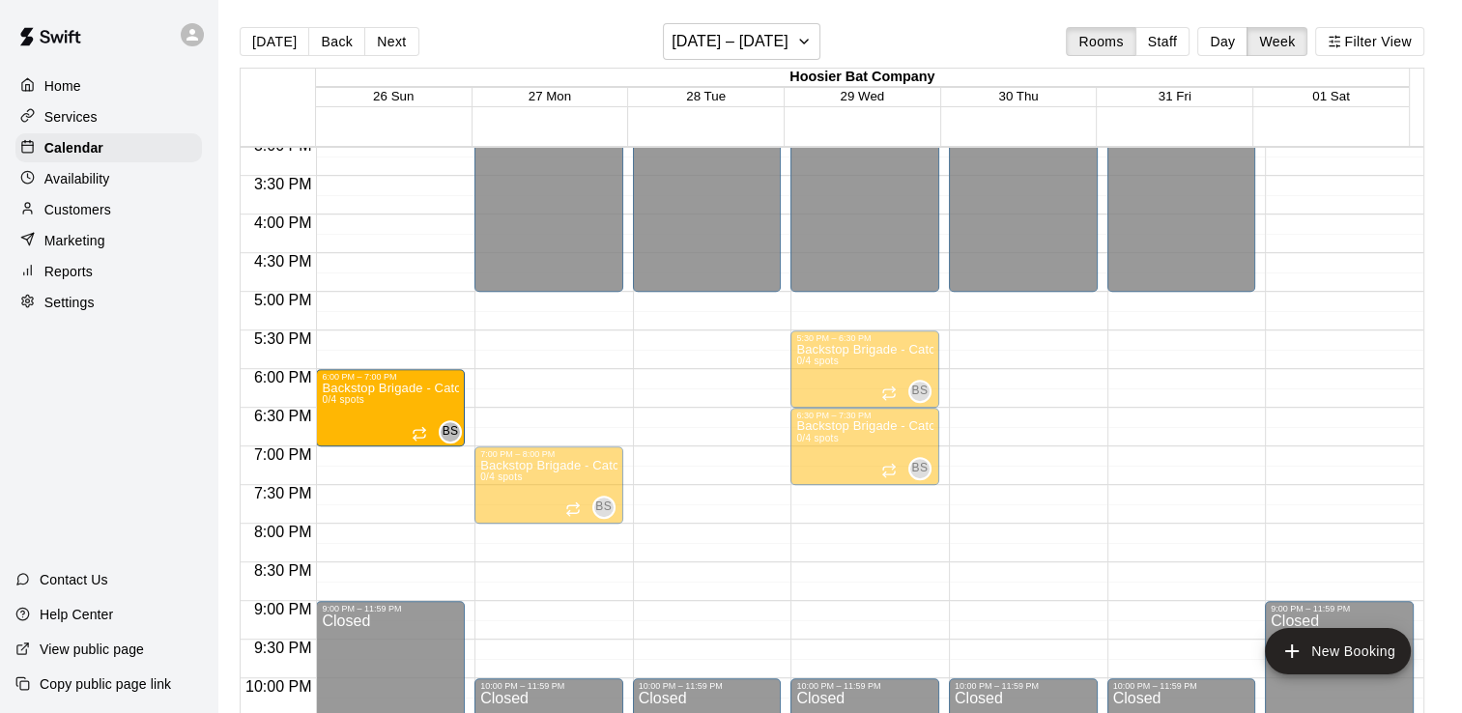
drag, startPoint x: 383, startPoint y: 431, endPoint x: 376, endPoint y: 400, distance: 31.7
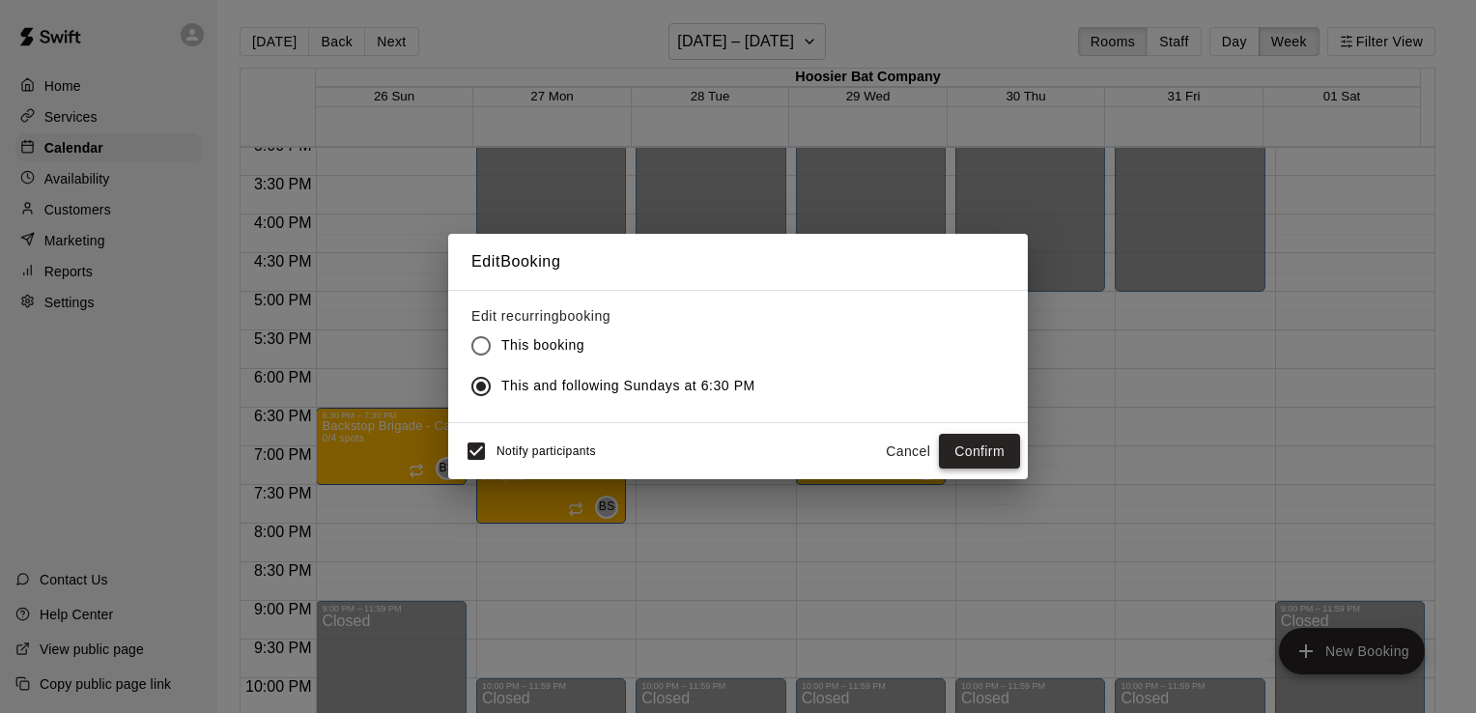
click at [973, 446] on button "Confirm" at bounding box center [979, 452] width 81 height 36
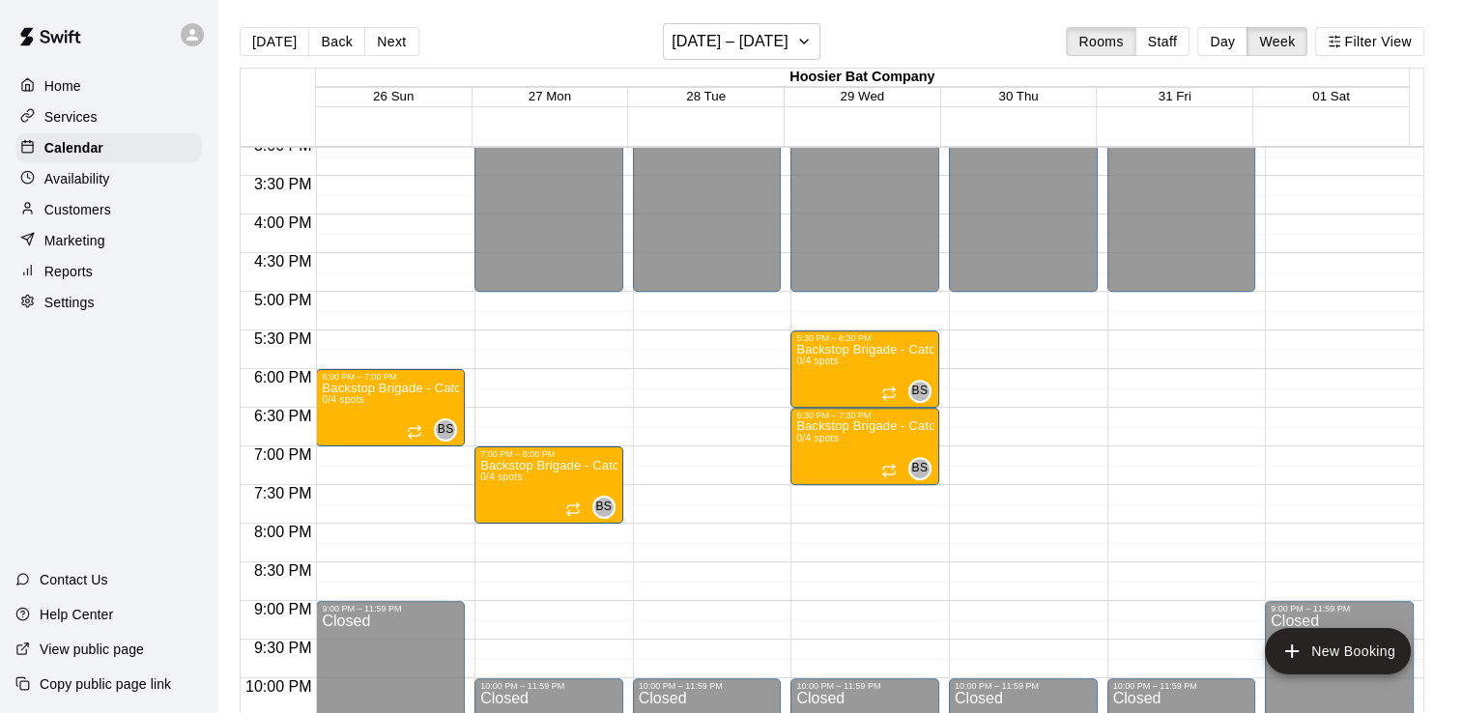
click at [77, 117] on p "Services" at bounding box center [70, 116] width 53 height 19
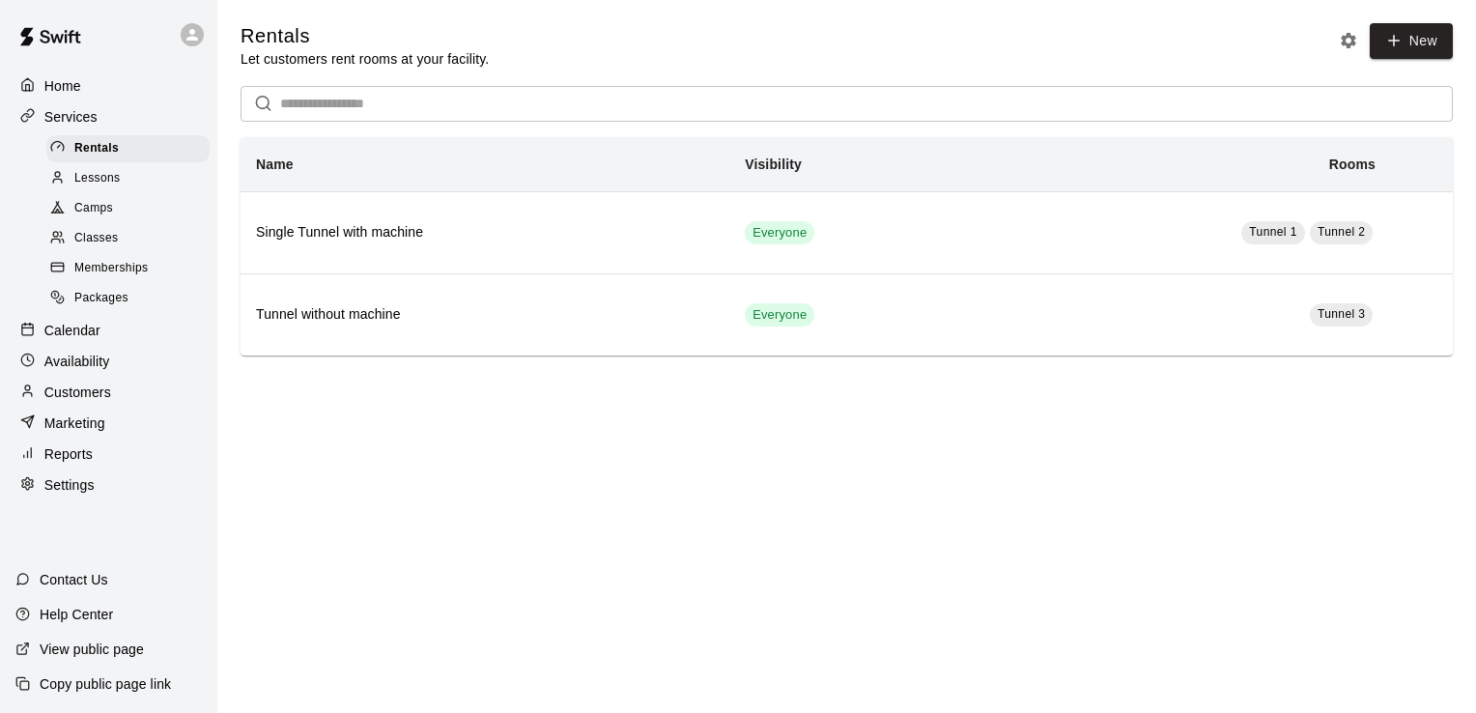
click at [100, 218] on span "Camps" at bounding box center [93, 208] width 39 height 19
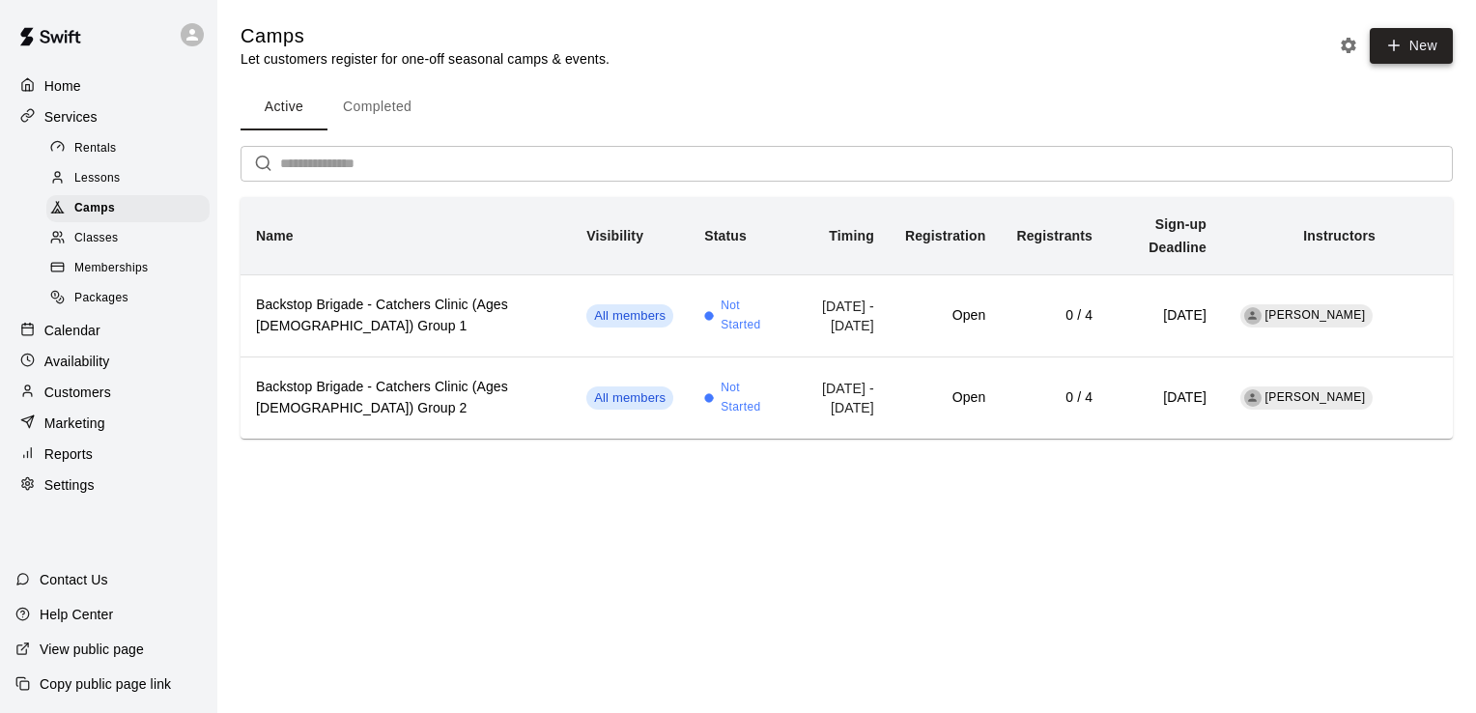
click at [1413, 52] on button "New" at bounding box center [1411, 46] width 83 height 36
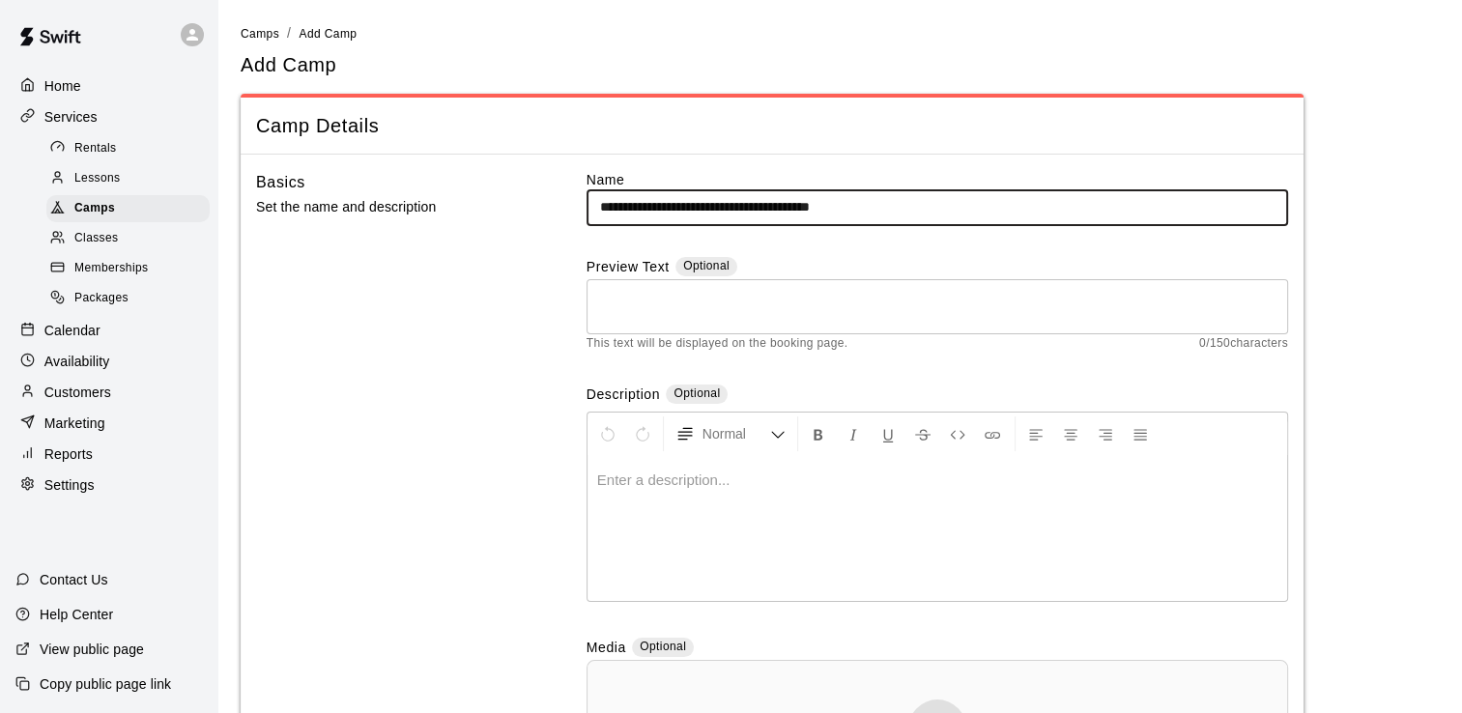
click at [811, 207] on input "**********" at bounding box center [938, 207] width 702 height 36
type input "**********"
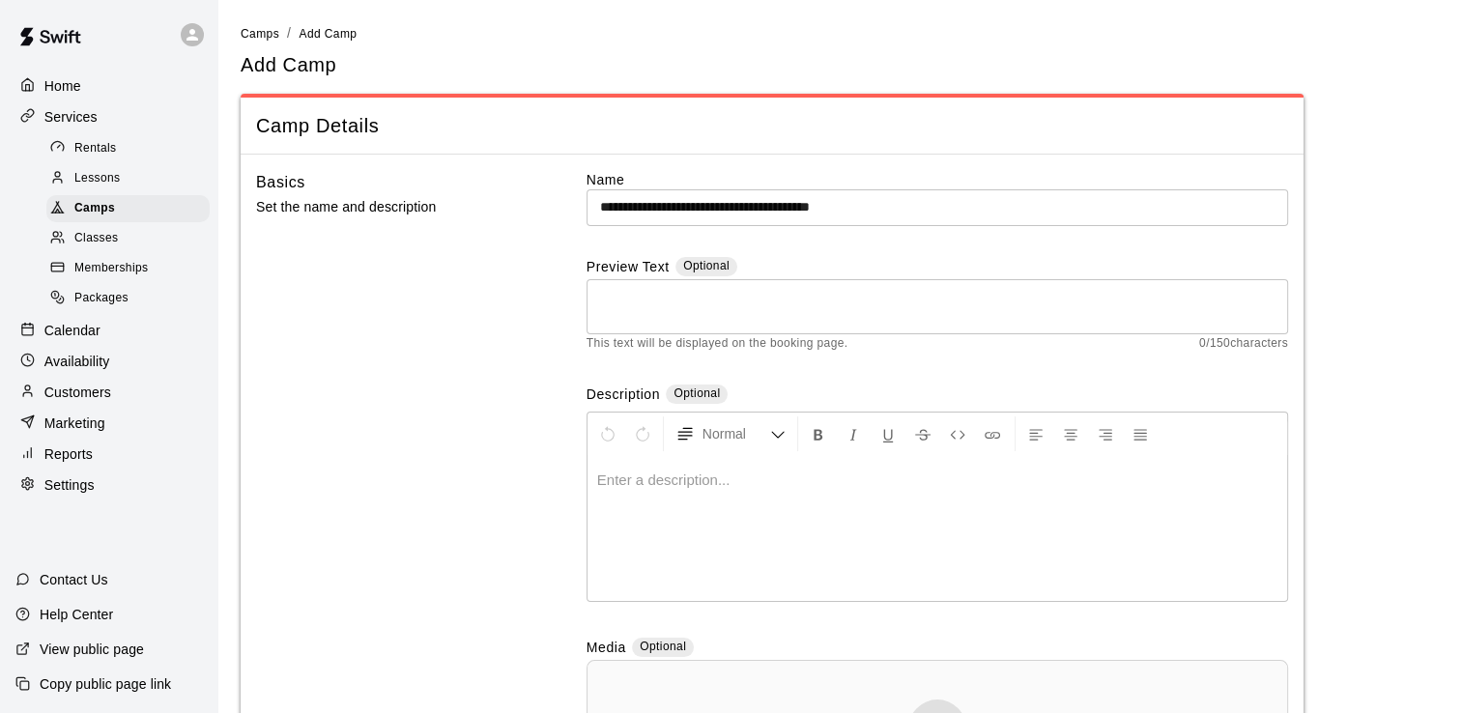
click at [664, 486] on p at bounding box center [937, 480] width 680 height 19
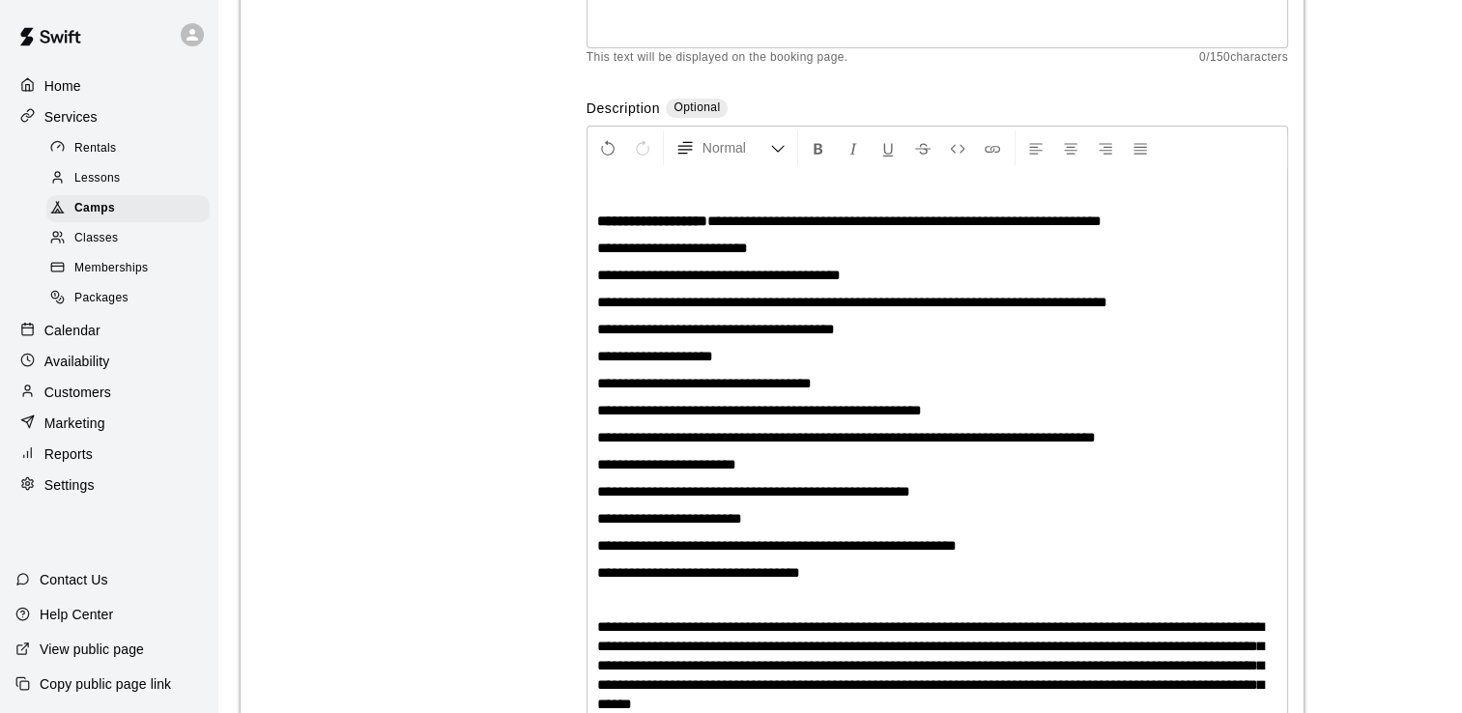
click at [844, 245] on p "**********" at bounding box center [937, 248] width 680 height 19
drag, startPoint x: 933, startPoint y: 271, endPoint x: 591, endPoint y: 272, distance: 342.1
click at [591, 272] on div "**********" at bounding box center [937, 449] width 700 height 559
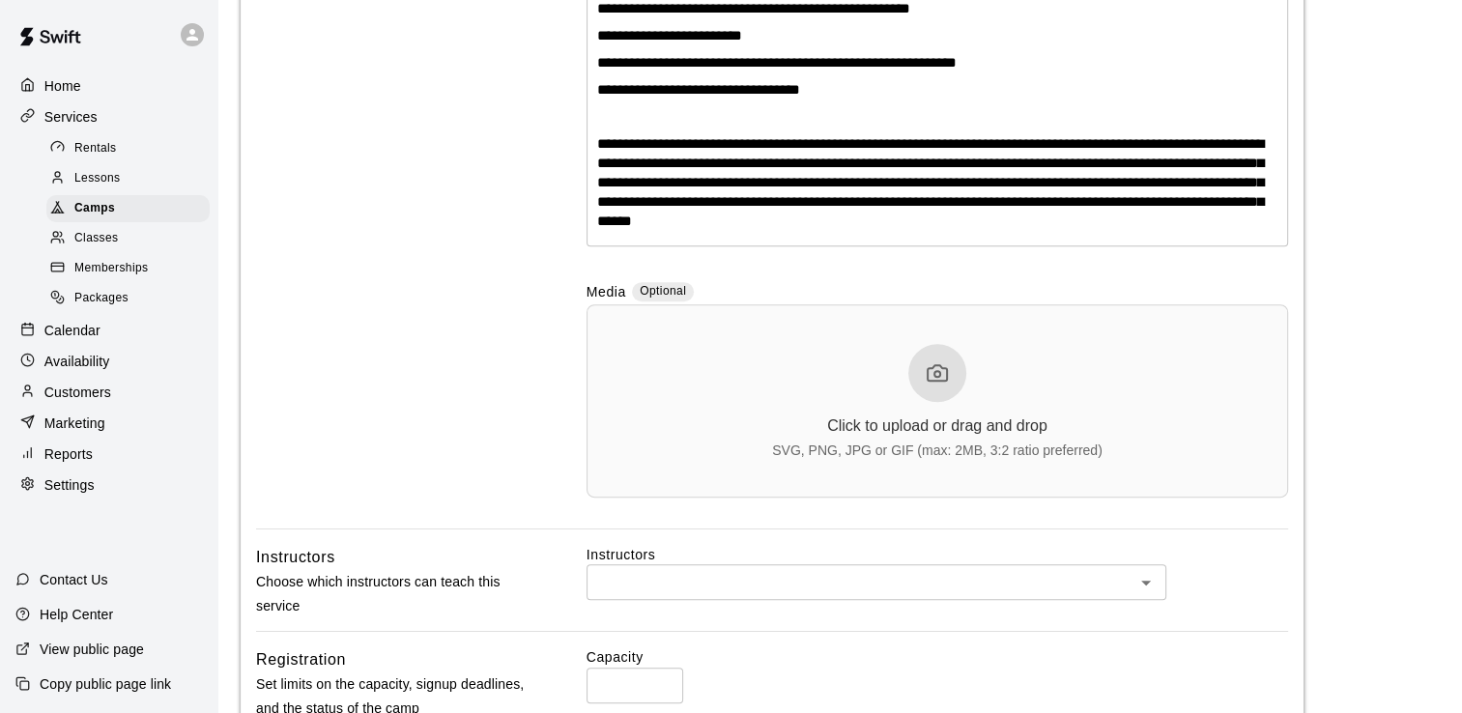
scroll to position [673, 0]
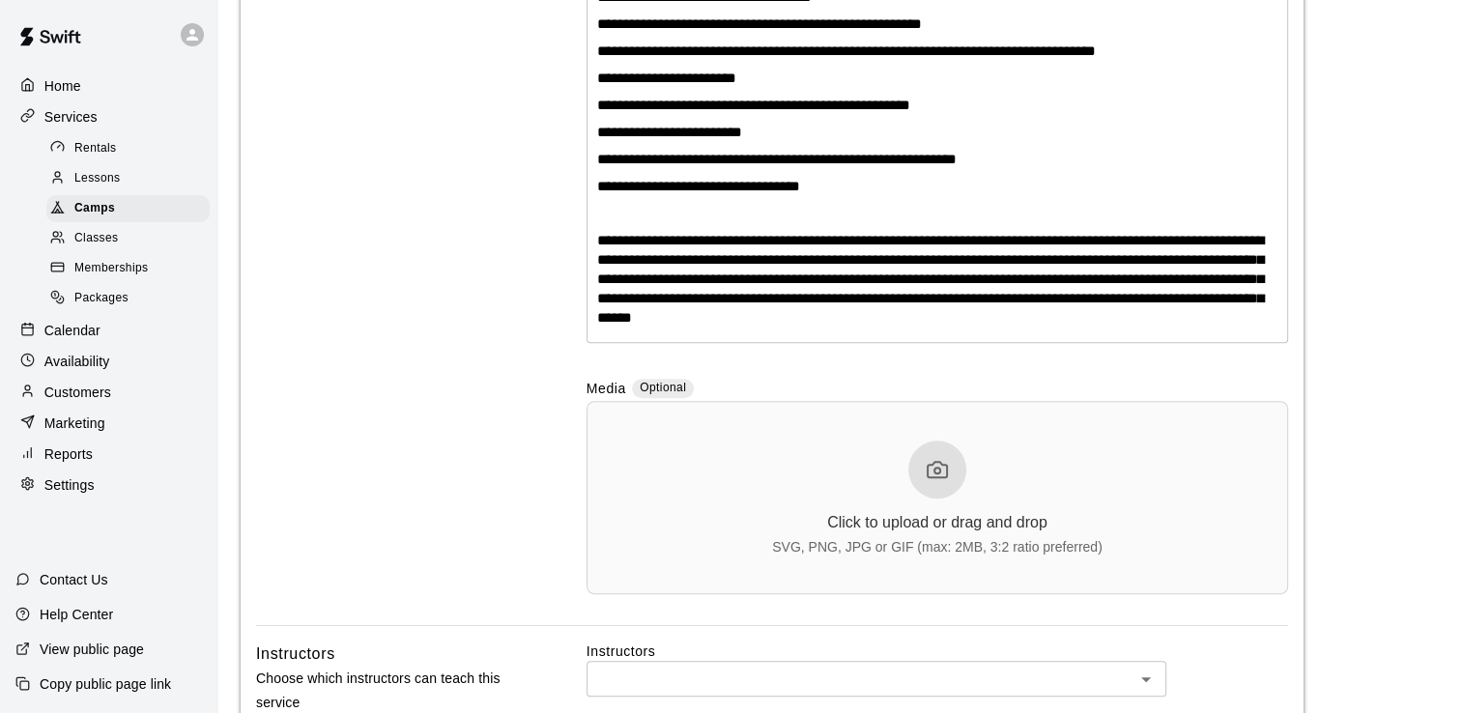
click at [939, 464] on icon at bounding box center [937, 469] width 23 height 23
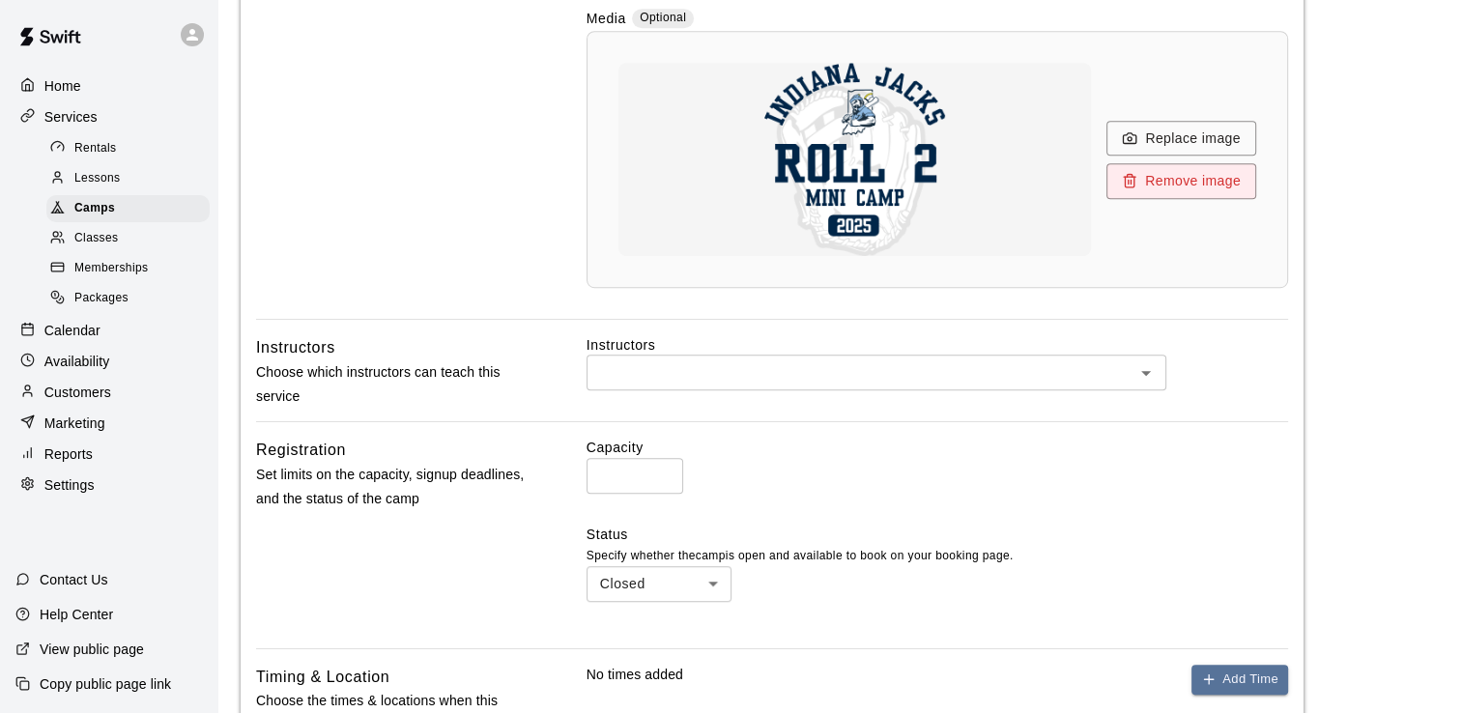
scroll to position [1059, 0]
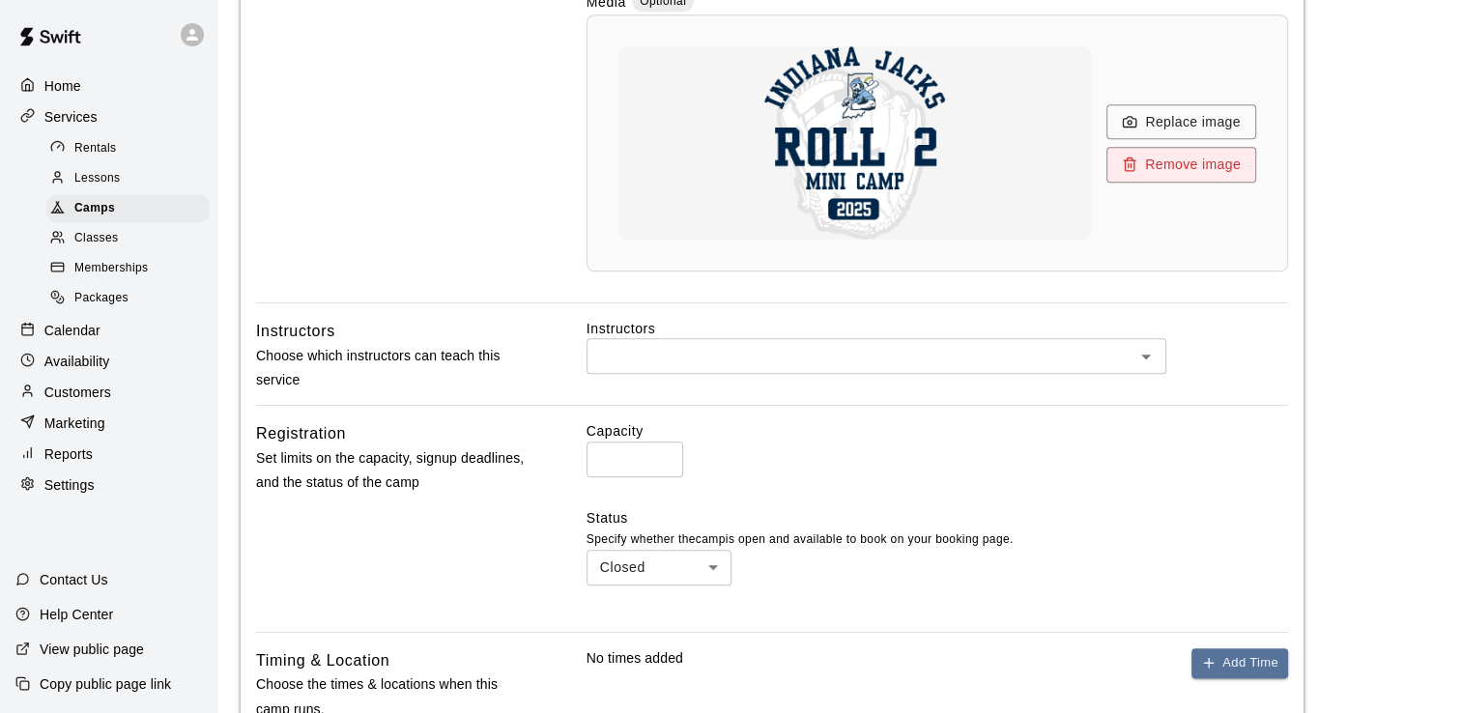
click at [759, 359] on input "text" at bounding box center [860, 356] width 536 height 24
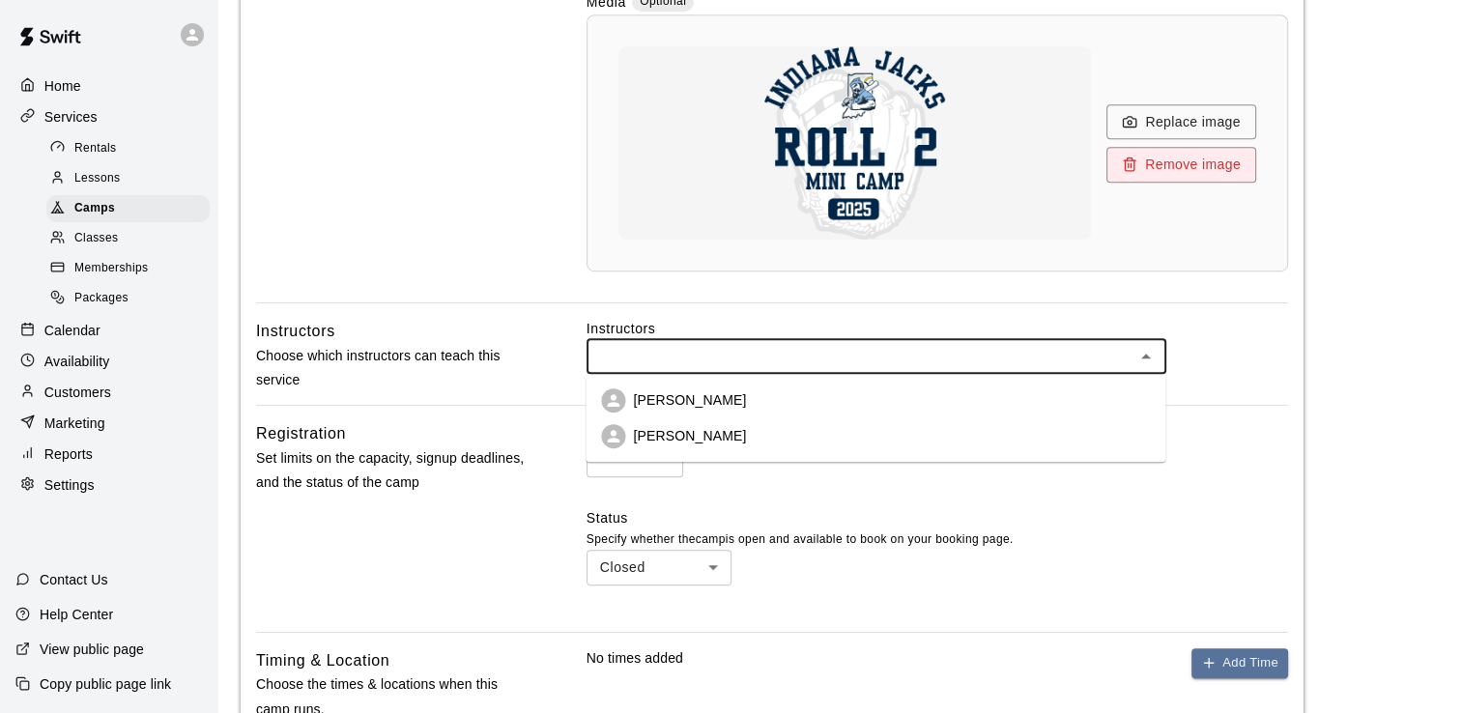
click at [669, 436] on p "[PERSON_NAME]" at bounding box center [689, 435] width 113 height 19
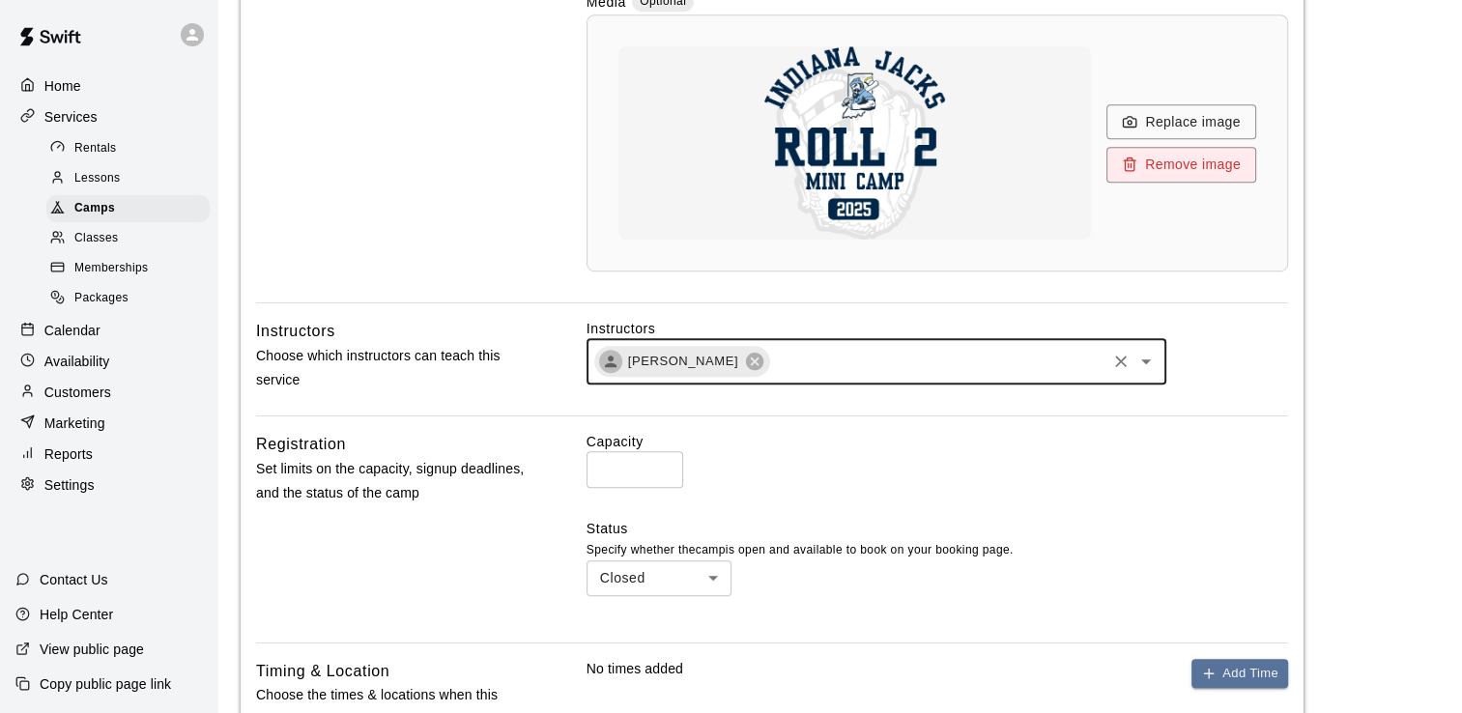
click at [663, 464] on input "*" at bounding box center [635, 469] width 97 height 36
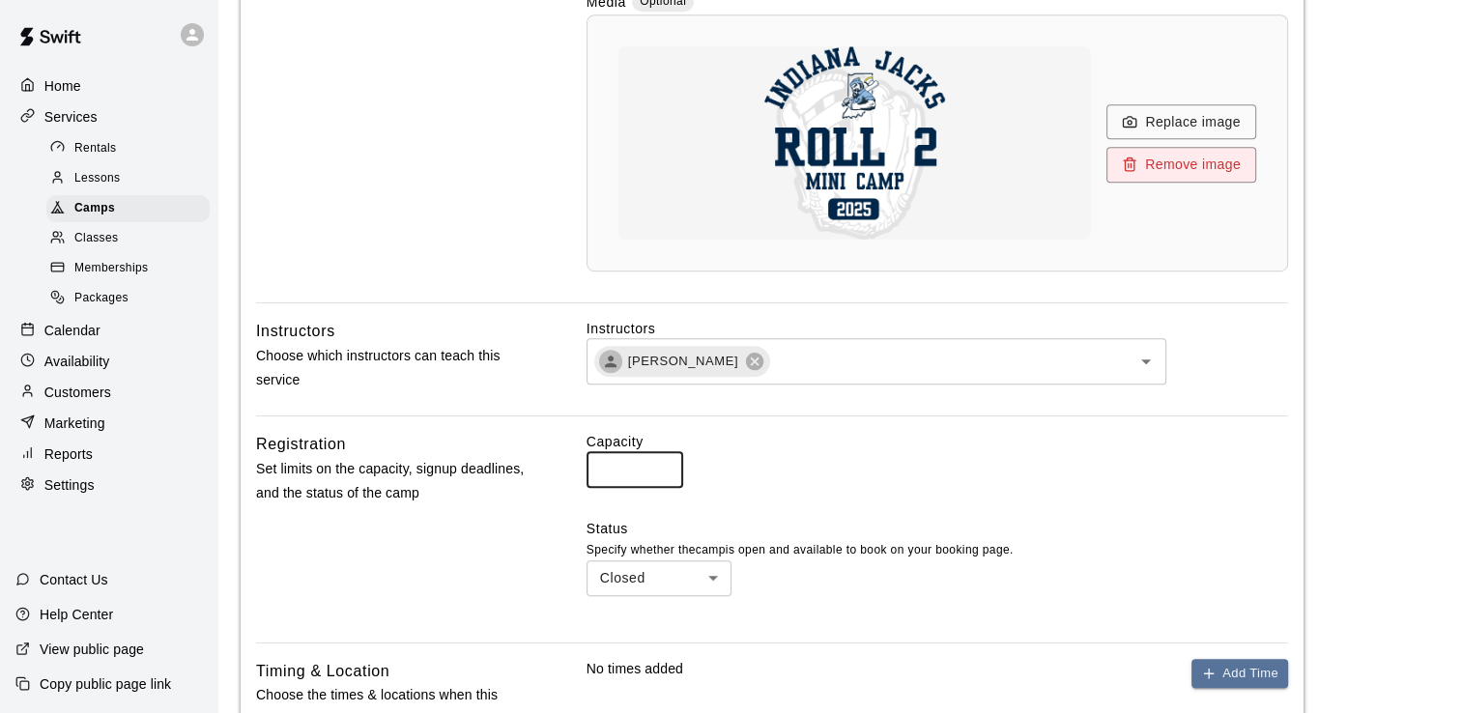
click at [663, 464] on input "*" at bounding box center [635, 469] width 97 height 36
type input "*"
click at [663, 464] on input "*" at bounding box center [635, 469] width 97 height 36
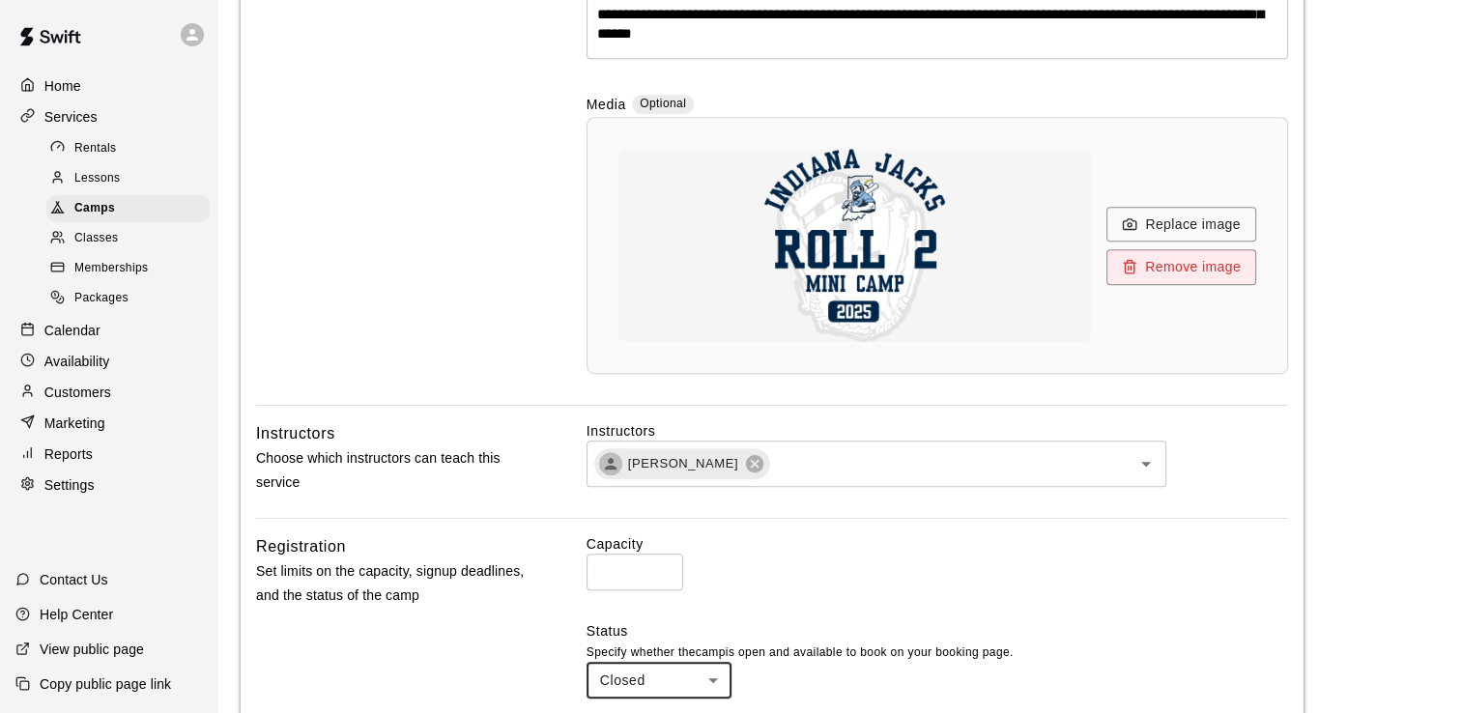
scroll to position [1063, 0]
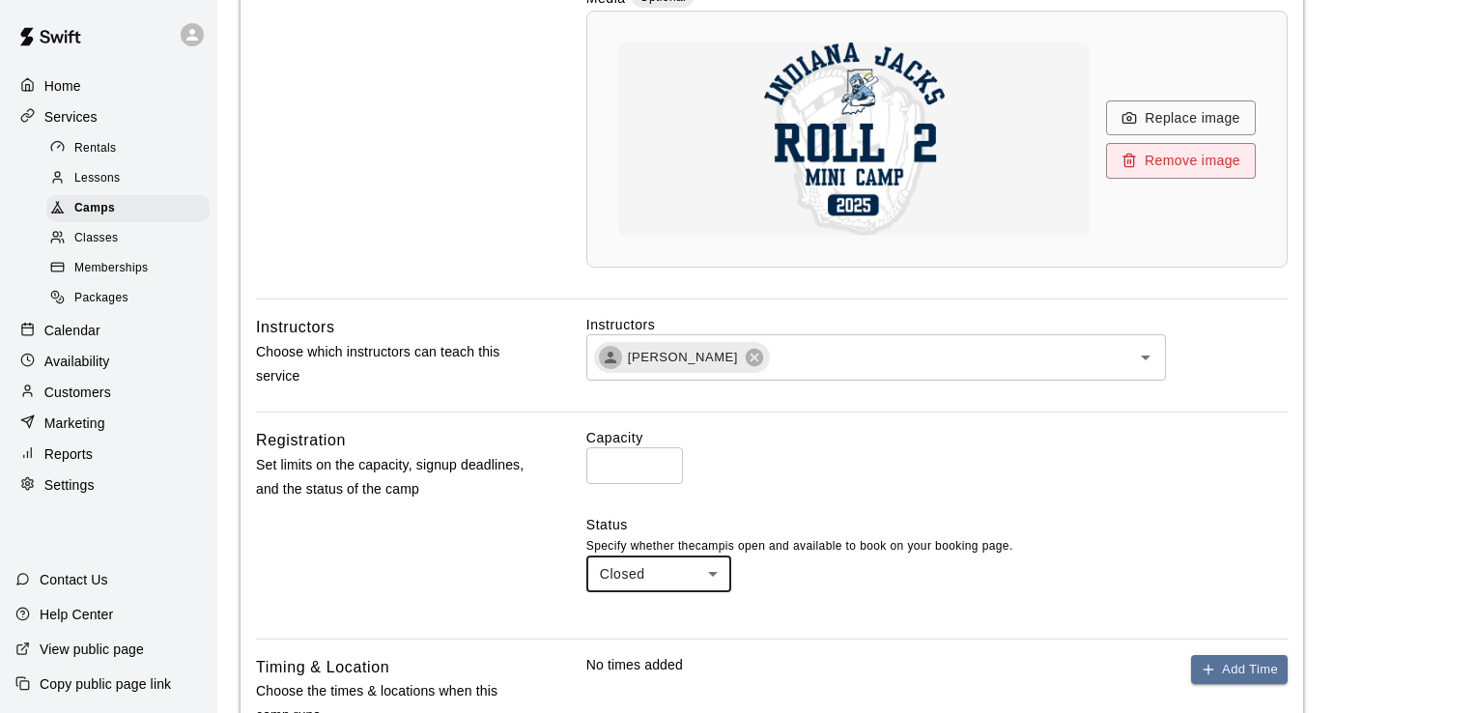
click at [710, 571] on body "**********" at bounding box center [738, 27] width 1476 height 2180
click at [649, 644] on li "Open" at bounding box center [659, 648] width 145 height 32
type input "****"
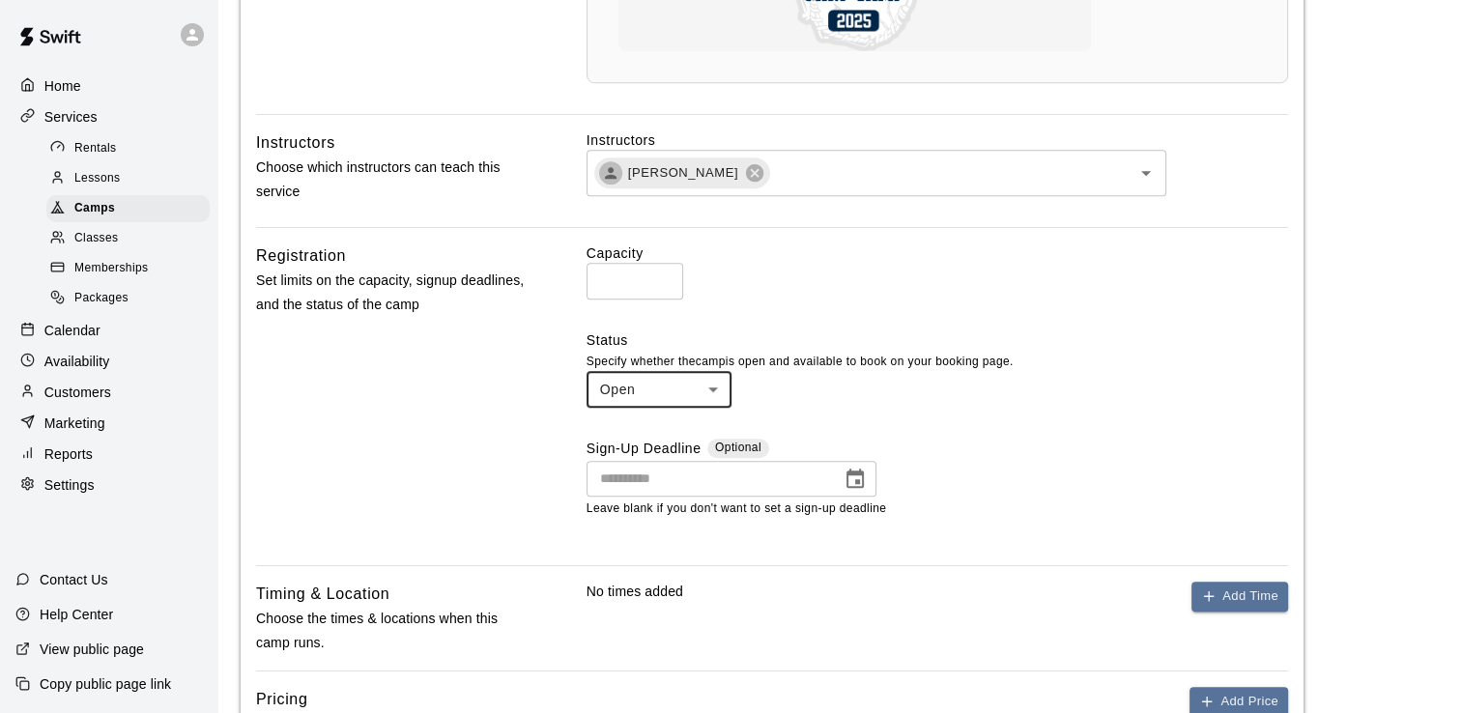
scroll to position [1256, 0]
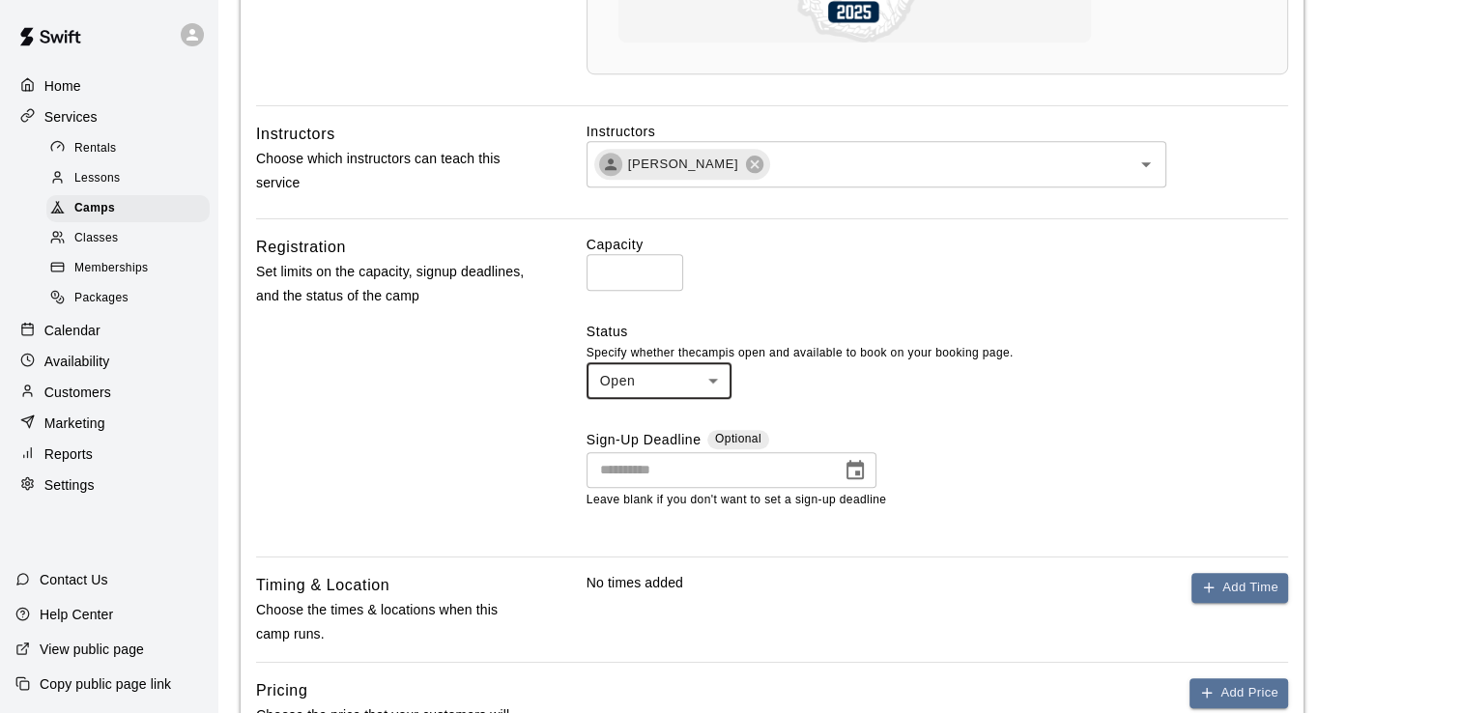
click at [853, 466] on icon "Choose date" at bounding box center [854, 469] width 17 height 19
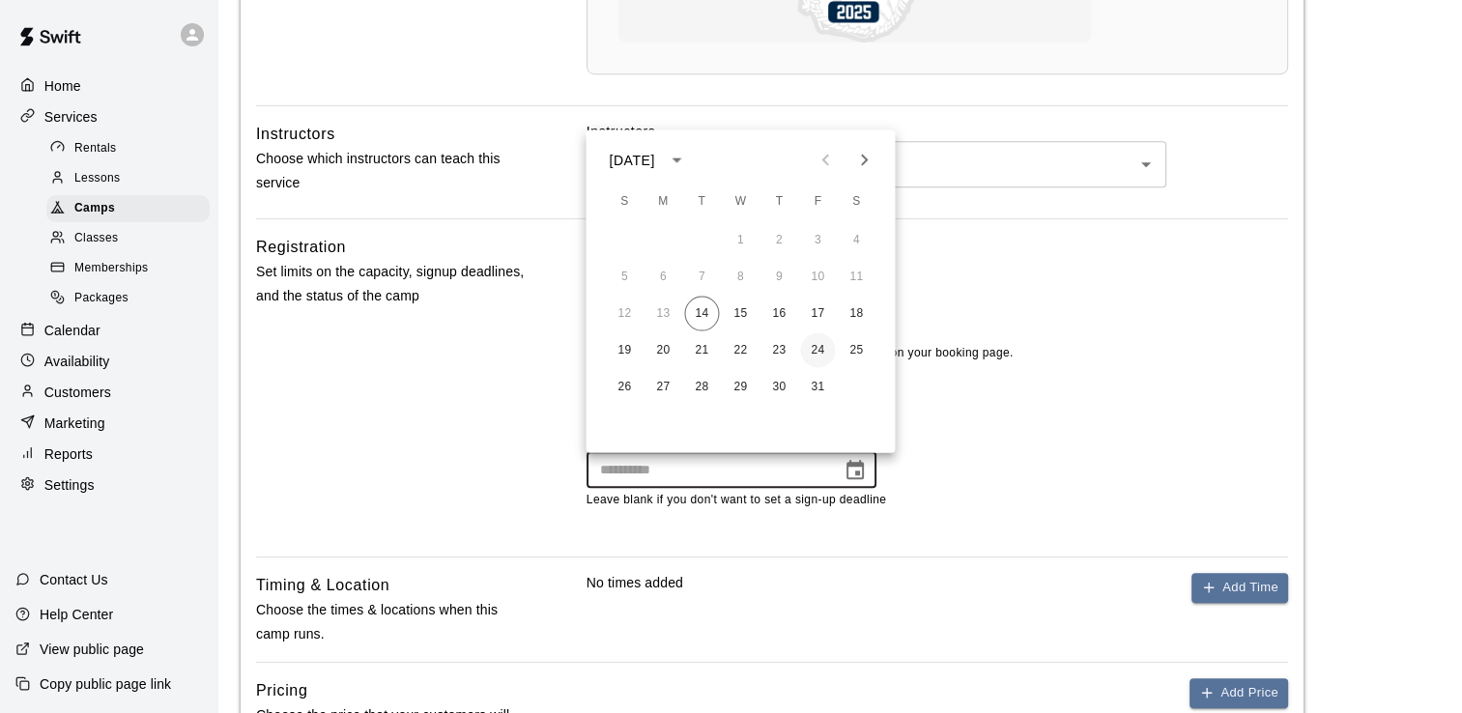
click at [816, 350] on button "24" at bounding box center [817, 349] width 35 height 35
type input "**********"
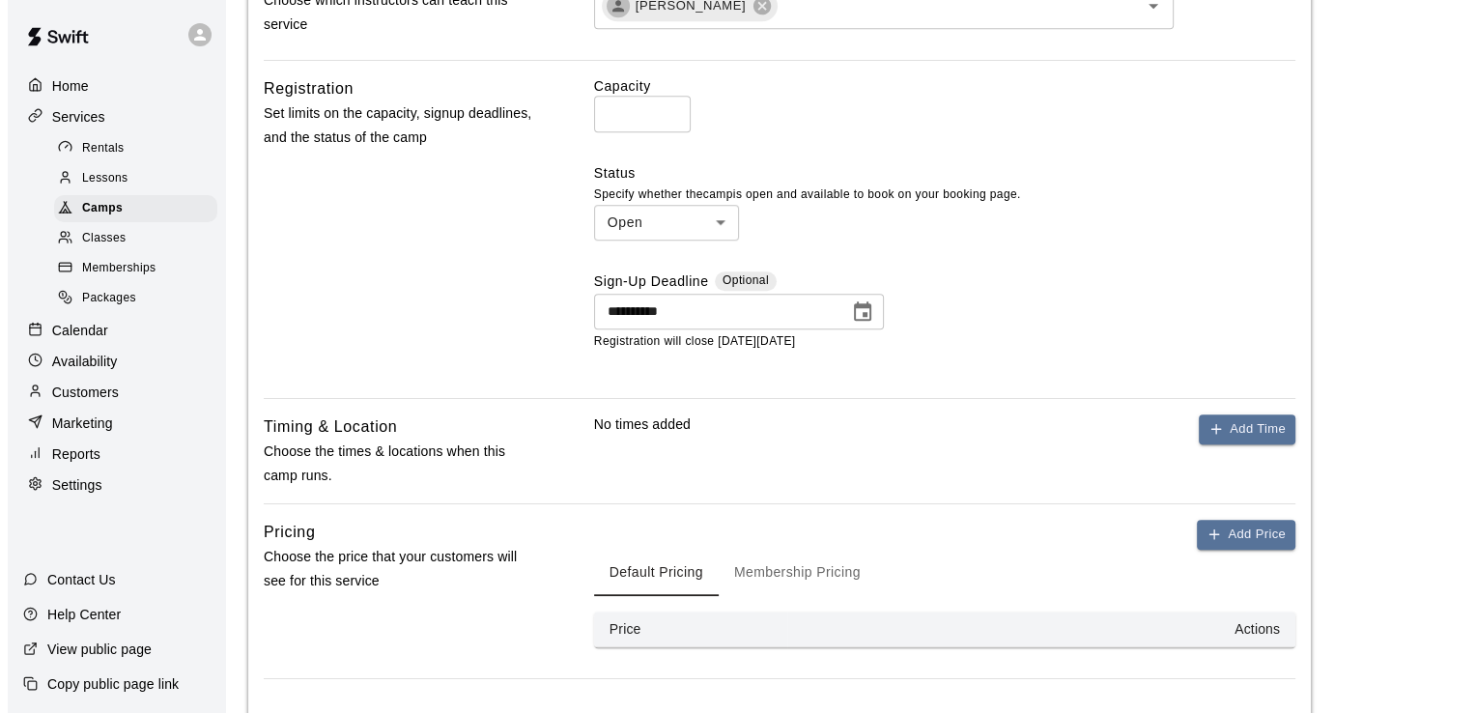
scroll to position [1449, 0]
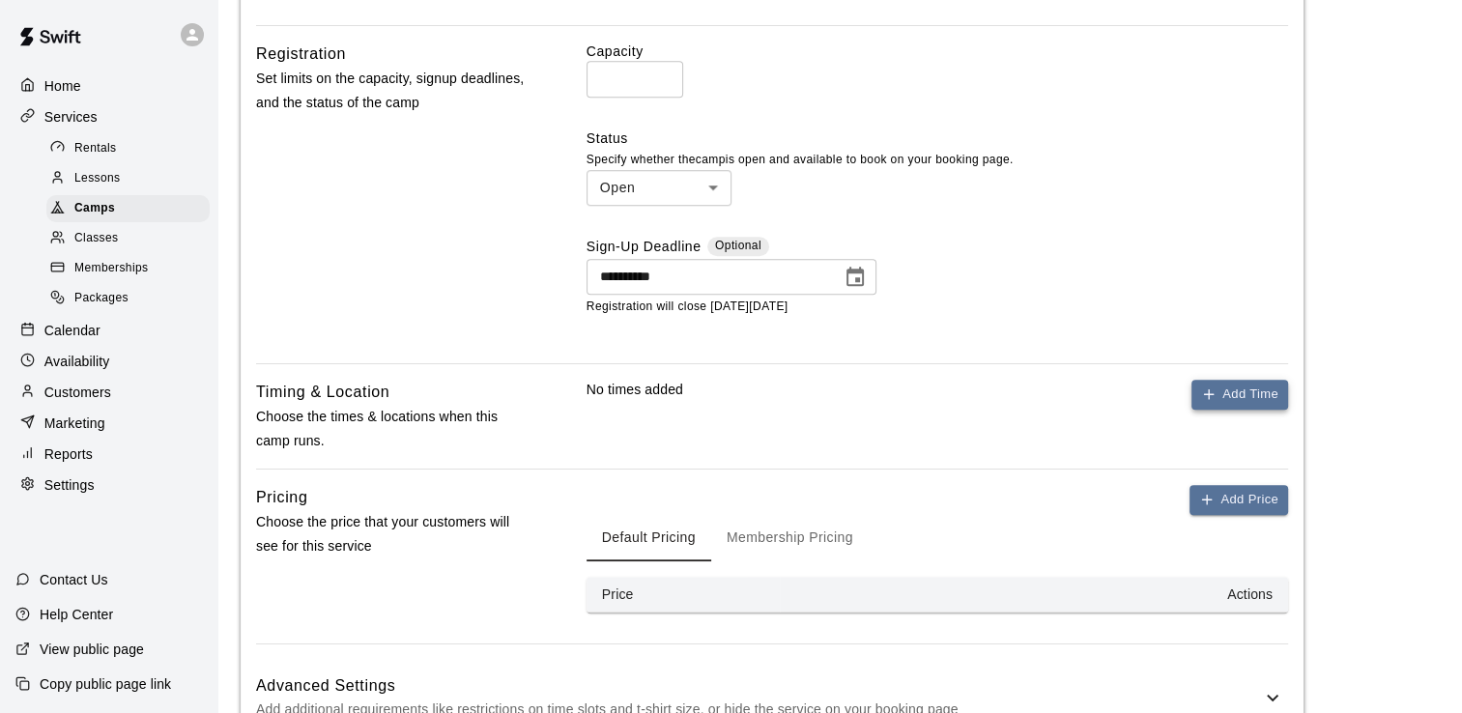
click at [1209, 393] on icon "button" at bounding box center [1209, 394] width 0 height 9
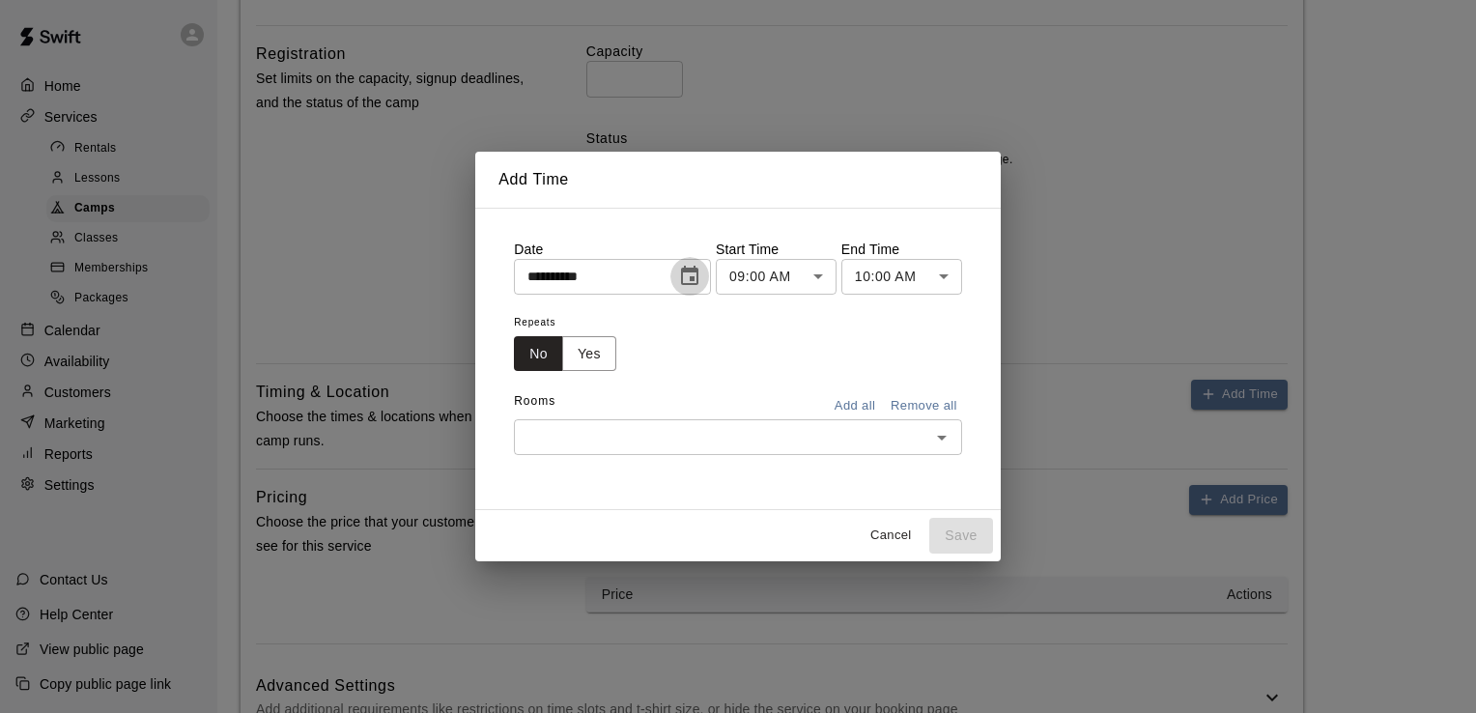
click at [699, 280] on icon "Choose date, selected date is Oct 14, 2025" at bounding box center [689, 275] width 17 height 19
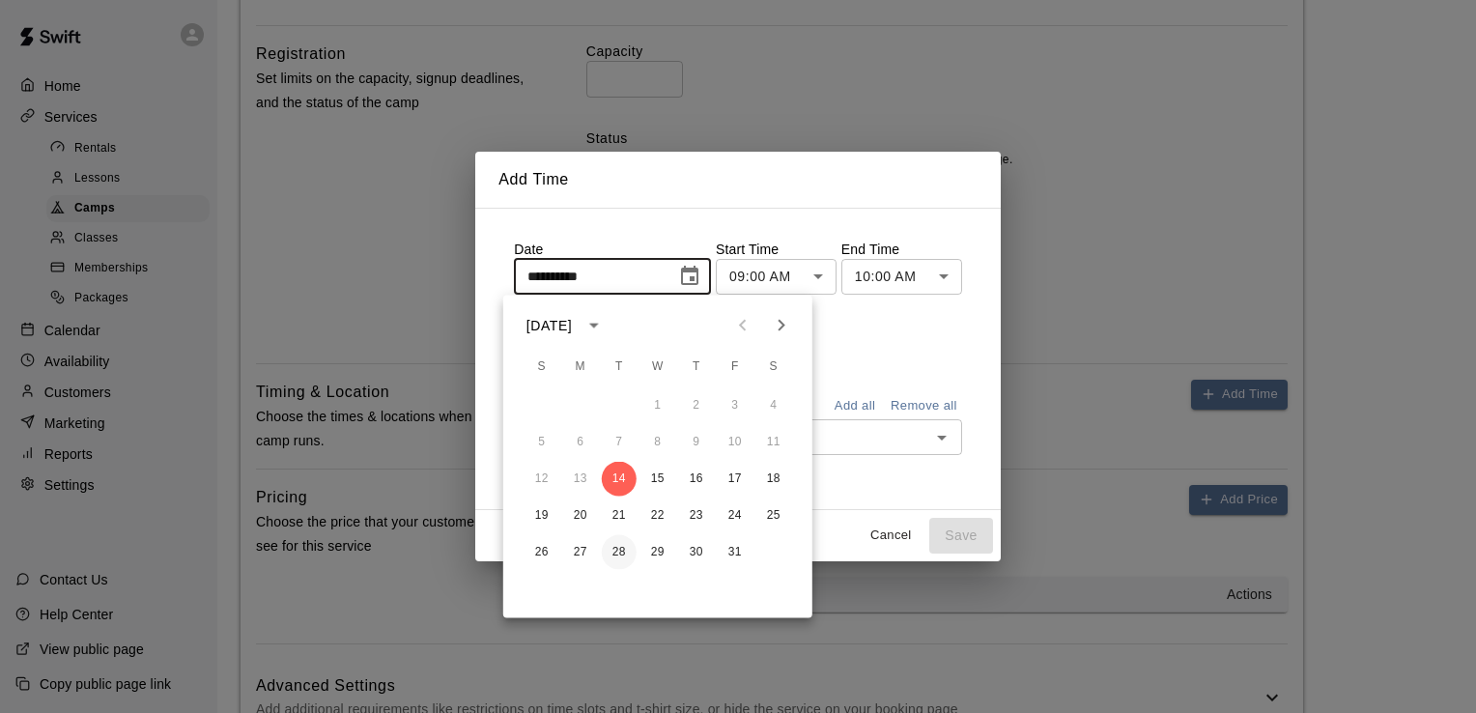
click at [617, 551] on button "28" at bounding box center [619, 552] width 35 height 35
type input "**********"
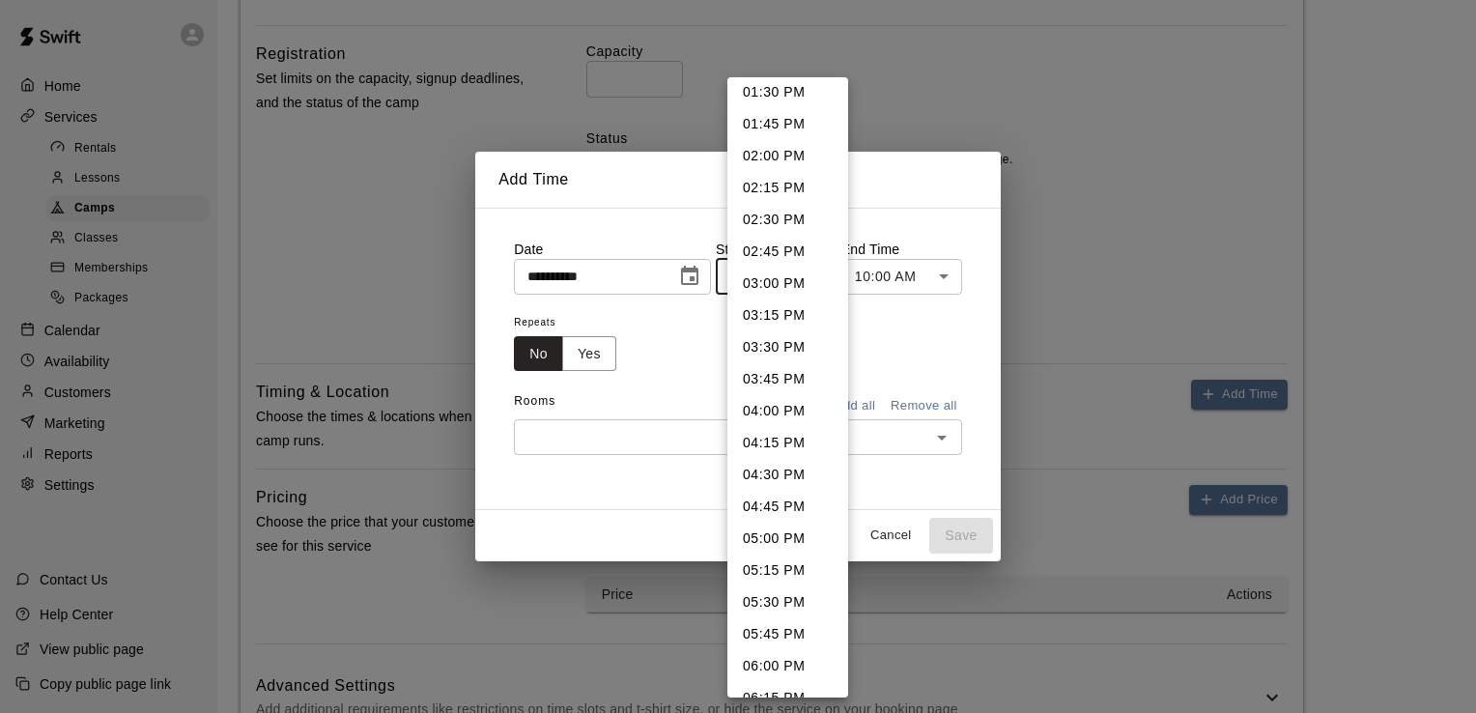
click at [771, 599] on li "05:30 PM" at bounding box center [788, 603] width 121 height 32
type input "********"
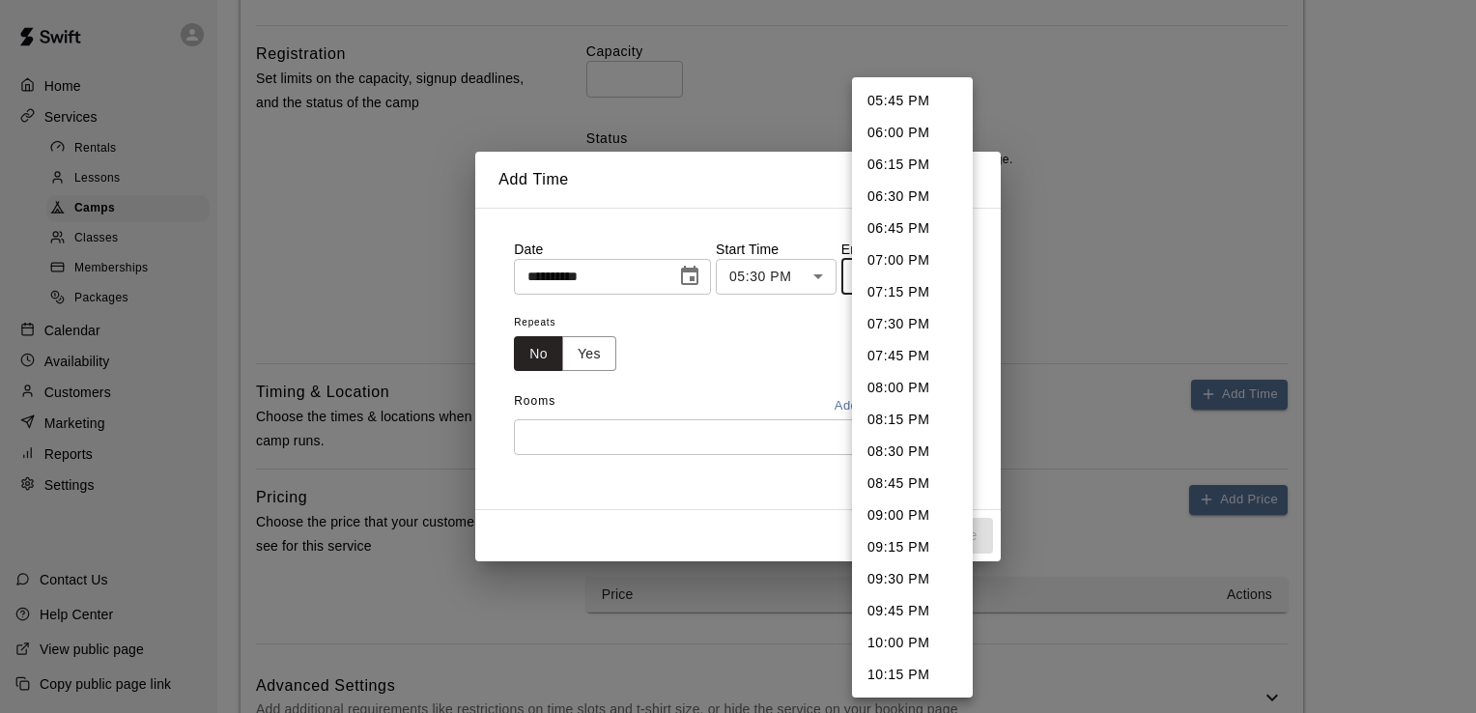
click at [900, 199] on li "06:30 PM" at bounding box center [912, 197] width 121 height 32
type input "********"
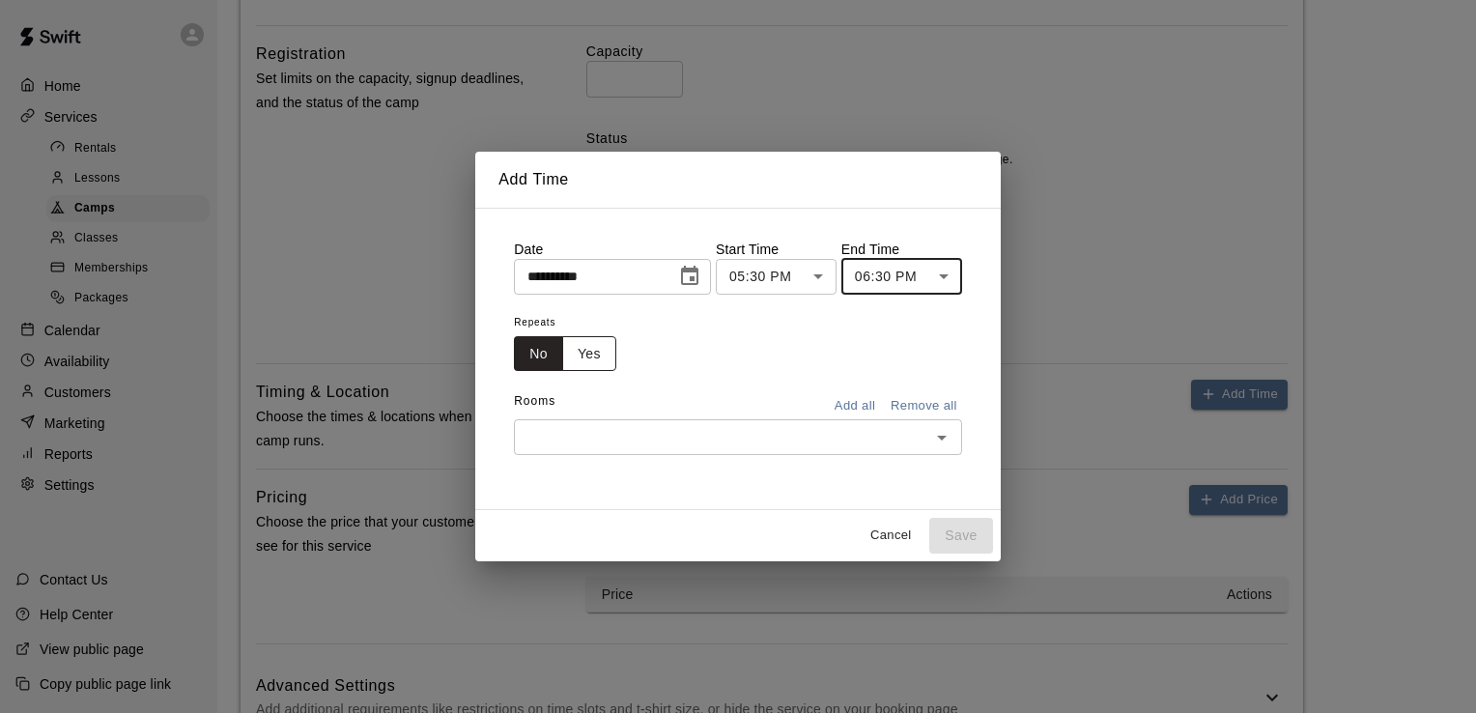
click at [579, 358] on button "Yes" at bounding box center [589, 354] width 54 height 36
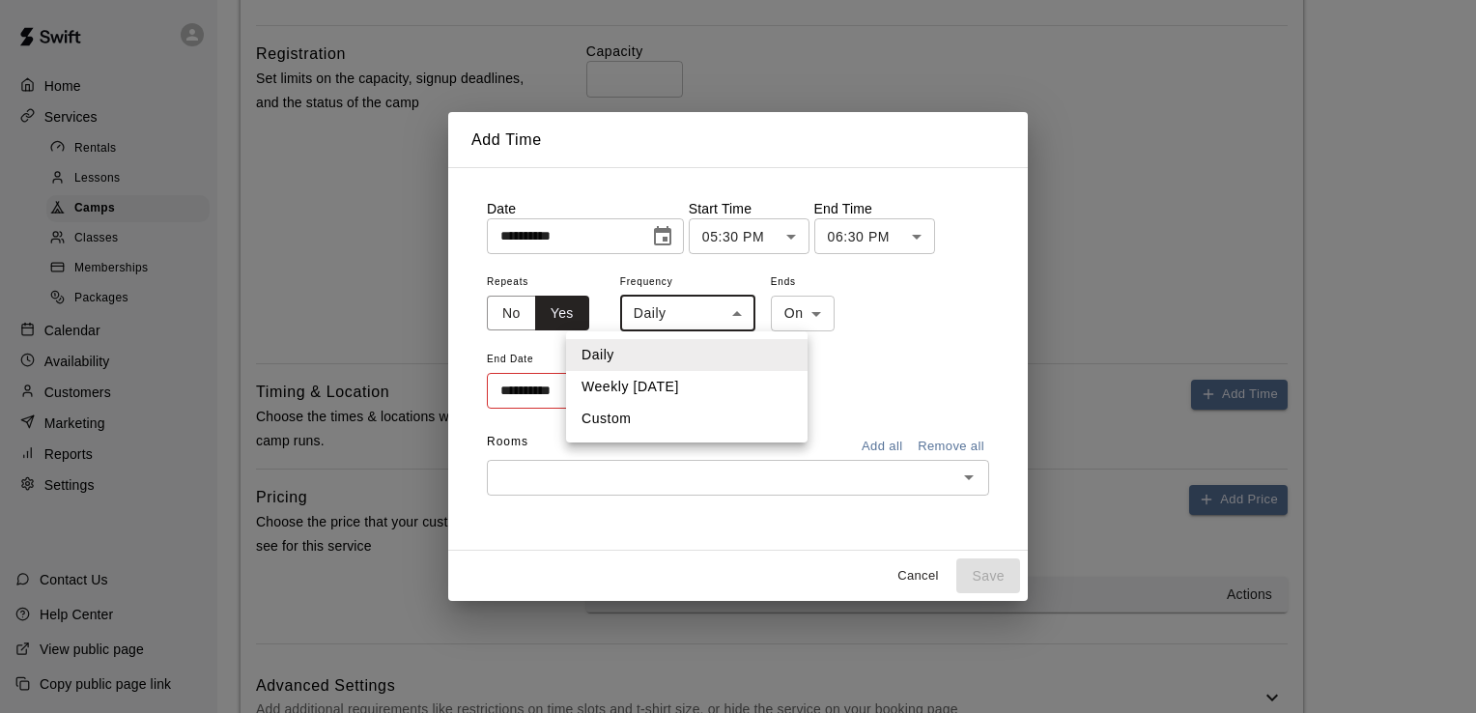
click at [632, 418] on li "Custom" at bounding box center [687, 419] width 242 height 32
type input "******"
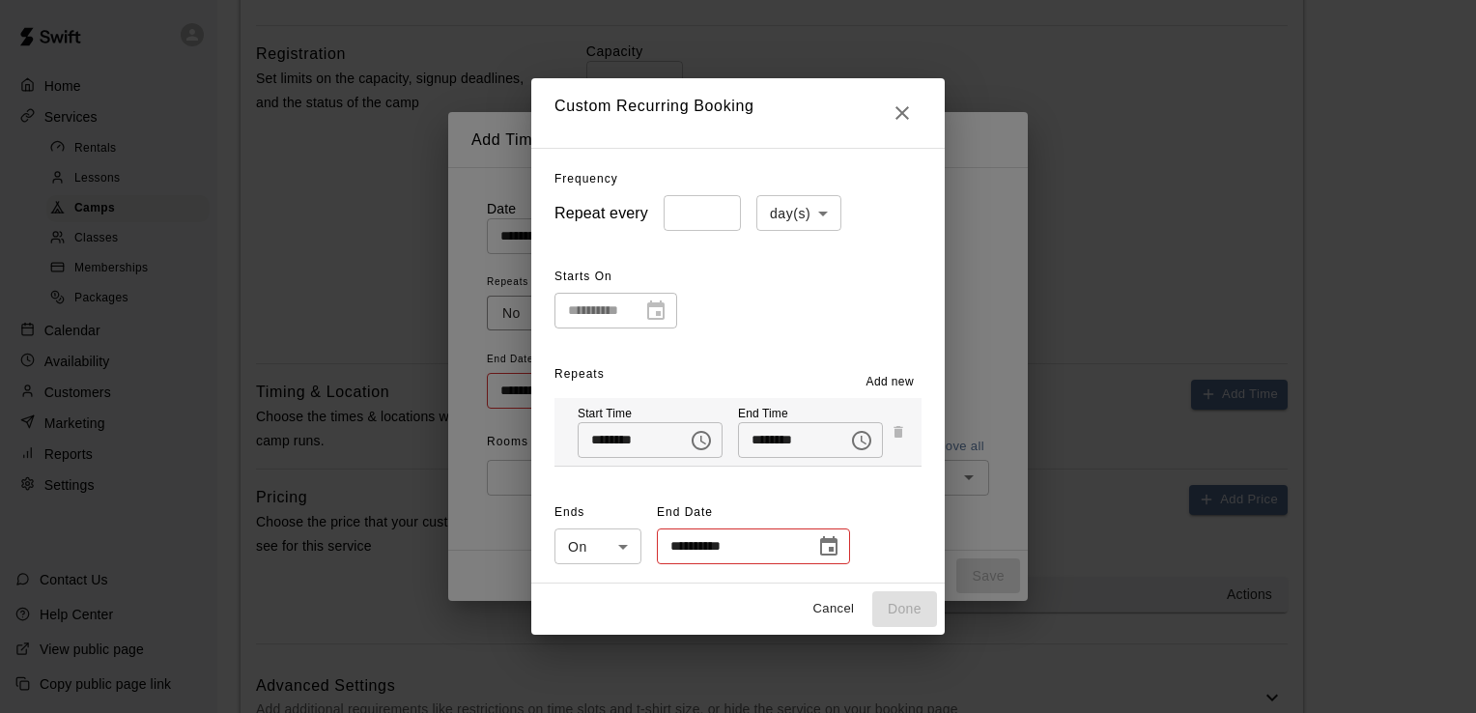
click at [782, 289] on li "week(s)" at bounding box center [788, 287] width 85 height 32
type input "******"
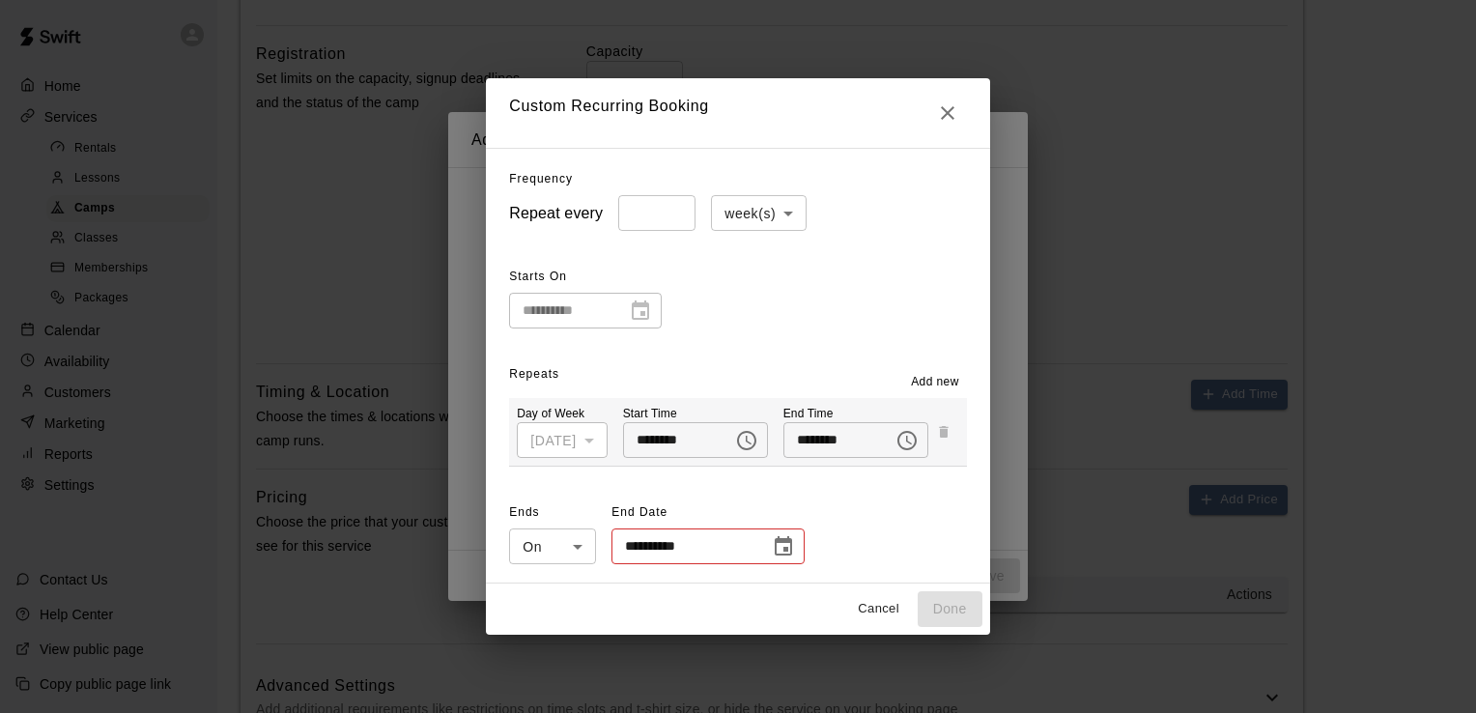
click at [775, 542] on icon "Choose date" at bounding box center [783, 545] width 17 height 19
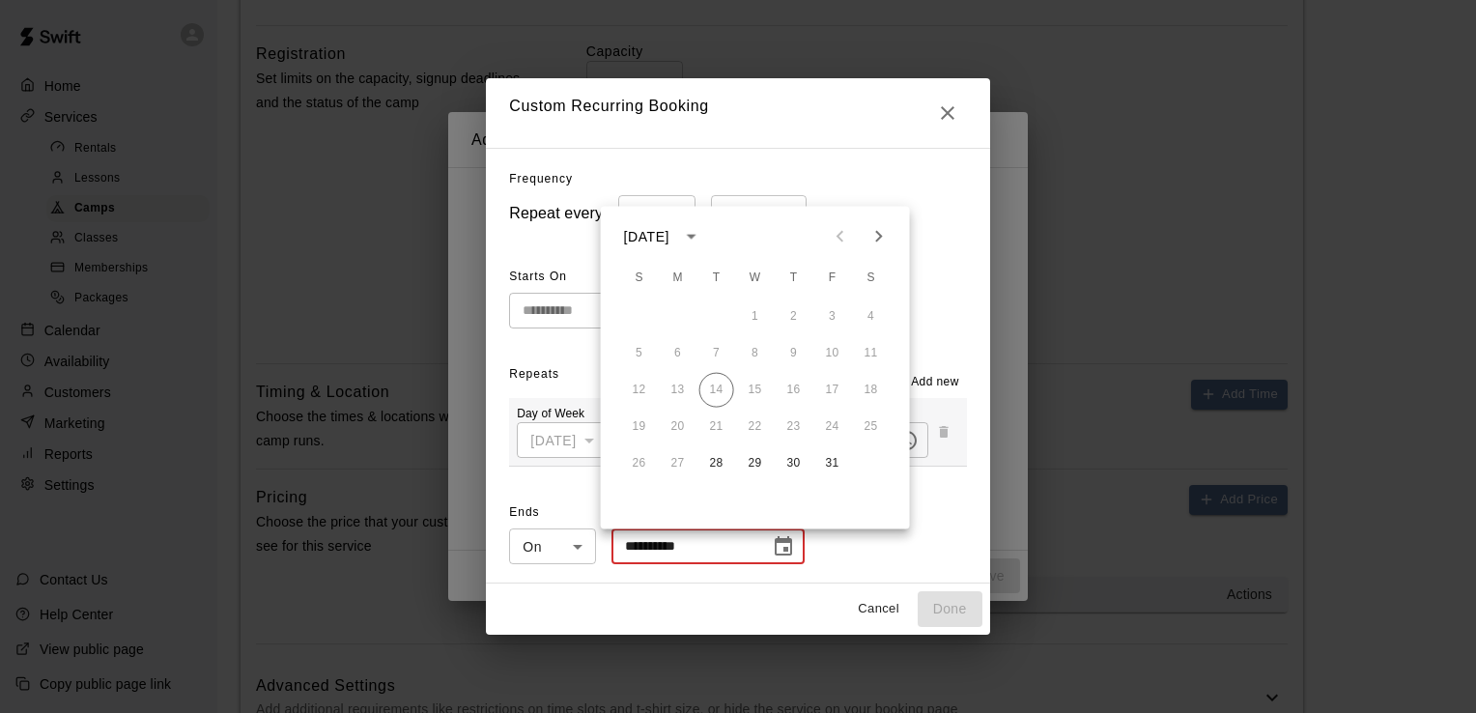
click at [883, 235] on icon "Next month" at bounding box center [879, 236] width 23 height 23
click at [715, 463] on button "25" at bounding box center [717, 463] width 35 height 35
type input "**********"
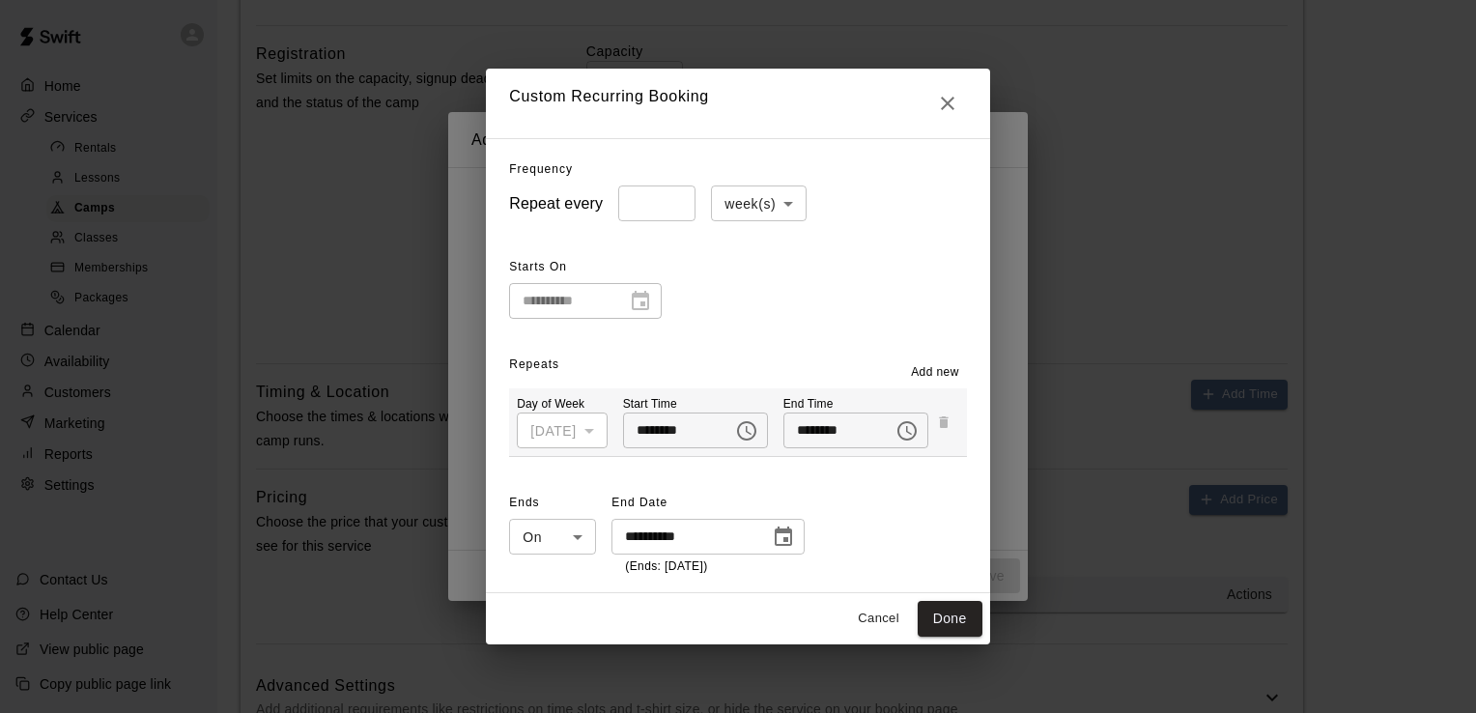
click at [956, 369] on span "Add new" at bounding box center [935, 372] width 48 height 19
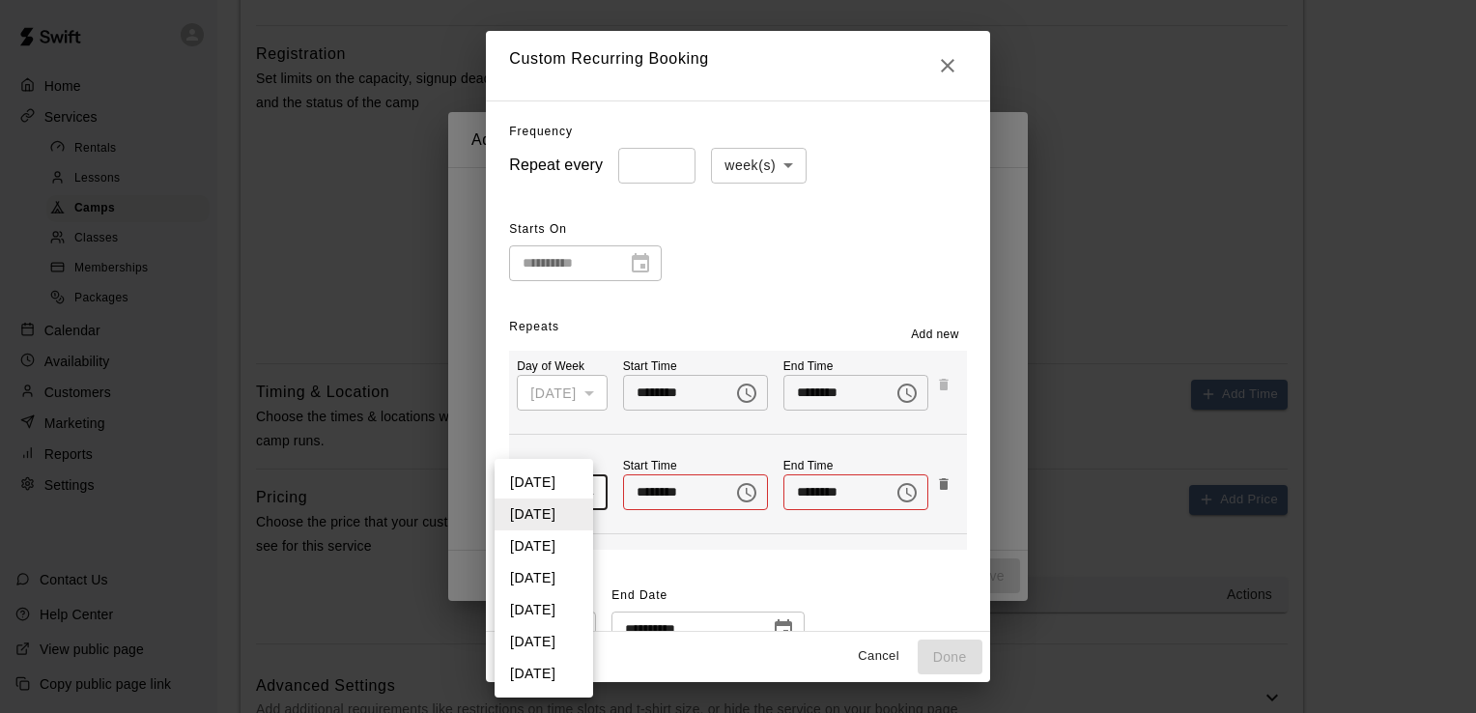
click at [544, 666] on li "[DATE]" at bounding box center [544, 674] width 99 height 32
type input "*"
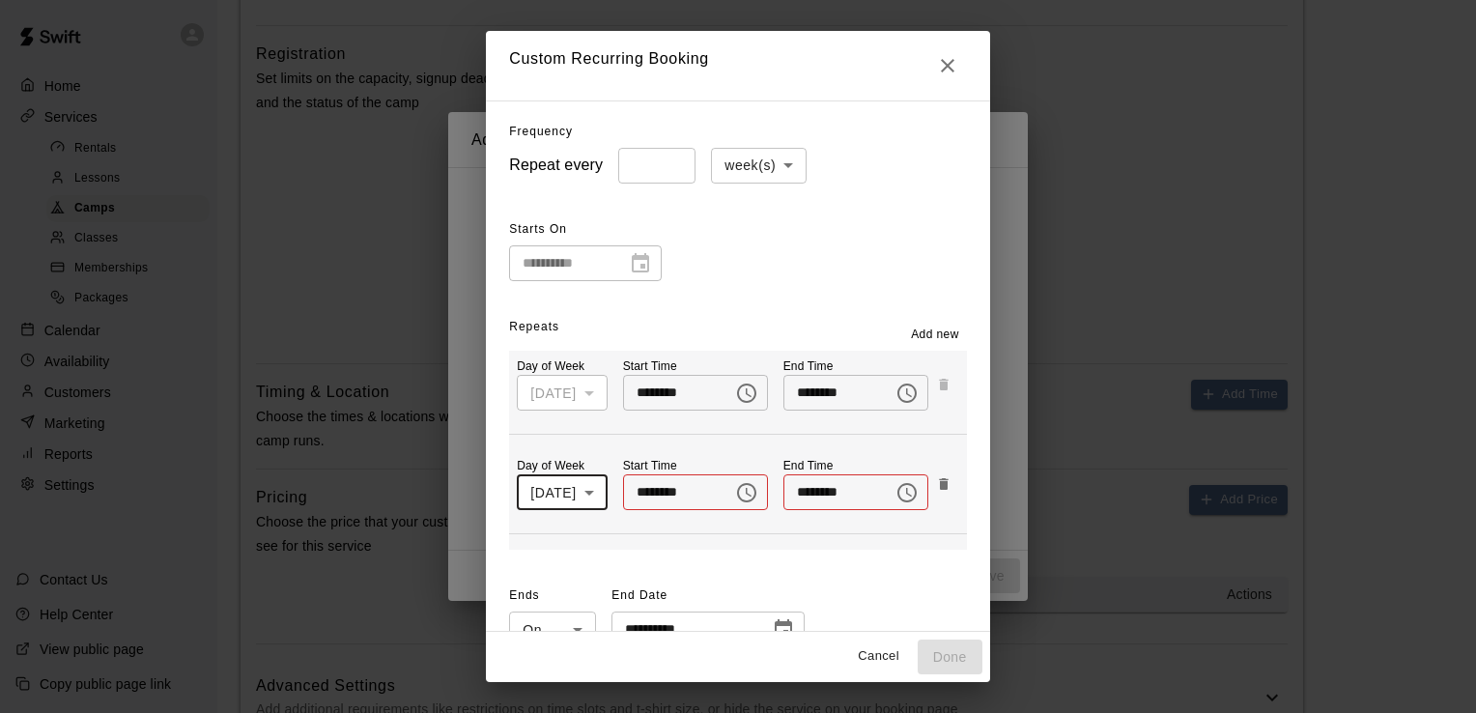
click at [735, 486] on icon "Choose time" at bounding box center [746, 492] width 23 height 23
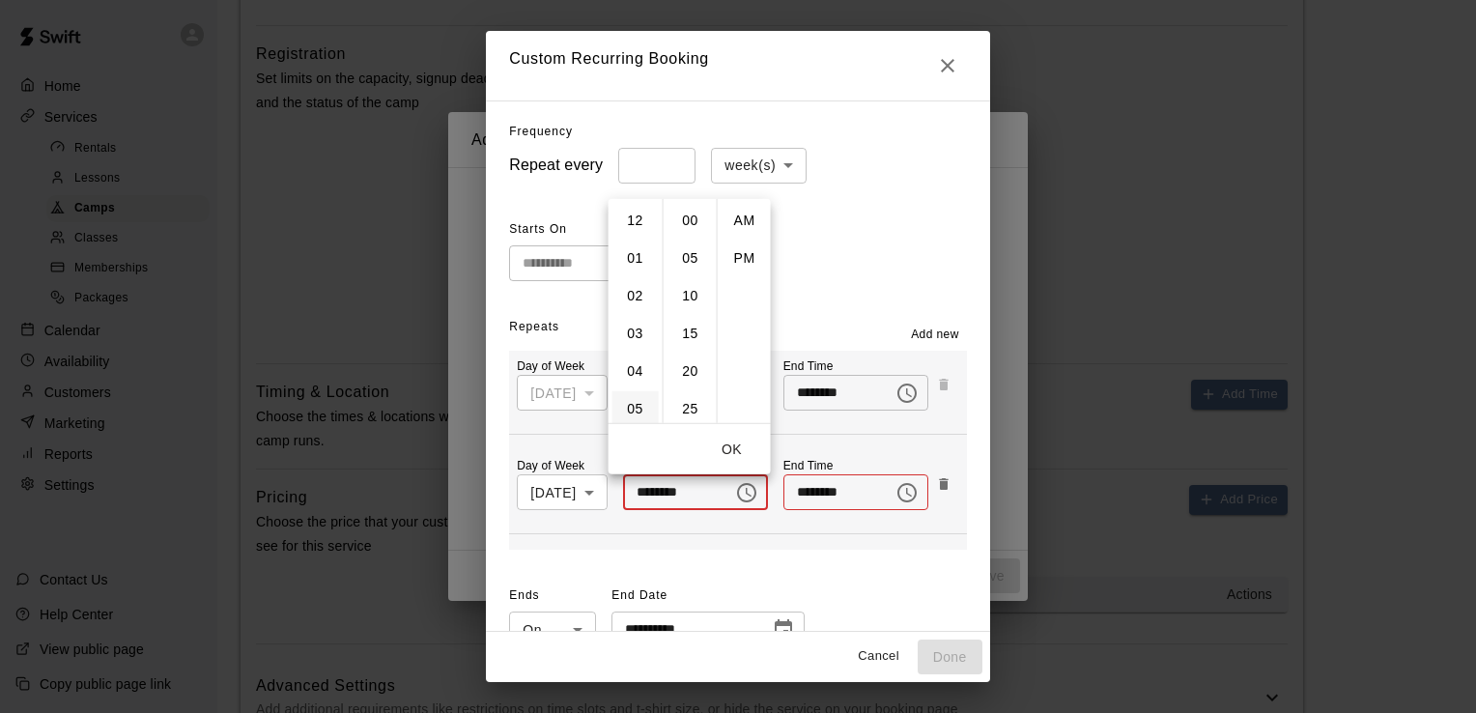
click at [628, 407] on li "05" at bounding box center [636, 408] width 46 height 36
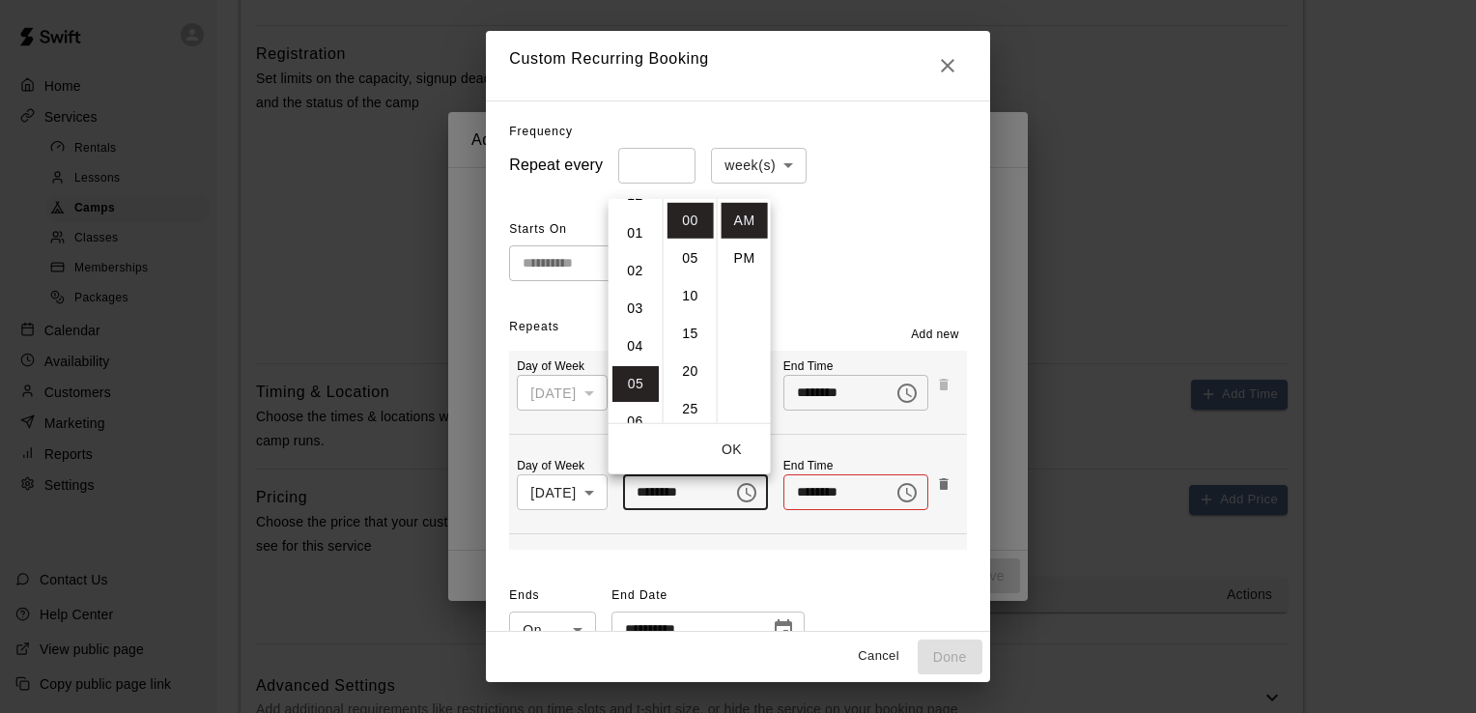
scroll to position [188, 0]
click at [743, 259] on li "PM" at bounding box center [745, 258] width 46 height 36
type input "********"
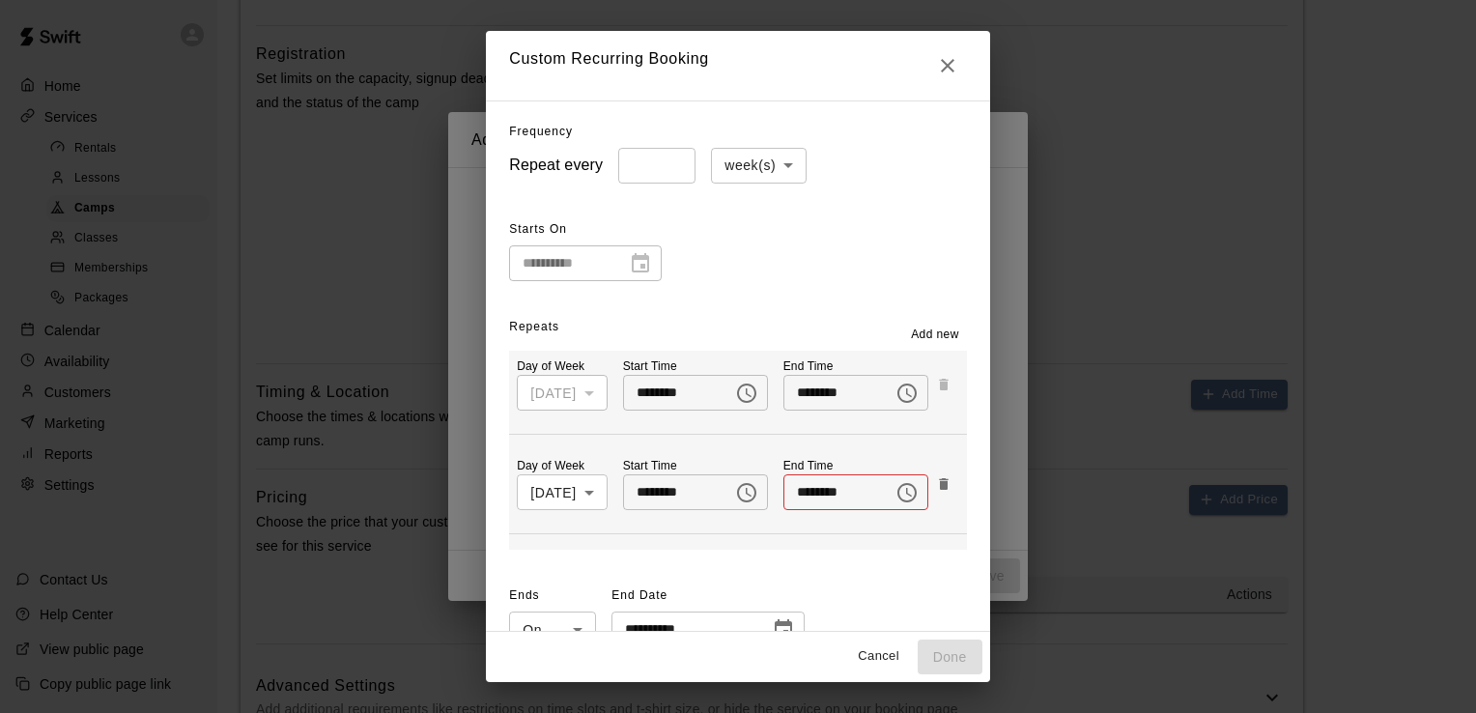
scroll to position [35, 0]
click at [896, 493] on icon "Choose time" at bounding box center [907, 492] width 23 height 23
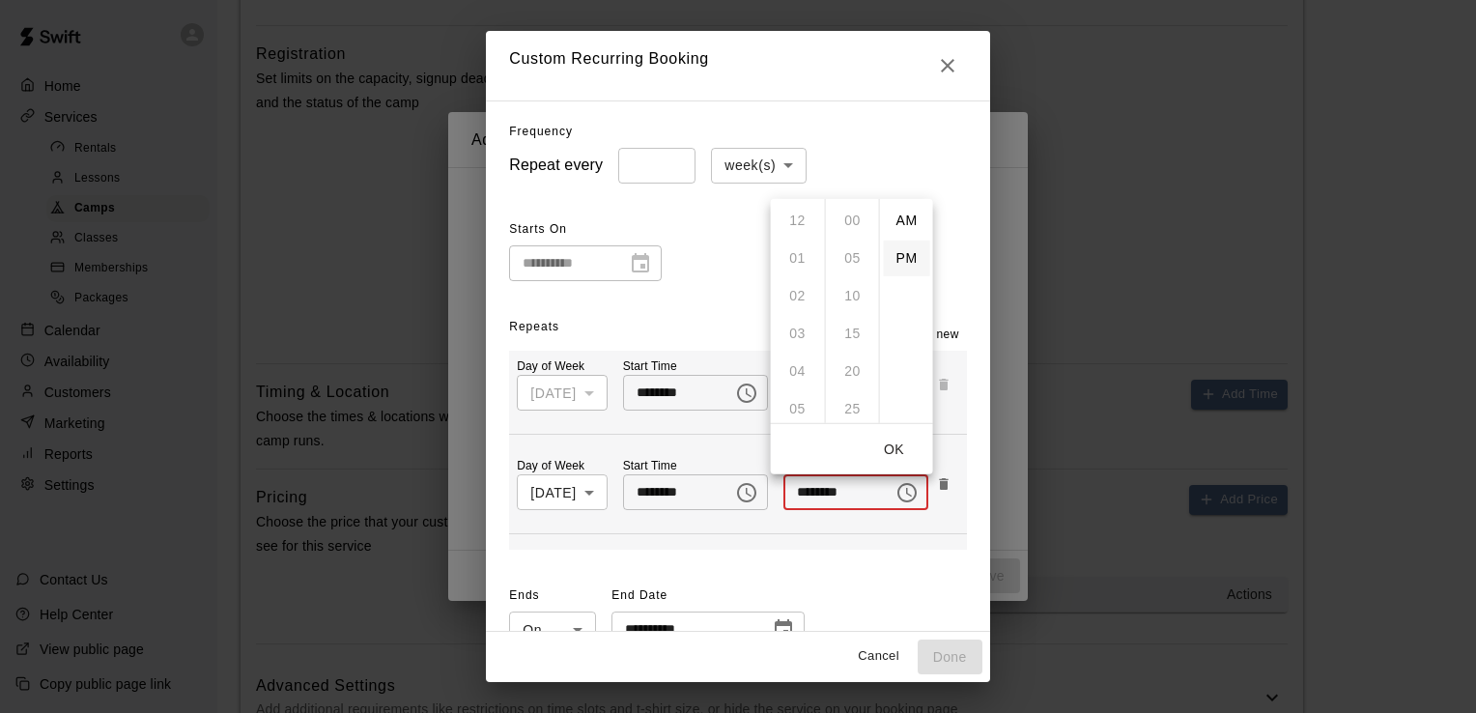
click at [893, 258] on li "PM" at bounding box center [907, 258] width 46 height 36
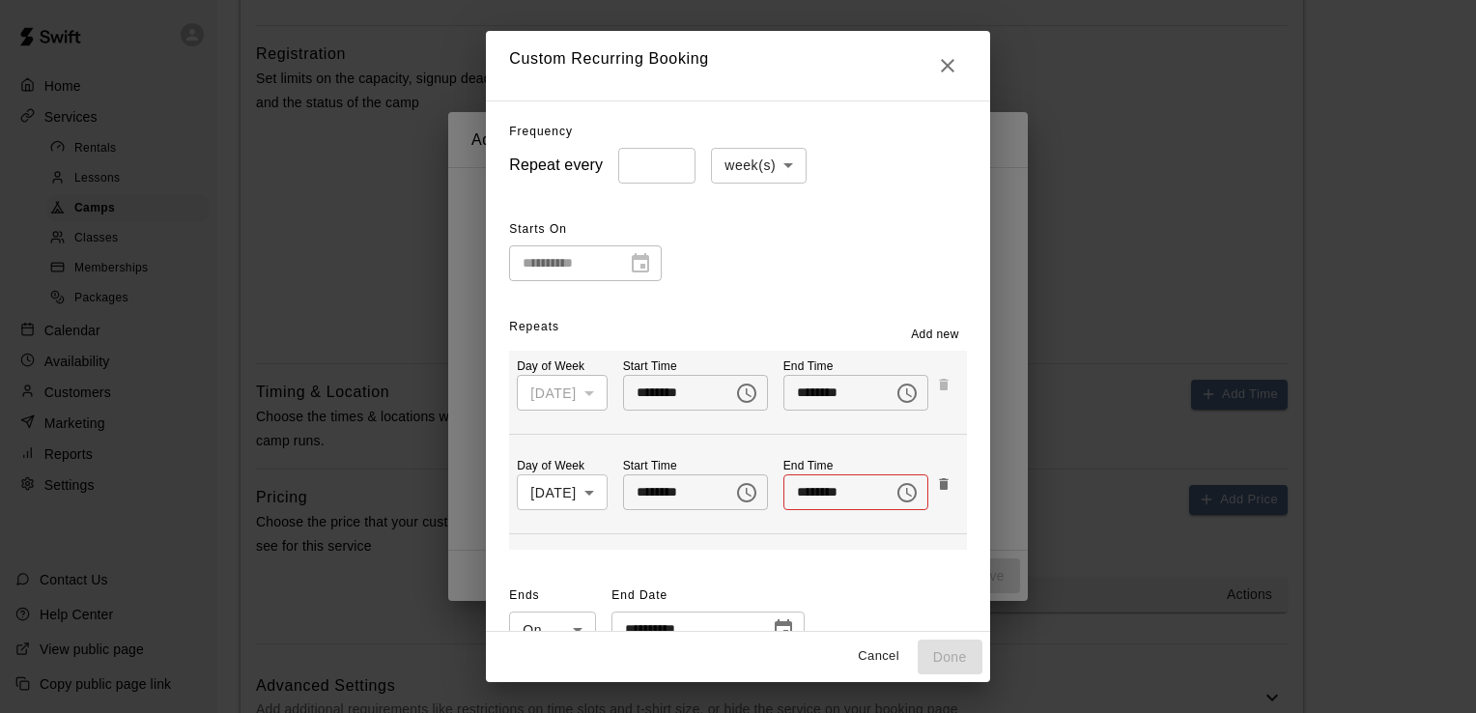
click at [897, 493] on icon "Choose time, selected time is 12:00 PM" at bounding box center [907, 492] width 23 height 23
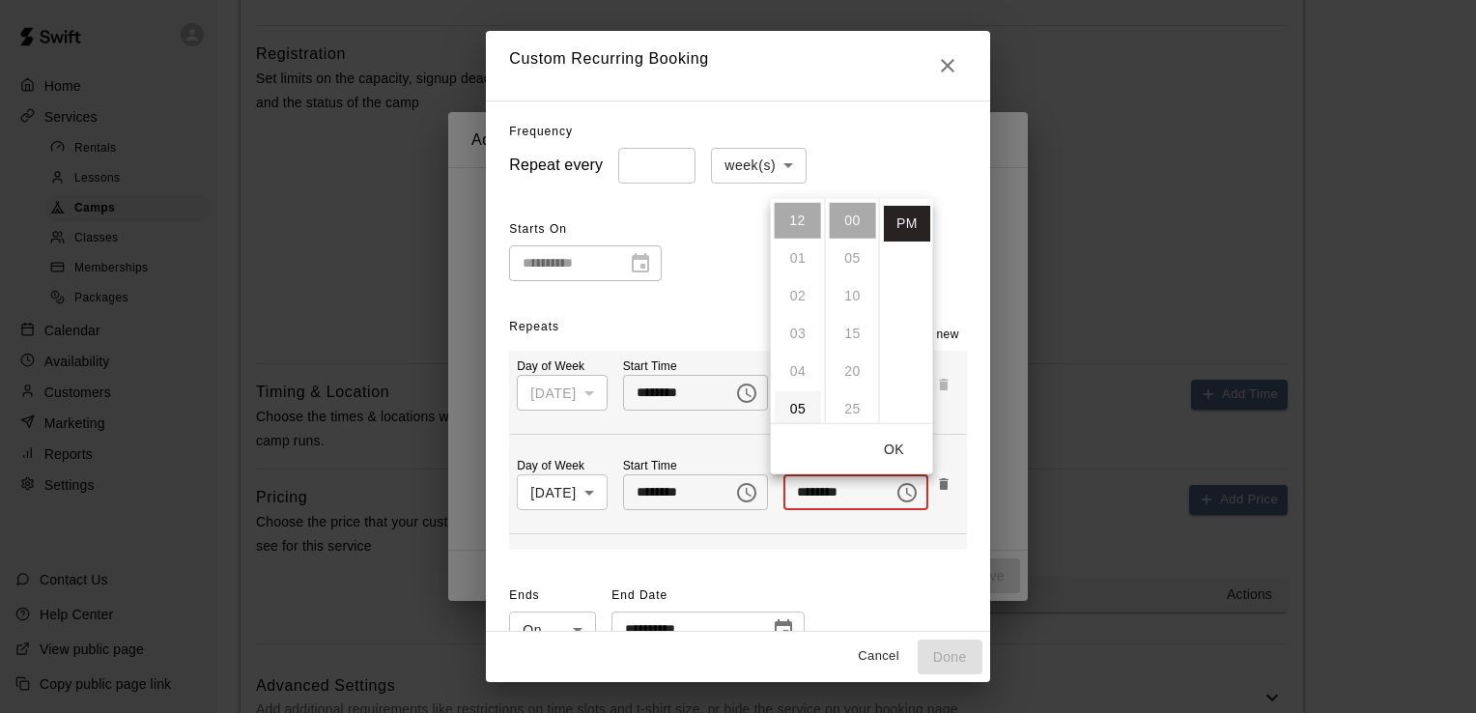
scroll to position [97, 0]
click at [800, 352] on li "06" at bounding box center [798, 349] width 46 height 36
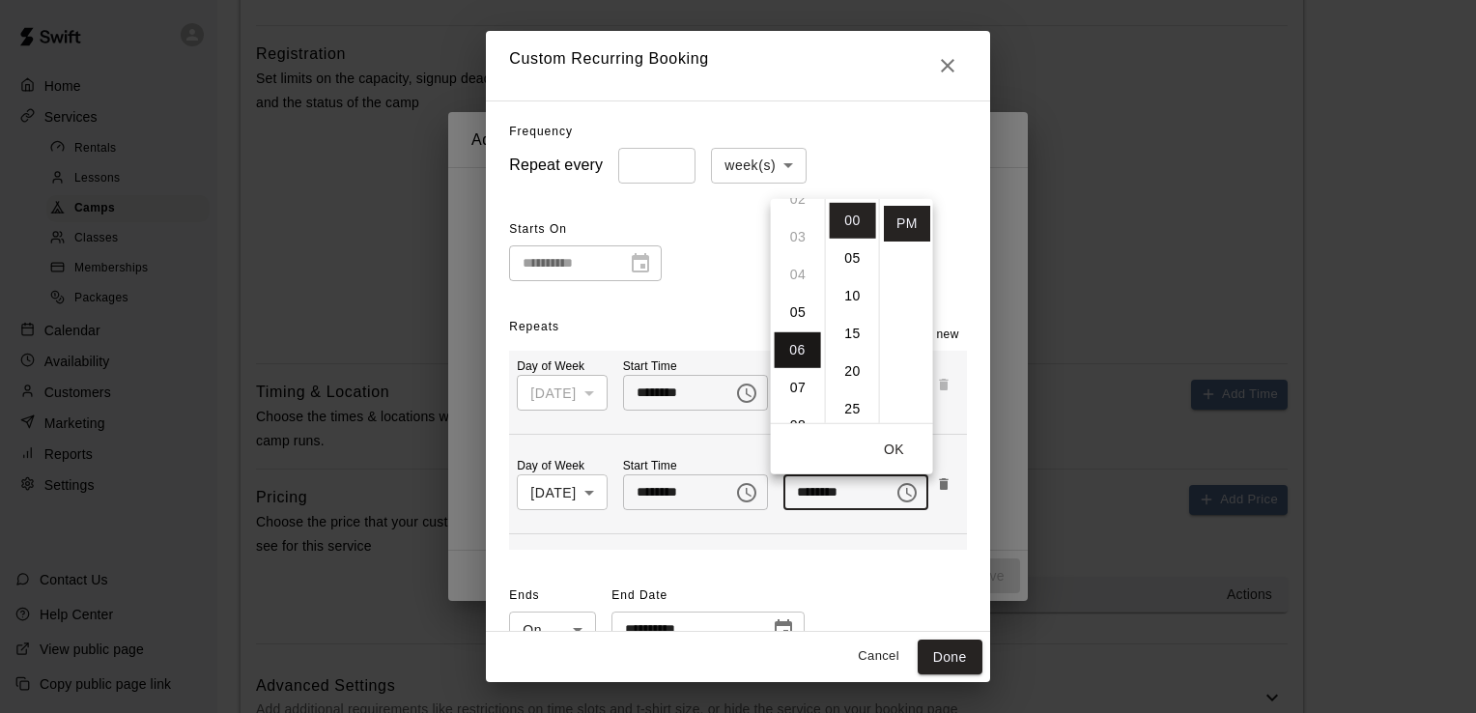
type input "********"
click at [891, 448] on button "OK" at bounding box center [895, 449] width 62 height 36
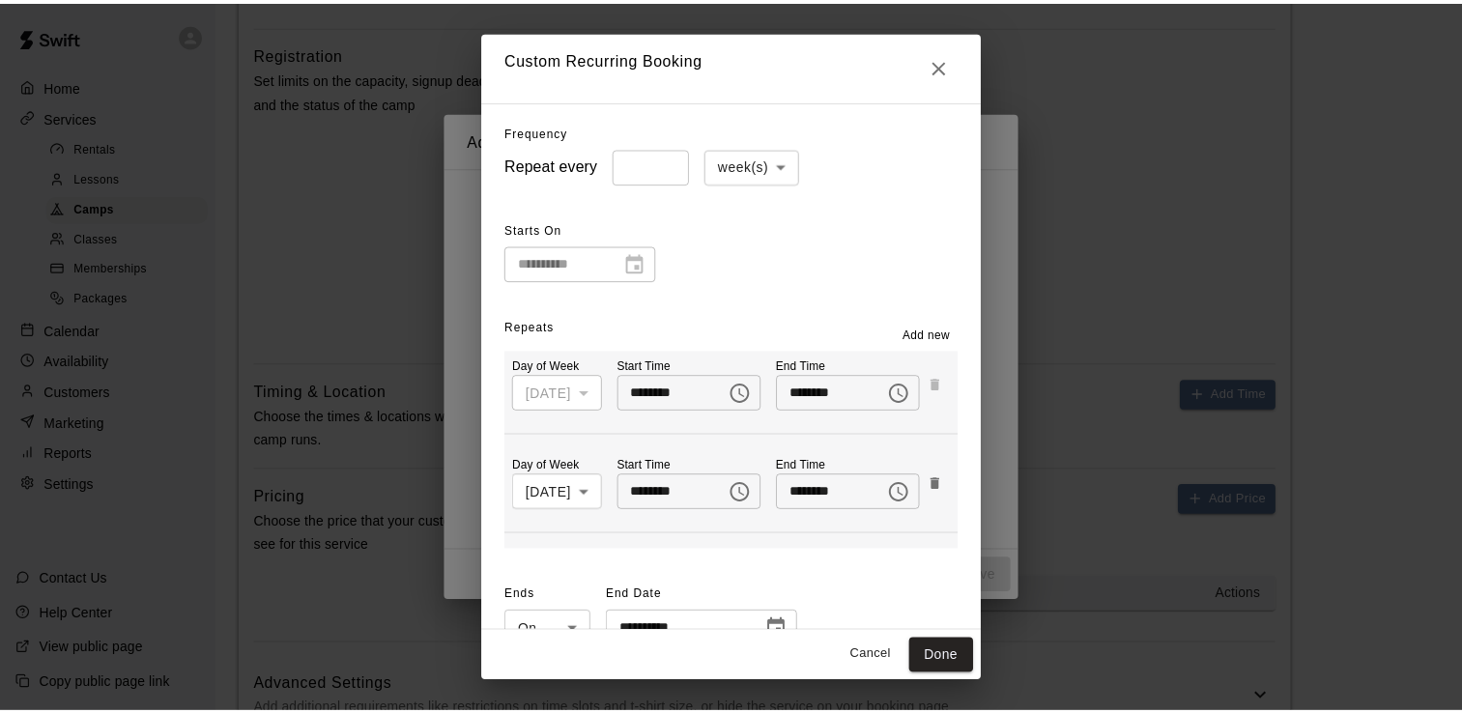
scroll to position [54, 0]
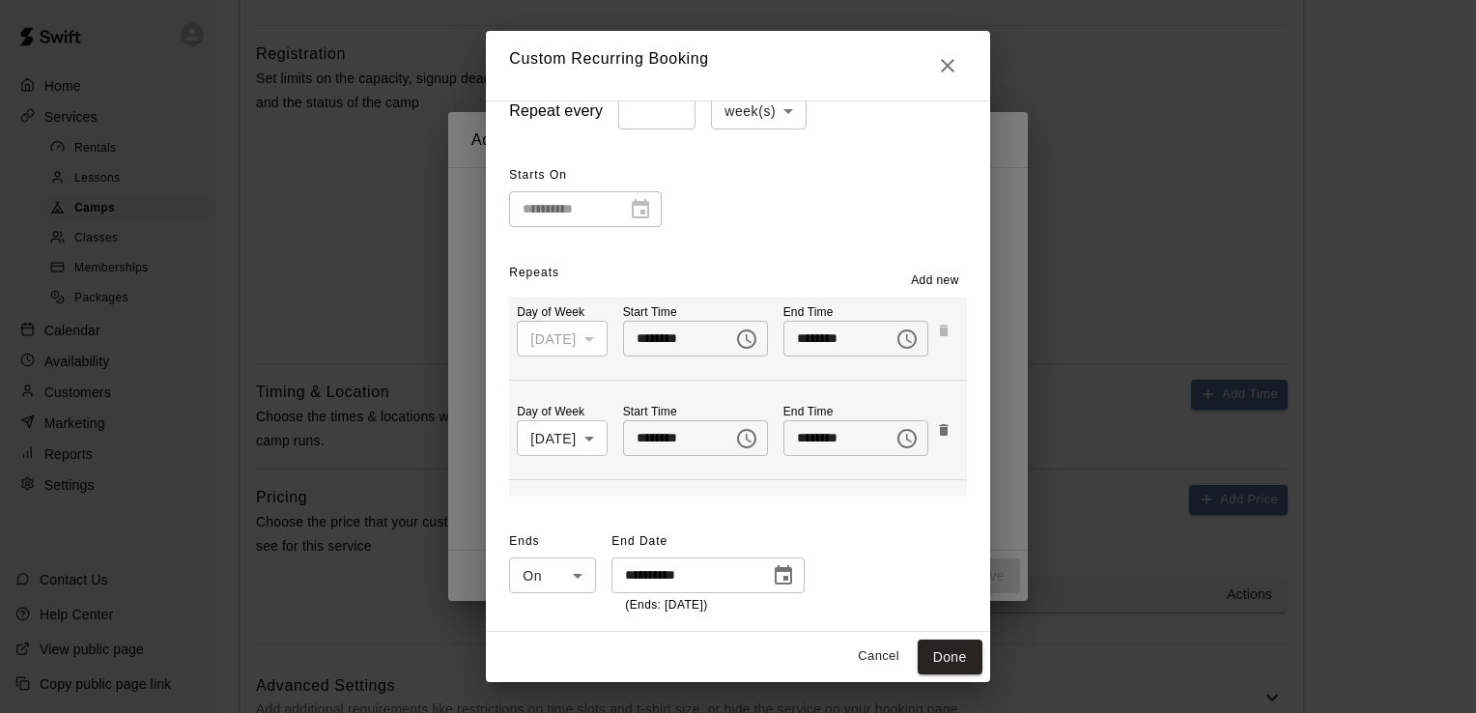
click at [775, 575] on icon "Choose date, selected date is Nov 25, 2025" at bounding box center [783, 574] width 17 height 19
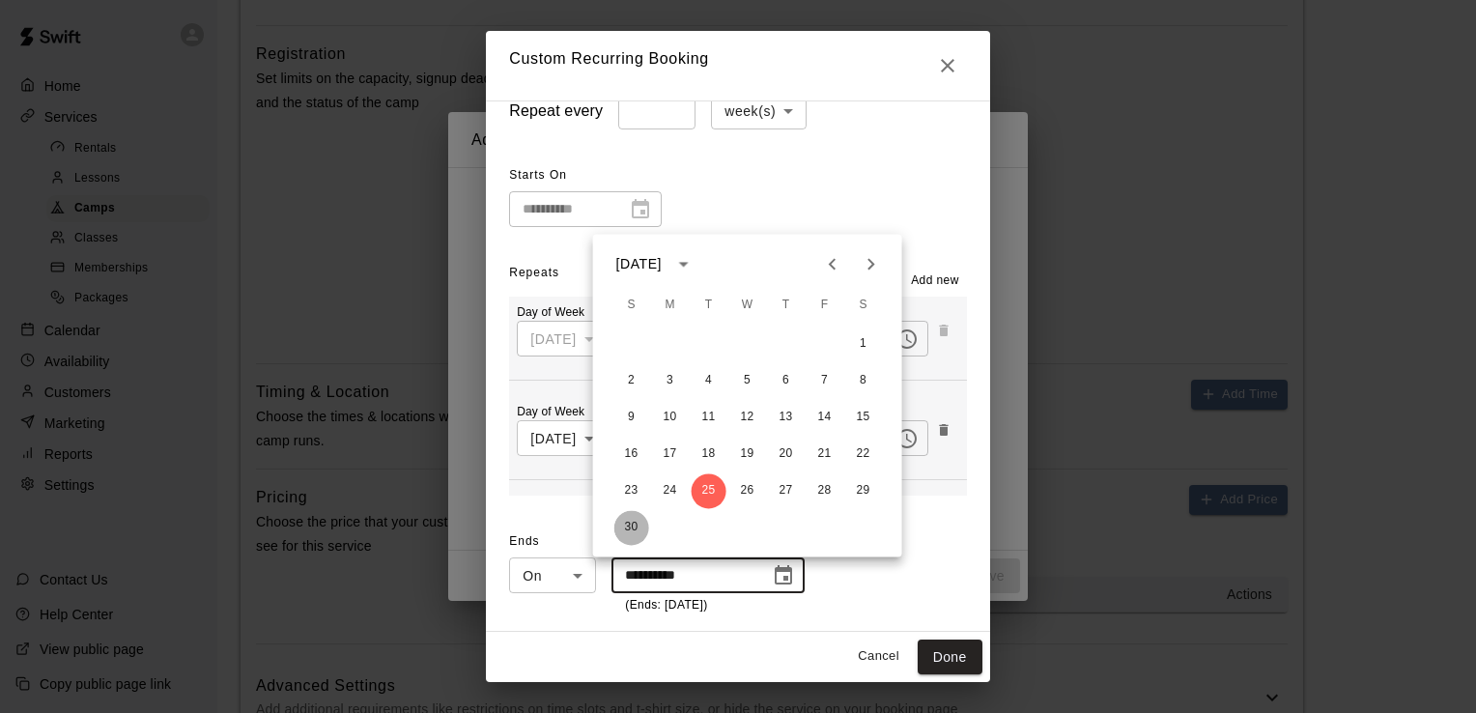
click at [635, 531] on button "30" at bounding box center [632, 527] width 35 height 35
type input "**********"
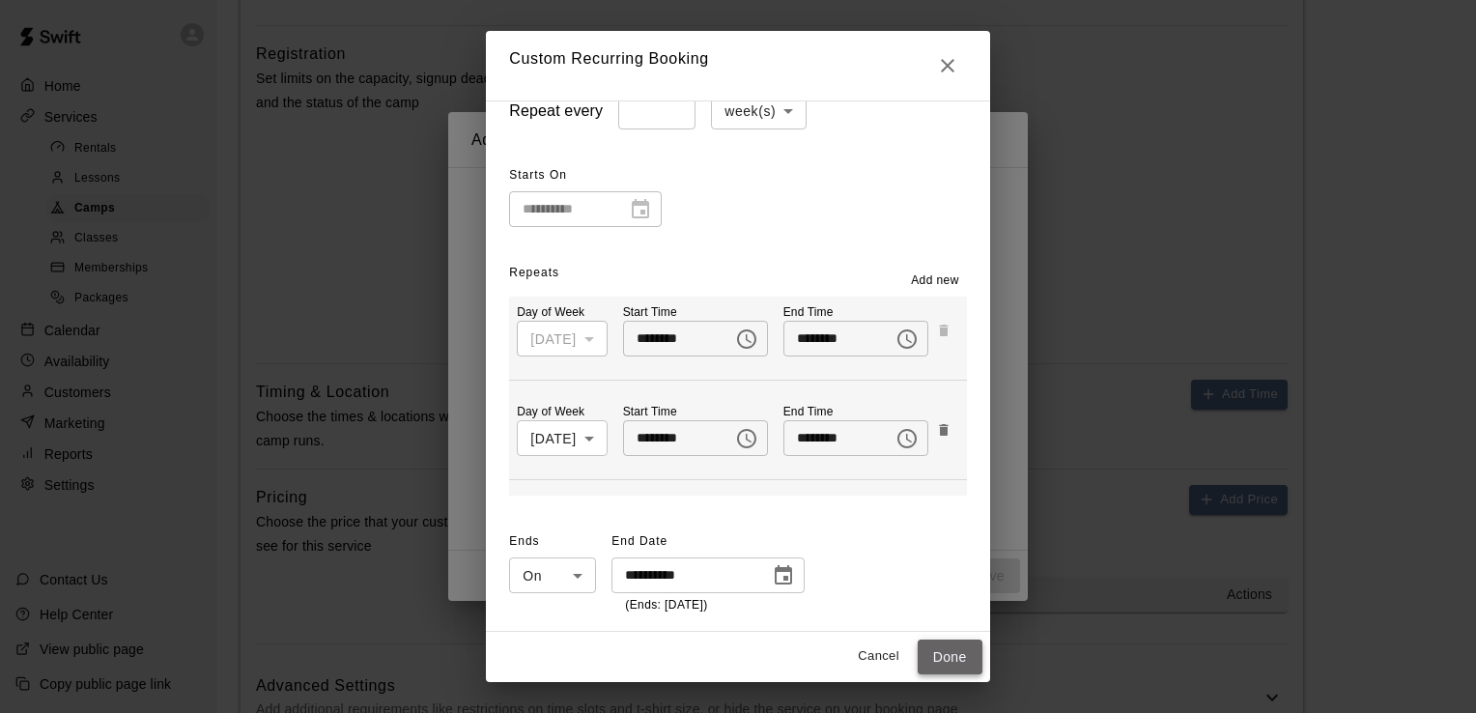
click at [968, 651] on button "Done" at bounding box center [950, 658] width 65 height 36
type input "**********"
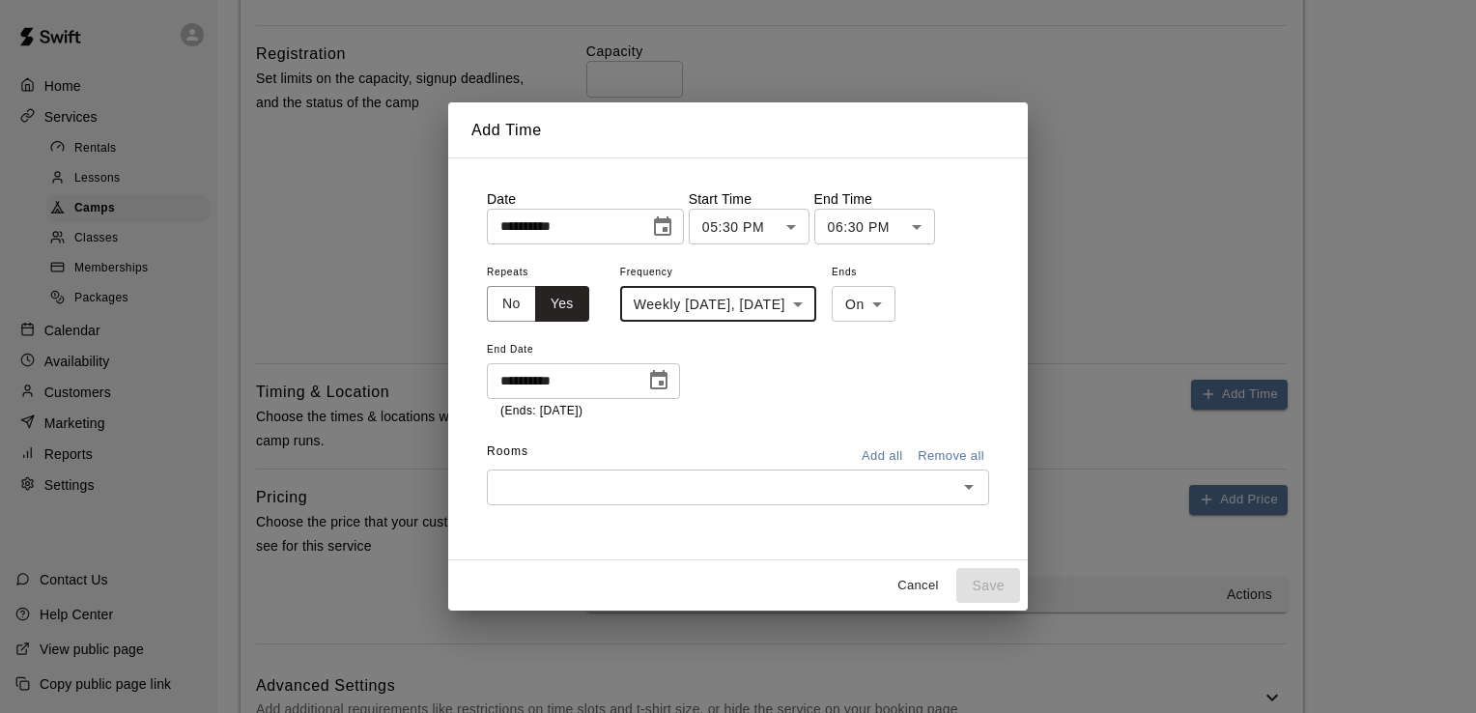
click at [961, 491] on icon "Open" at bounding box center [969, 486] width 23 height 23
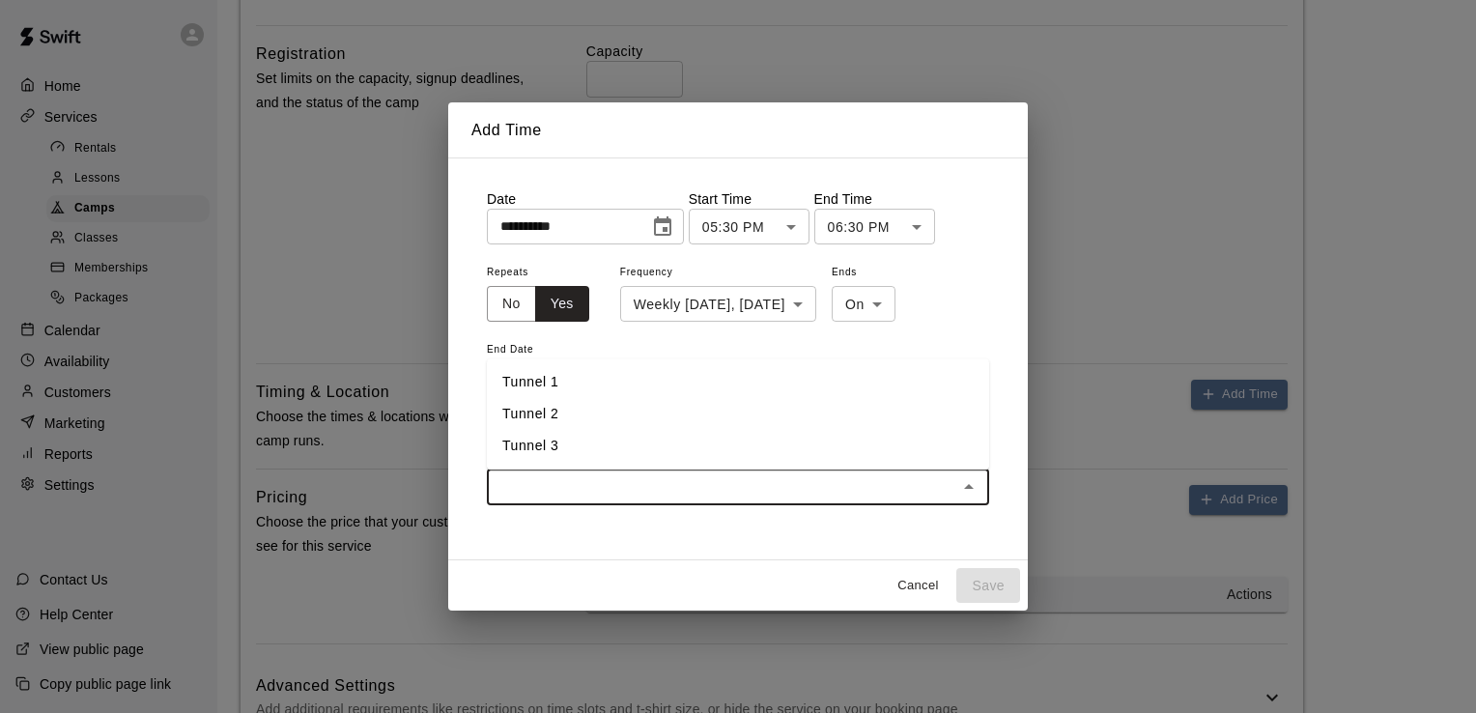
click at [548, 385] on li "Tunnel 1" at bounding box center [738, 382] width 502 height 32
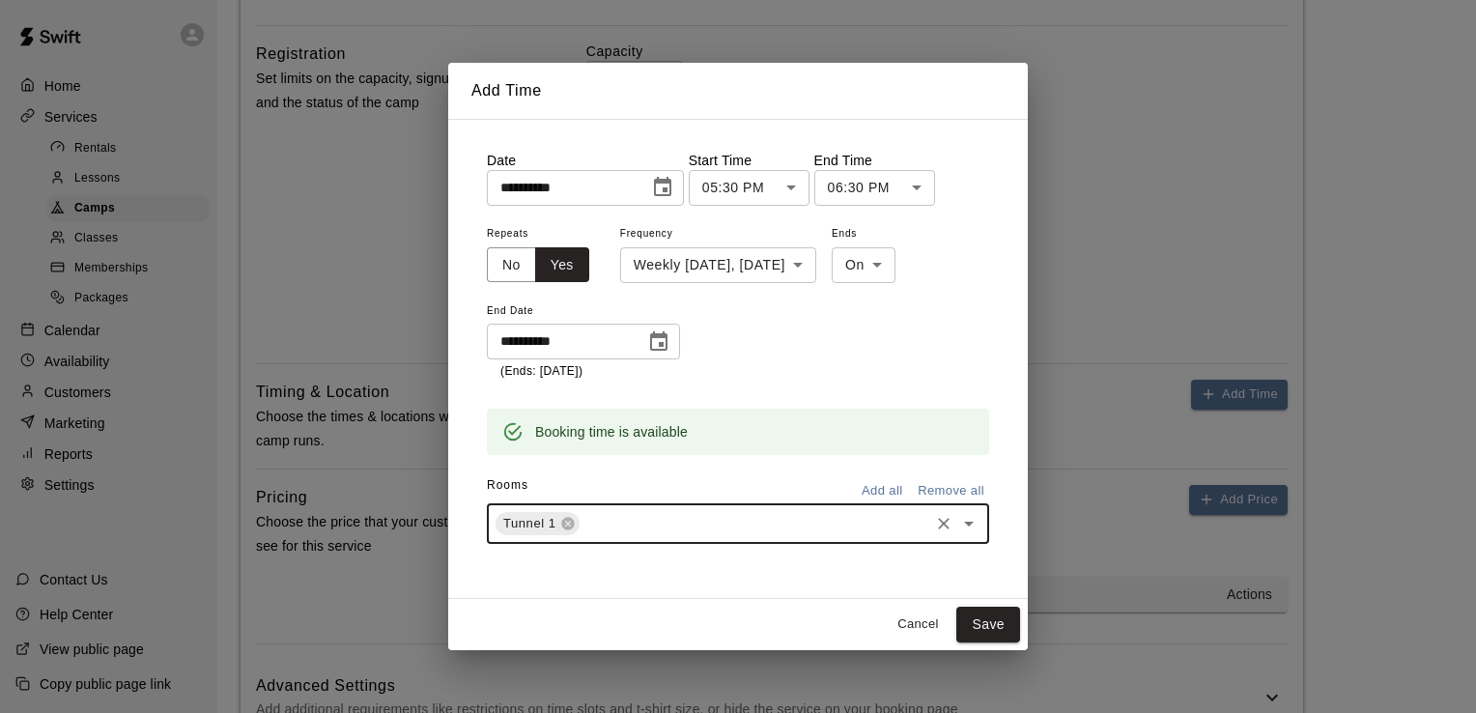
click at [870, 486] on button "Add all" at bounding box center [882, 491] width 62 height 30
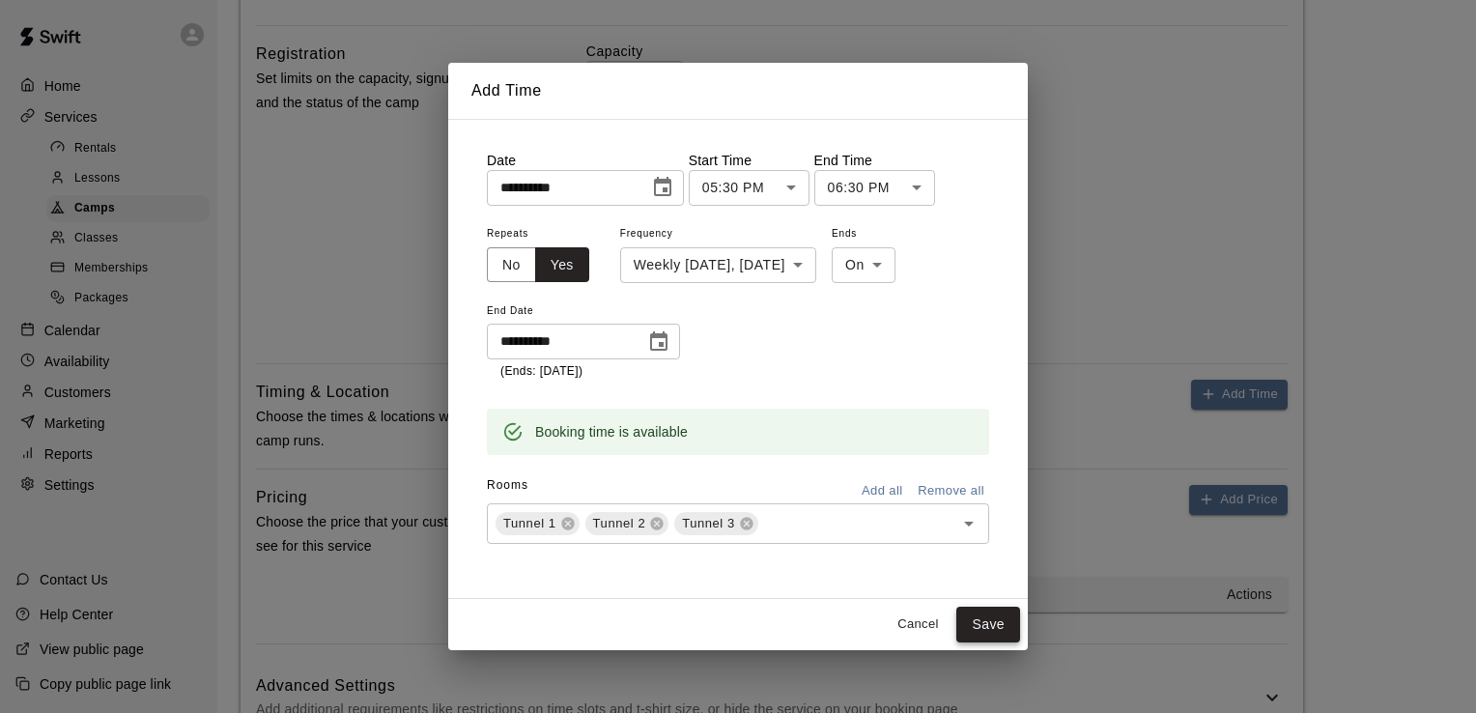
click at [983, 623] on button "Save" at bounding box center [989, 625] width 64 height 36
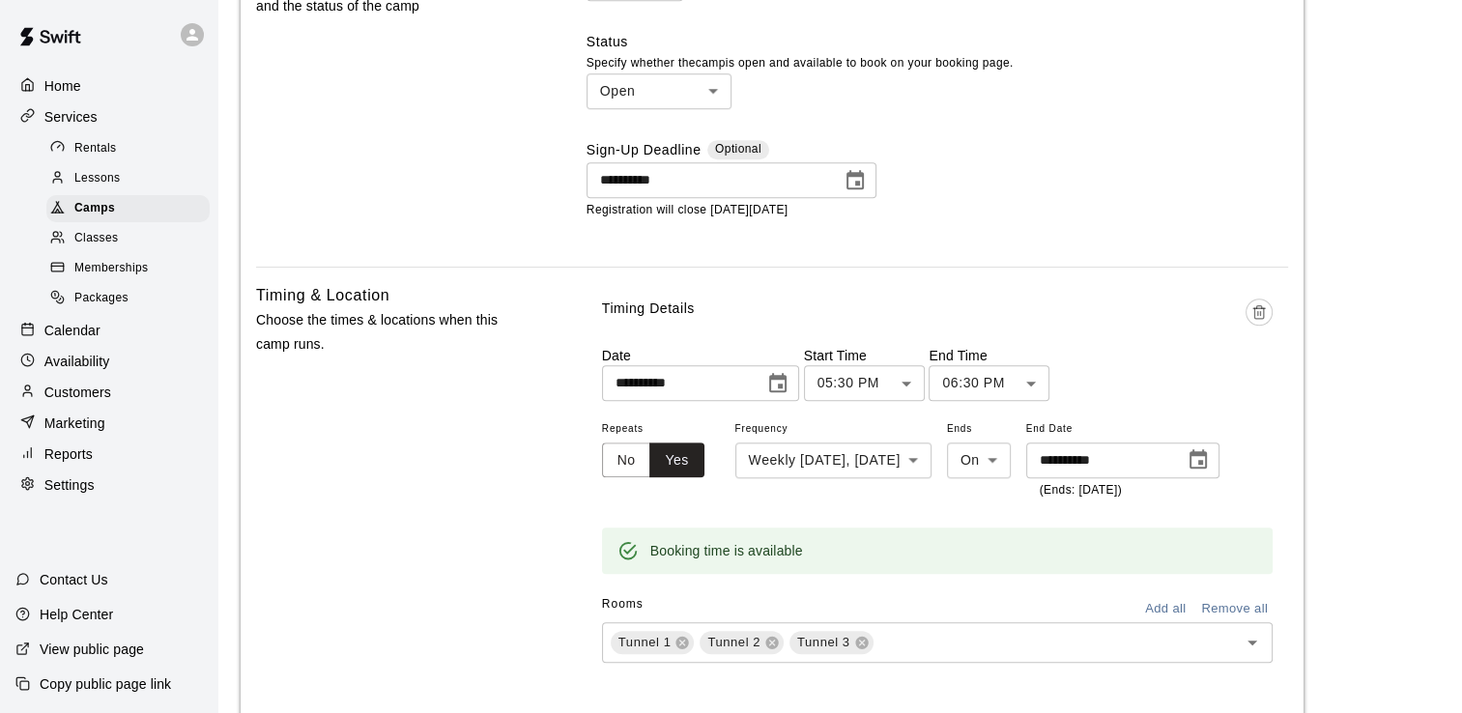
scroll to position [1256, 0]
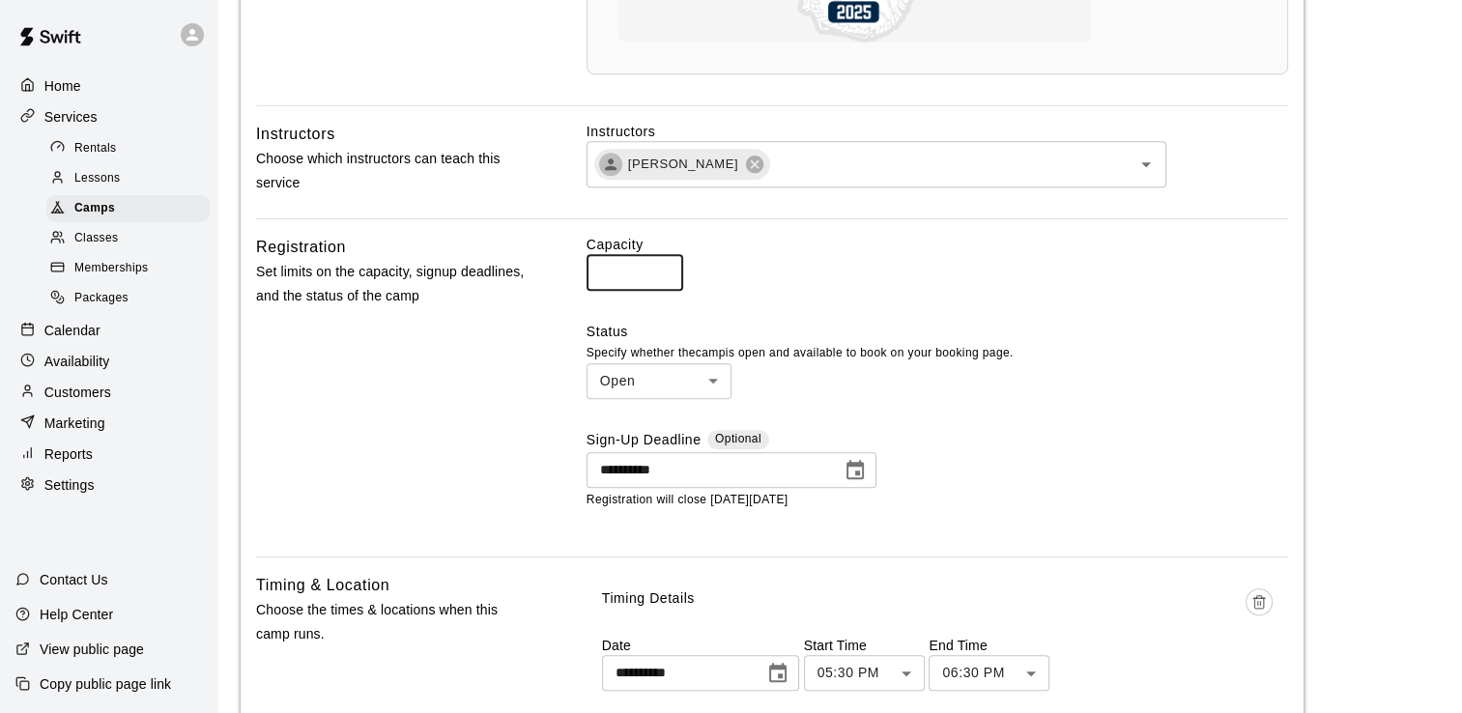
type input "*"
click at [661, 269] on input "*" at bounding box center [635, 272] width 97 height 36
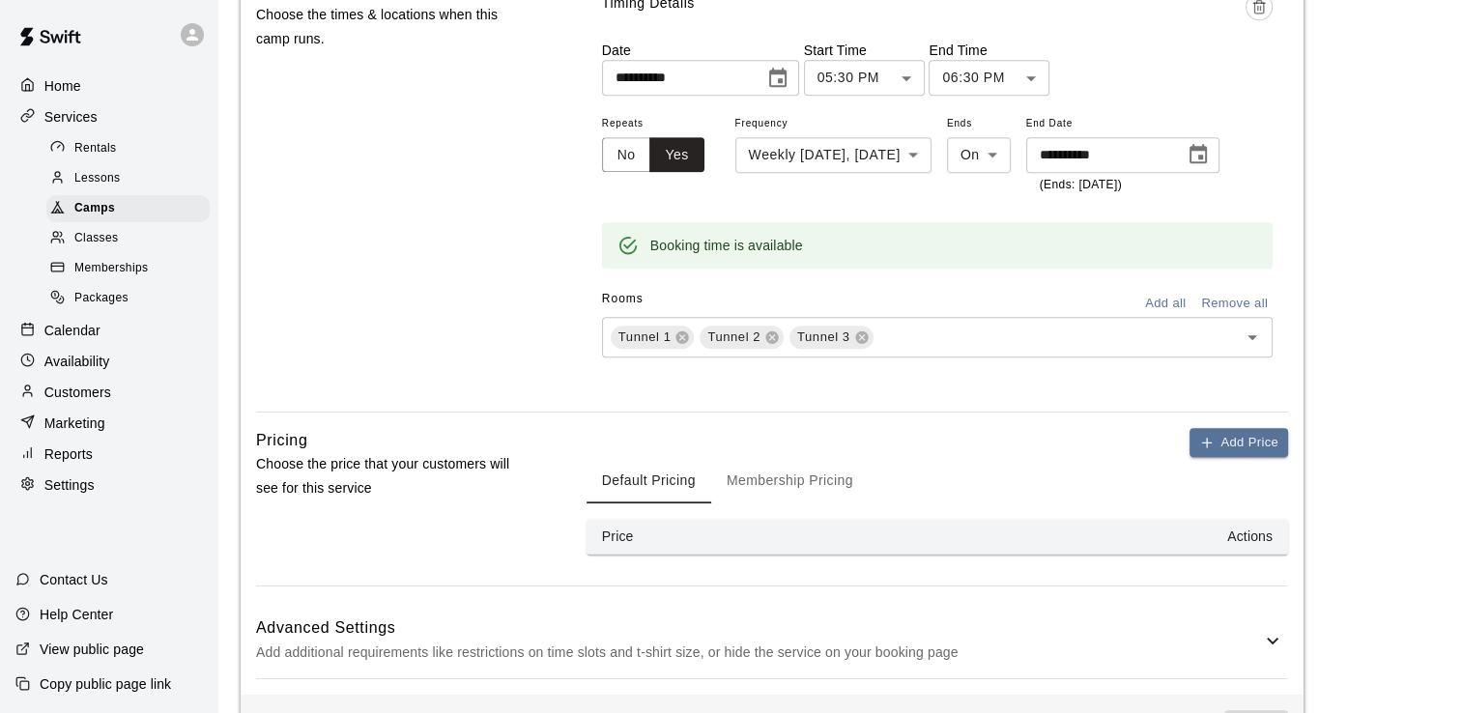
scroll to position [1921, 0]
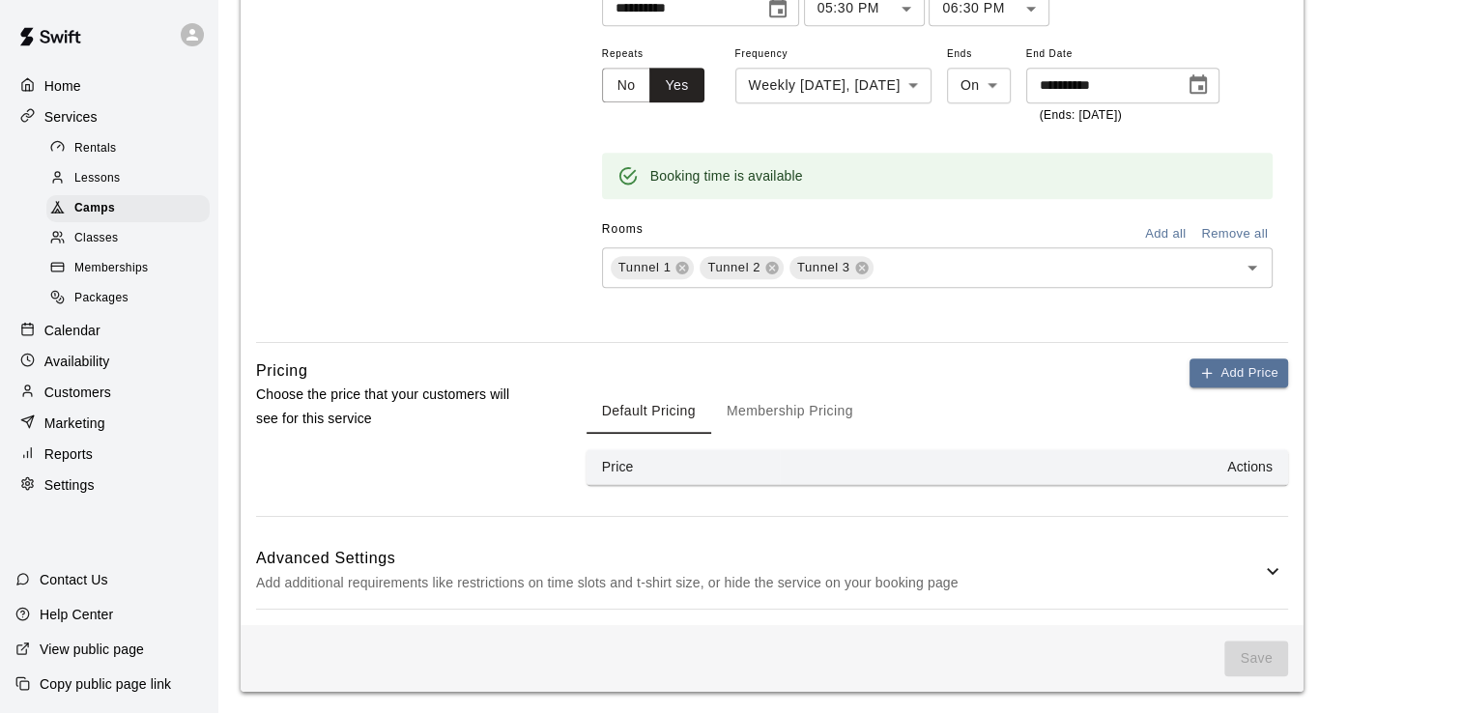
click at [818, 410] on button "Membership Pricing" at bounding box center [790, 410] width 158 height 46
click at [766, 493] on div "Add Price Default Pricing Membership Pricing Price Memberships Actions" at bounding box center [938, 437] width 702 height 158
click at [1252, 375] on button "Add Price" at bounding box center [1238, 373] width 99 height 30
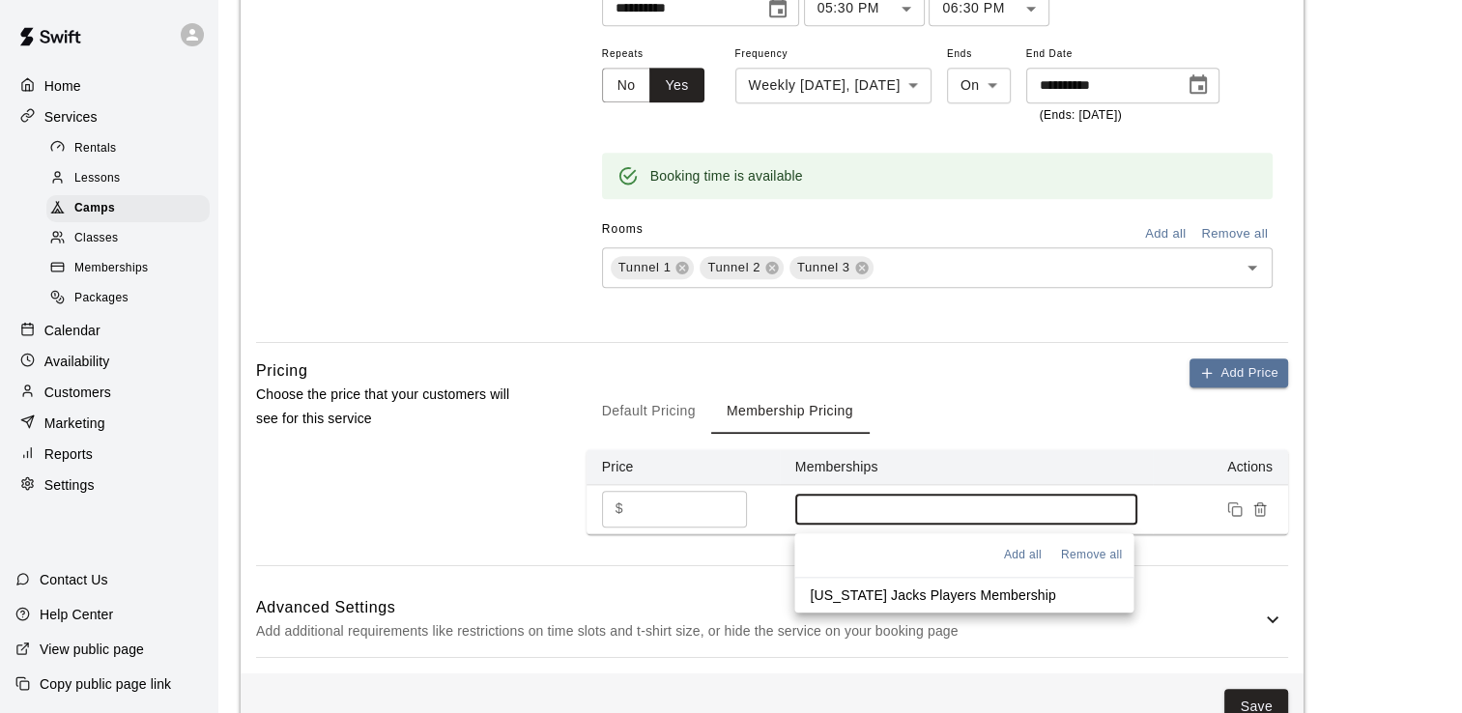
click at [866, 505] on input at bounding box center [966, 508] width 323 height 15
click at [870, 590] on p "[US_STATE] Jacks Players Membership" at bounding box center [932, 595] width 245 height 19
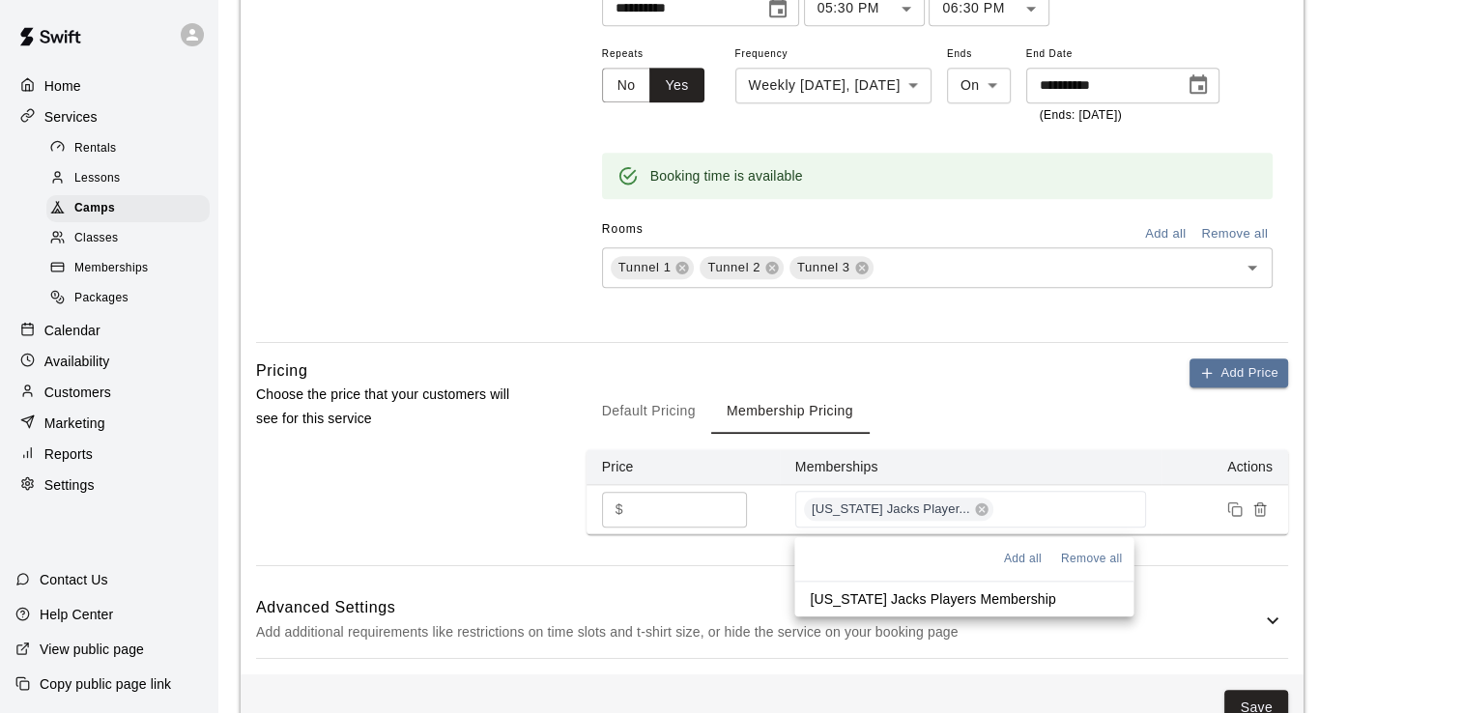
click at [659, 516] on input "*" at bounding box center [689, 510] width 116 height 36
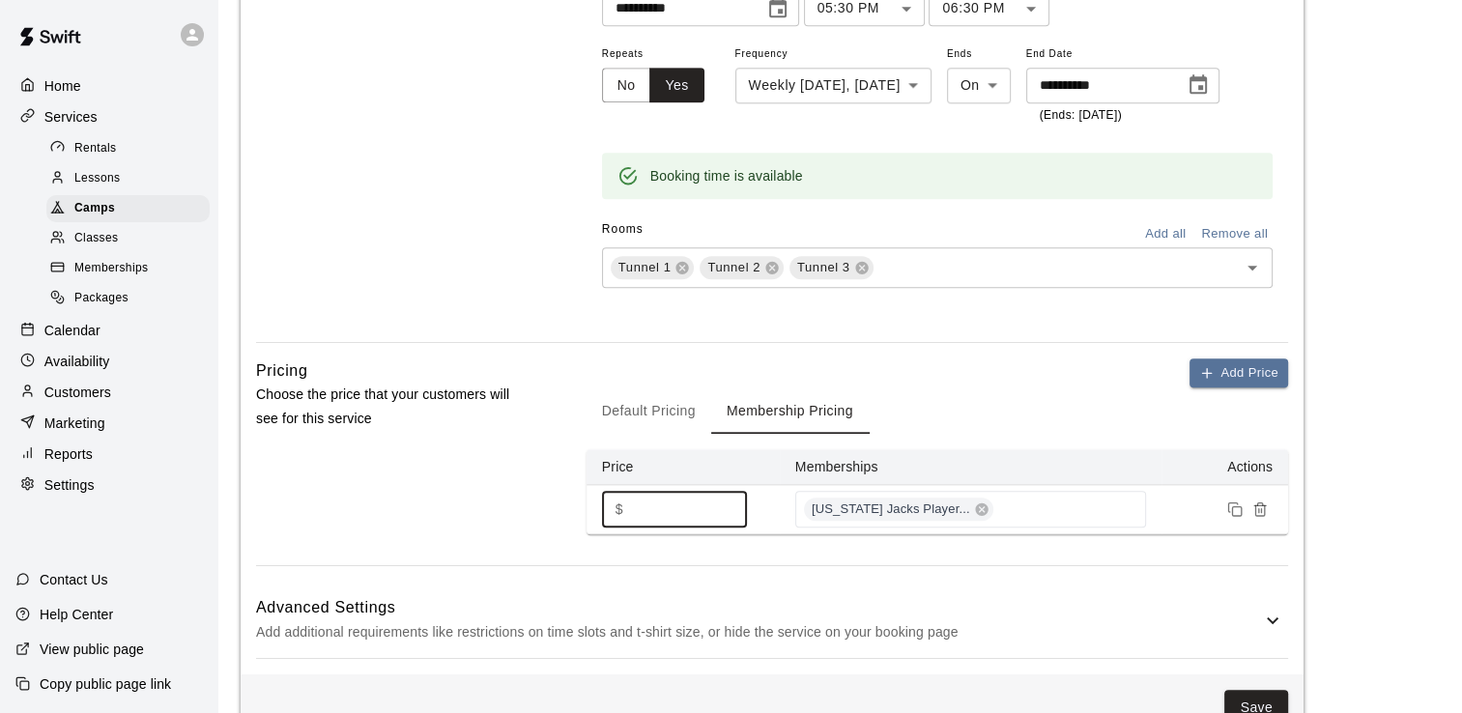
type input "***"
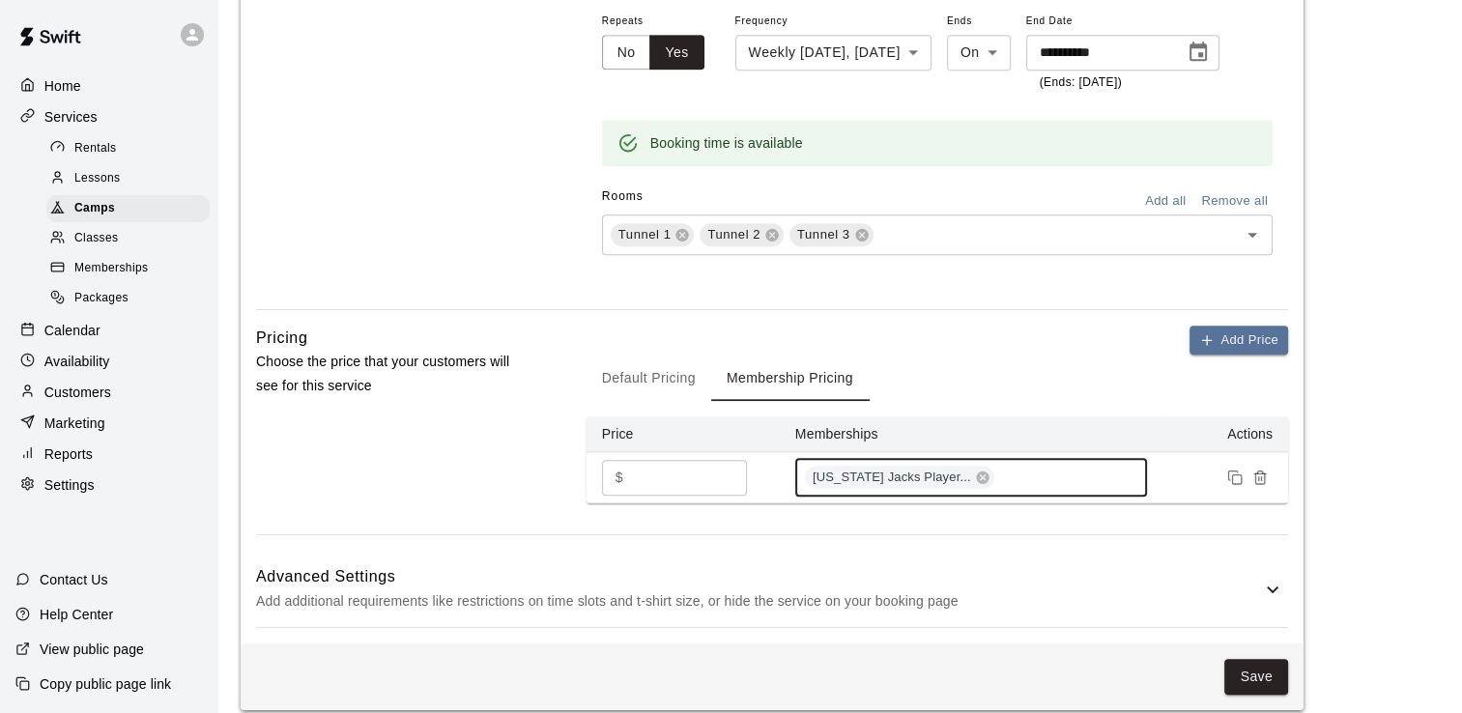
scroll to position [1971, 0]
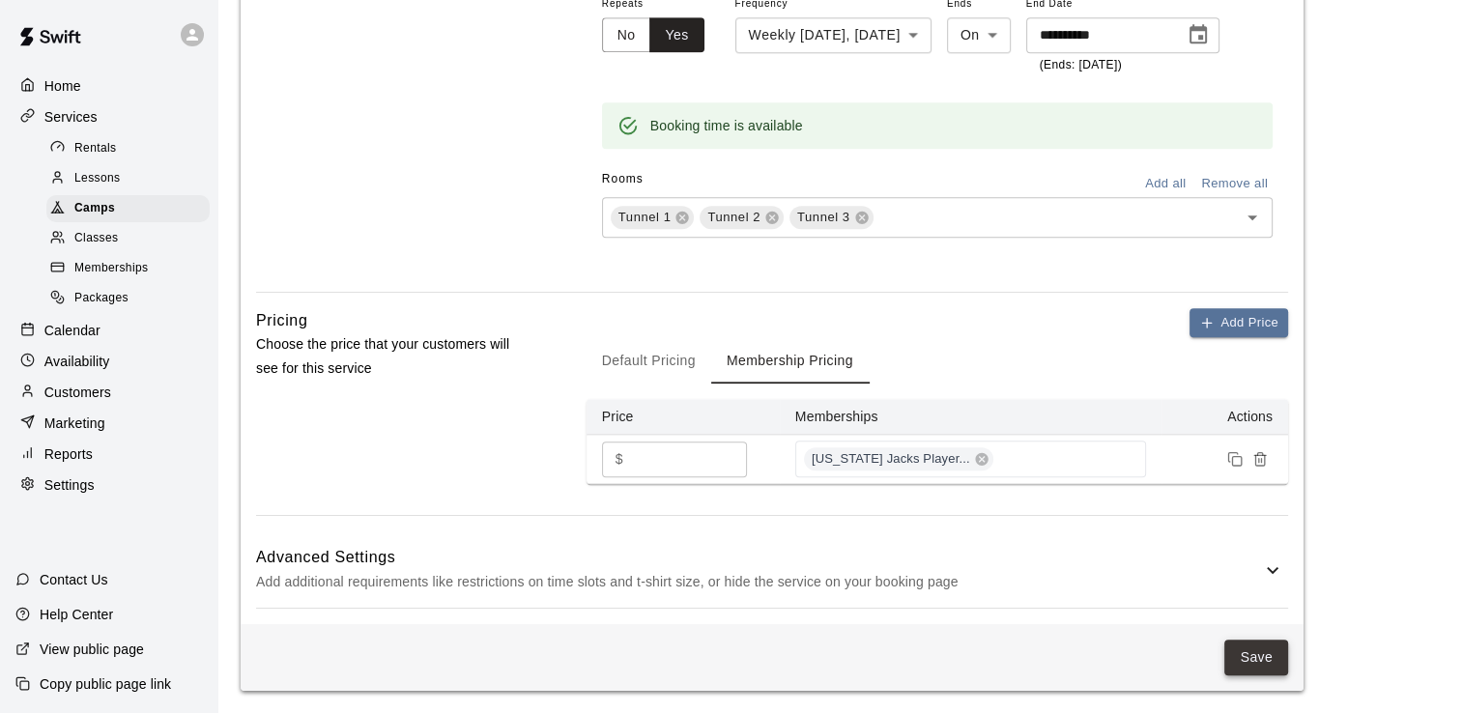
click at [1252, 658] on button "Save" at bounding box center [1256, 658] width 64 height 36
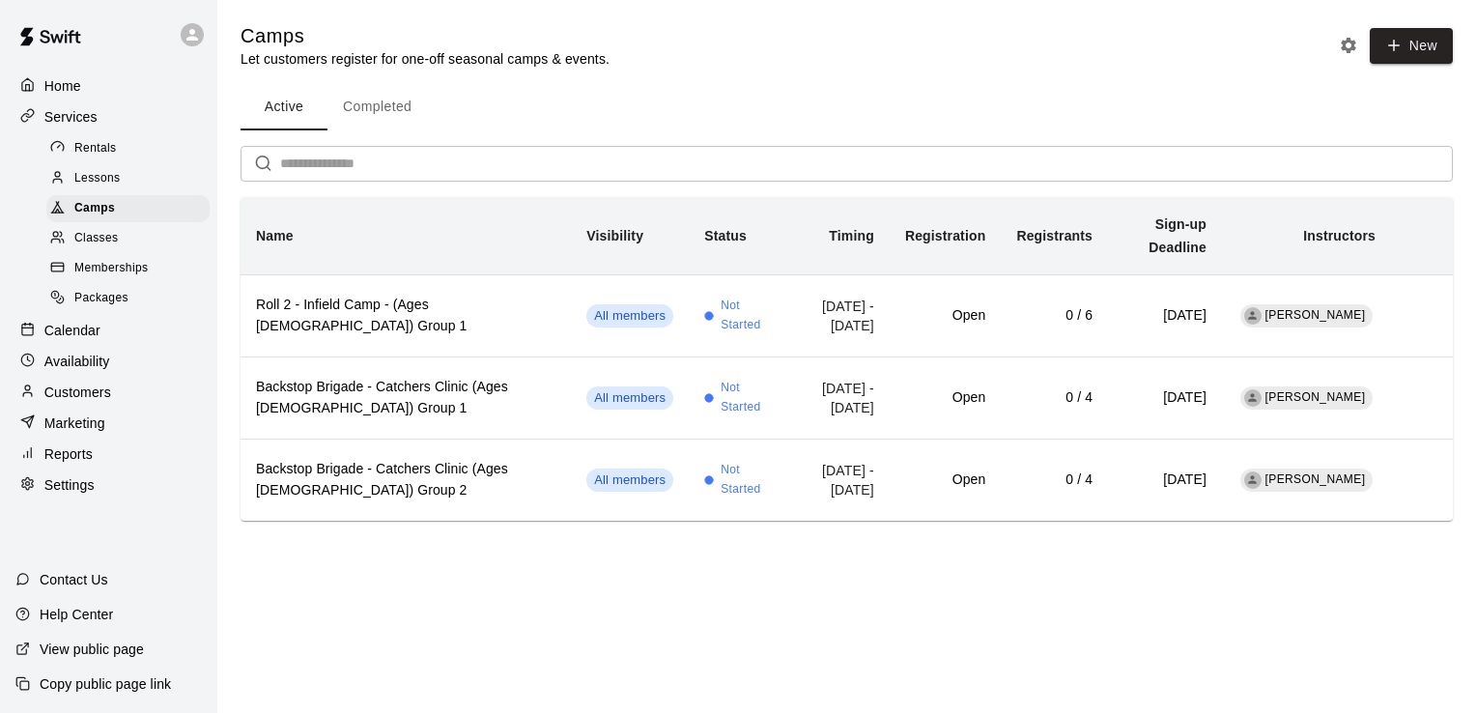
click at [629, 79] on main "Camps Let customers register for one-off seasonal camps & events. New Active Co…" at bounding box center [847, 272] width 1213 height 498
click at [959, 17] on main "Camps Let customers register for one-off seasonal camps & events. New Active Co…" at bounding box center [846, 287] width 1259 height 575
click at [862, 108] on div "Active Completed" at bounding box center [847, 107] width 1213 height 46
click at [876, 137] on div "Active Completed ​ Name Visibility Status Timing Registration Registrants Sign-…" at bounding box center [847, 302] width 1213 height 437
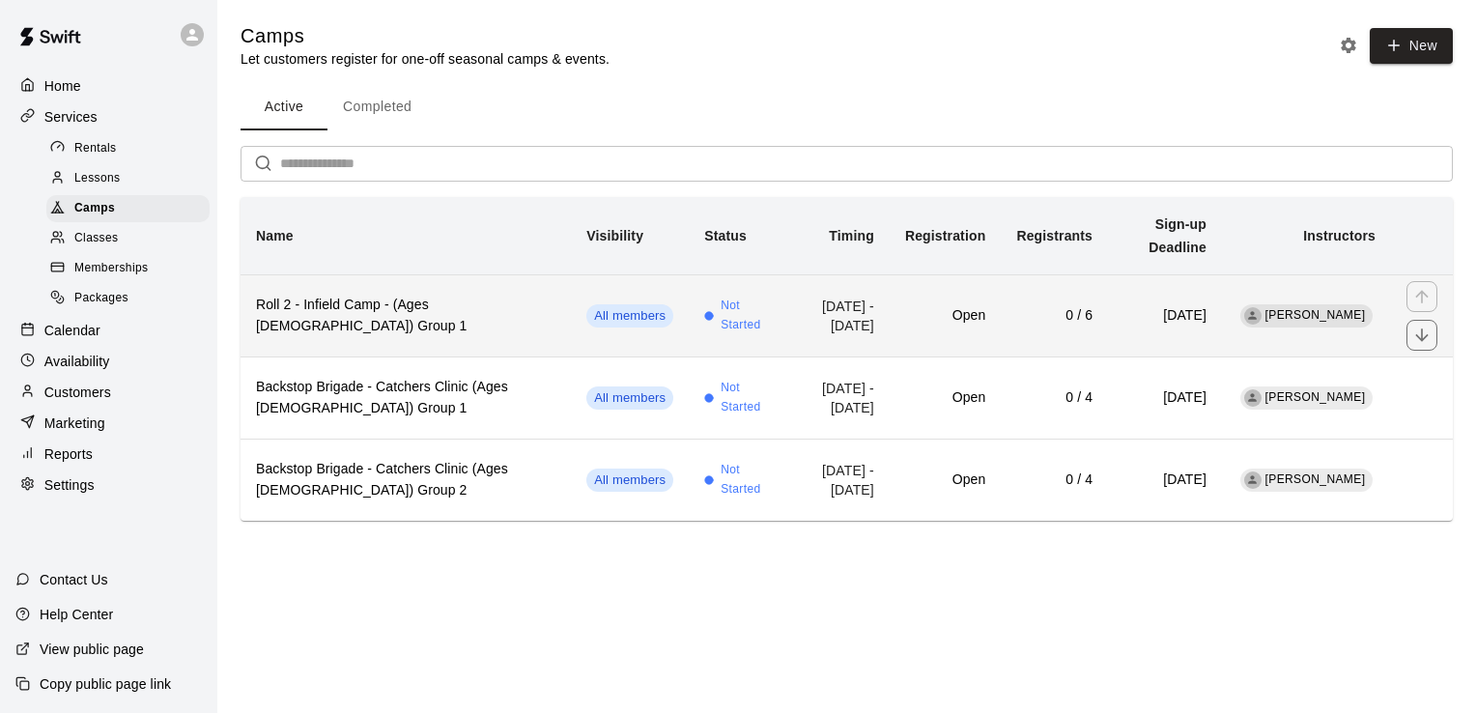
click at [437, 295] on h6 "Roll 2 - Infield Camp - (Ages [DEMOGRAPHIC_DATA]) Group 1" at bounding box center [406, 316] width 300 height 43
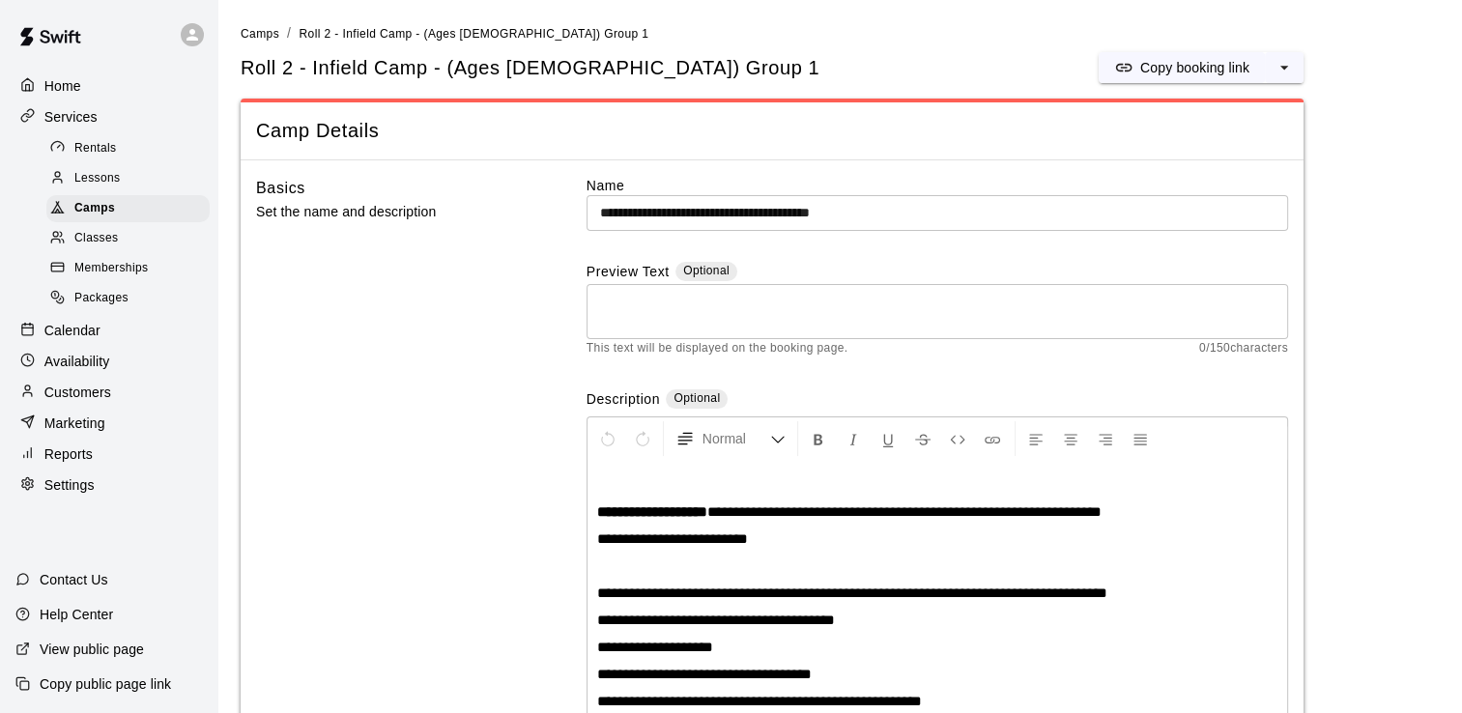
click at [901, 67] on div "Roll 2 - Infield Camp - (Ages [DEMOGRAPHIC_DATA]) Group 1 Copy booking link" at bounding box center [772, 67] width 1063 height 31
click at [885, 55] on div "Roll 2 - Infield Camp - (Ages [DEMOGRAPHIC_DATA]) Group 1 Copy booking link" at bounding box center [772, 67] width 1063 height 31
click at [839, 43] on ol "Camps / Roll 2 - Infield Camp - (Ages [DEMOGRAPHIC_DATA]) Group 1" at bounding box center [840, 33] width 1198 height 21
click at [606, 491] on p at bounding box center [937, 484] width 680 height 19
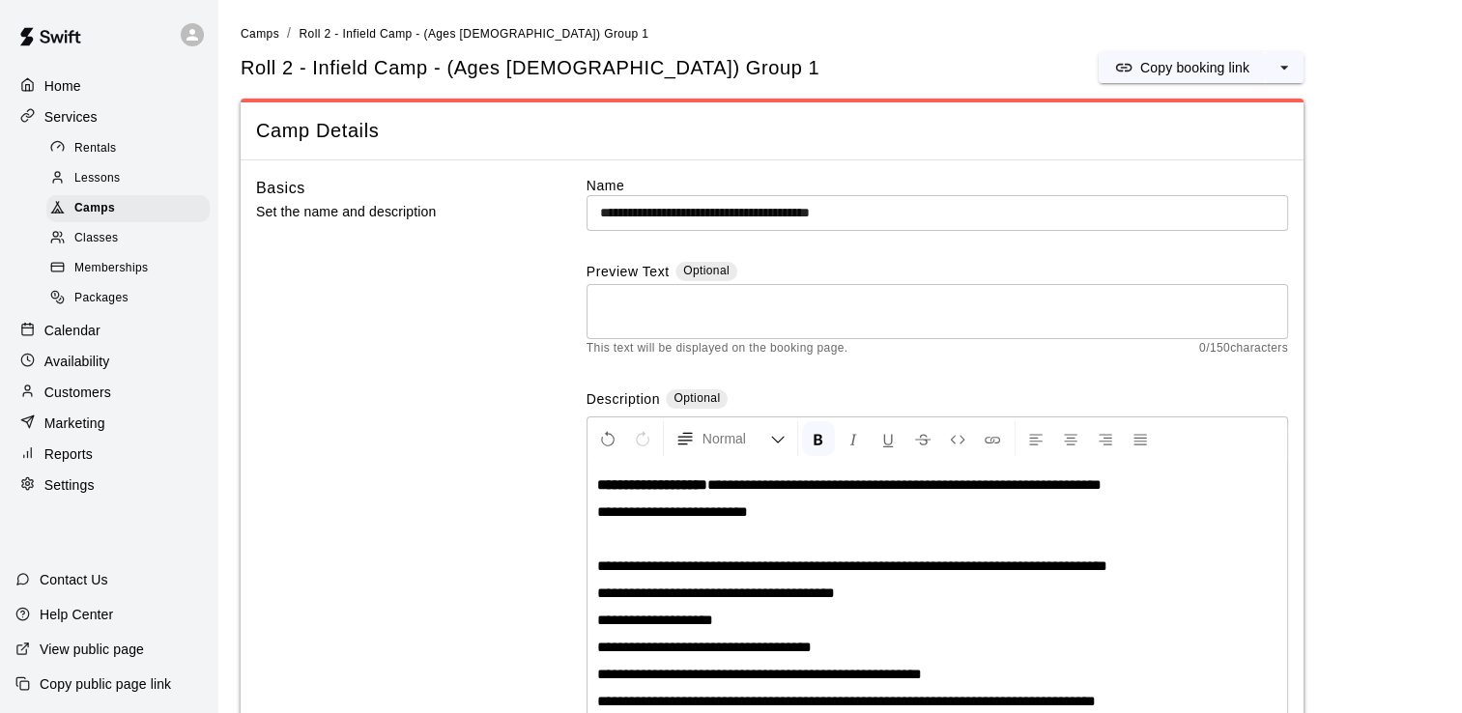
scroll to position [193, 0]
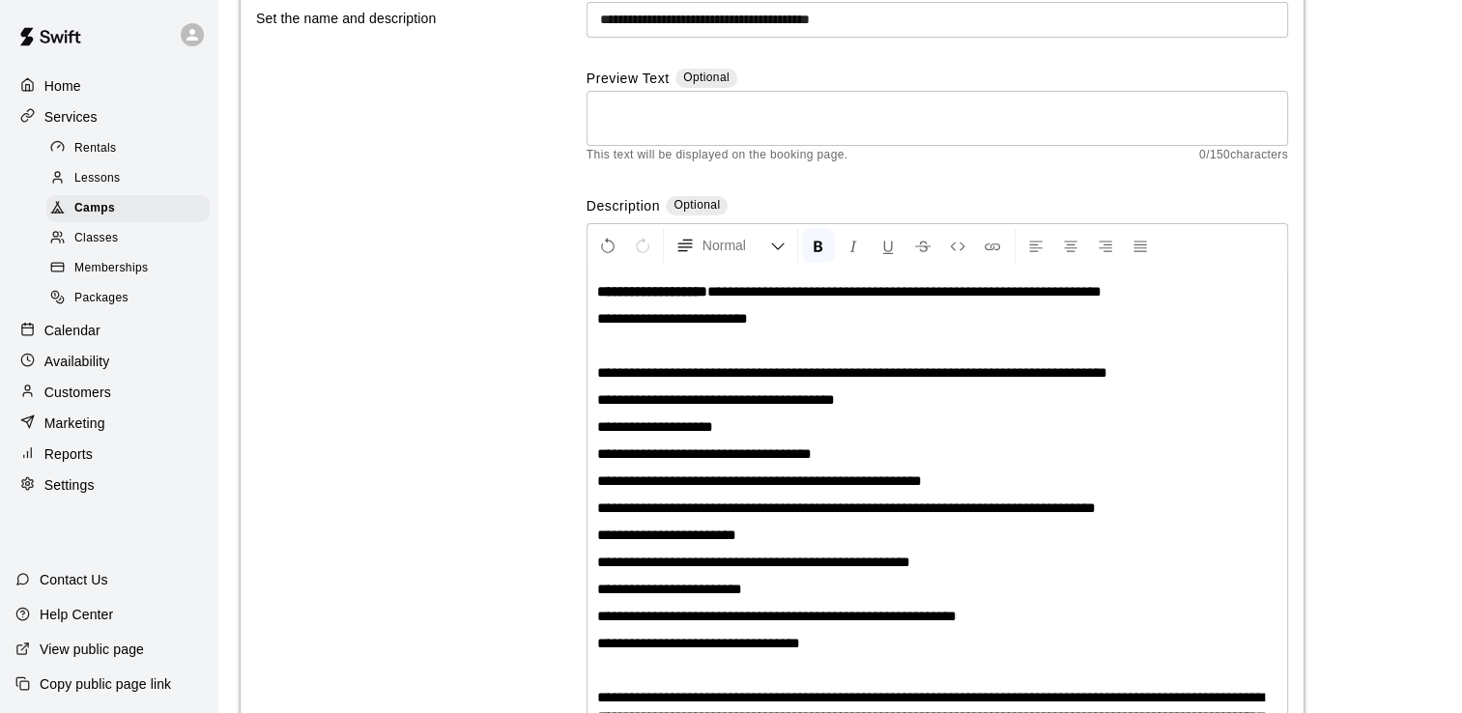
click at [710, 333] on div "**********" at bounding box center [937, 533] width 700 height 531
click at [642, 365] on span "**********" at bounding box center [852, 372] width 510 height 14
click at [700, 306] on div "**********" at bounding box center [937, 533] width 700 height 531
click at [884, 297] on span "**********" at bounding box center [904, 291] width 394 height 14
click at [909, 296] on span "**********" at bounding box center [904, 291] width 394 height 14
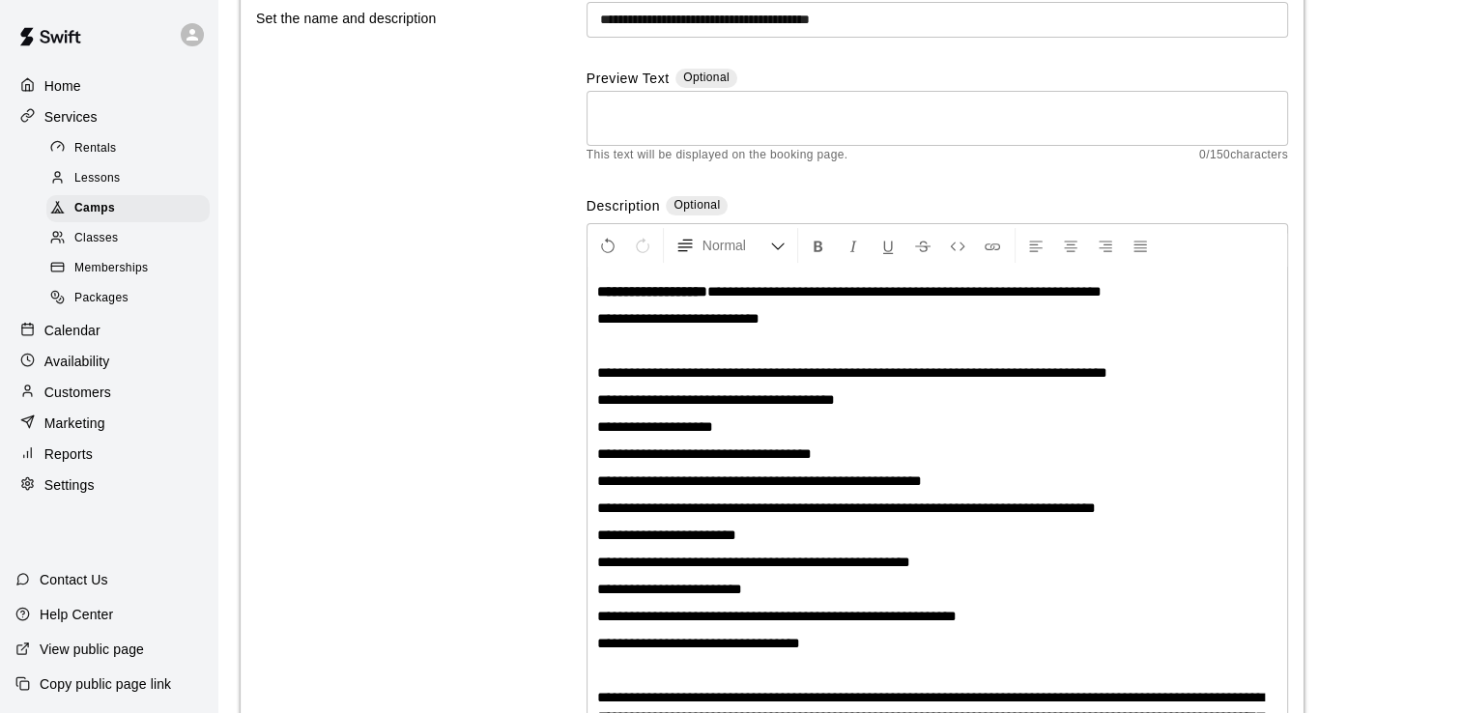
click at [622, 473] on span "**********" at bounding box center [759, 480] width 325 height 14
click at [1079, 450] on p "**********" at bounding box center [937, 453] width 680 height 19
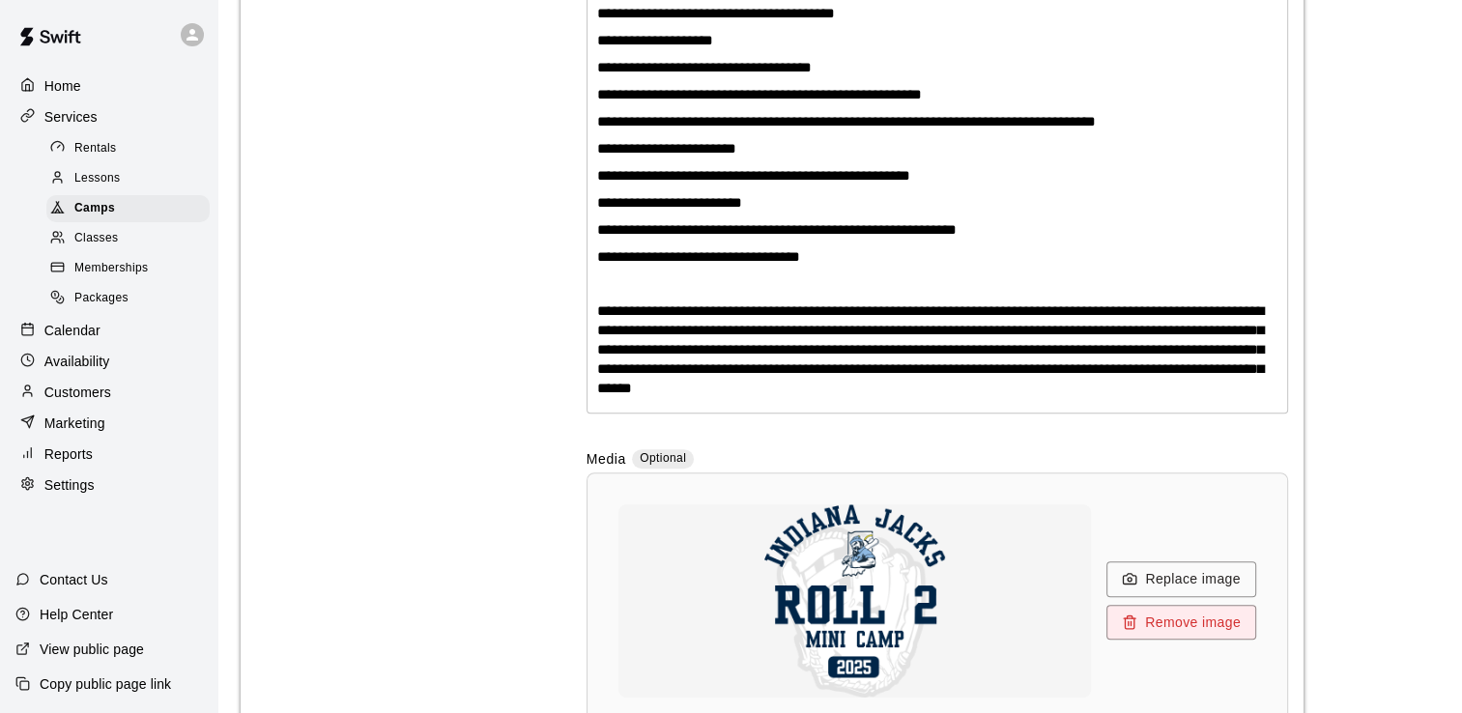
scroll to position [0, 0]
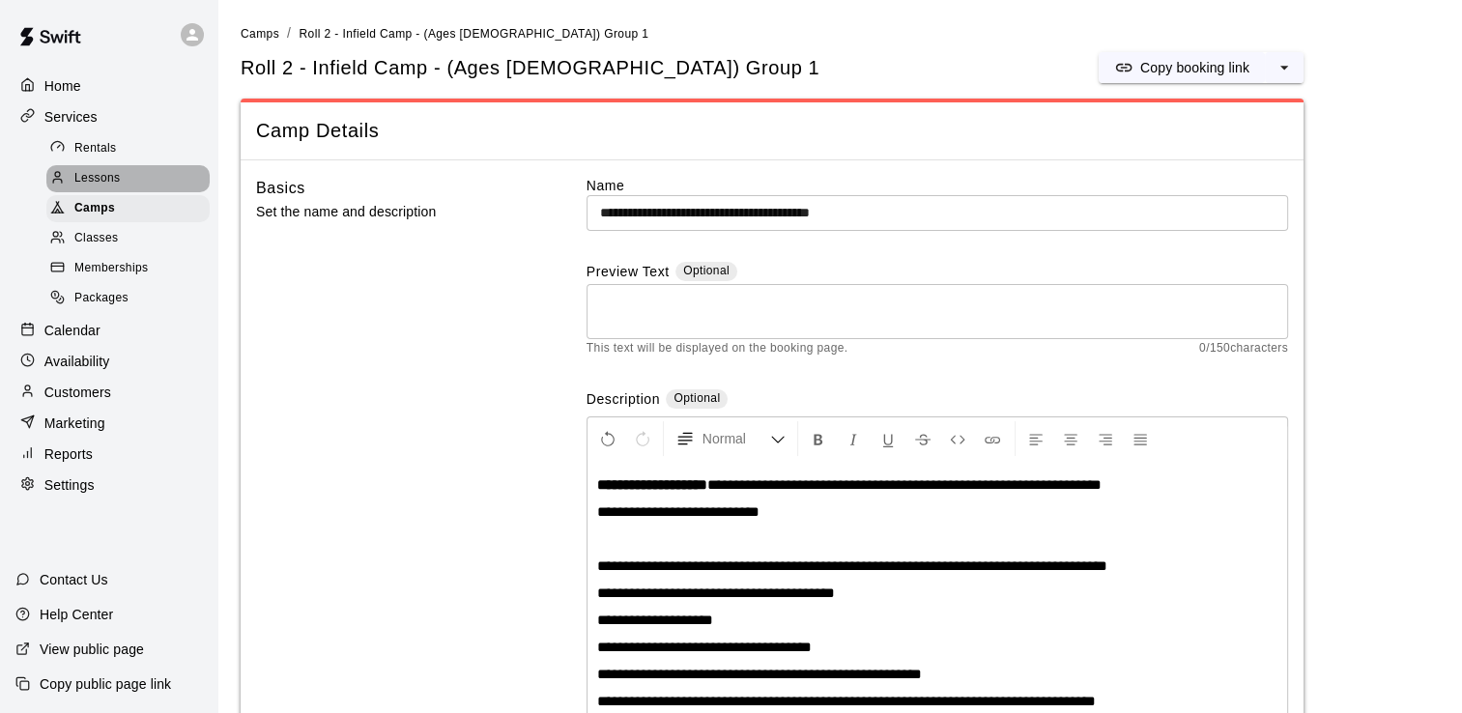
click at [92, 180] on span "Lessons" at bounding box center [97, 178] width 46 height 19
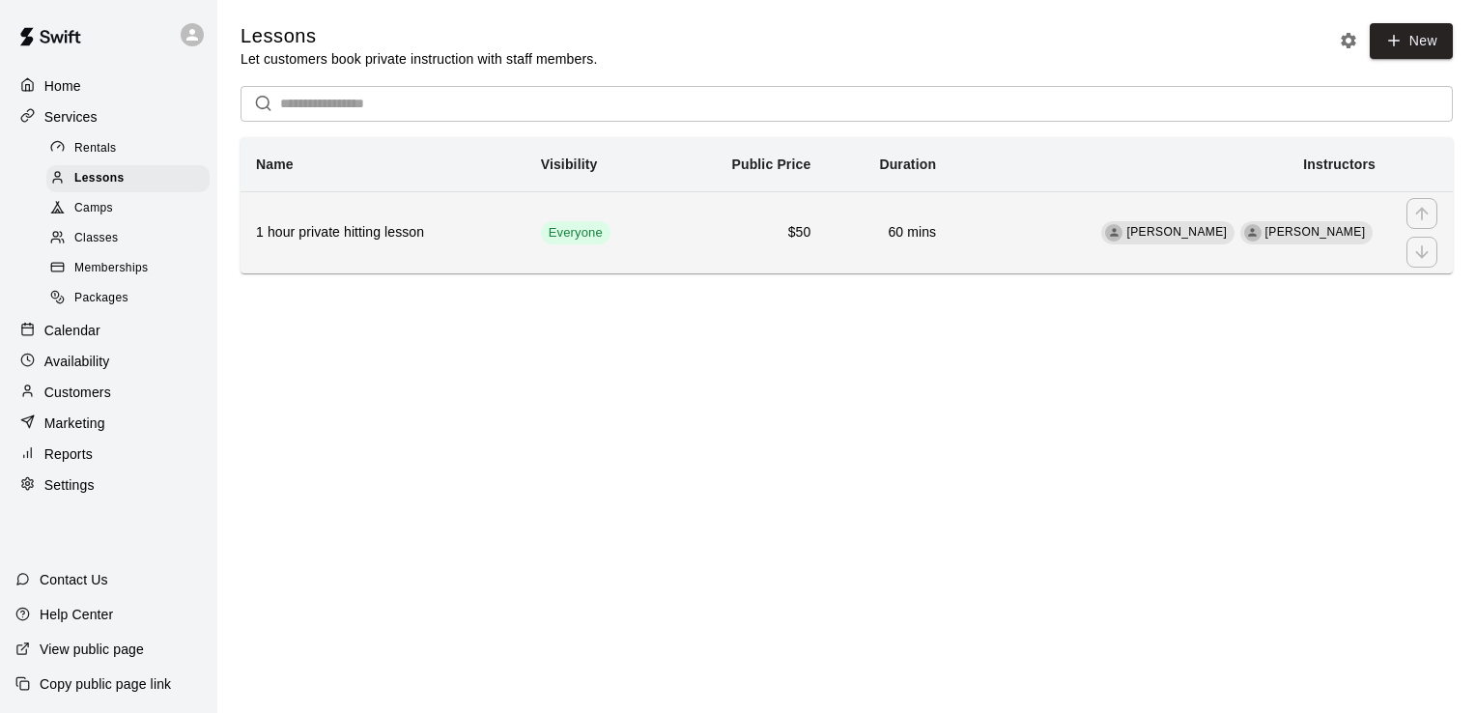
click at [363, 234] on h6 "1 hour private hitting lesson" at bounding box center [383, 232] width 254 height 21
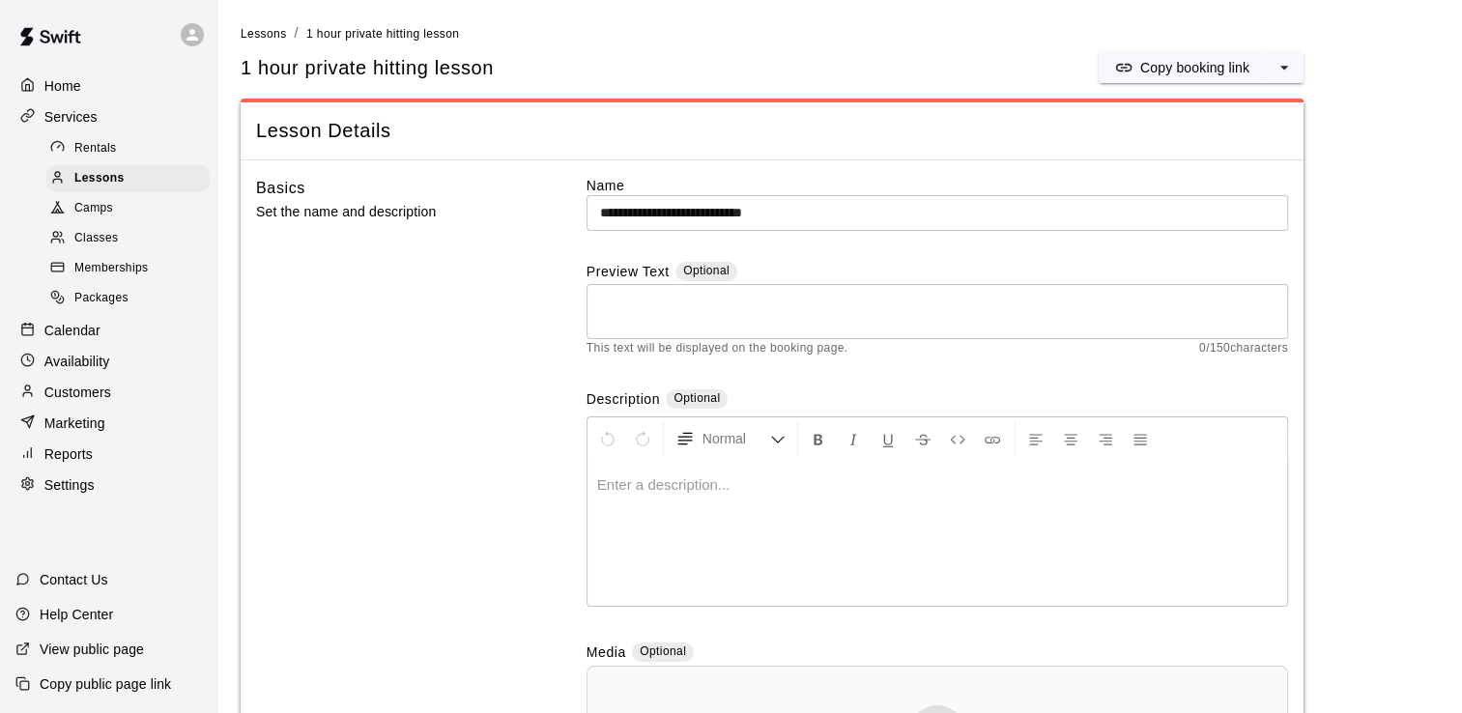
click at [624, 564] on div at bounding box center [937, 533] width 700 height 145
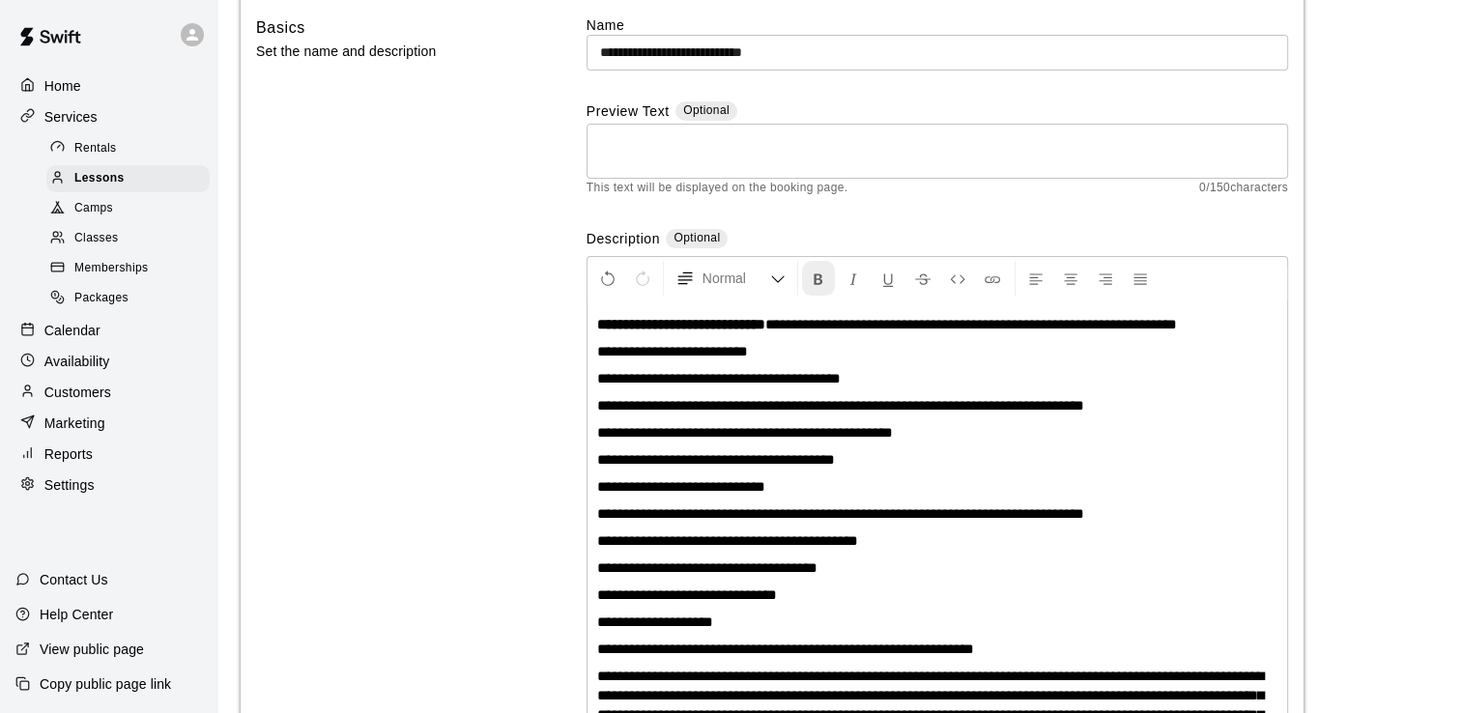
scroll to position [16, 0]
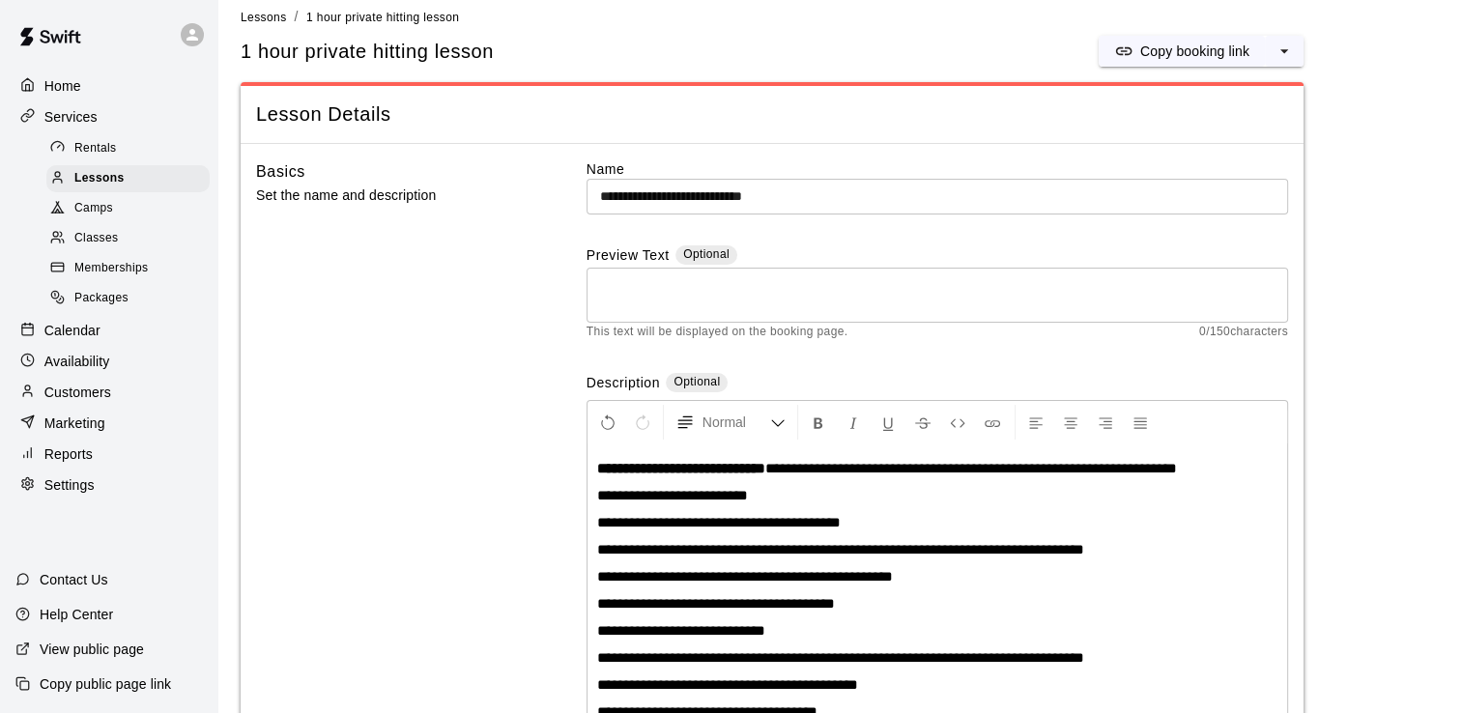
click at [862, 532] on div "**********" at bounding box center [937, 721] width 700 height 555
drag, startPoint x: 868, startPoint y: 507, endPoint x: 584, endPoint y: 517, distance: 284.2
click at [584, 517] on div "**********" at bounding box center [772, 721] width 1032 height 1124
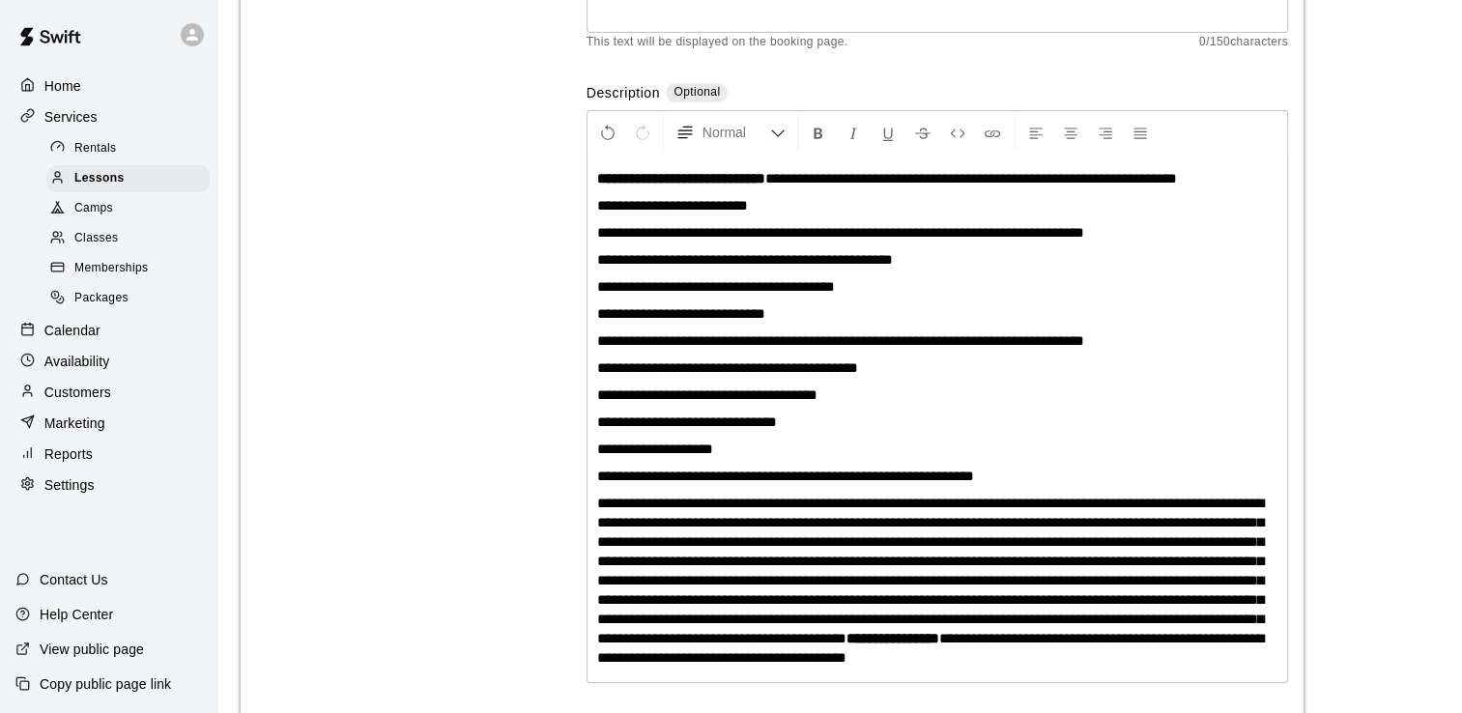
scroll to position [113, 0]
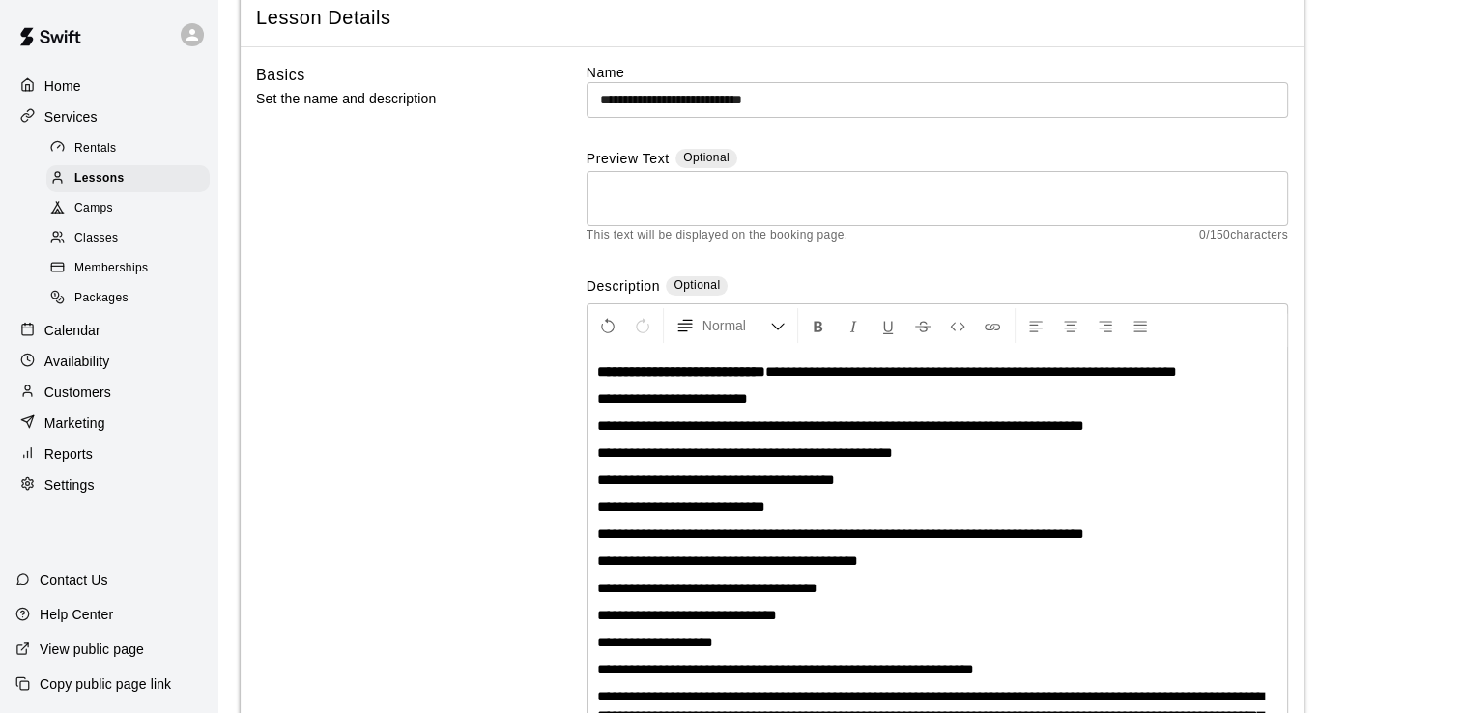
click at [774, 437] on div "**********" at bounding box center [937, 612] width 700 height 528
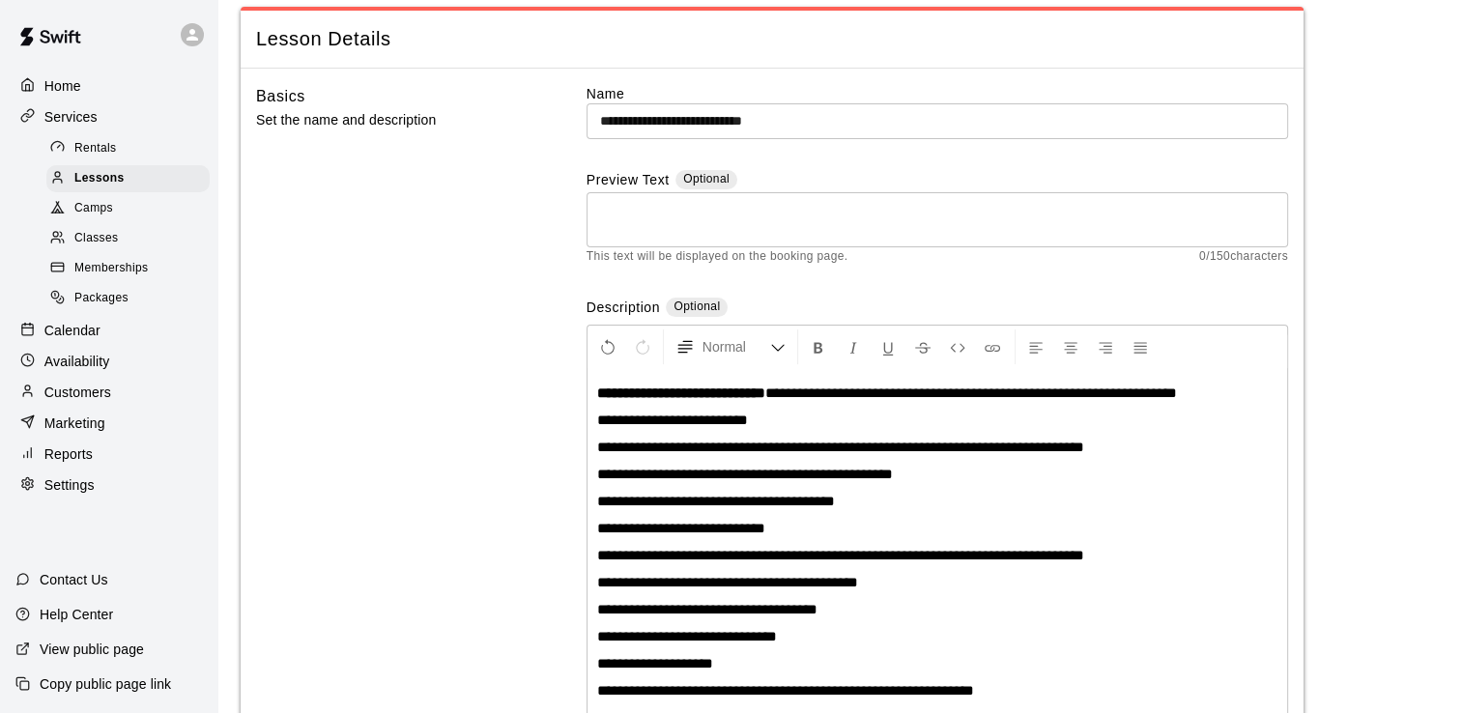
scroll to position [97, 0]
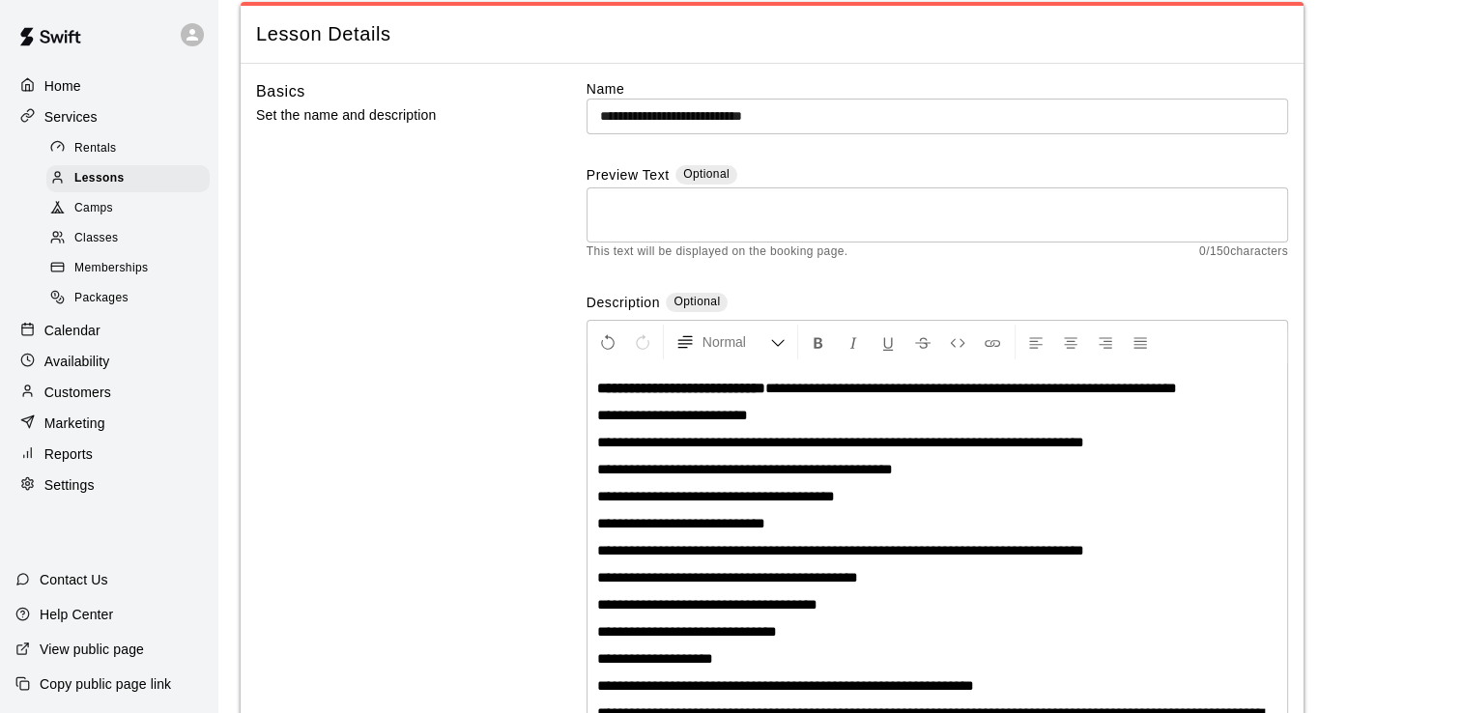
click at [988, 381] on span "**********" at bounding box center [971, 388] width 412 height 14
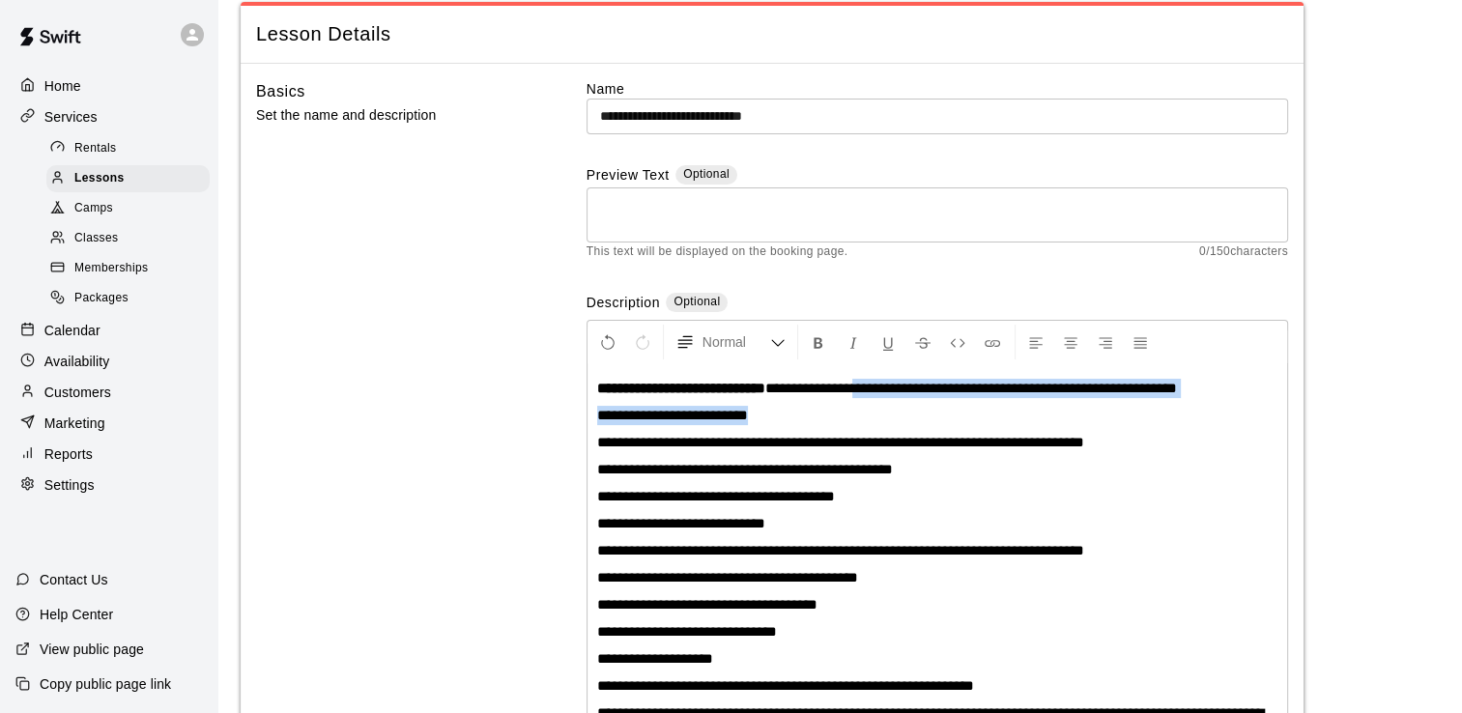
drag, startPoint x: 813, startPoint y: 410, endPoint x: 895, endPoint y: 377, distance: 88.5
click at [893, 377] on div "**********" at bounding box center [937, 628] width 700 height 528
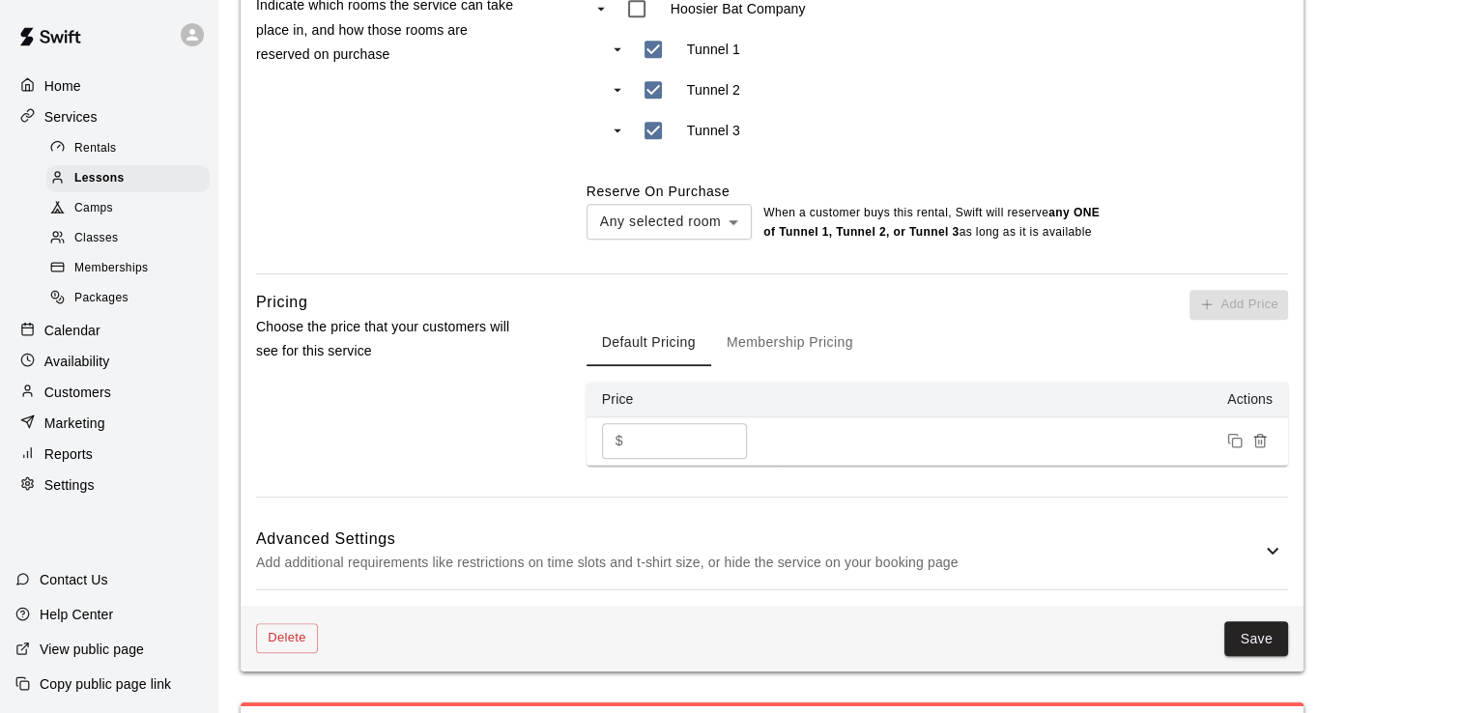
scroll to position [1446, 0]
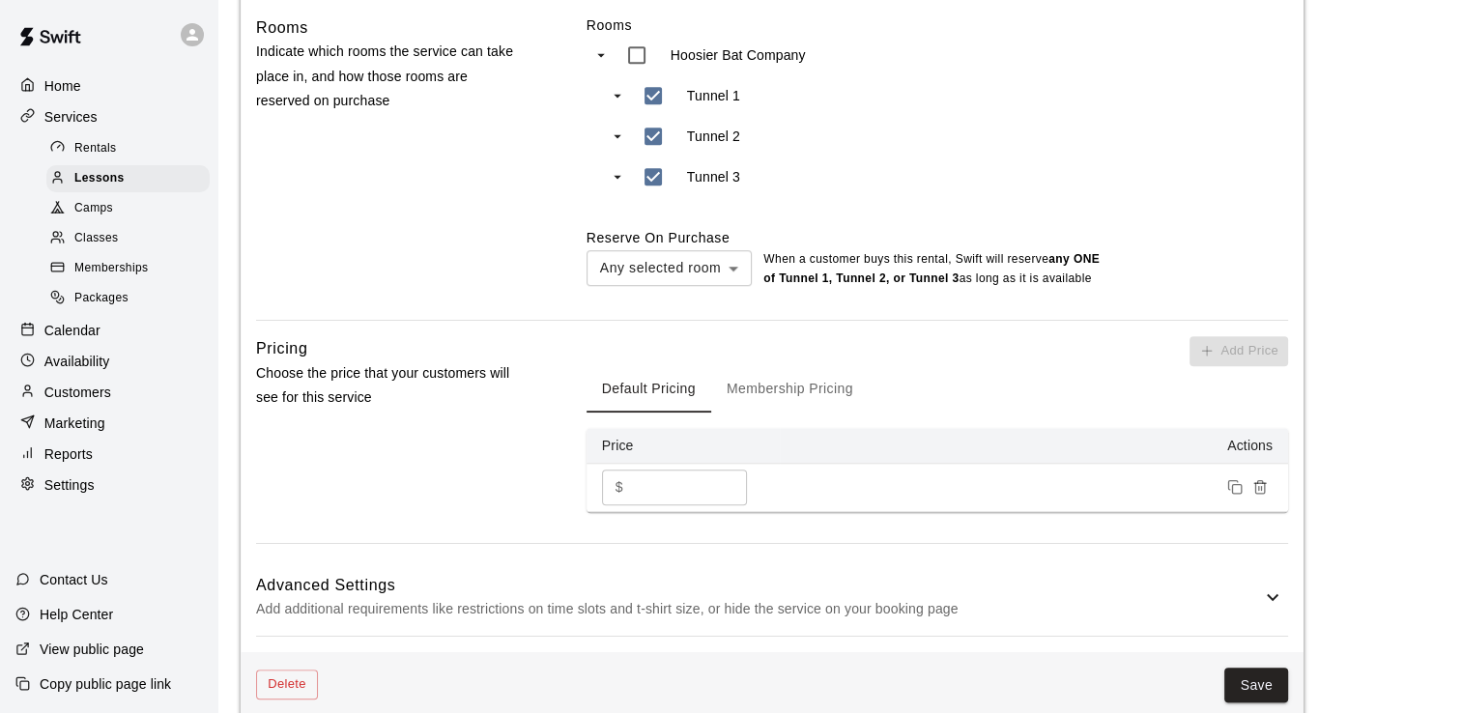
click at [800, 404] on button "Membership Pricing" at bounding box center [790, 389] width 158 height 46
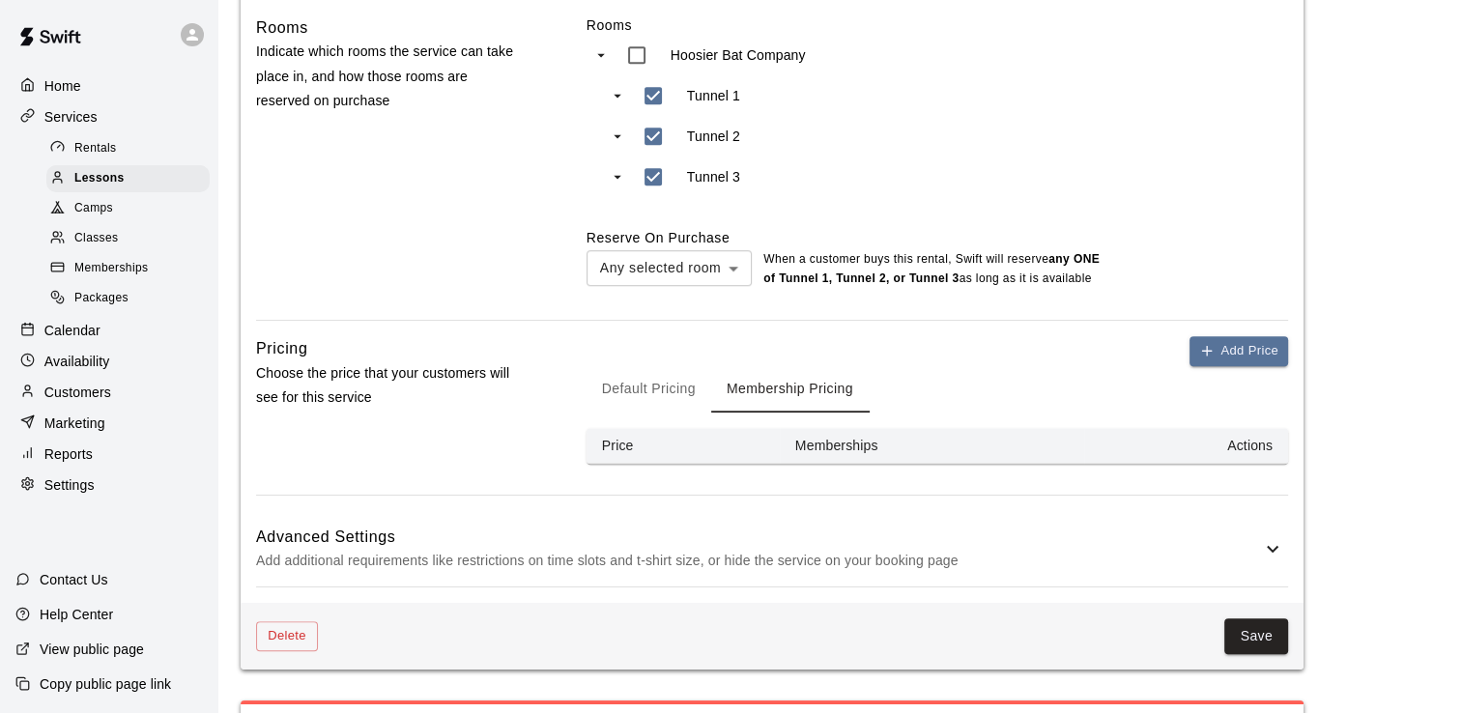
click at [653, 412] on button "Default Pricing" at bounding box center [649, 389] width 125 height 46
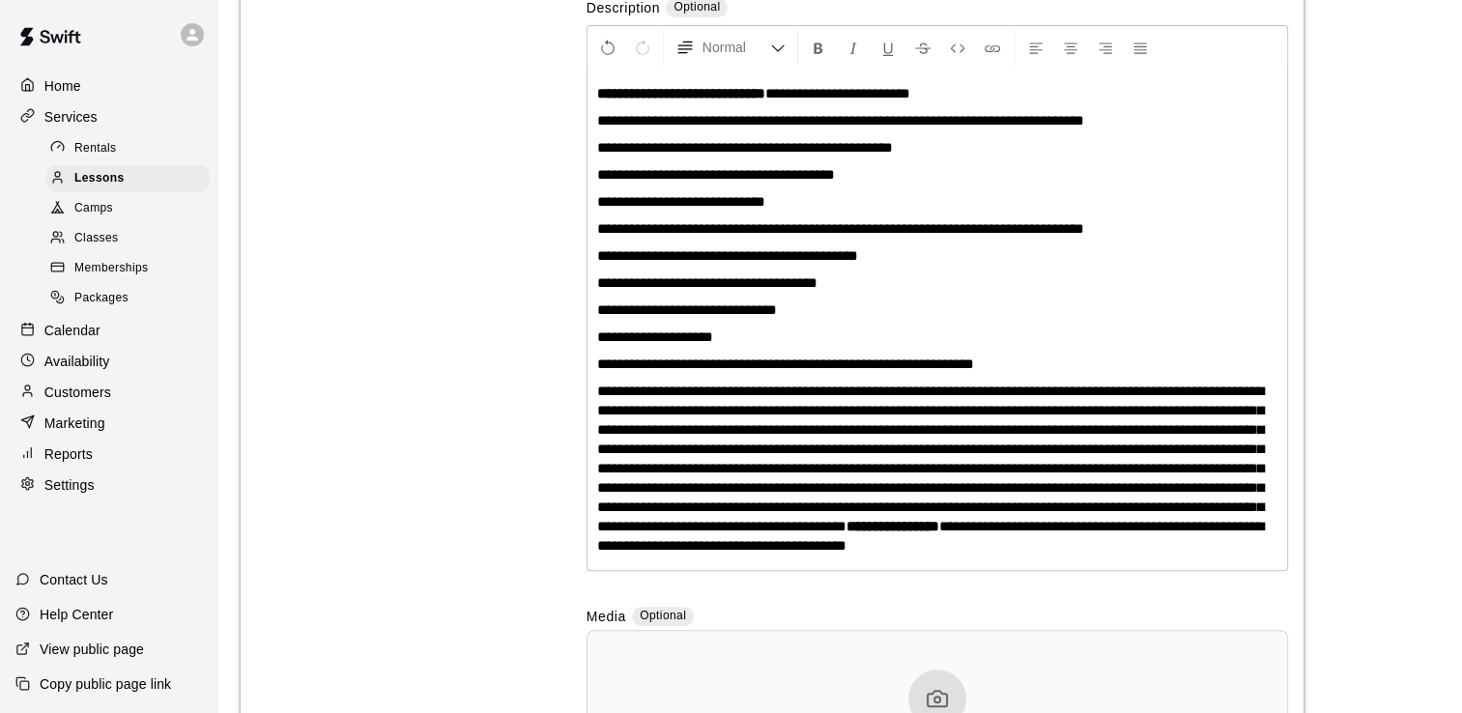
scroll to position [0, 0]
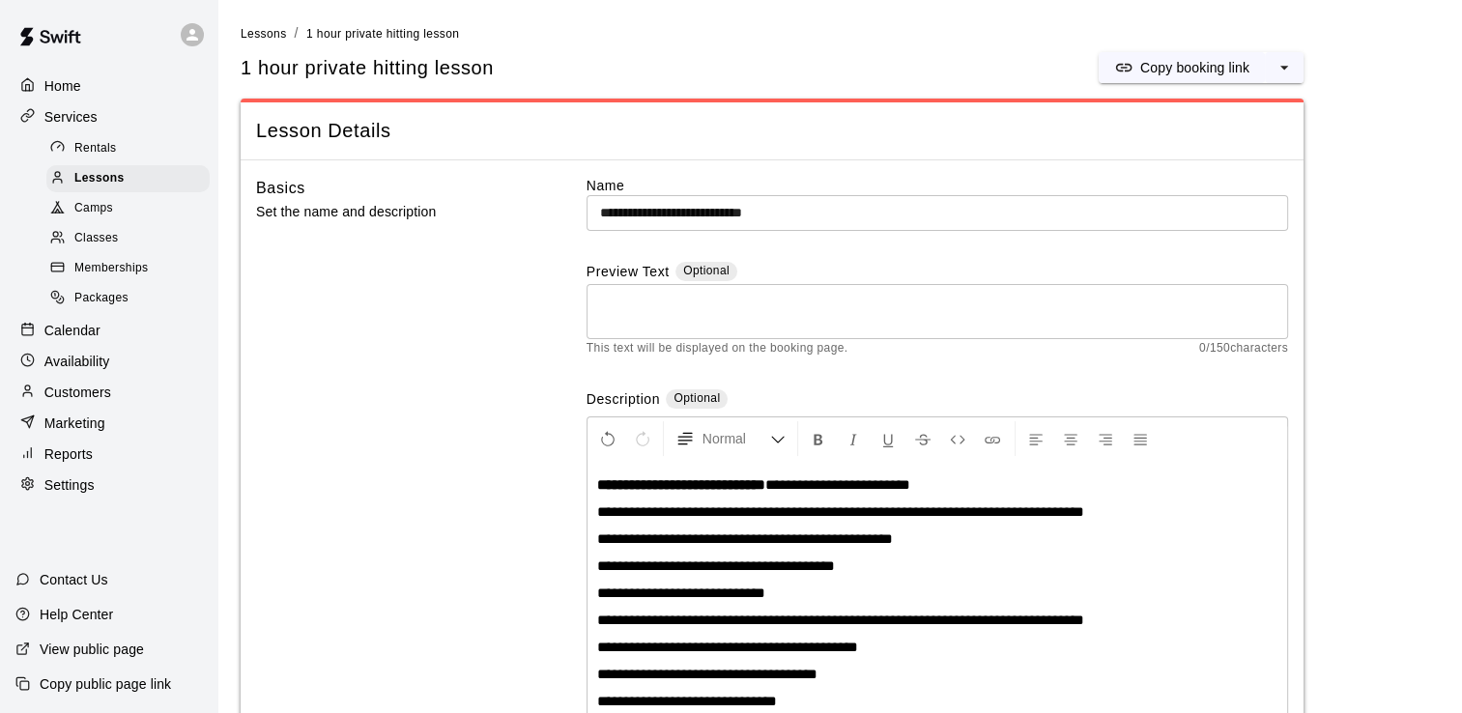
click at [910, 477] on span "**********" at bounding box center [837, 484] width 145 height 14
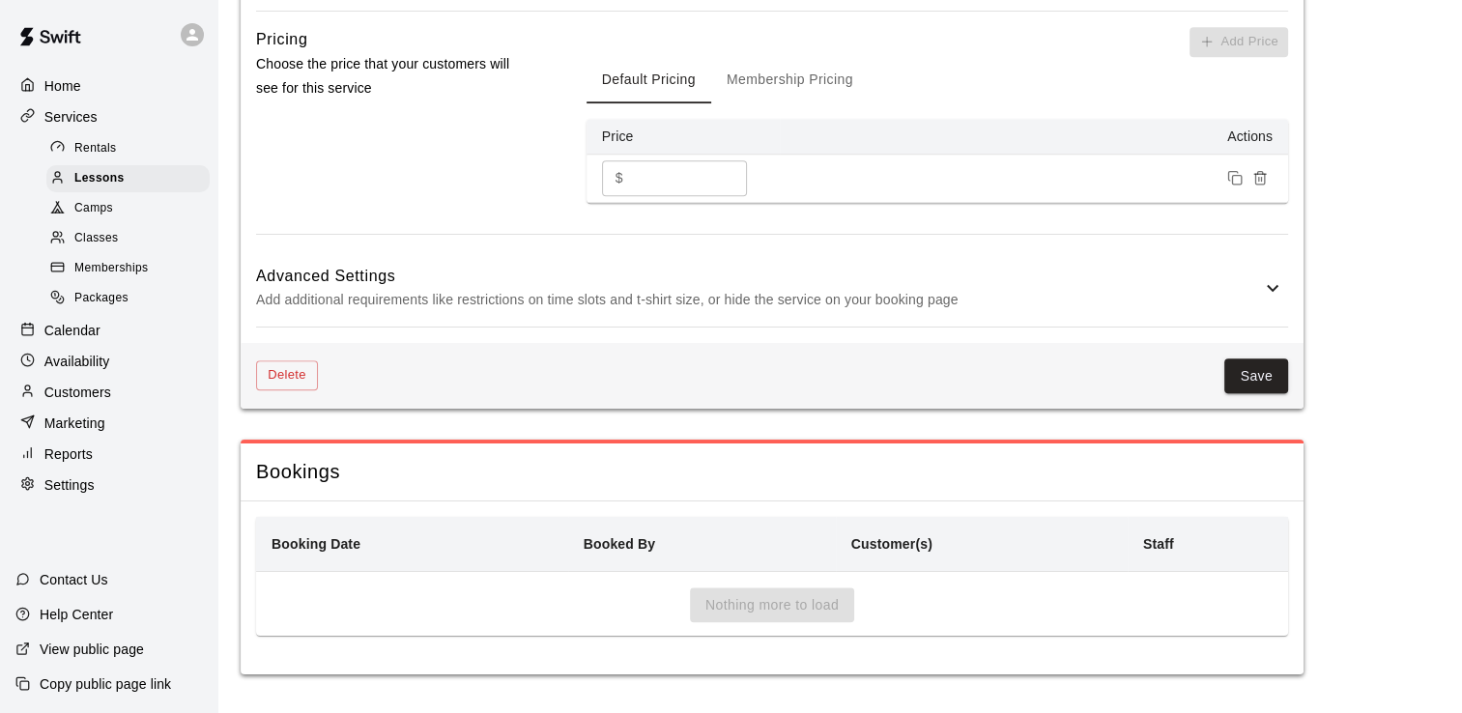
scroll to position [1775, 0]
click at [1251, 374] on button "Save" at bounding box center [1256, 376] width 64 height 36
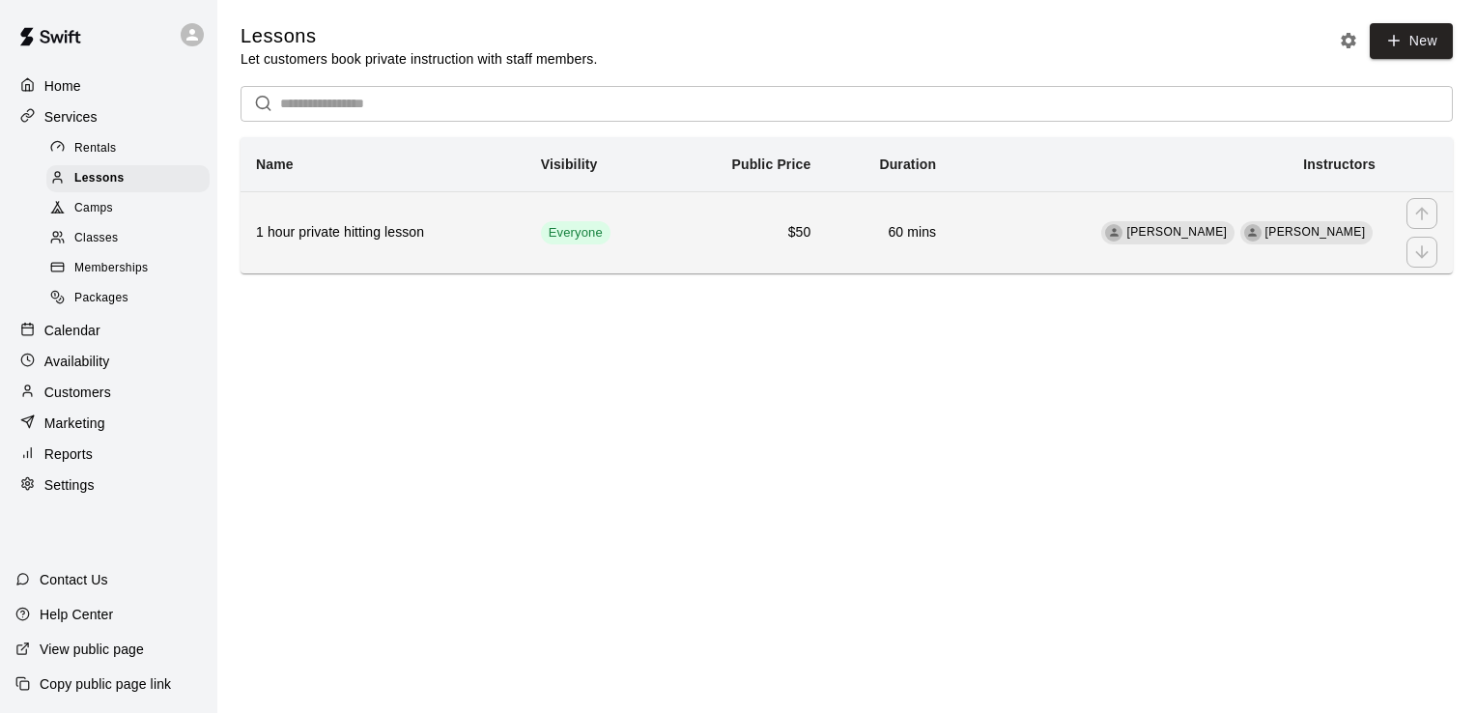
click at [311, 226] on h6 "1 hour private hitting lesson" at bounding box center [383, 232] width 254 height 21
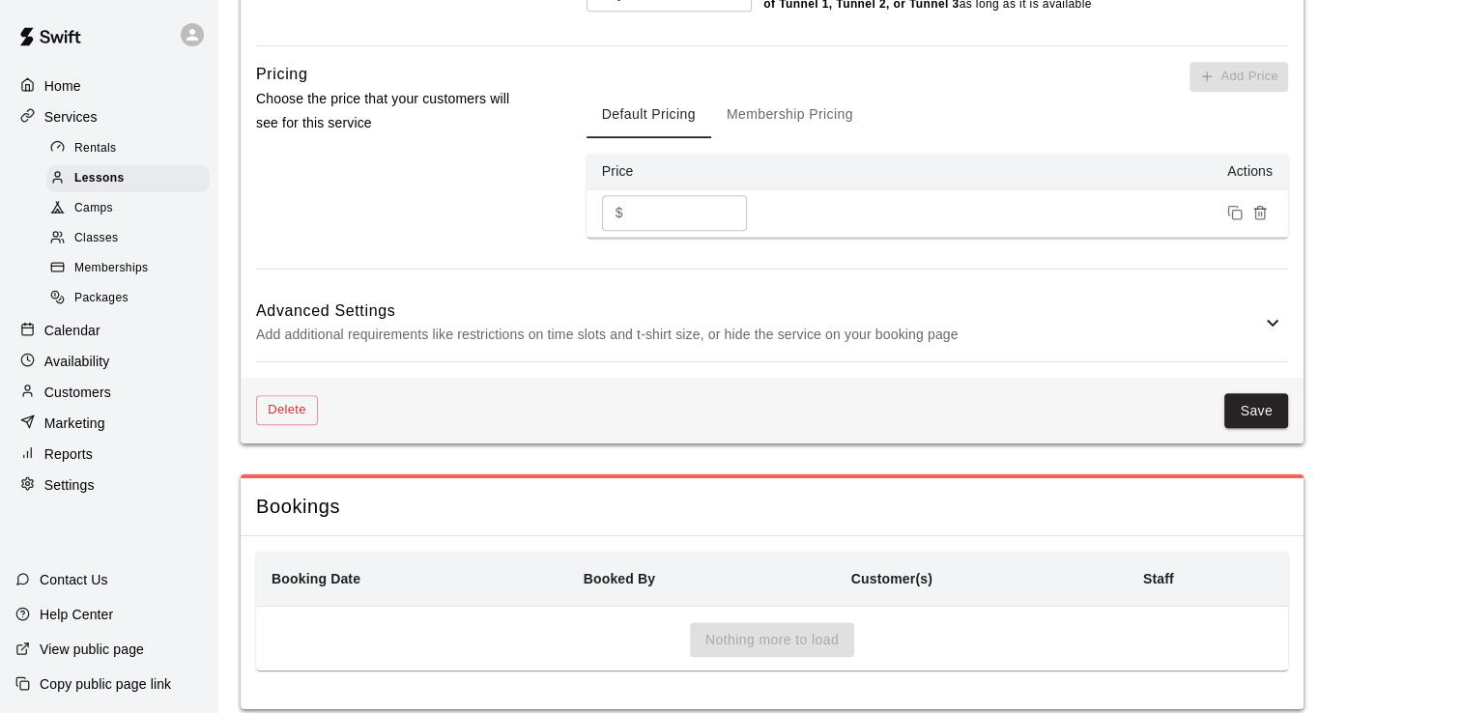
scroll to position [1775, 0]
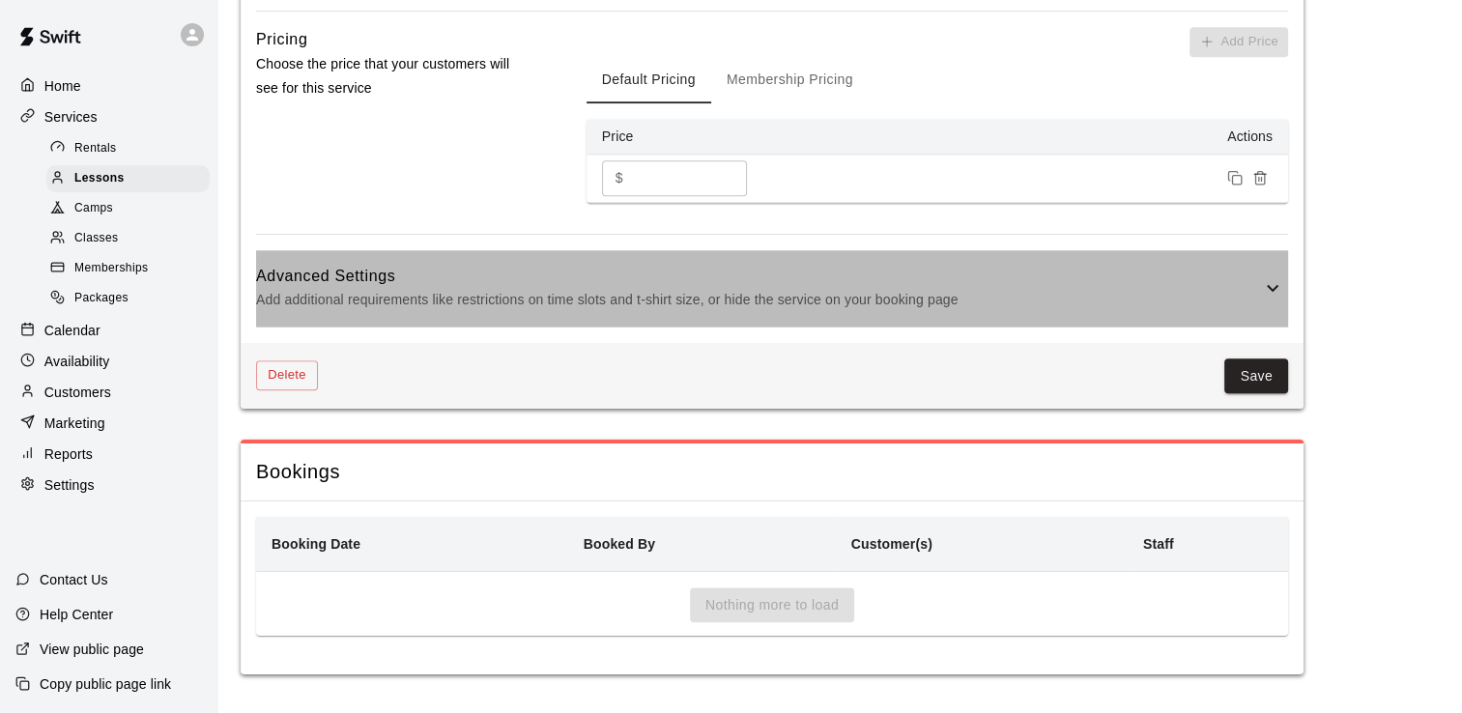
click at [1279, 292] on icon at bounding box center [1272, 287] width 23 height 23
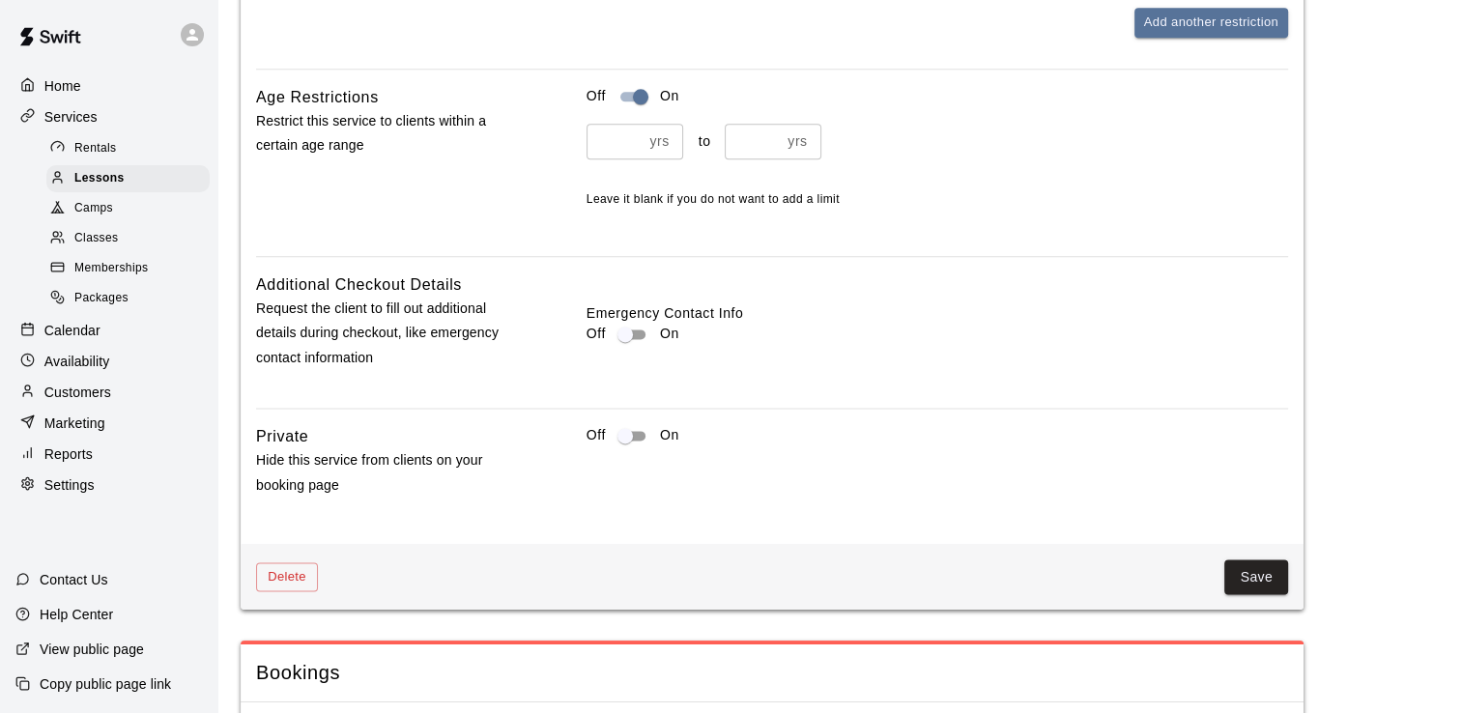
scroll to position [2485, 0]
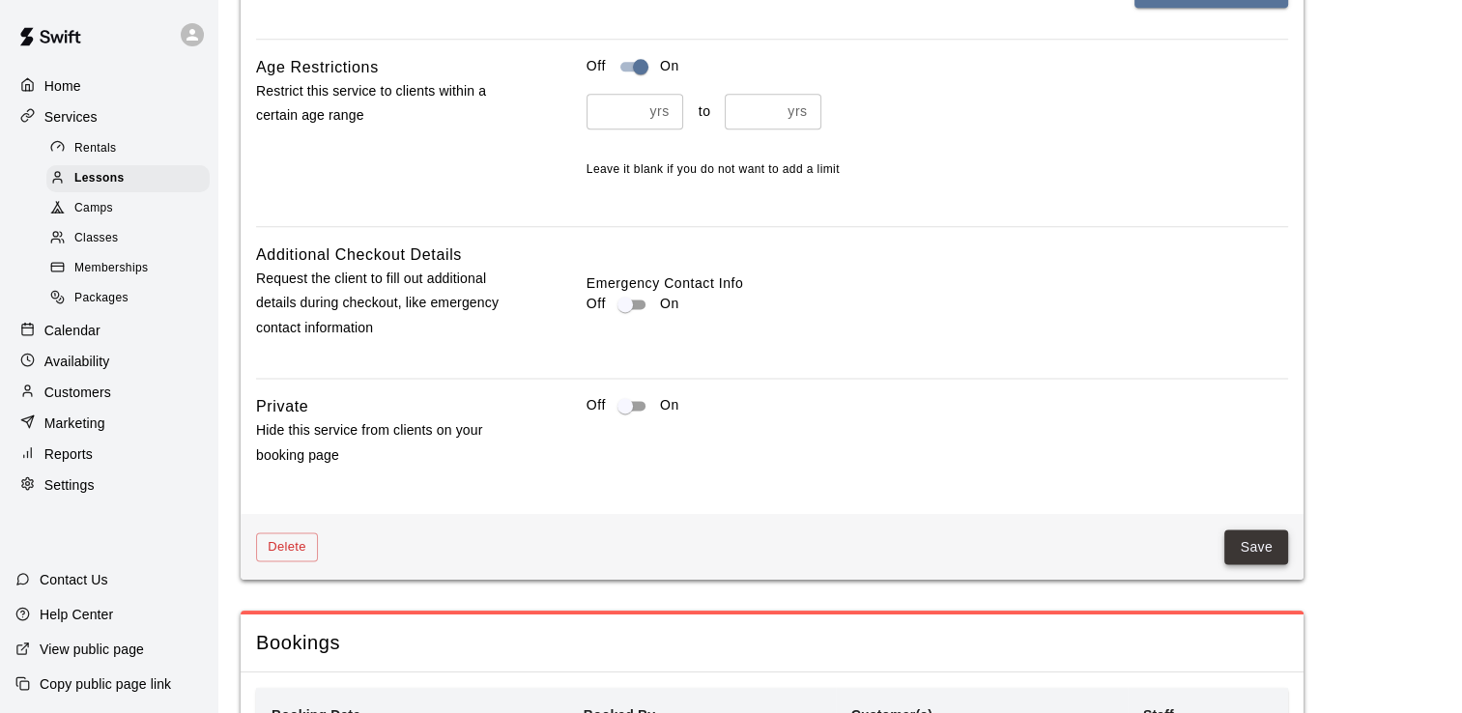
click at [1239, 565] on button "Save" at bounding box center [1256, 548] width 64 height 36
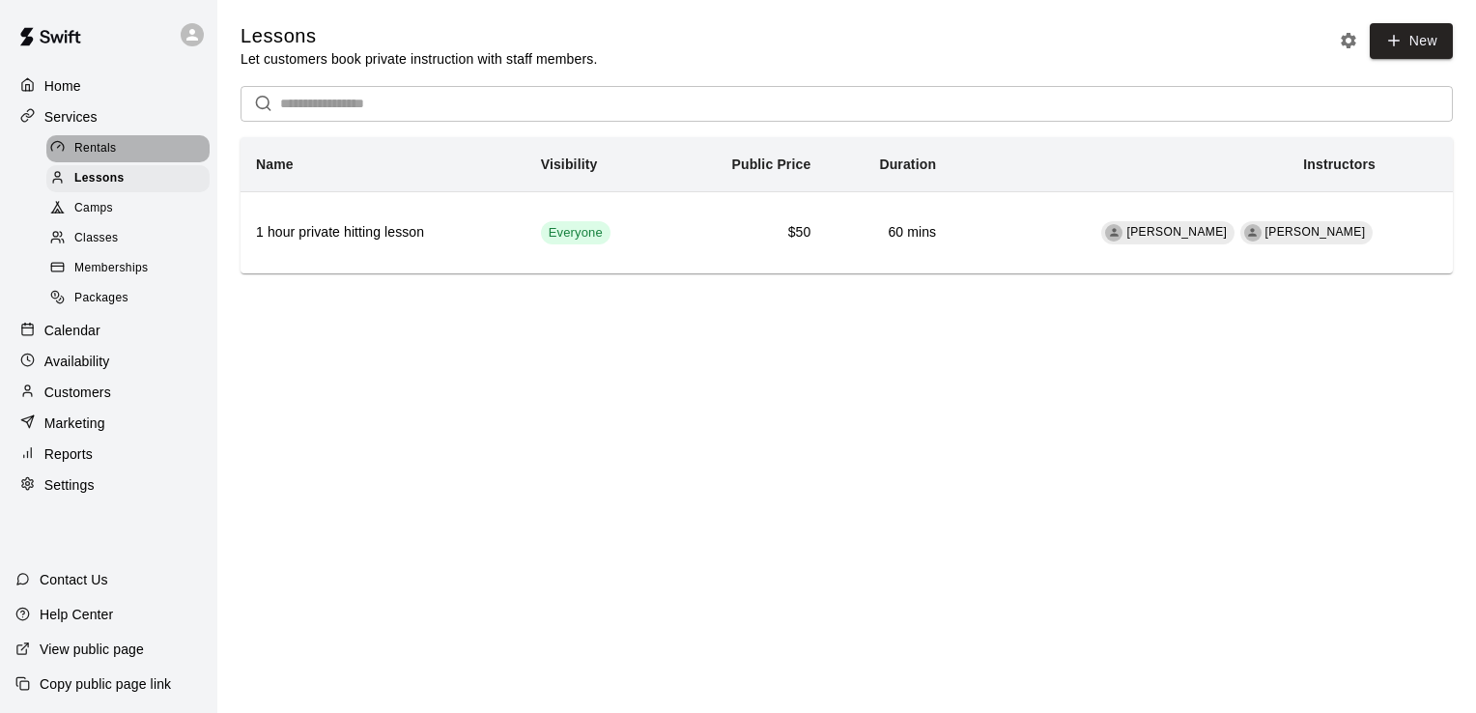
click at [98, 155] on span "Rentals" at bounding box center [95, 148] width 43 height 19
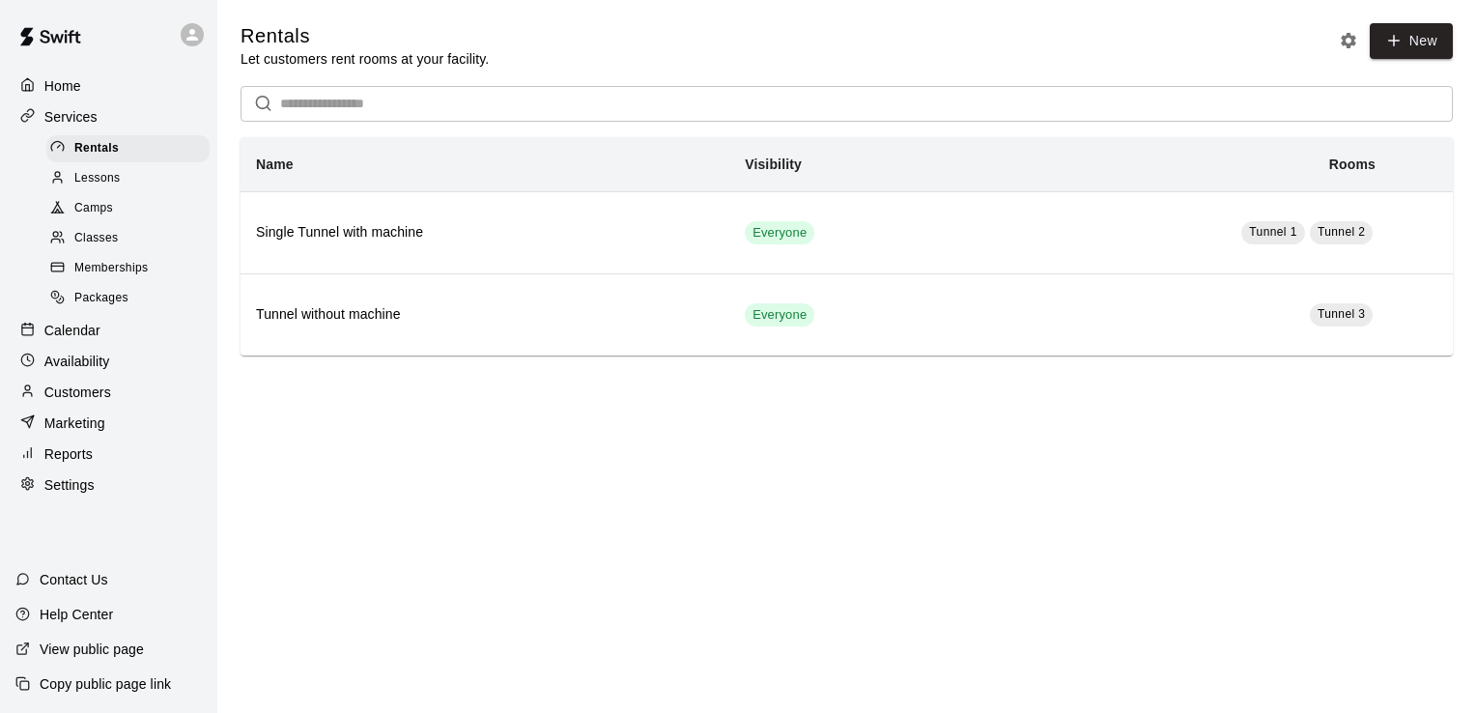
click at [91, 371] on p "Availability" at bounding box center [77, 361] width 66 height 19
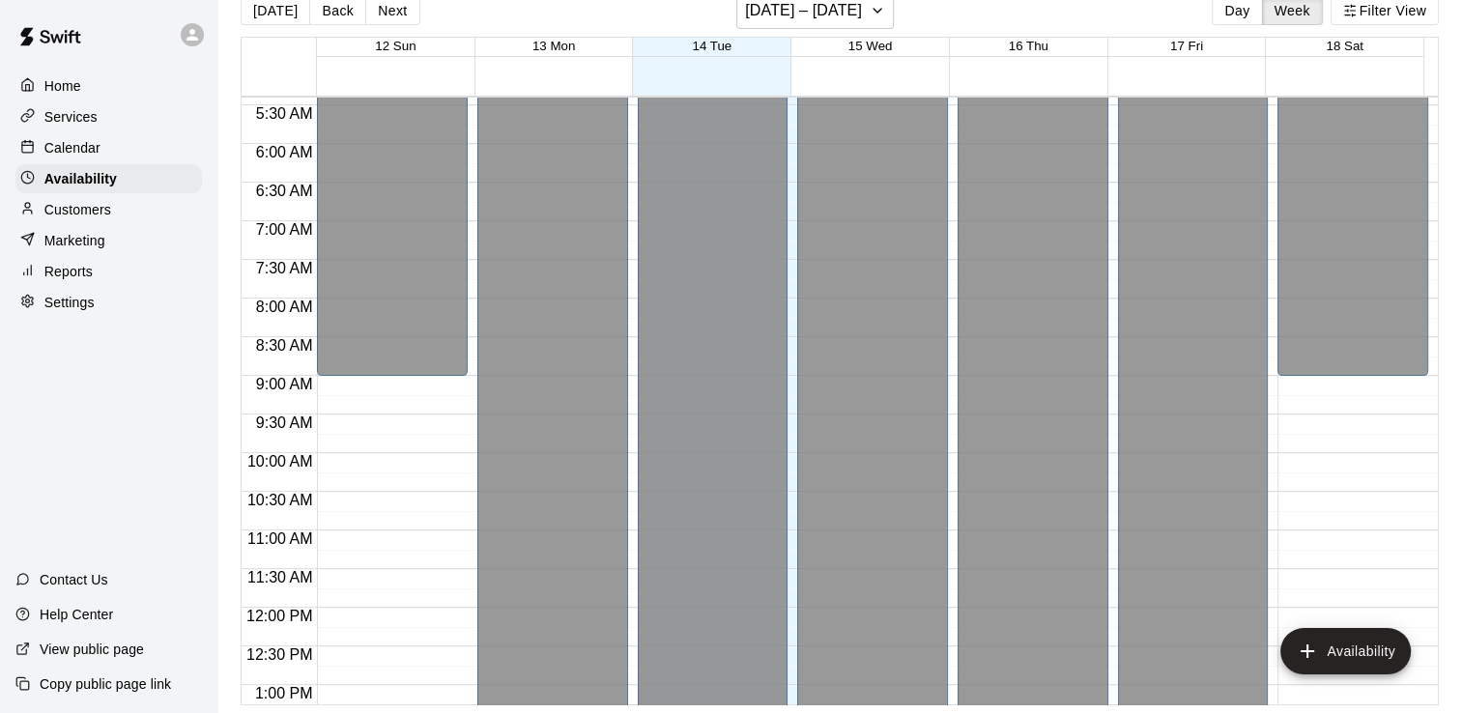
scroll to position [580, 0]
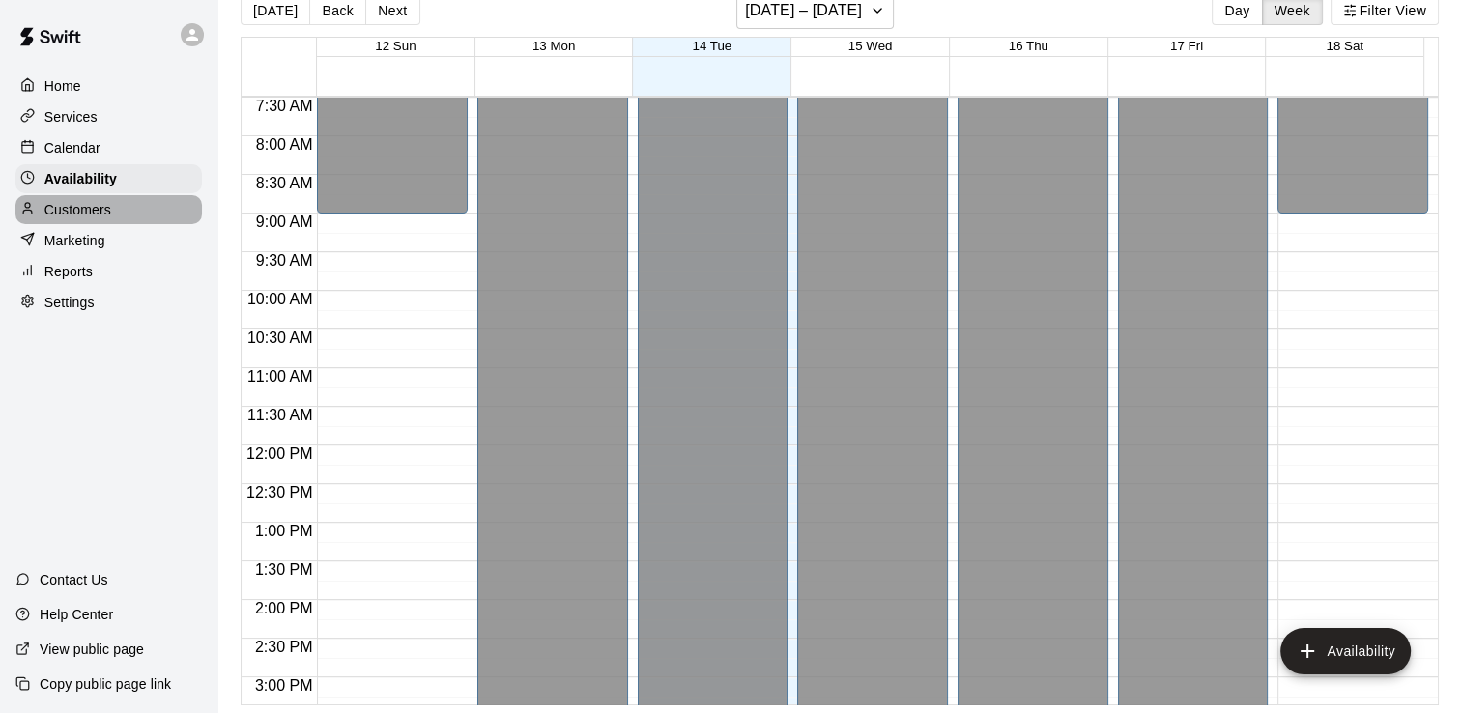
click at [84, 219] on p "Customers" at bounding box center [77, 209] width 67 height 19
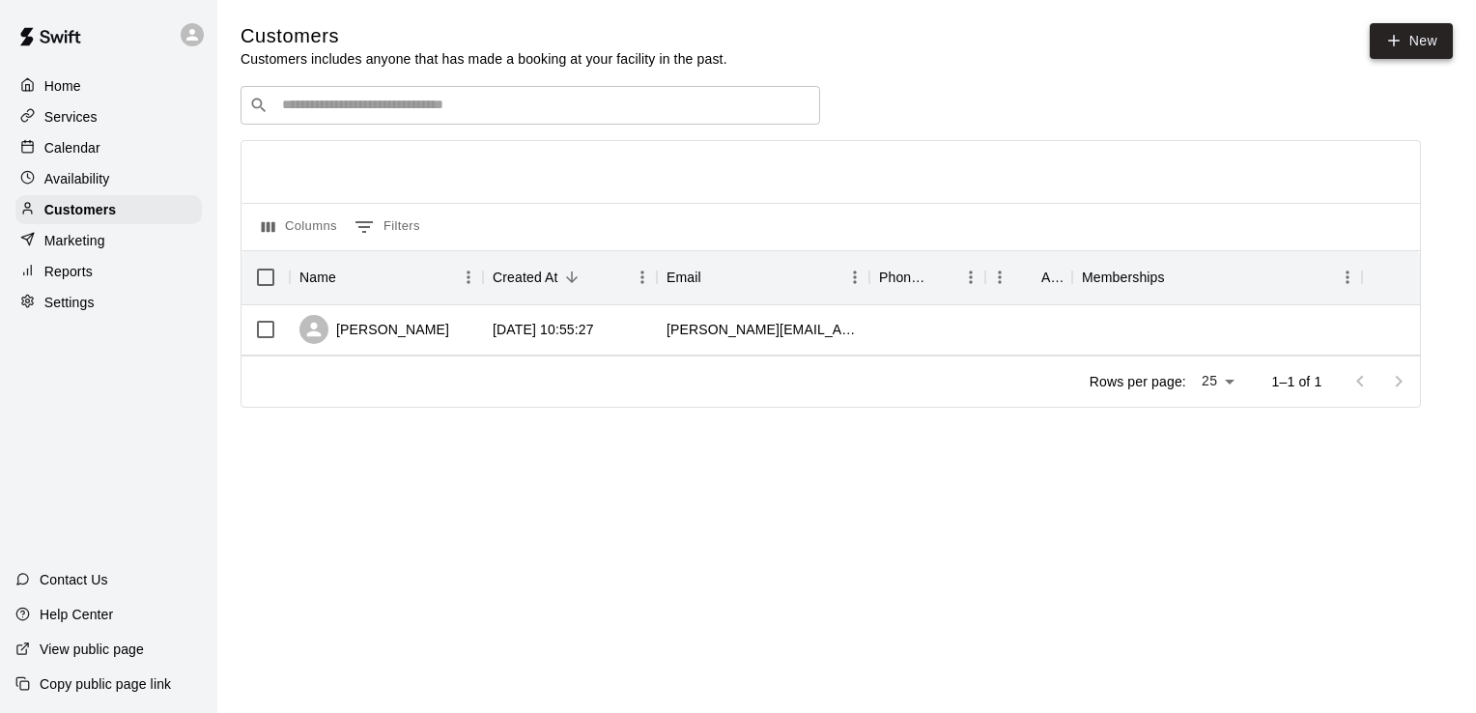
click at [1399, 44] on icon at bounding box center [1394, 40] width 17 height 17
select select "**"
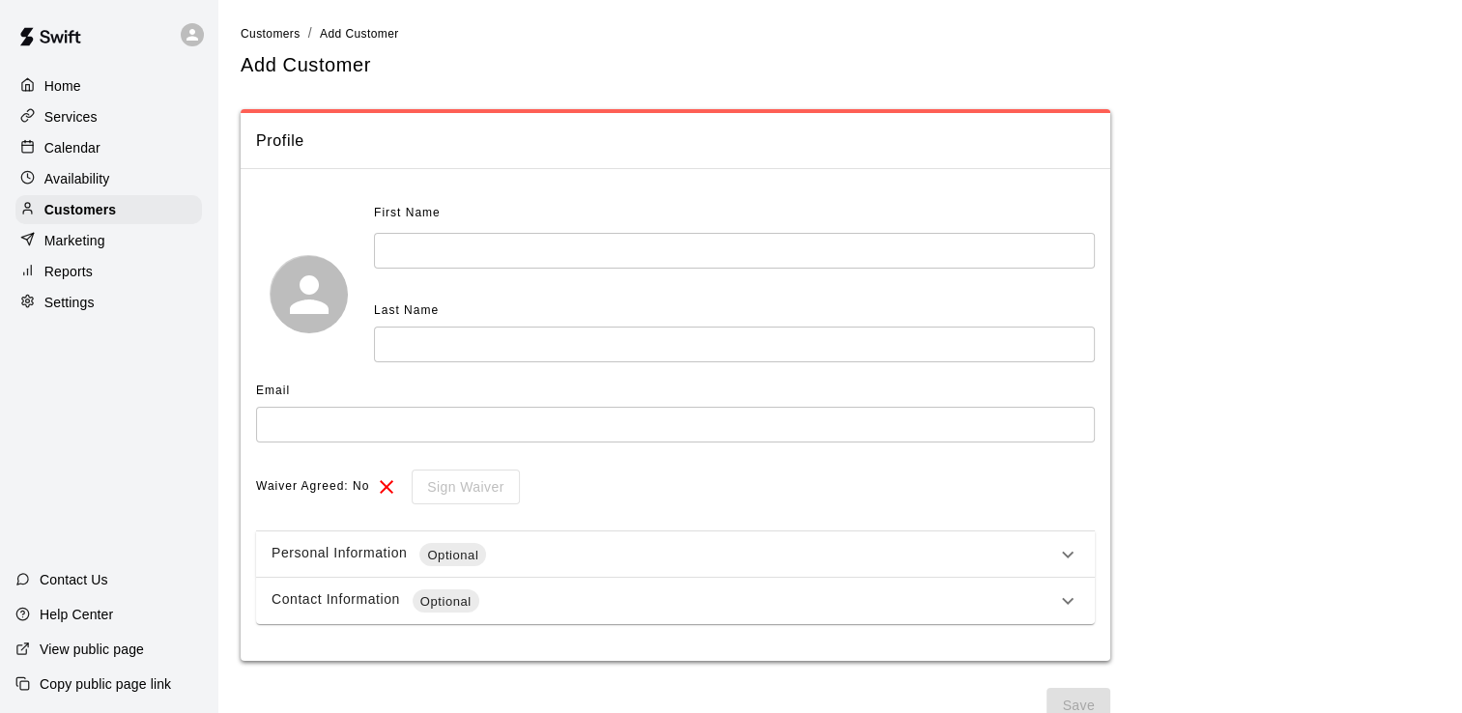
click at [433, 253] on input "text" at bounding box center [734, 251] width 721 height 36
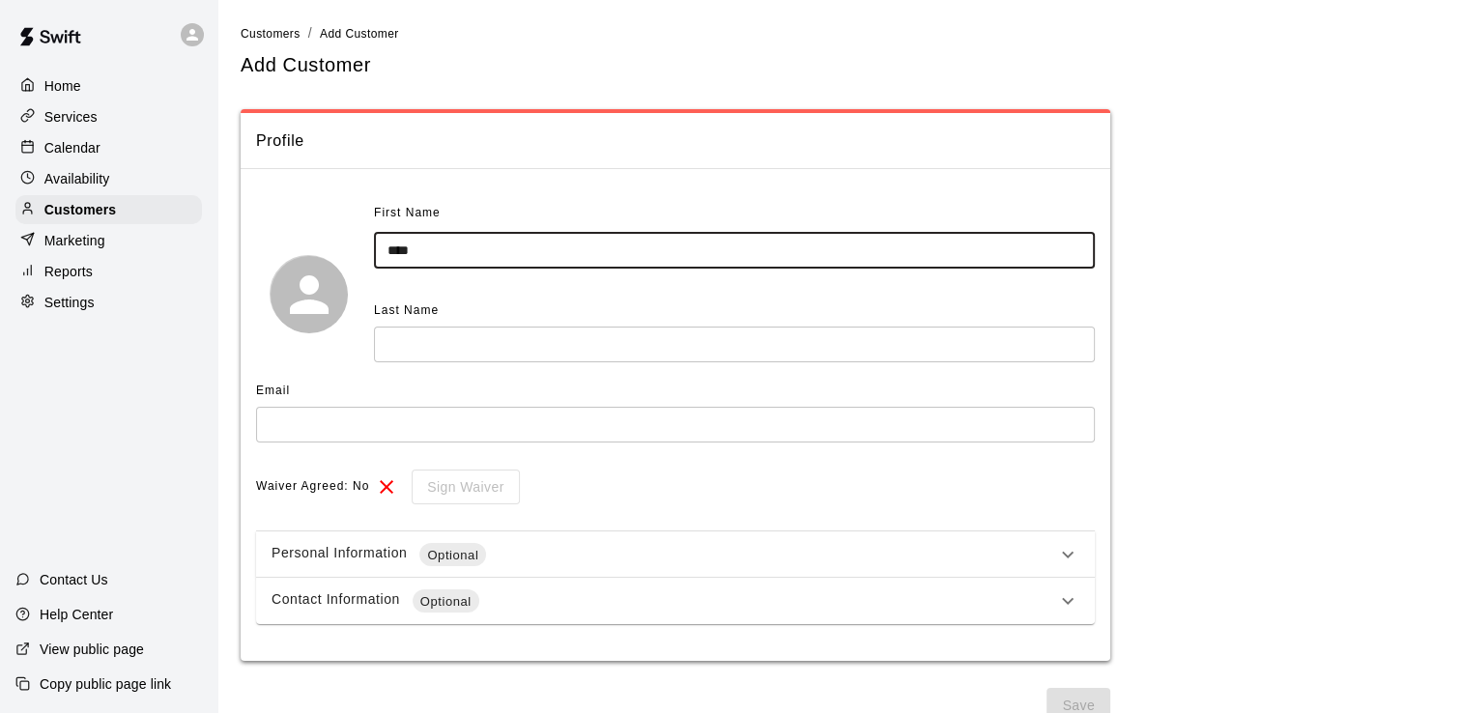
type input "****"
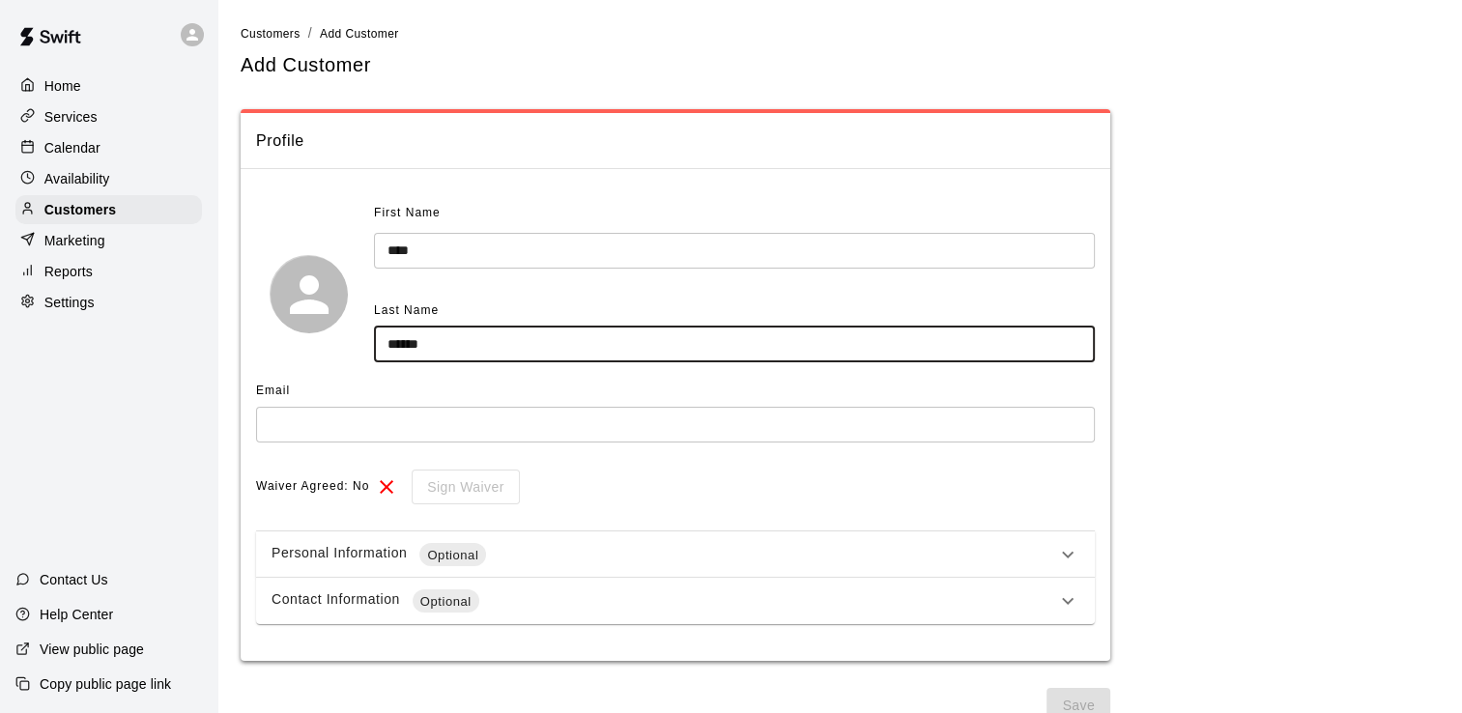
type input "******"
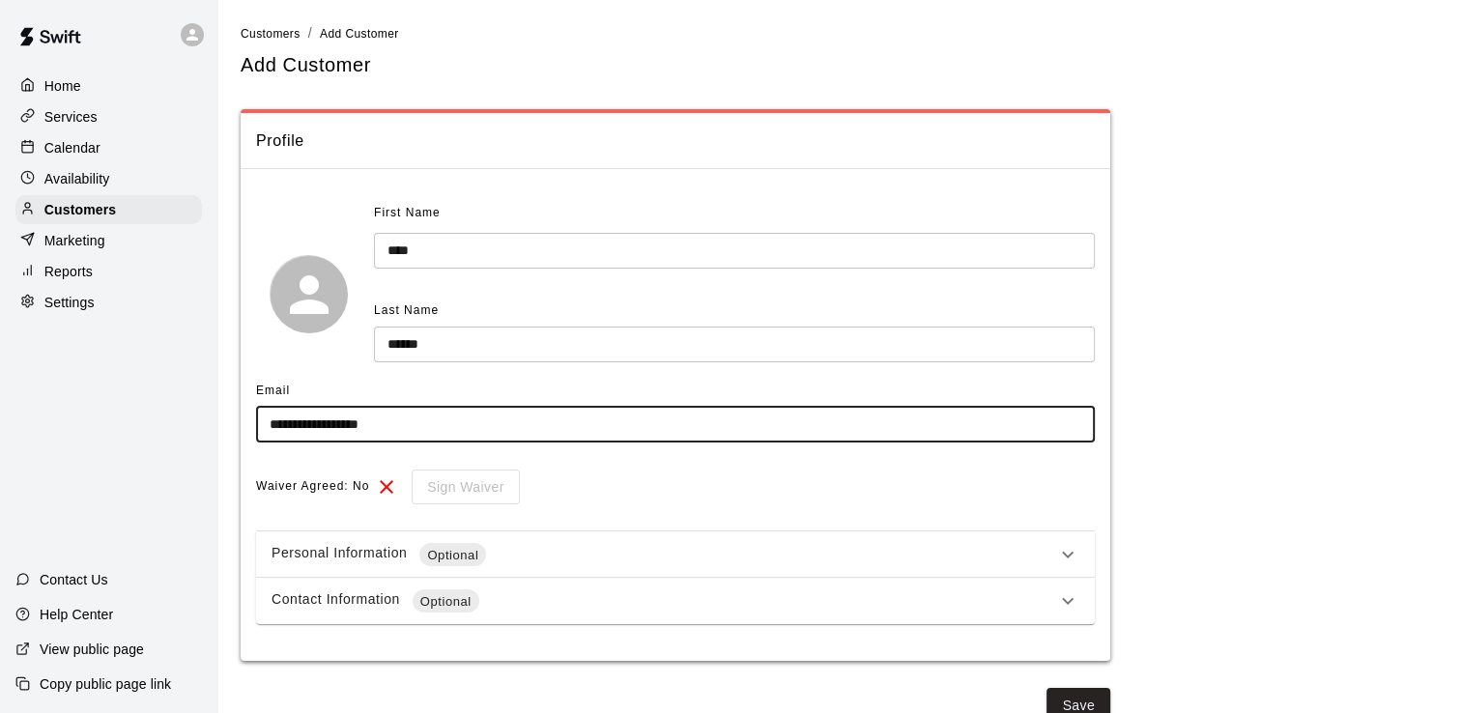
type input "**********"
click at [382, 482] on icon at bounding box center [387, 487] width 14 height 14
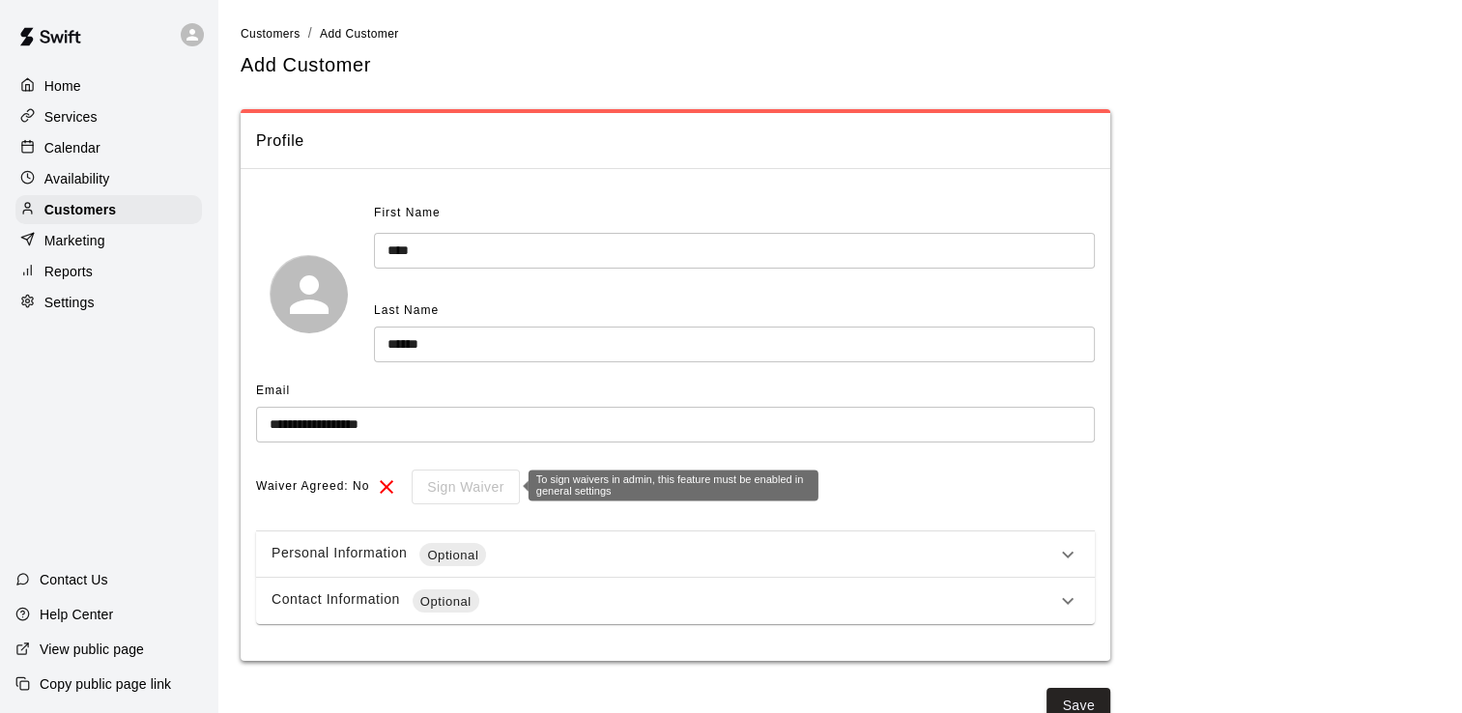
click at [452, 490] on div "Sign Waiver" at bounding box center [458, 488] width 121 height 36
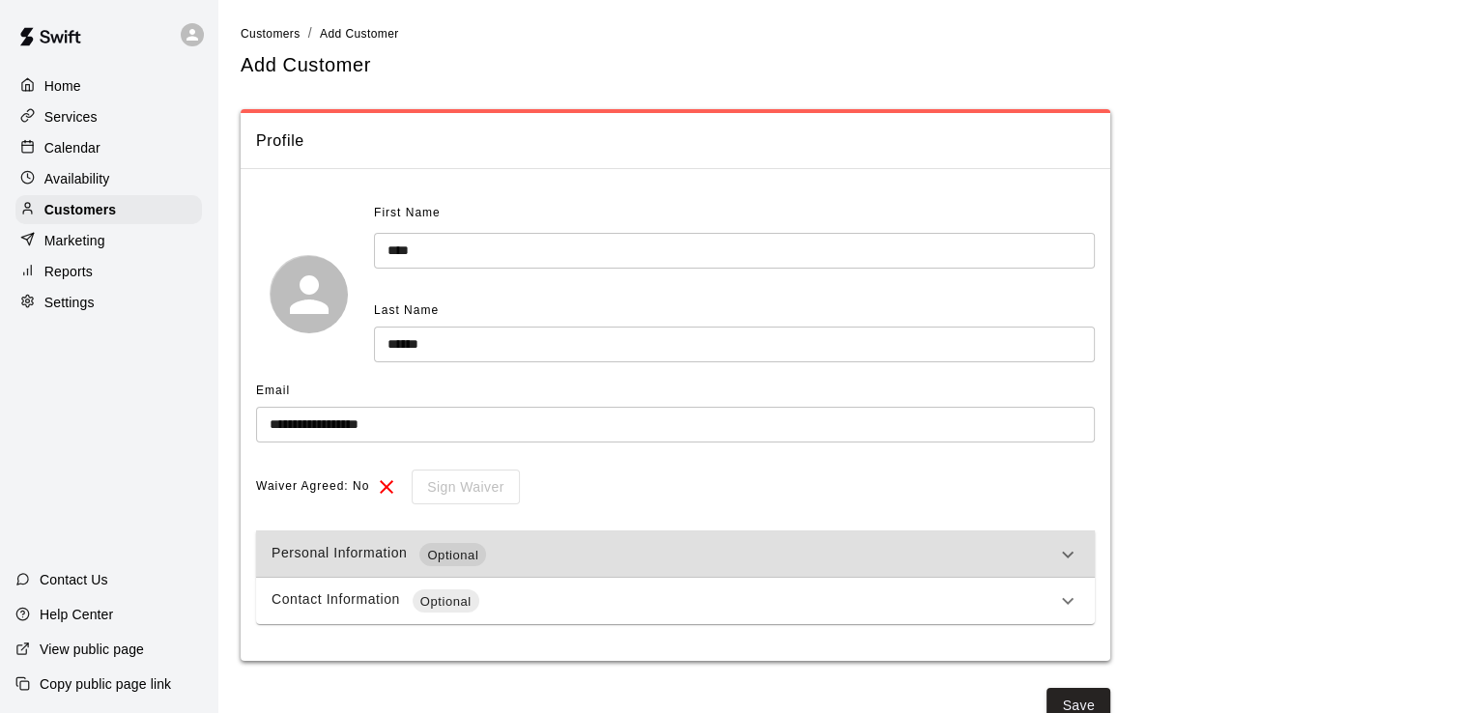
click at [1067, 551] on icon at bounding box center [1067, 554] width 23 height 23
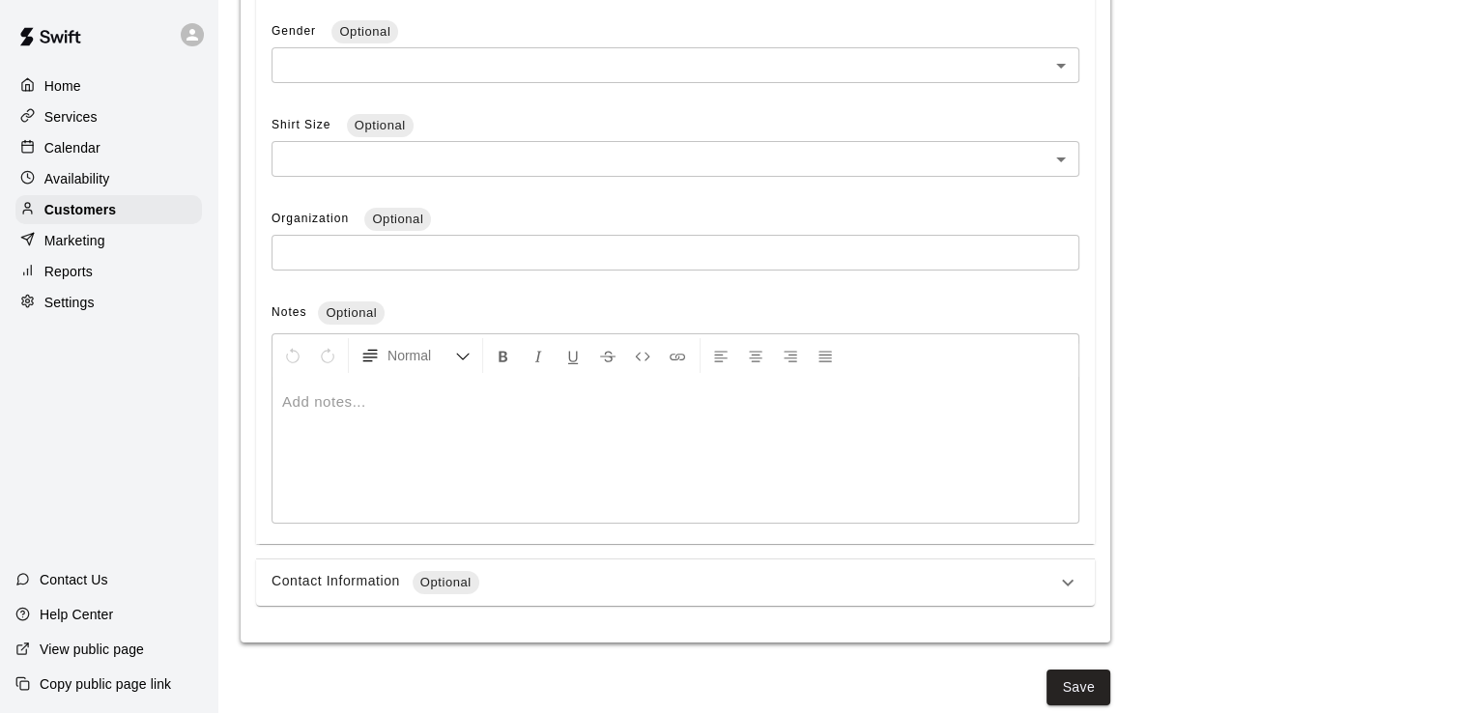
scroll to position [715, 0]
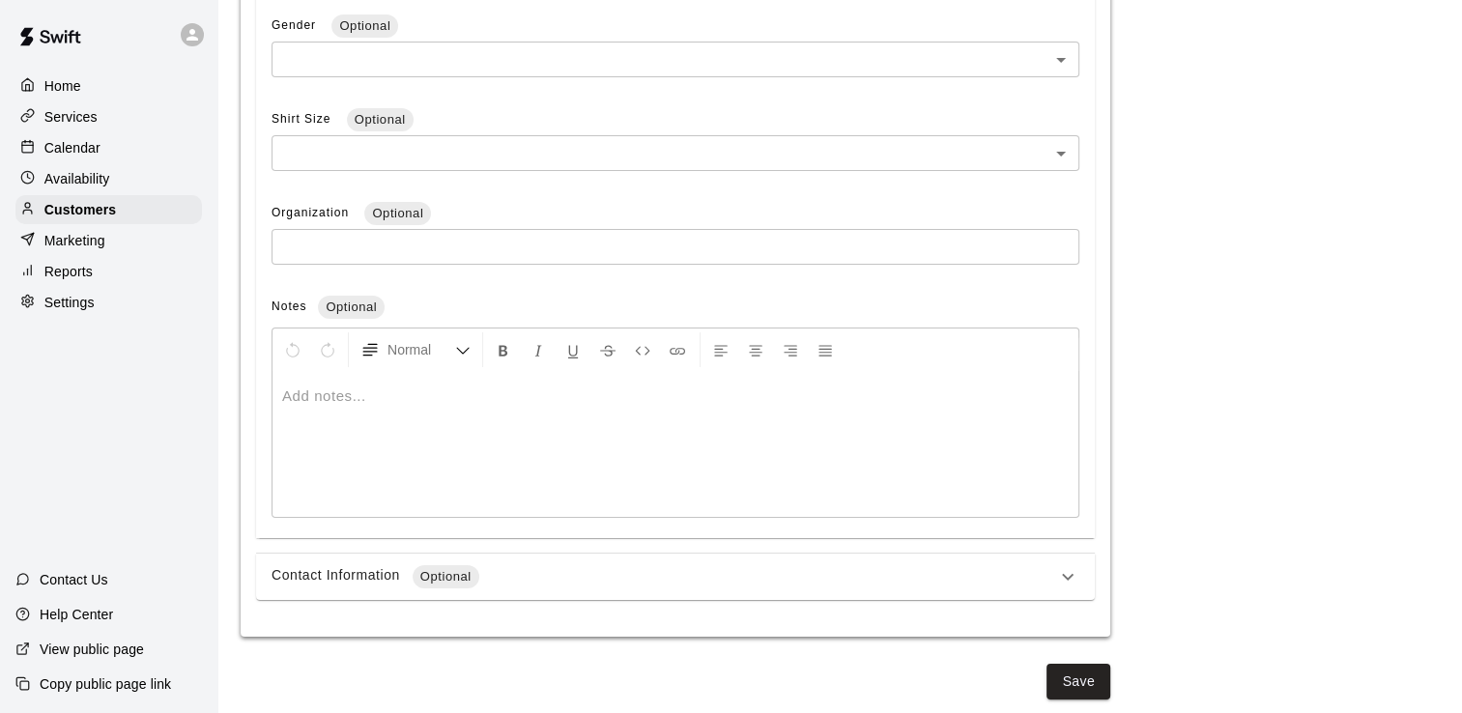
click at [1068, 570] on icon at bounding box center [1067, 576] width 23 height 23
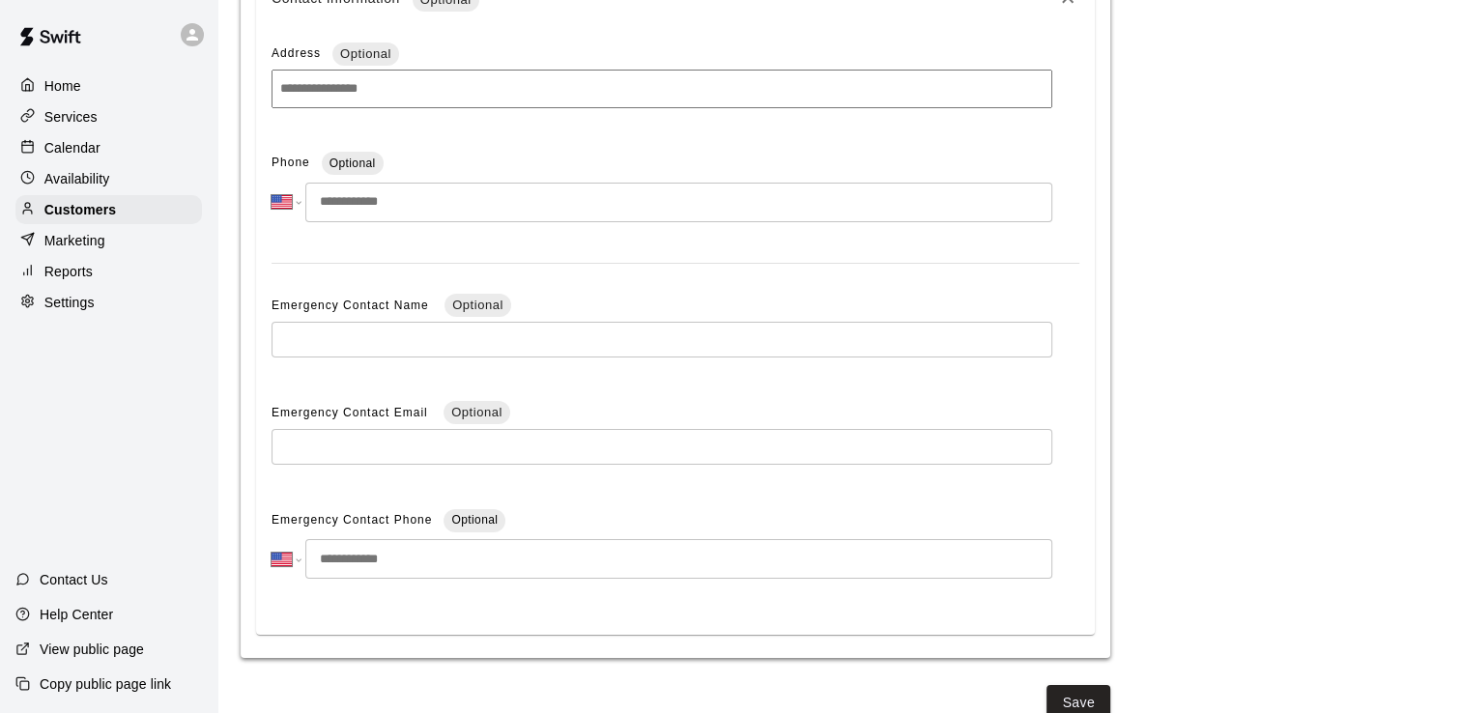
scroll to position [1324, 0]
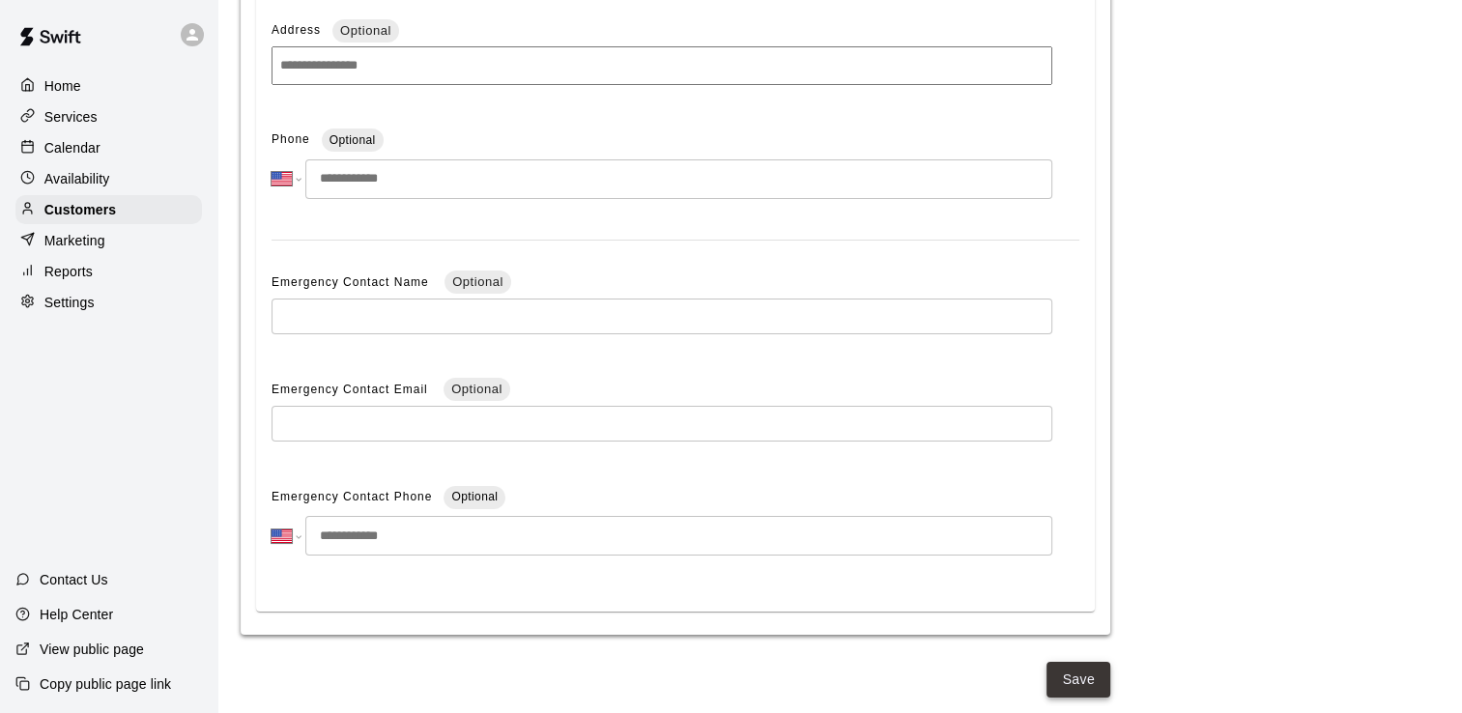
click at [1088, 675] on button "Save" at bounding box center [1078, 680] width 64 height 36
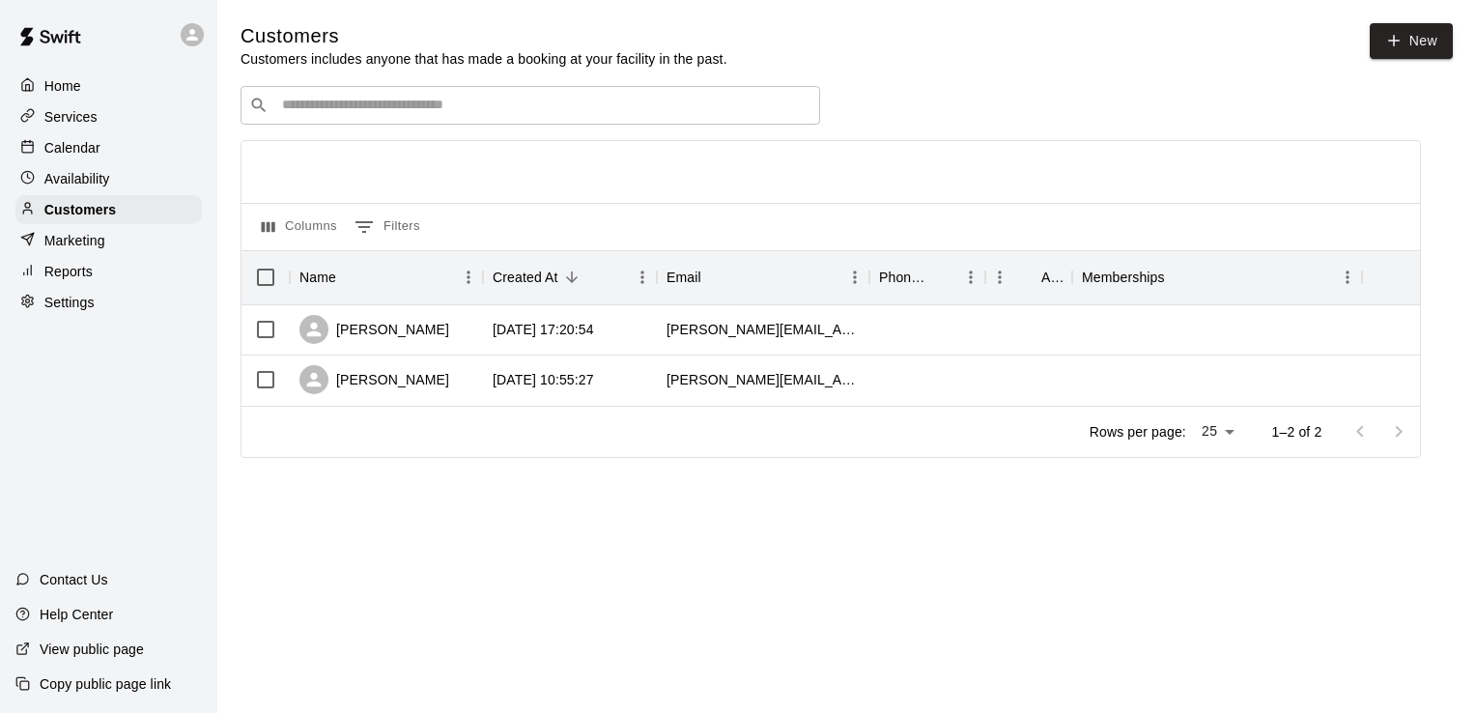
click at [83, 250] on p "Marketing" at bounding box center [74, 240] width 61 height 19
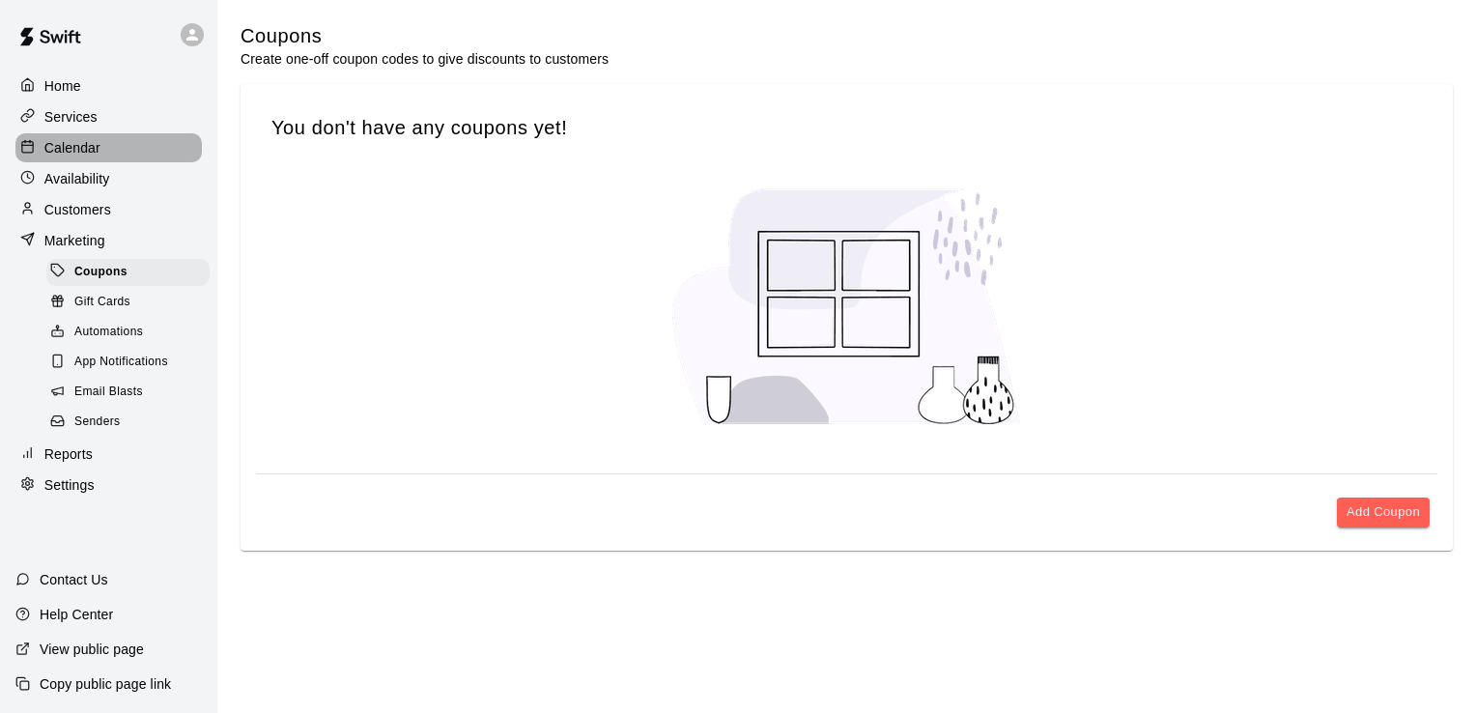
click at [58, 155] on p "Calendar" at bounding box center [72, 147] width 56 height 19
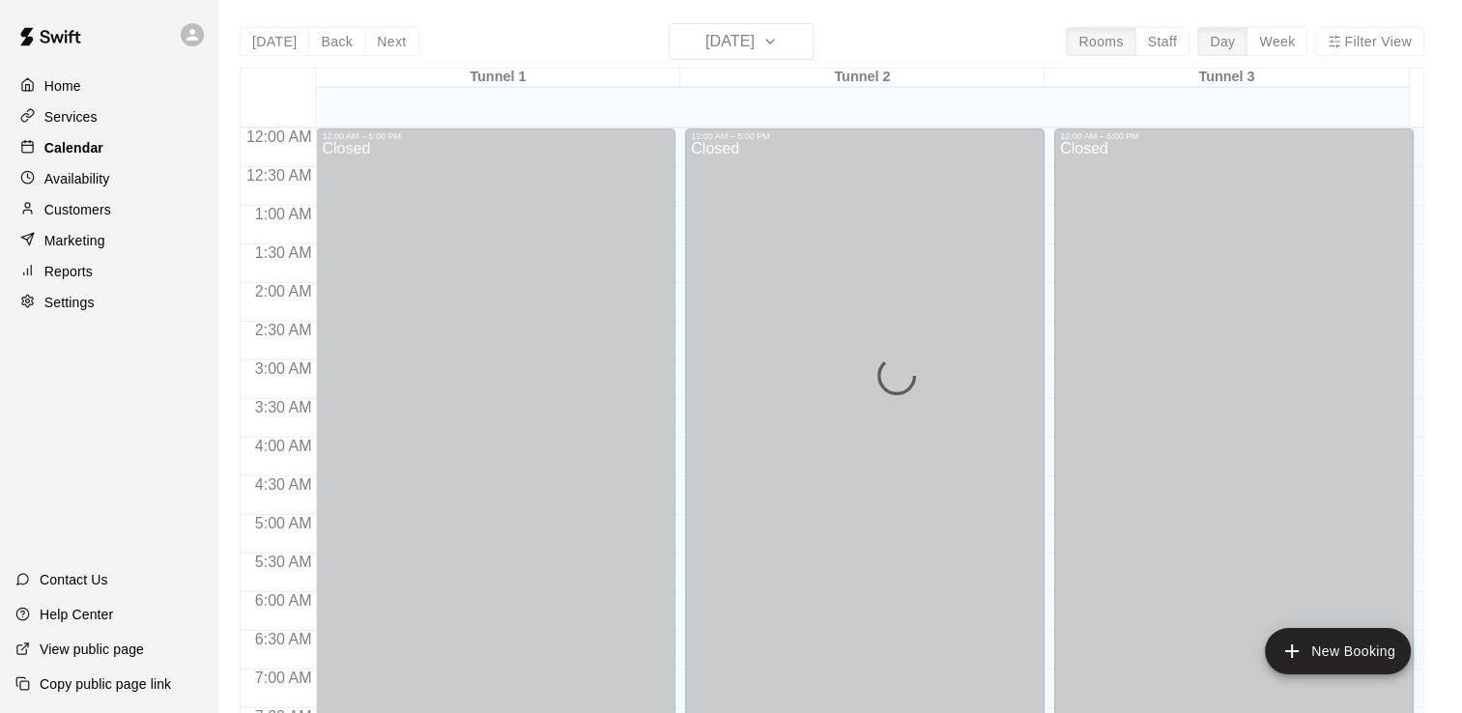
scroll to position [1189, 0]
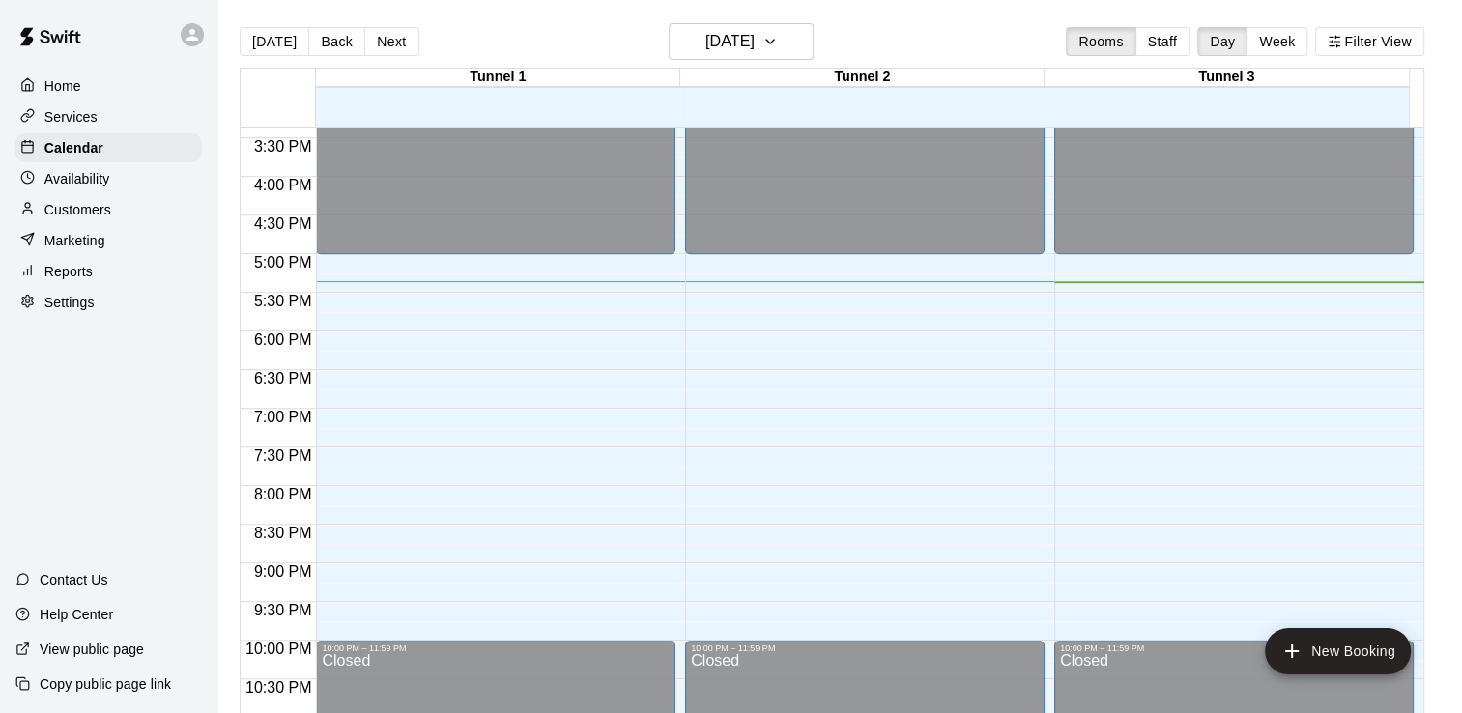
click at [71, 125] on p "Services" at bounding box center [70, 116] width 53 height 19
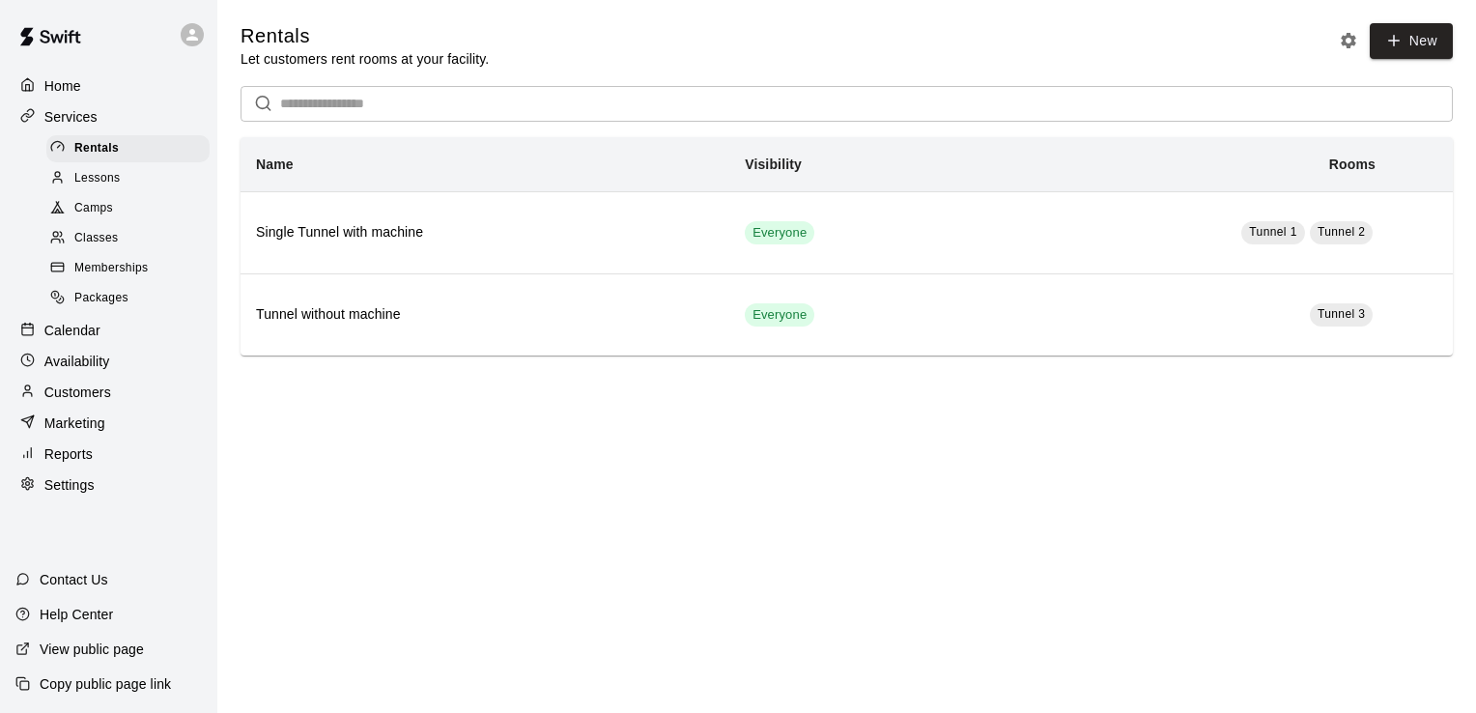
click at [93, 371] on p "Availability" at bounding box center [77, 361] width 66 height 19
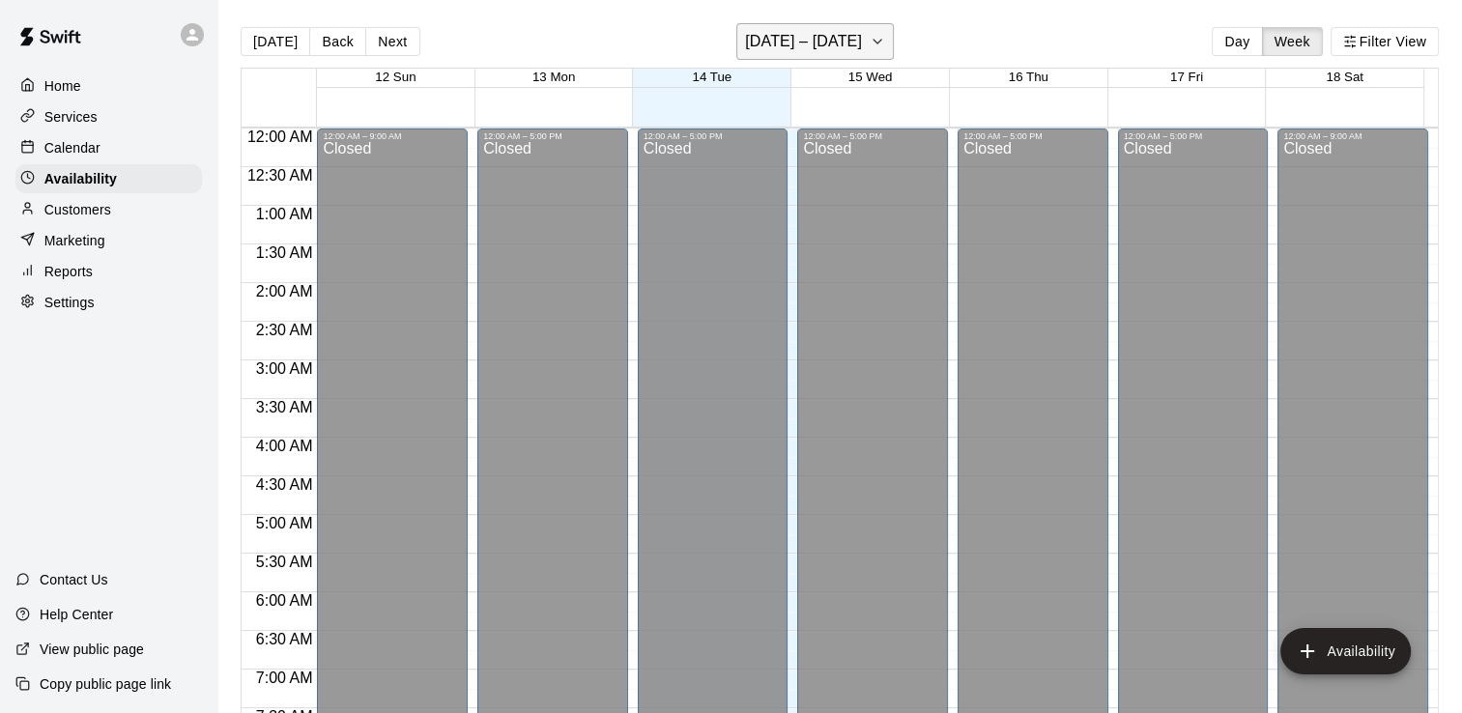
click at [875, 42] on icon "button" at bounding box center [877, 41] width 15 height 23
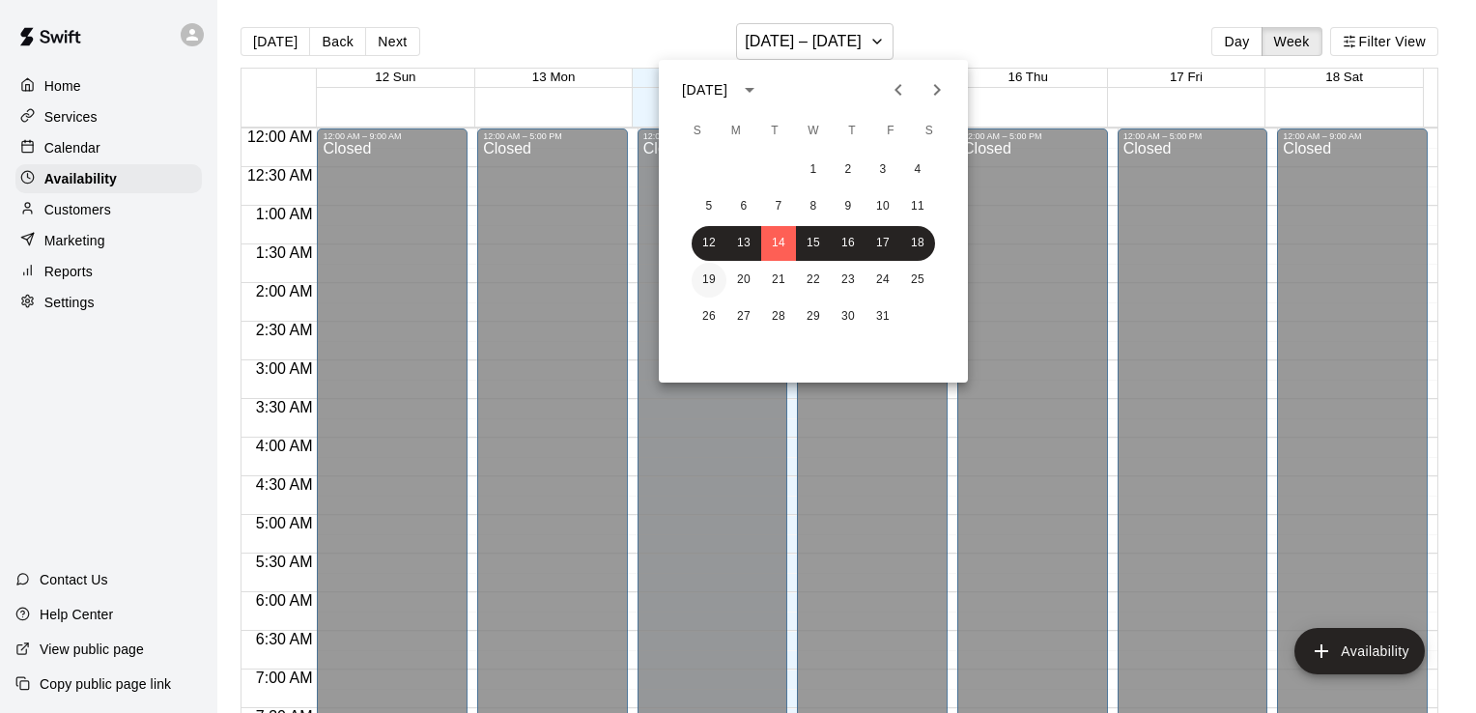
click at [704, 289] on button "19" at bounding box center [709, 280] width 35 height 35
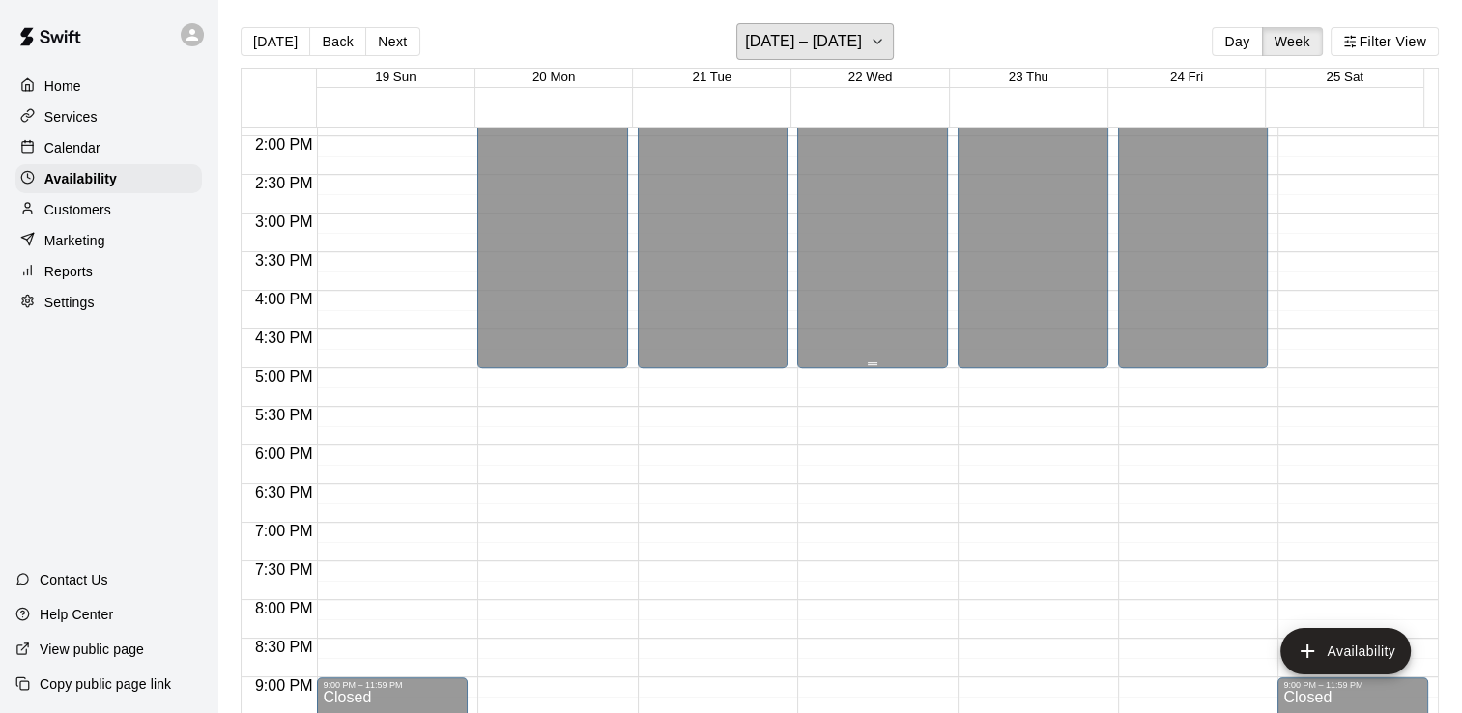
scroll to position [1160, 0]
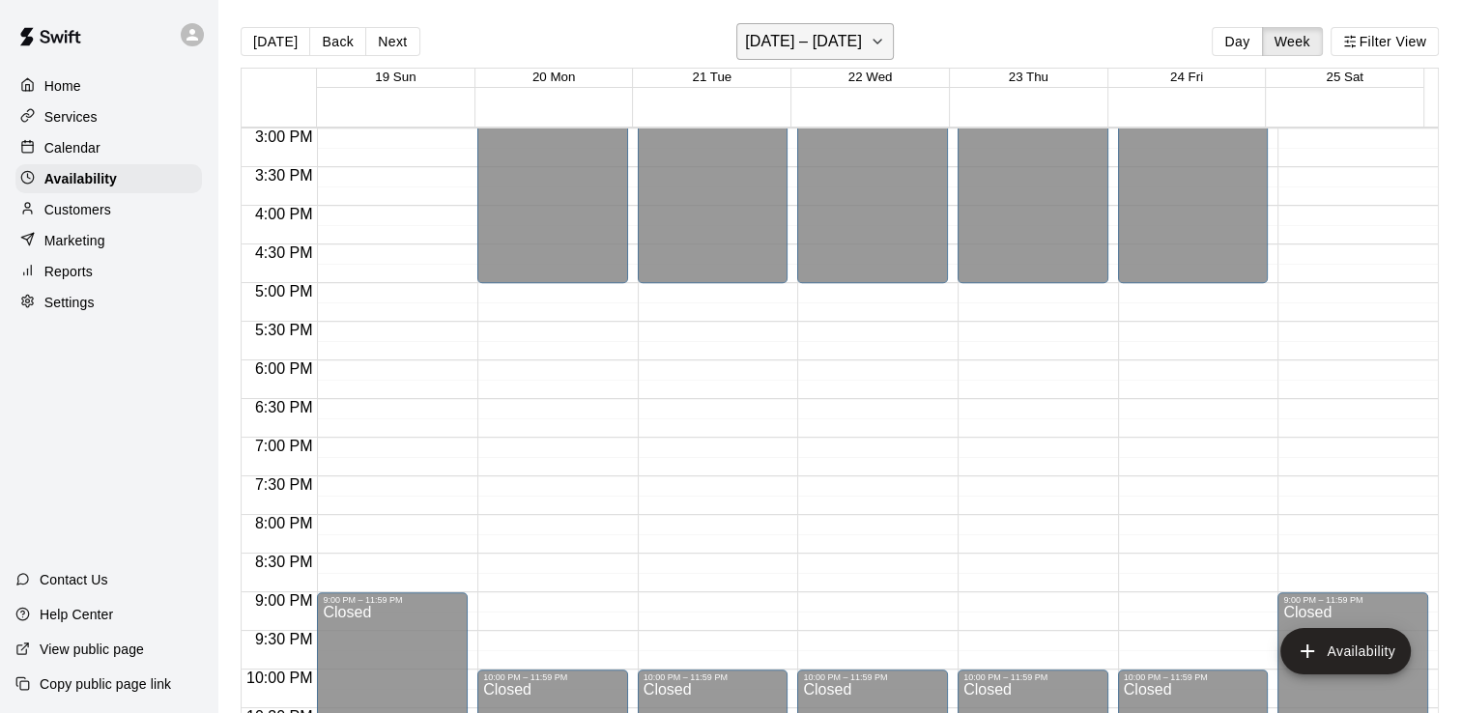
click at [879, 39] on icon "button" at bounding box center [877, 41] width 15 height 23
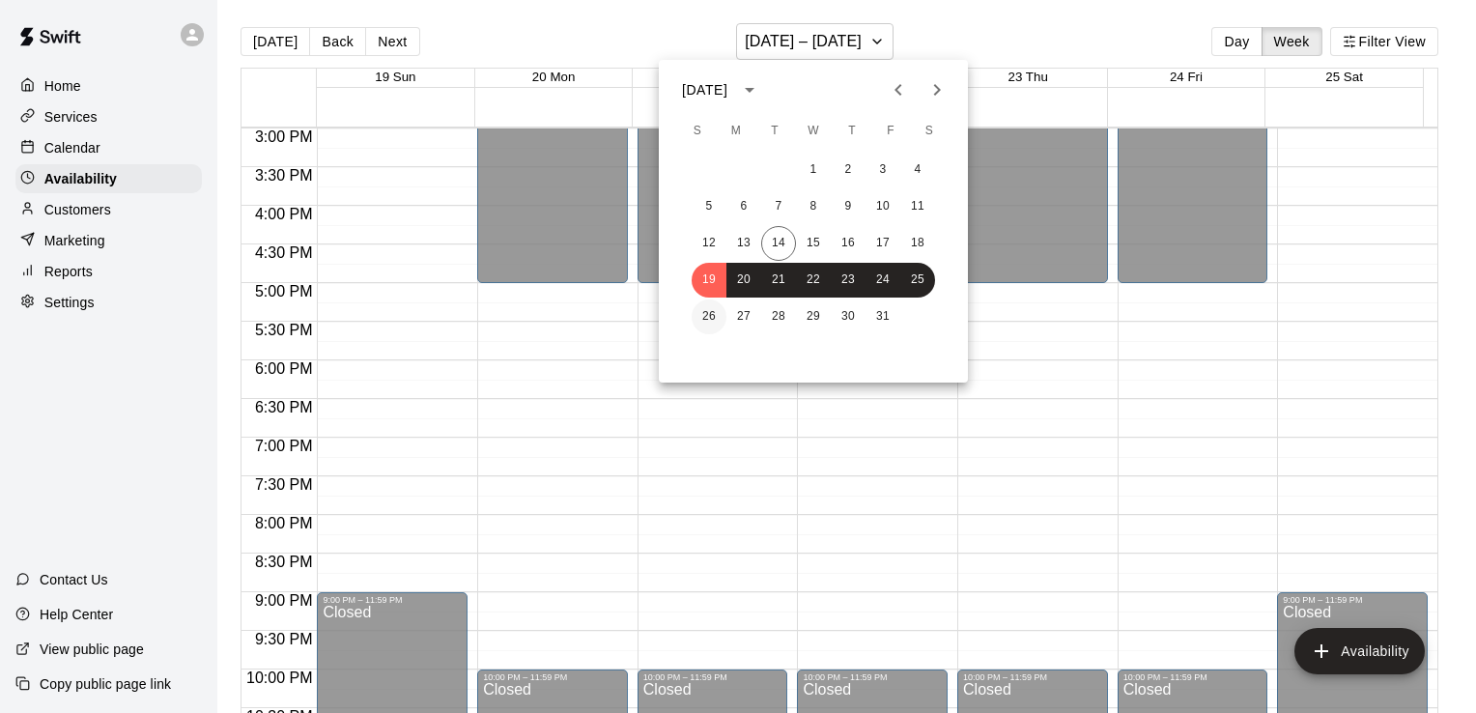
click at [708, 316] on button "26" at bounding box center [709, 317] width 35 height 35
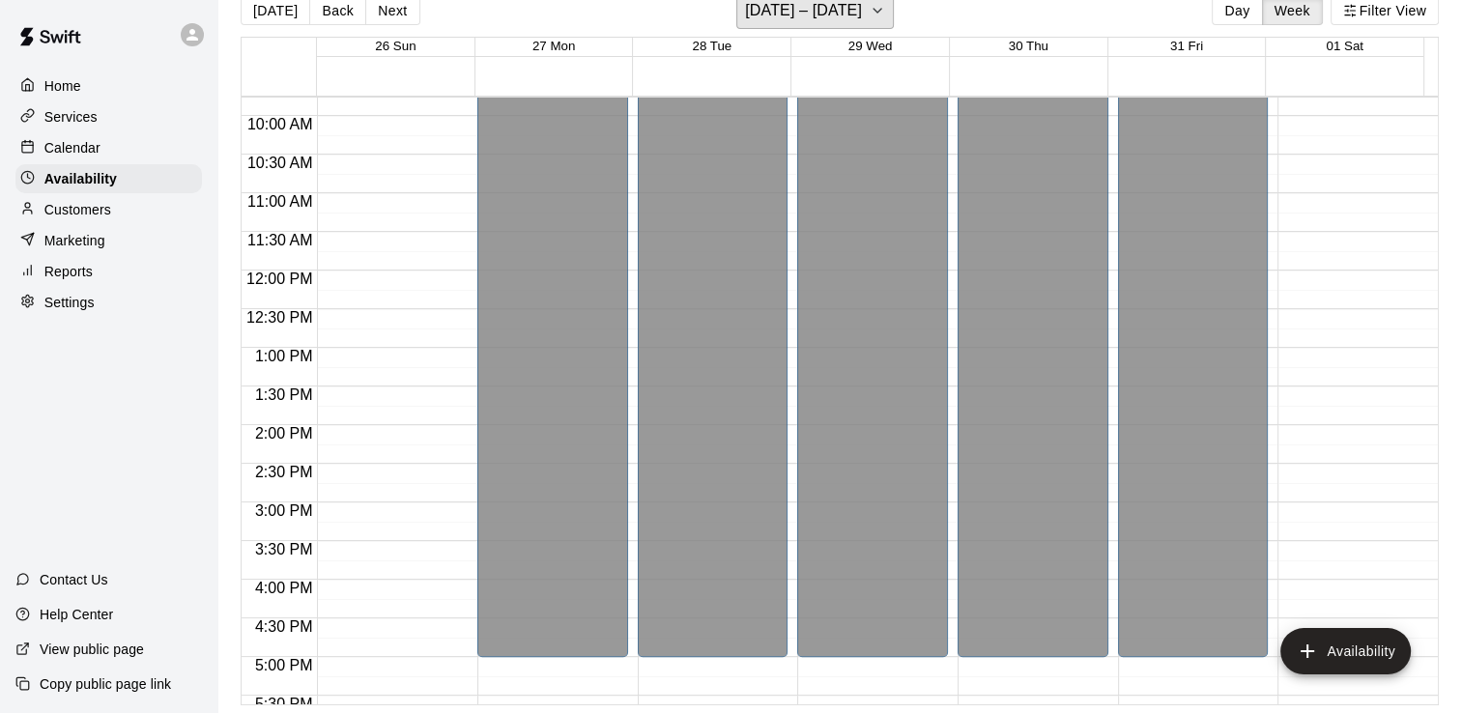
scroll to position [667, 0]
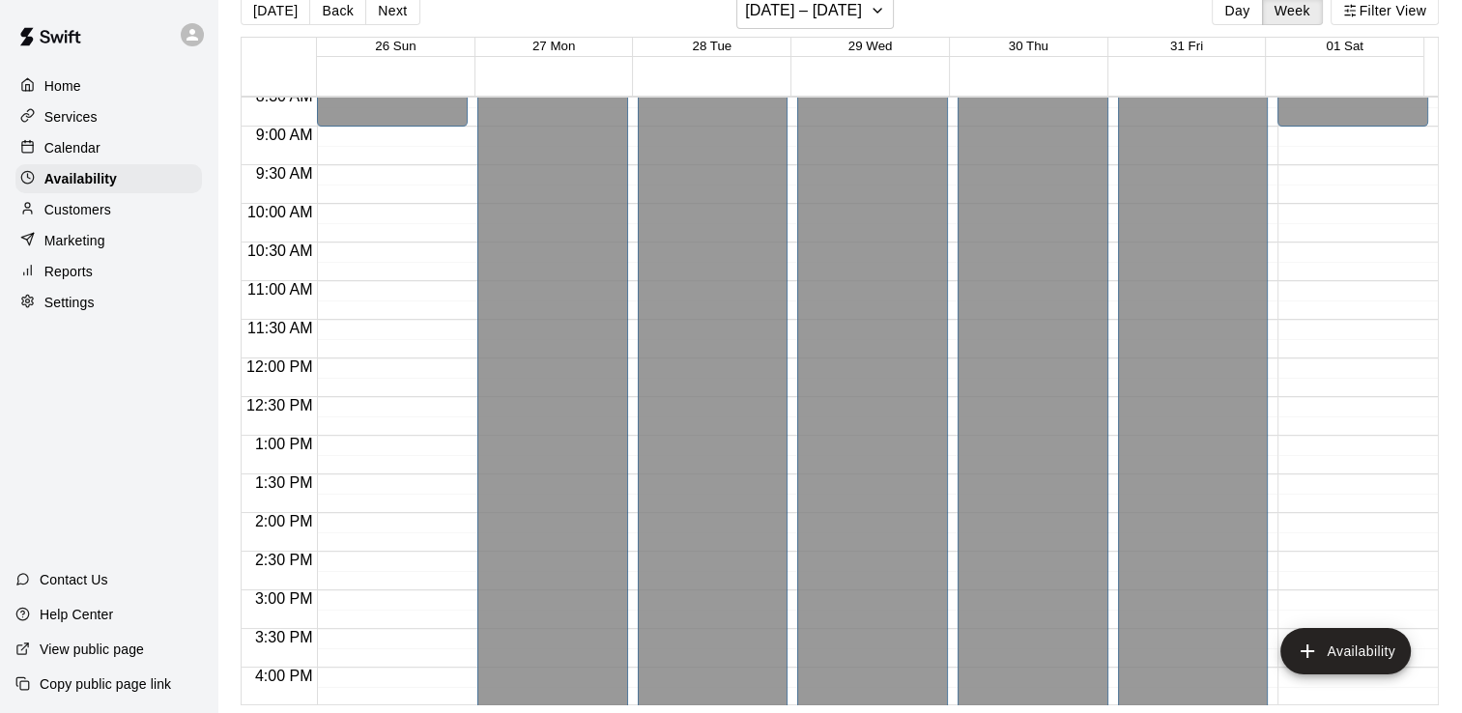
click at [78, 153] on p "Calendar" at bounding box center [72, 147] width 56 height 19
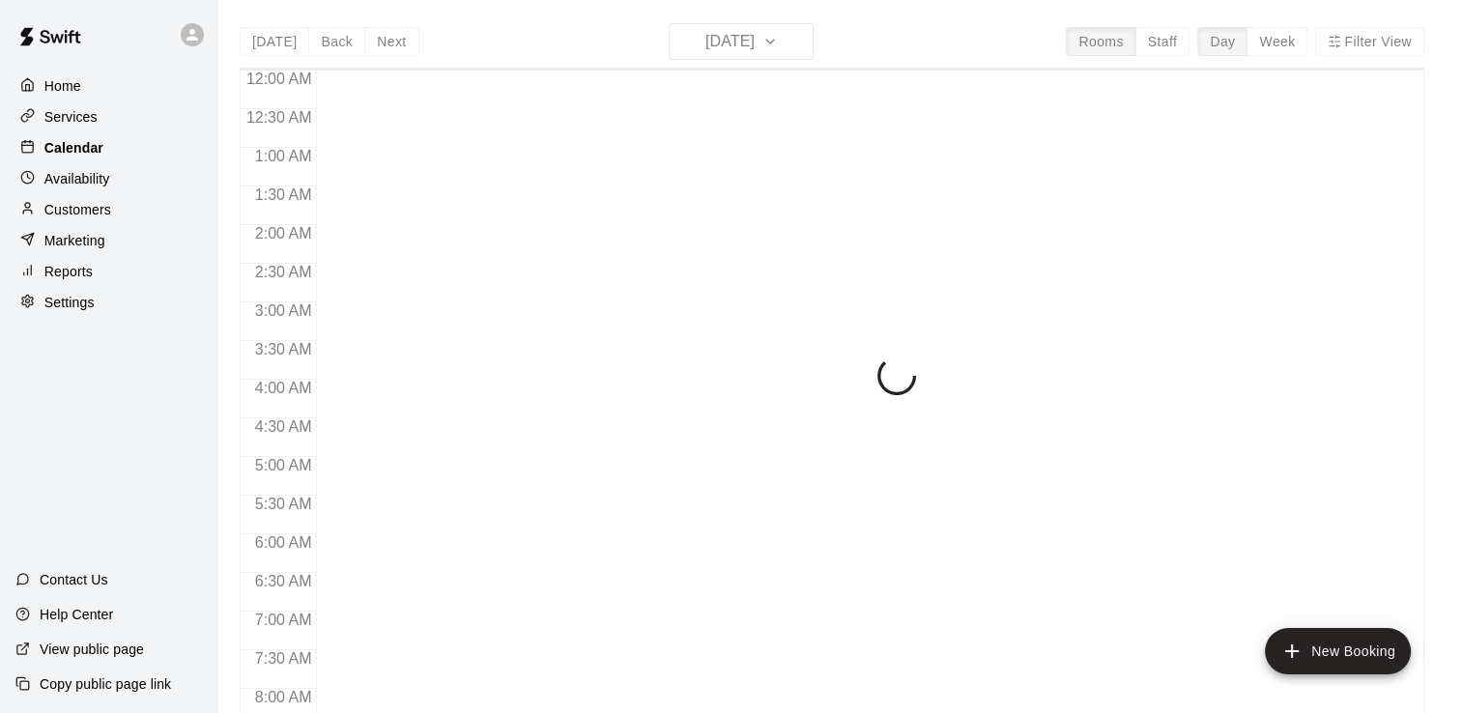
scroll to position [1189, 0]
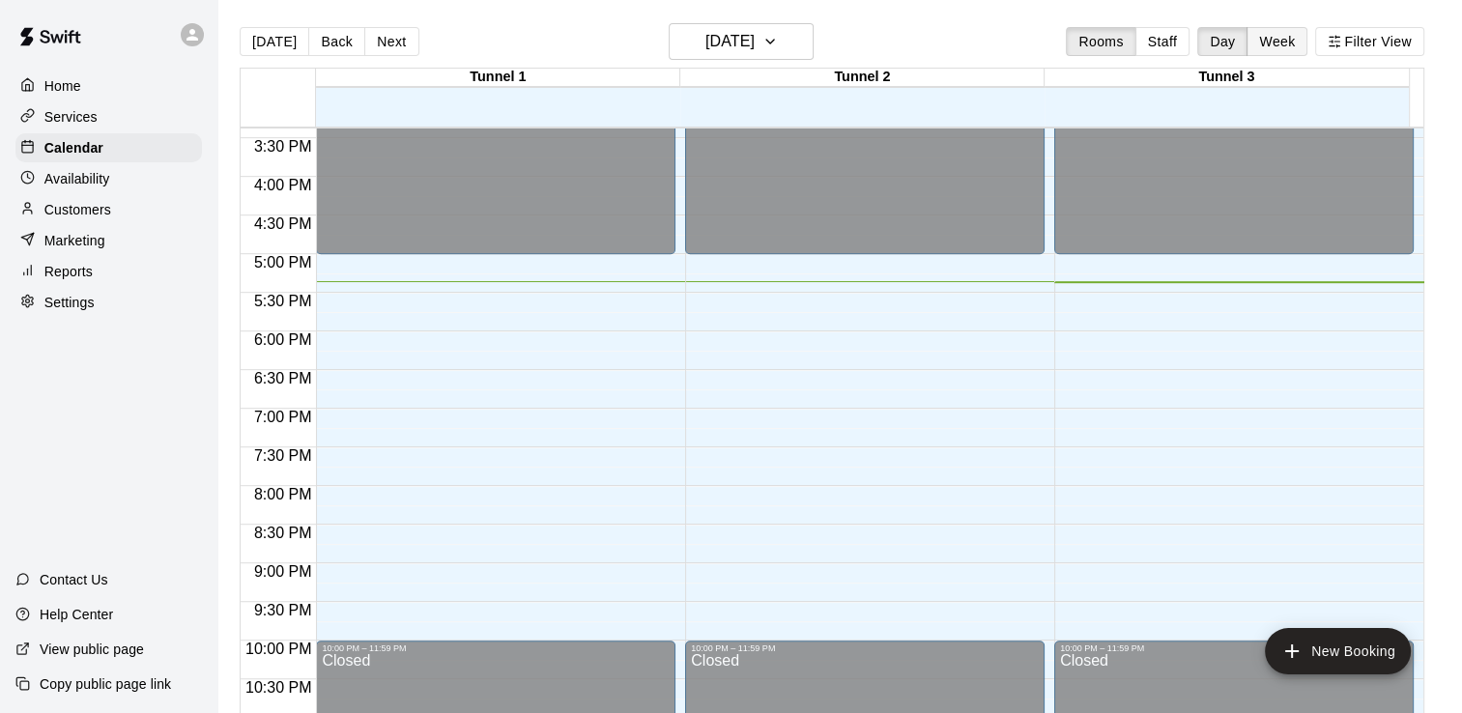
click at [1289, 38] on button "Week" at bounding box center [1276, 41] width 61 height 29
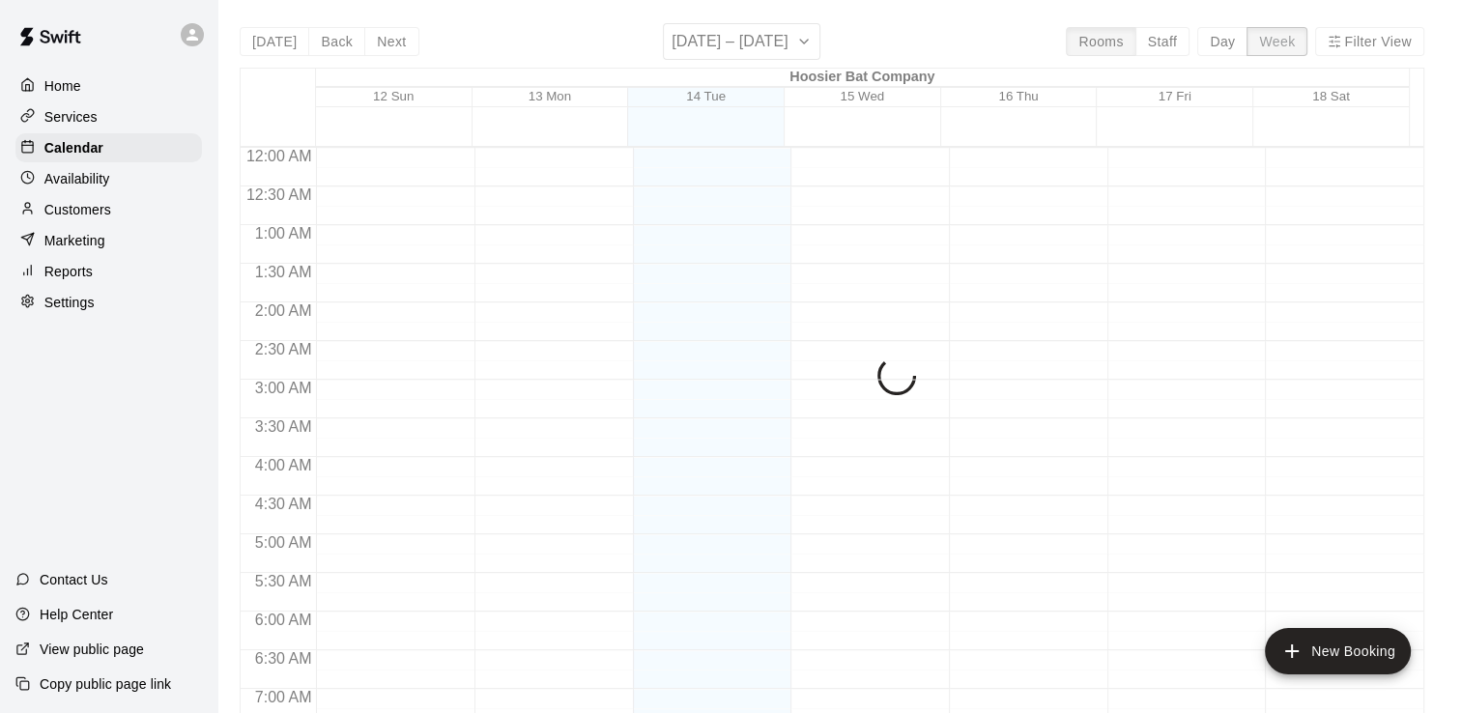
scroll to position [1267, 0]
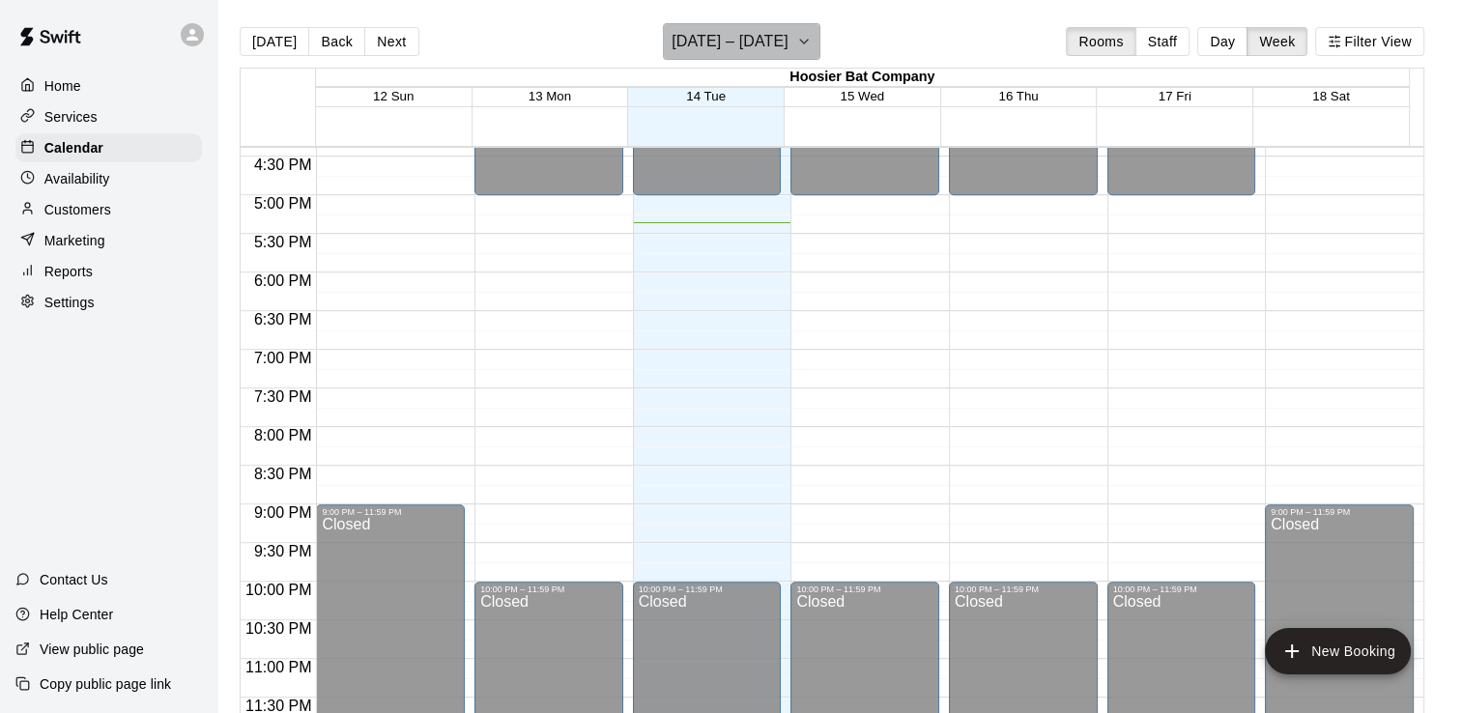
click at [803, 41] on icon "button" at bounding box center [804, 42] width 8 height 4
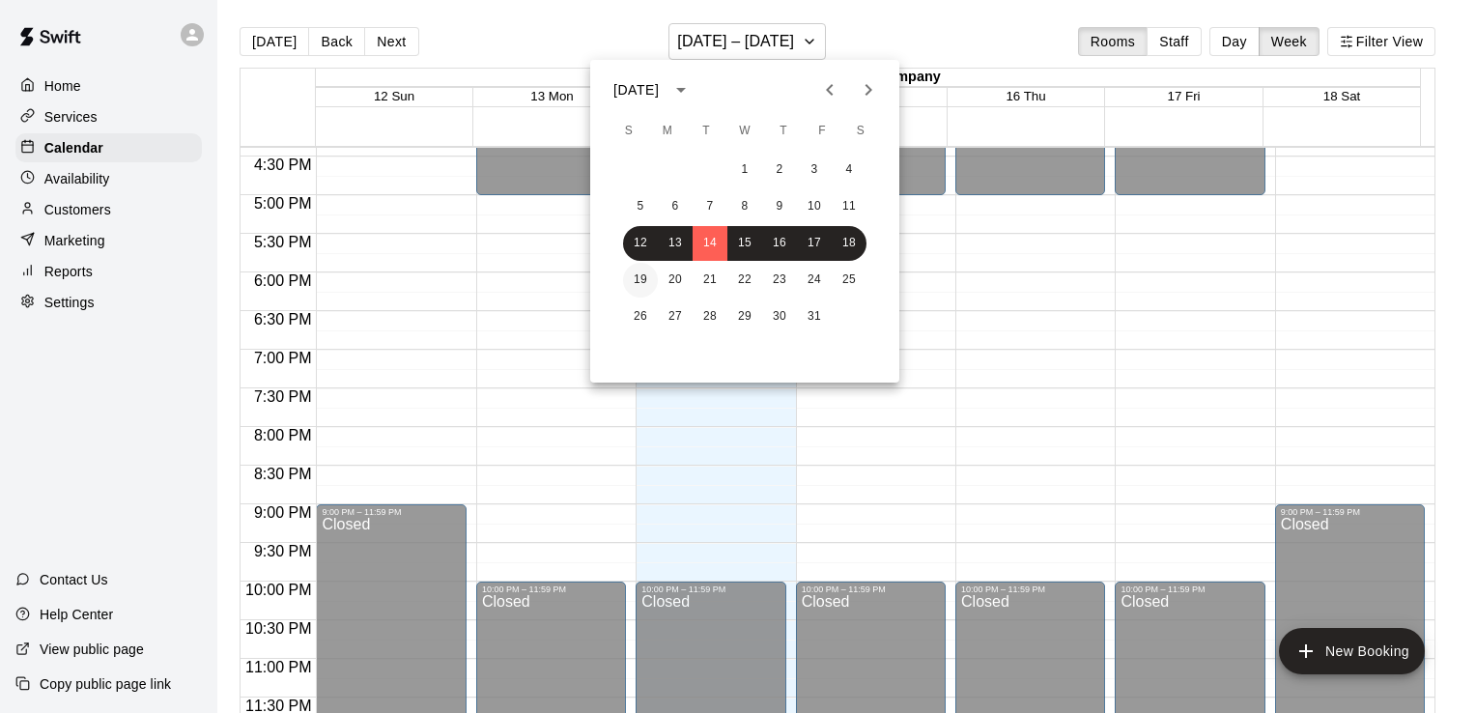
click at [645, 280] on button "19" at bounding box center [640, 280] width 35 height 35
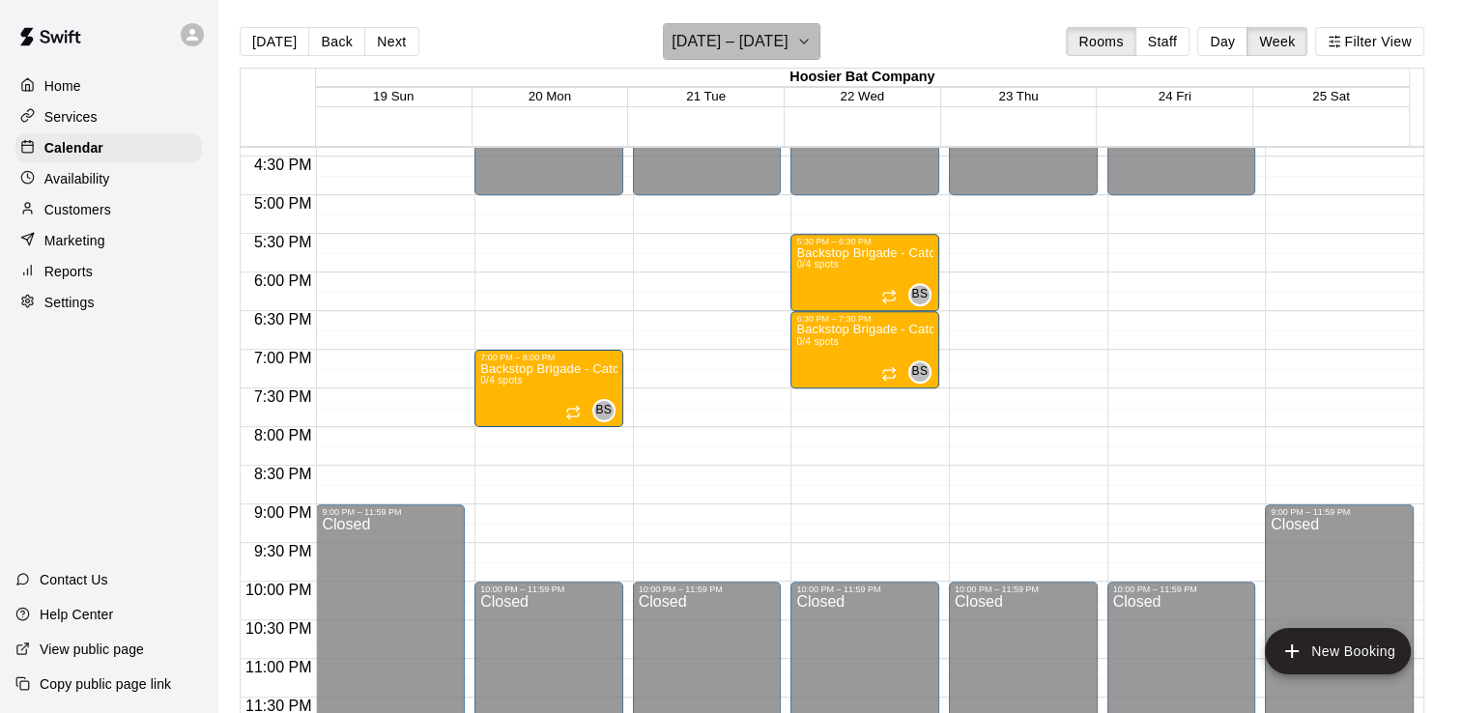
click at [807, 41] on icon "button" at bounding box center [803, 41] width 15 height 23
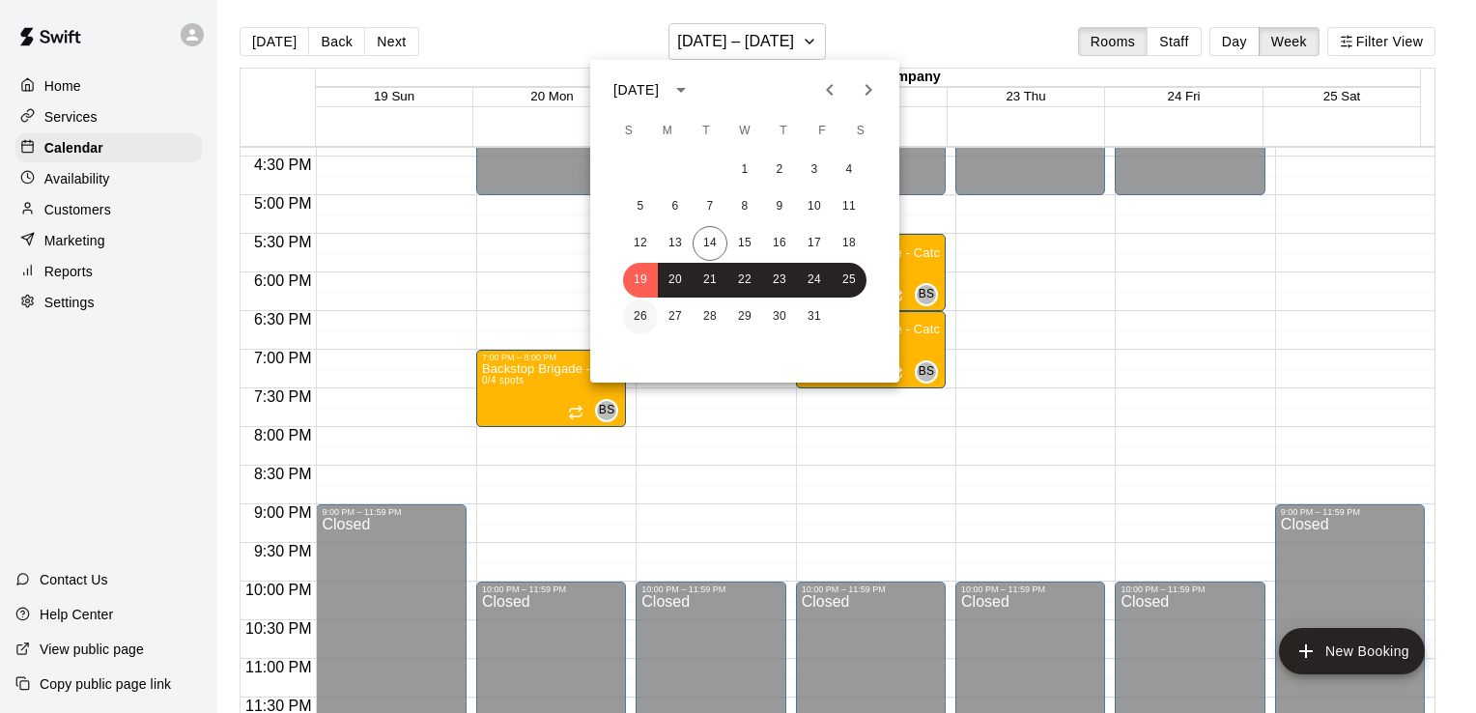
click at [627, 319] on button "26" at bounding box center [640, 317] width 35 height 35
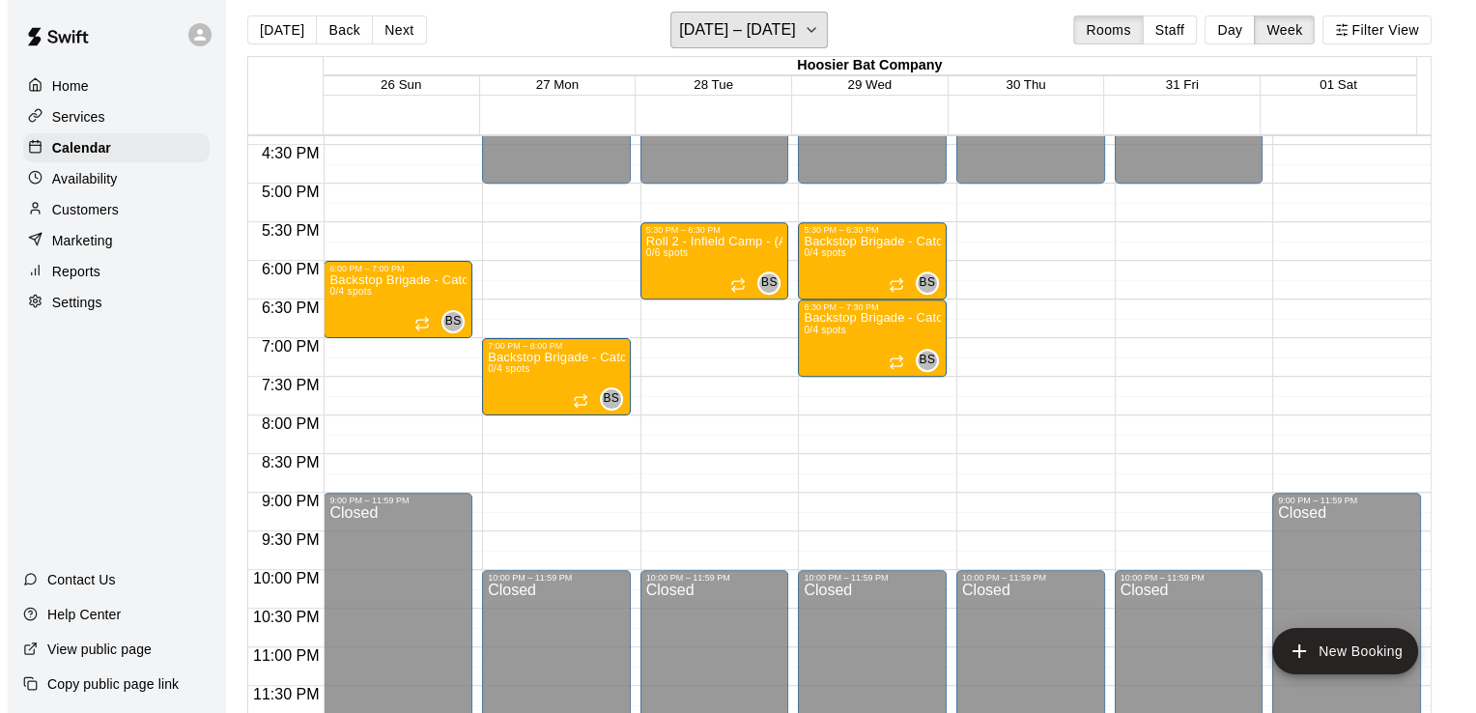
scroll to position [31, 0]
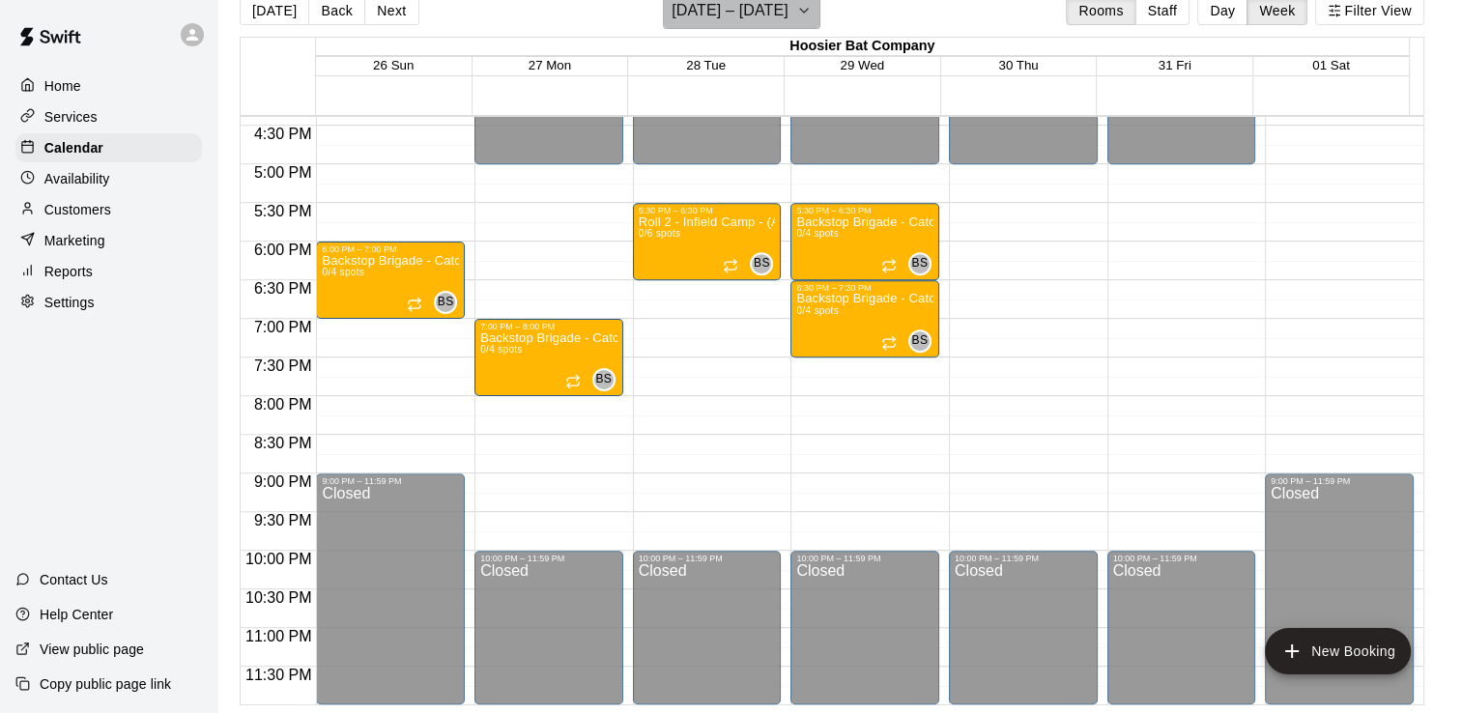
click at [812, 6] on icon "button" at bounding box center [803, 10] width 15 height 23
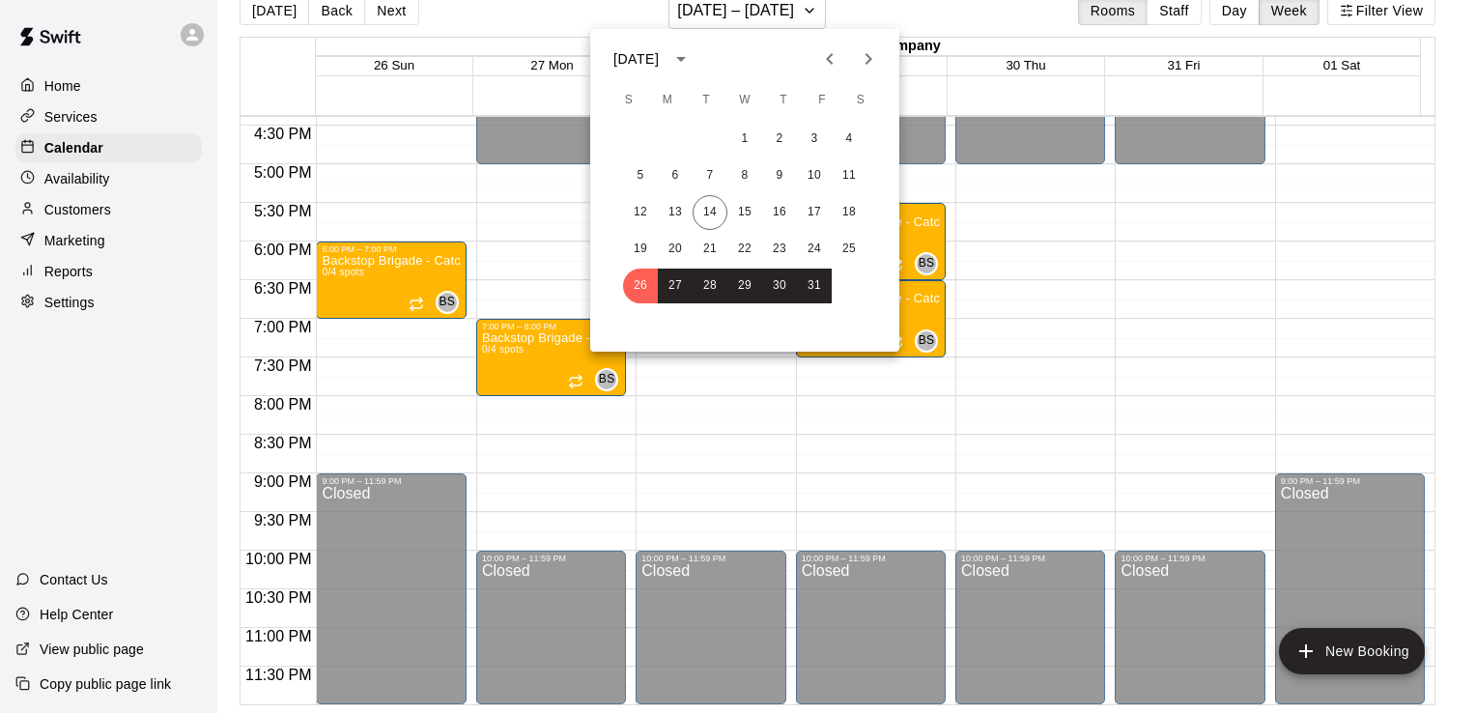
click at [864, 51] on icon "Next month" at bounding box center [868, 58] width 23 height 23
click at [638, 170] on button "2" at bounding box center [640, 175] width 35 height 35
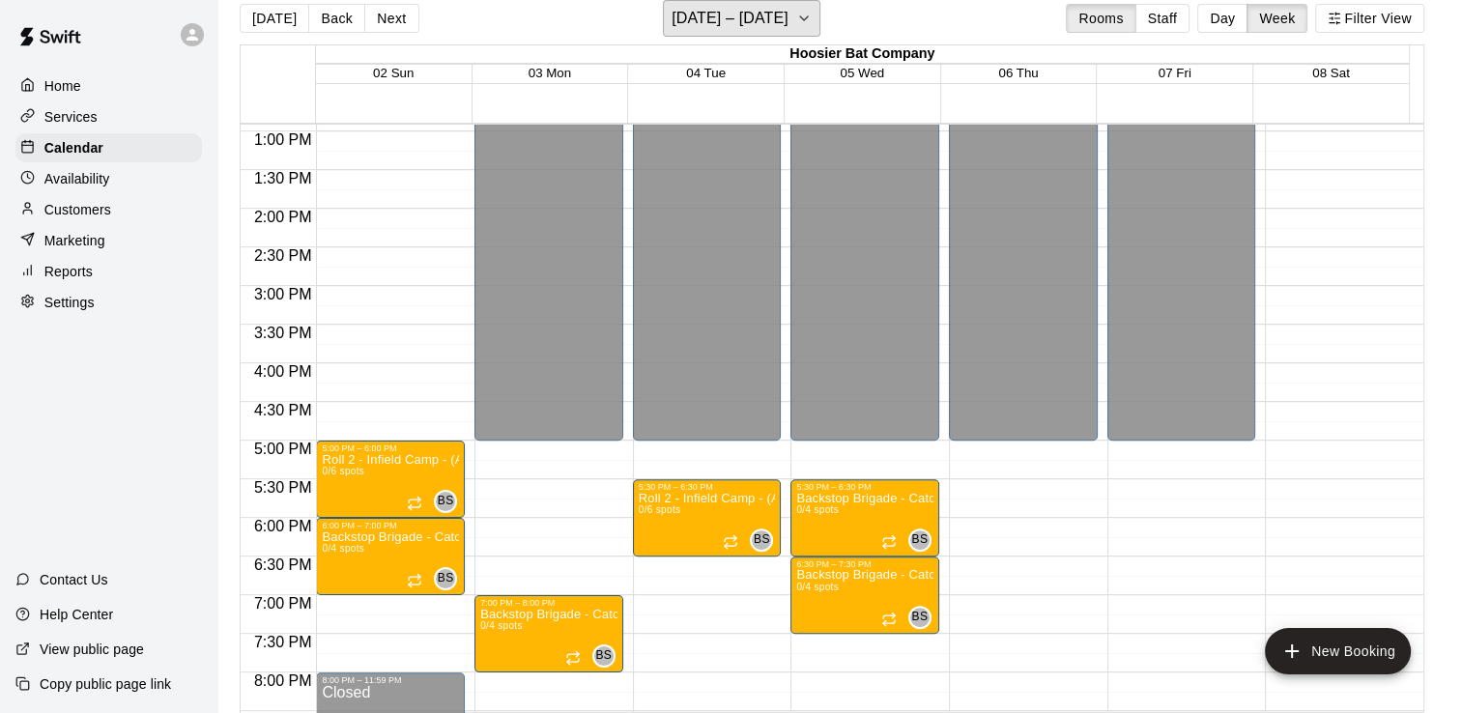
scroll to position [958, 0]
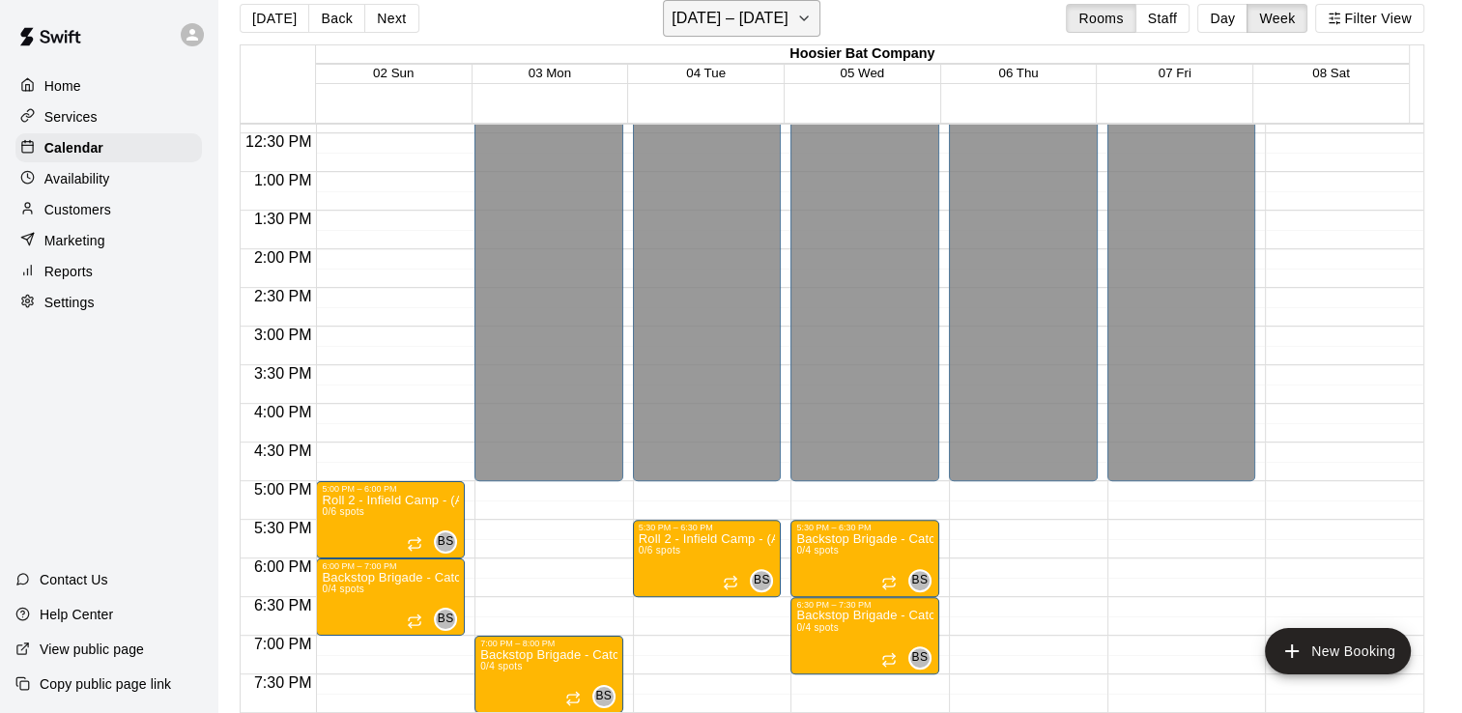
click at [812, 21] on icon "button" at bounding box center [803, 18] width 15 height 23
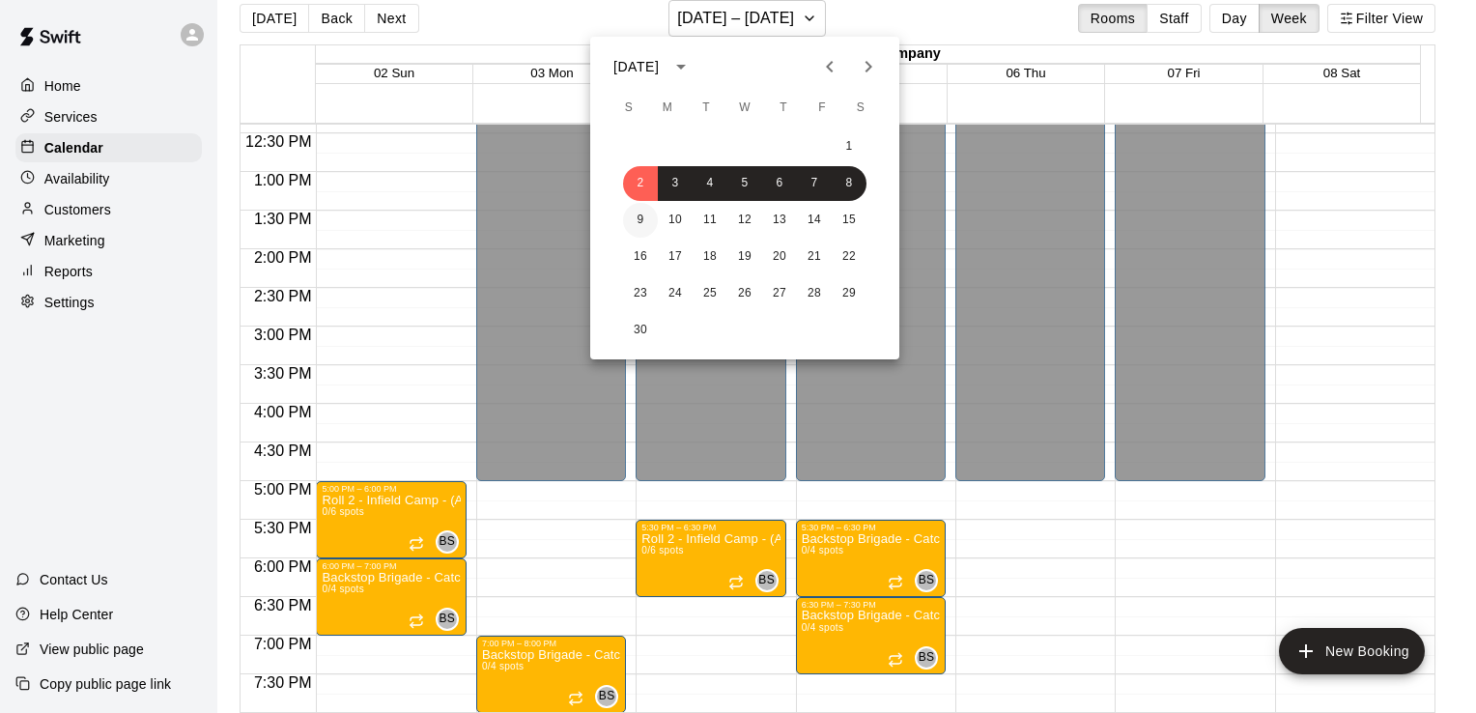
click at [644, 222] on button "9" at bounding box center [640, 220] width 35 height 35
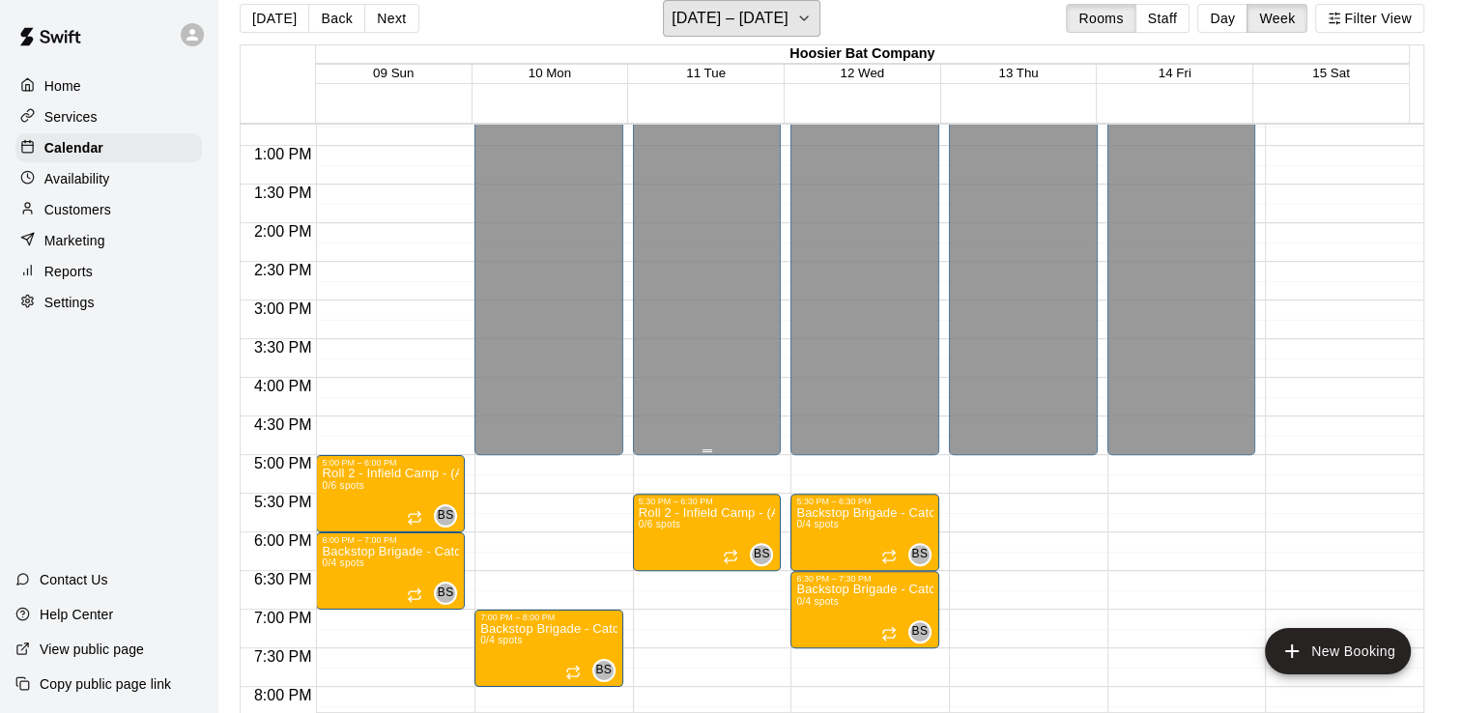
scroll to position [1151, 0]
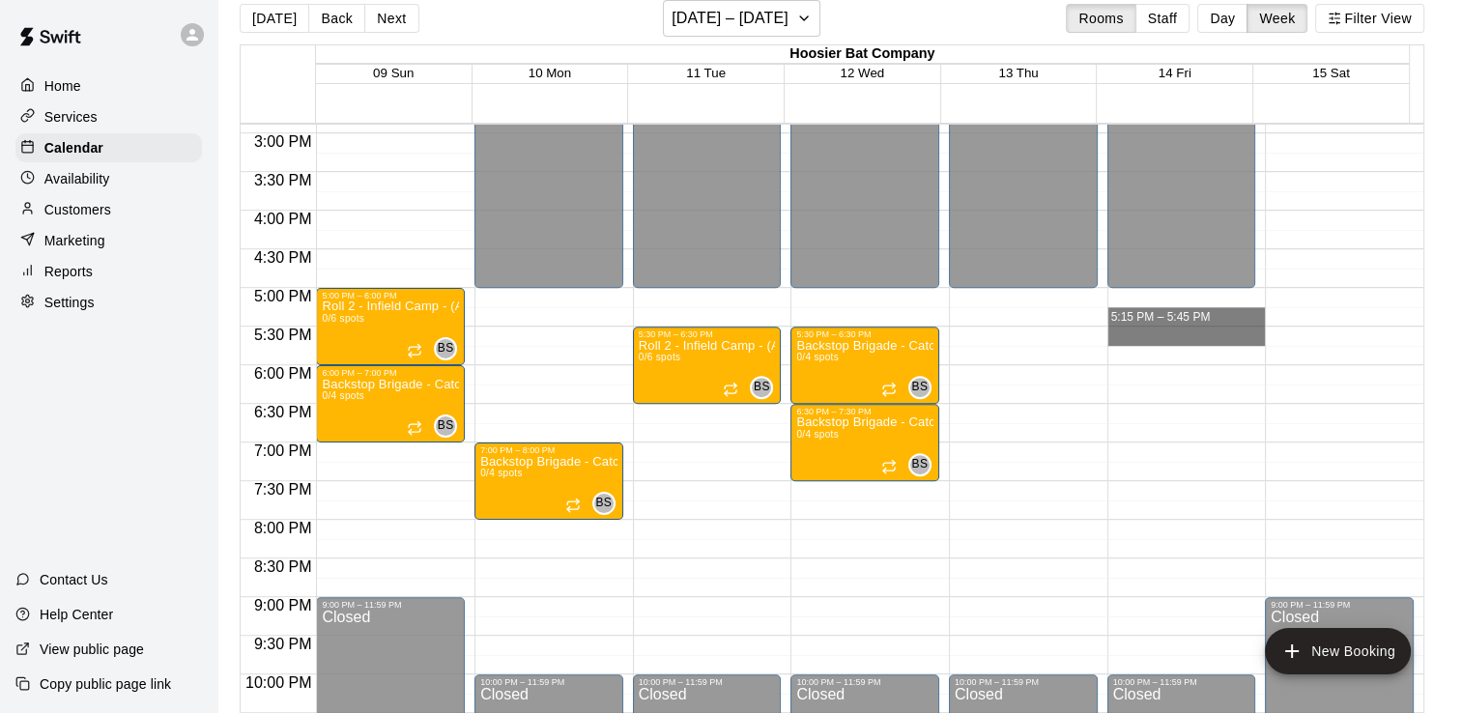
click at [1103, 320] on div "12:00 AM 12:30 AM 1:00 AM 1:30 AM 2:00 AM 2:30 AM 3:00 AM 3:30 AM 4:00 AM 4:30 …" at bounding box center [832, 417] width 1183 height 589
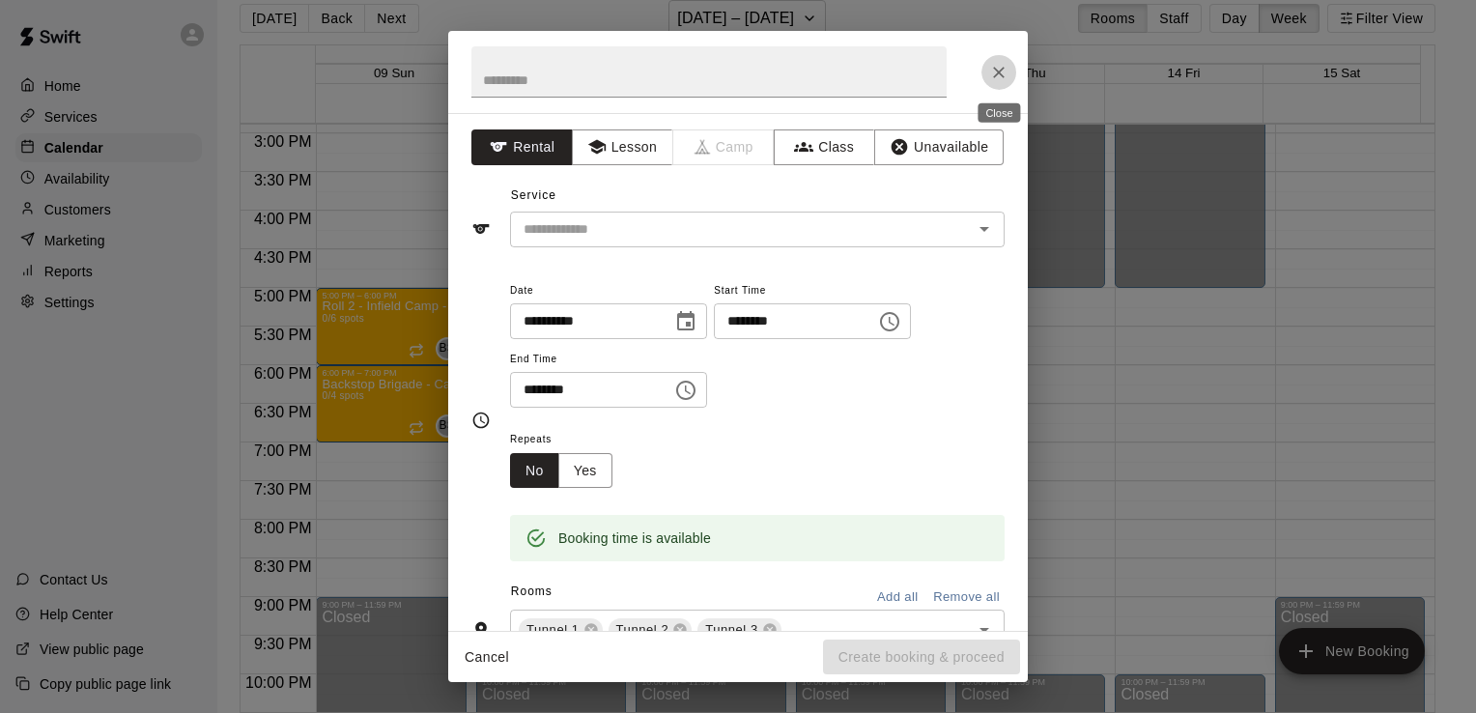
click at [990, 72] on icon "Close" at bounding box center [998, 72] width 19 height 19
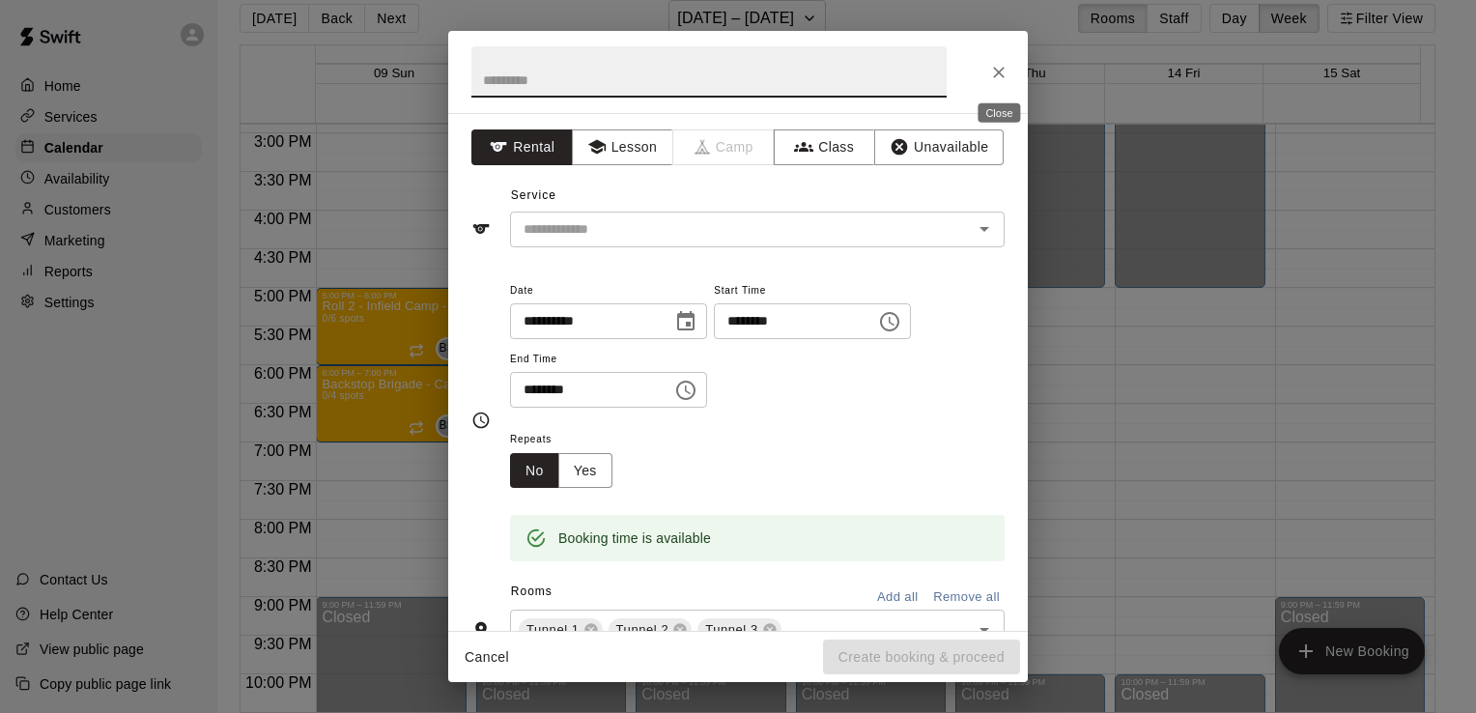
click at [998, 68] on icon "Close" at bounding box center [998, 72] width 19 height 19
